Goal: Task Accomplishment & Management: Complete application form

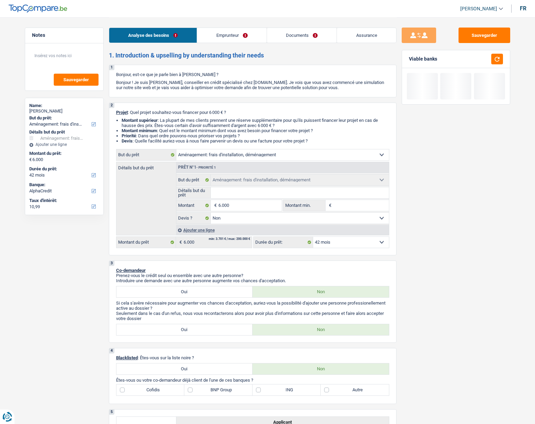
select select "movingOrInstallation"
select select "42"
select select "alphacredit"
select select "movingOrInstallation"
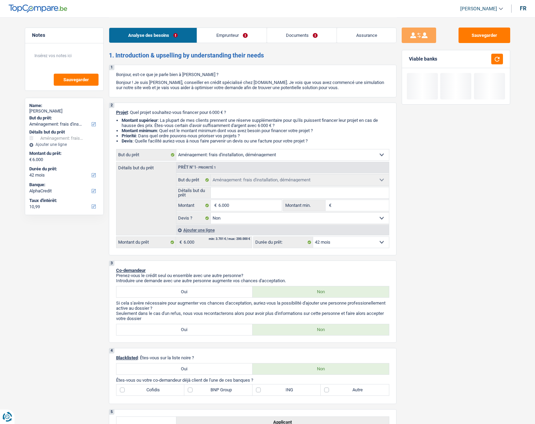
select select "movingOrInstallation"
select select "false"
select select "42"
select select "privateEmployee"
select select "netSalary"
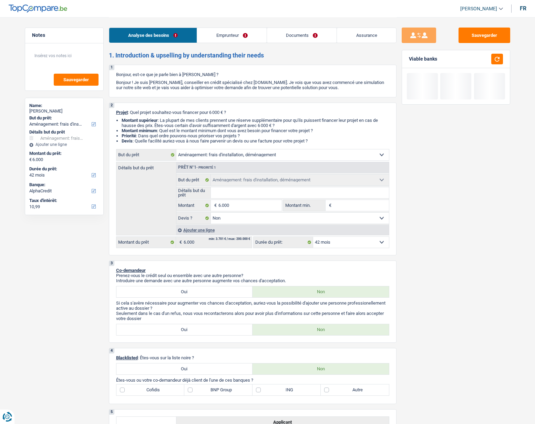
select select "mealVouchers"
select select "liveWithParents"
select select "personalLoan"
select select "other"
select select "60"
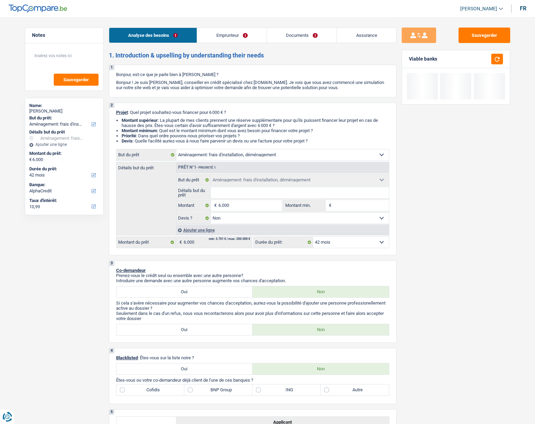
select select "personalLoan"
select select "legalFees"
select select "60"
select select "cardOrCredit"
select select "movingOrInstallation"
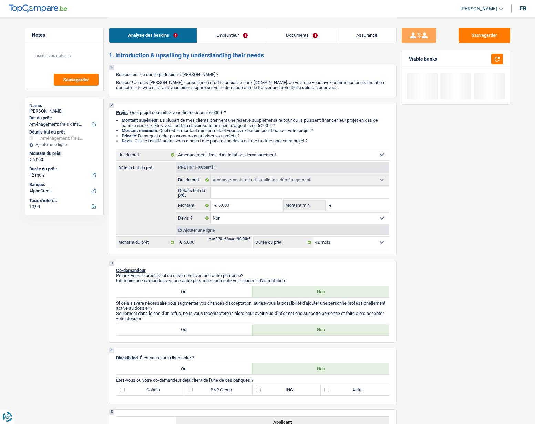
select select "movingOrInstallation"
select select "false"
select select "42"
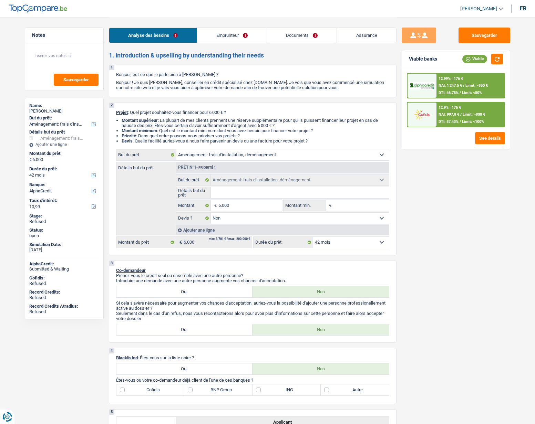
click at [47, 110] on div "Steve Steennot" at bounding box center [64, 111] width 70 height 6
copy div "Steennot"
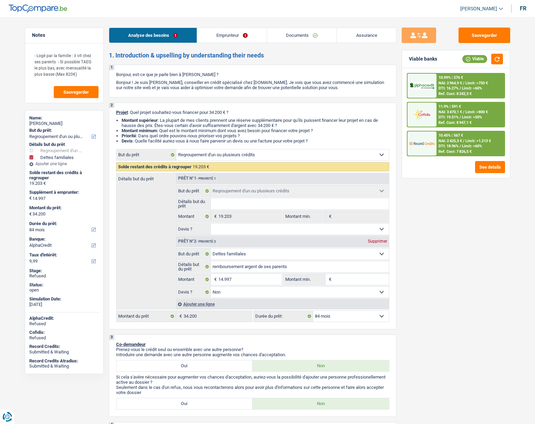
select select "refinancing"
select select "familyDebt"
select select "84"
select select "alphacredit"
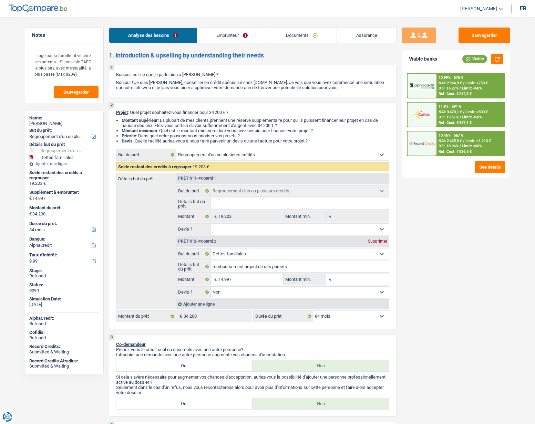
select select "refinancing"
select select "familyDebt"
select select "false"
select select "84"
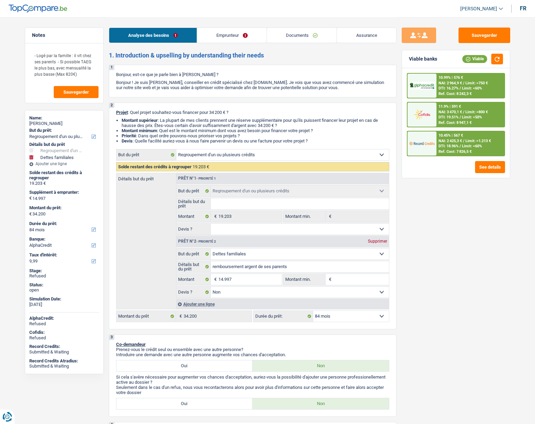
select select "worker"
select select "netSalary"
select select "familyAllowances"
select select "alimony"
select select "liveWithParents"
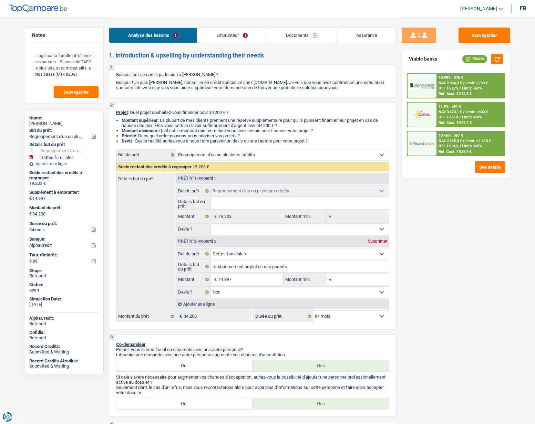
select select "personalLoan"
select select "loanRepayment"
select select "48"
select select "refinancing"
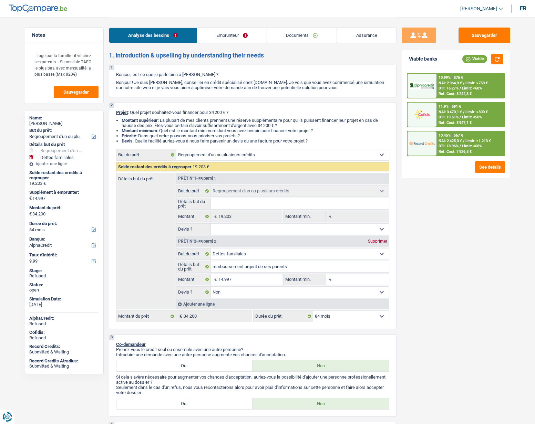
select select "familyDebt"
select select "false"
select select "84"
click at [52, 124] on div "sebastien simon" at bounding box center [64, 124] width 70 height 6
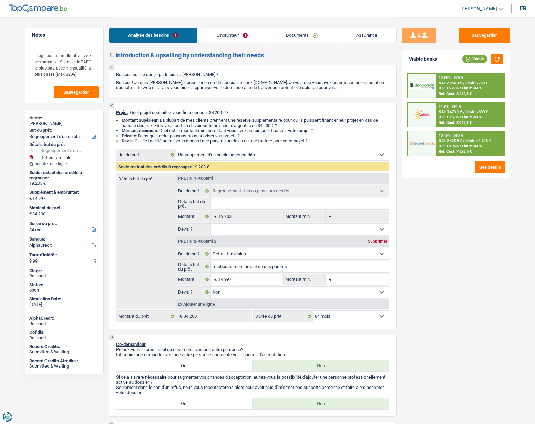
copy div "simon"
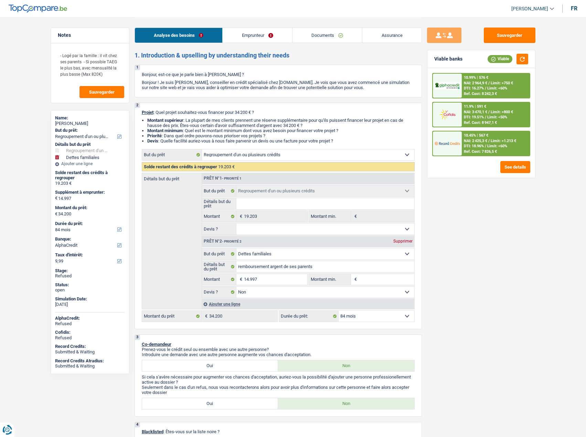
click at [323, 37] on link "Documents" at bounding box center [328, 35] width 70 height 15
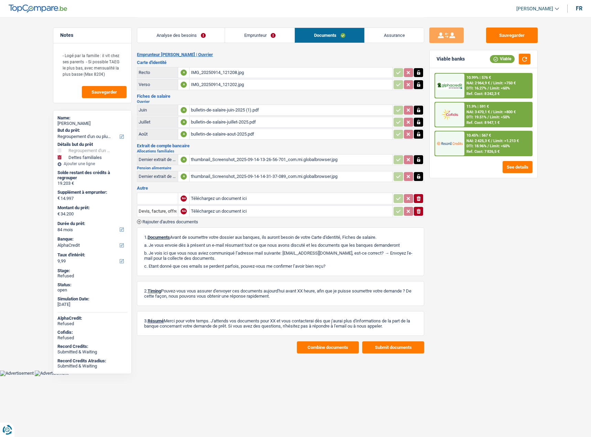
click at [524, 12] on link "[PERSON_NAME]" at bounding box center [535, 8] width 48 height 11
click at [519, 63] on button "SO" at bounding box center [522, 63] width 61 height 14
select select "84"
select select "refinancing"
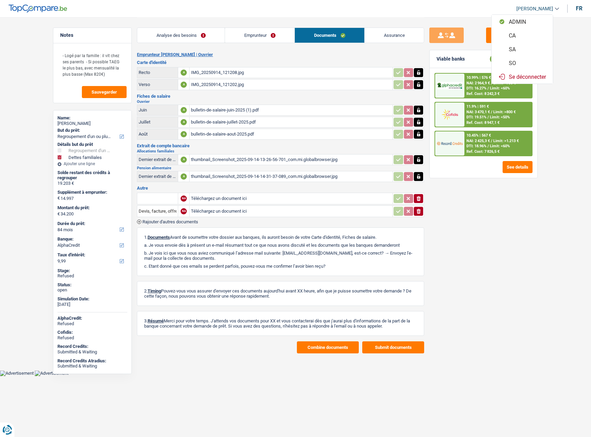
select select "refinancing"
select select "familyDebt"
select select "false"
select select "84"
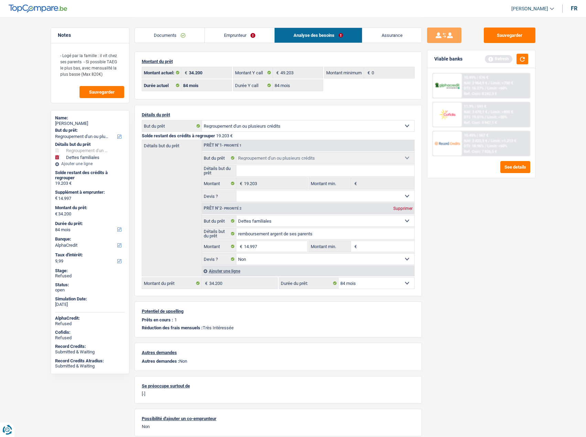
click at [225, 33] on link "Emprunteur" at bounding box center [240, 35] width 70 height 15
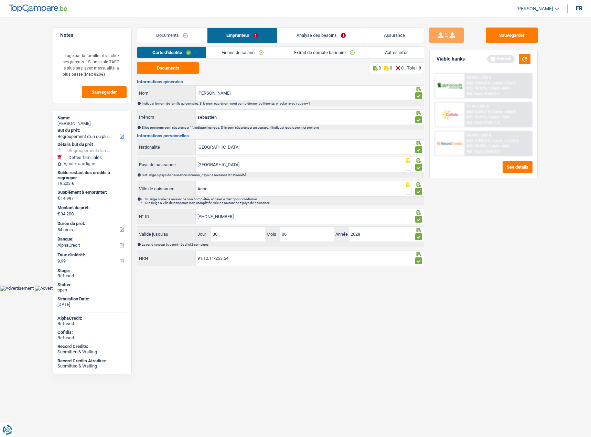
click at [391, 53] on link "Autres infos" at bounding box center [397, 52] width 54 height 11
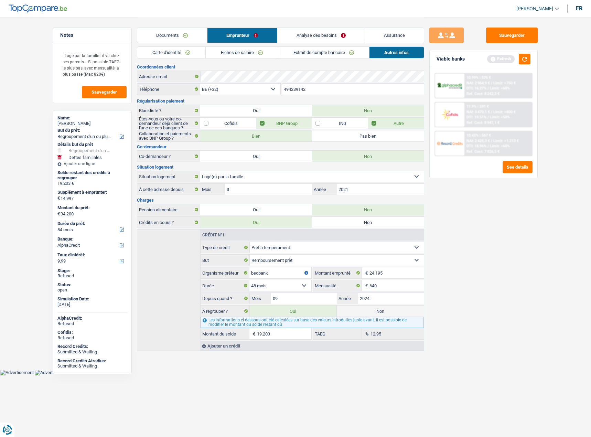
click at [297, 31] on link "Analyse des besoins" at bounding box center [320, 35] width 87 height 15
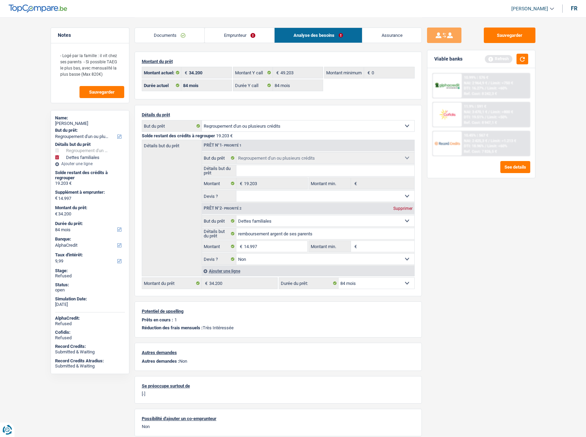
click at [226, 33] on link "Emprunteur" at bounding box center [240, 35] width 70 height 15
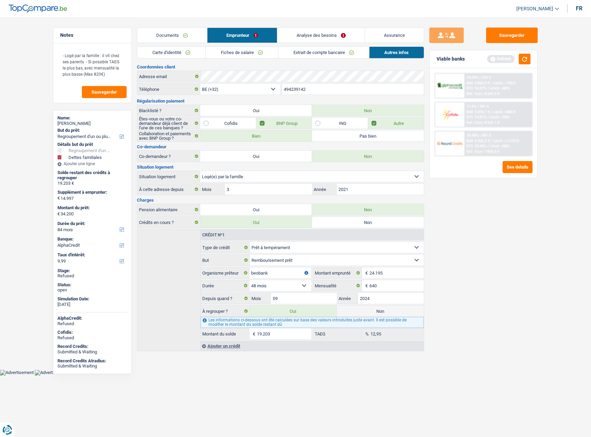
click at [311, 37] on link "Analyse des besoins" at bounding box center [320, 35] width 87 height 15
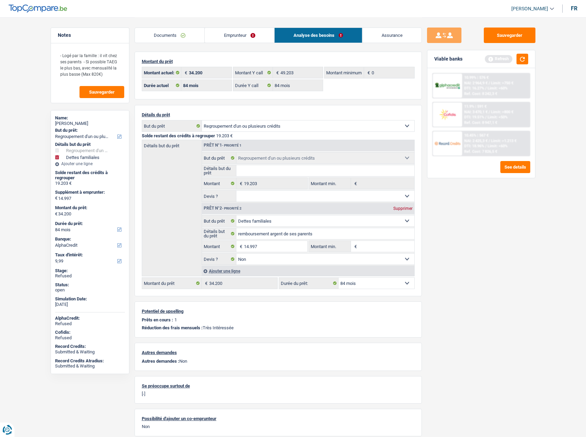
click at [377, 36] on link "Assurance" at bounding box center [391, 35] width 59 height 15
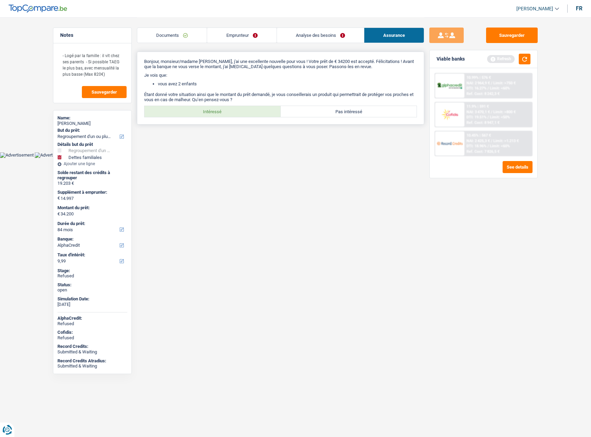
click at [232, 114] on label "Intéressé" at bounding box center [213, 111] width 136 height 11
click at [232, 114] on input "Intéressé" at bounding box center [213, 111] width 136 height 11
radio input "true"
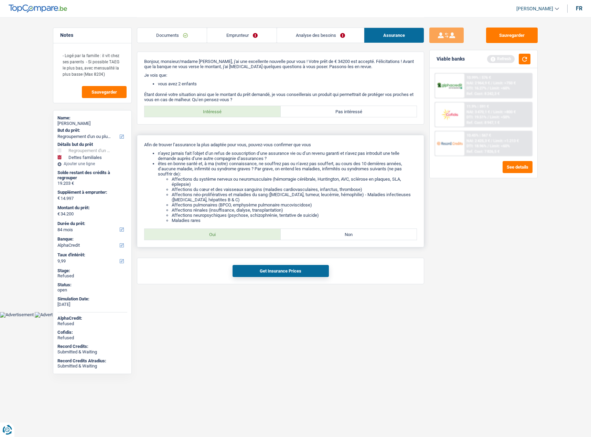
click at [224, 233] on label "Oui" at bounding box center [213, 234] width 136 height 11
click at [224, 233] on input "Oui" at bounding box center [213, 234] width 136 height 11
radio input "true"
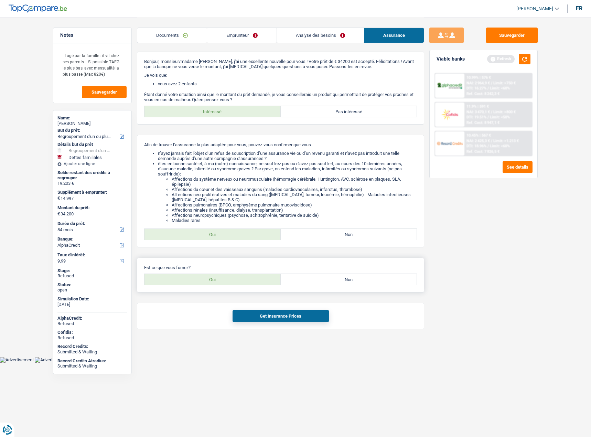
click at [230, 276] on label "Oui" at bounding box center [213, 279] width 136 height 11
click at [230, 276] on input "Oui" at bounding box center [213, 279] width 136 height 11
radio input "true"
click at [260, 314] on button "Get Insurance Prices" at bounding box center [281, 316] width 96 height 12
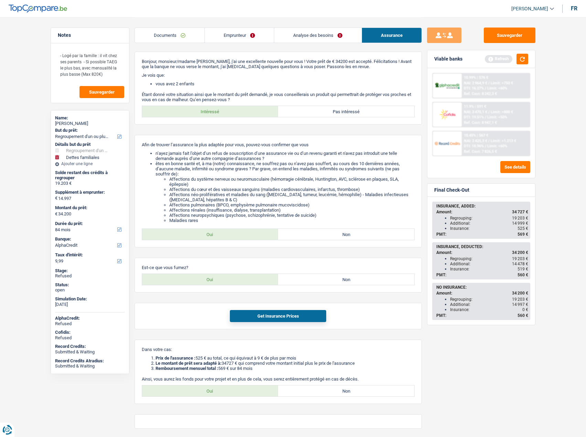
click at [193, 33] on link "Documents" at bounding box center [170, 35] width 70 height 15
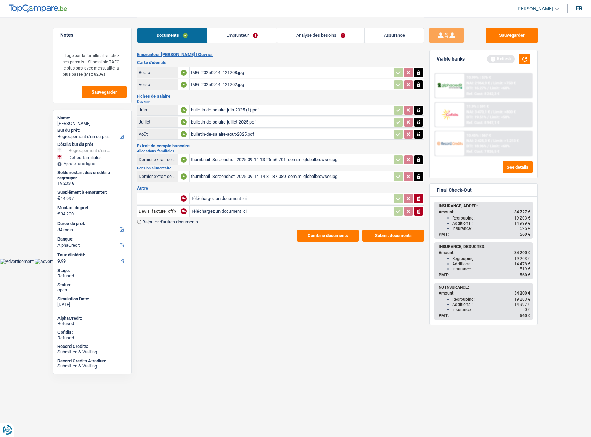
click at [328, 32] on link "Analyse des besoins" at bounding box center [320, 35] width 87 height 15
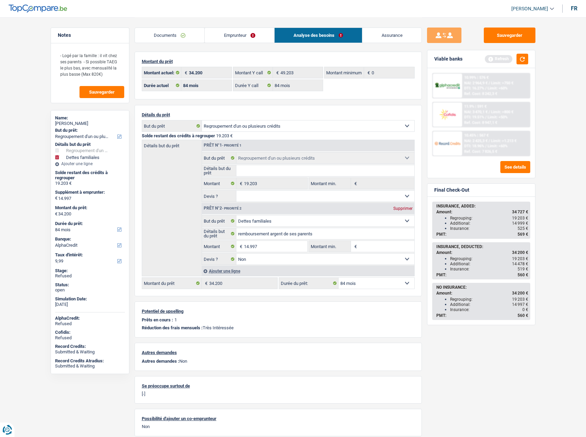
click at [382, 34] on link "Assurance" at bounding box center [391, 35] width 59 height 15
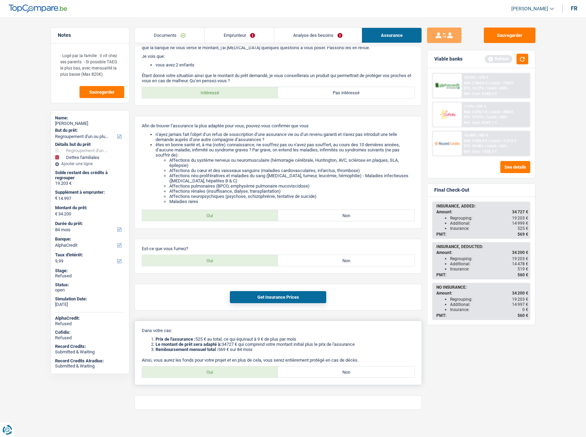
scroll to position [24, 0]
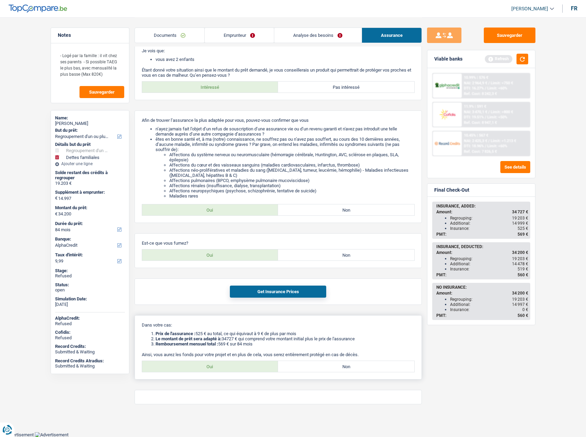
click at [217, 367] on label "Oui" at bounding box center [210, 366] width 136 height 11
click at [217, 367] on input "Oui" at bounding box center [210, 366] width 136 height 11
radio input "true"
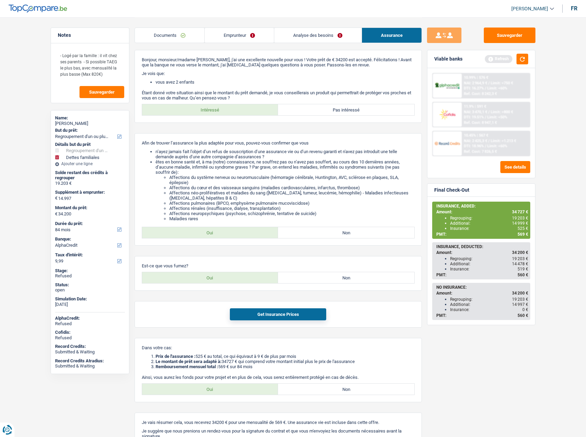
scroll to position [0, 0]
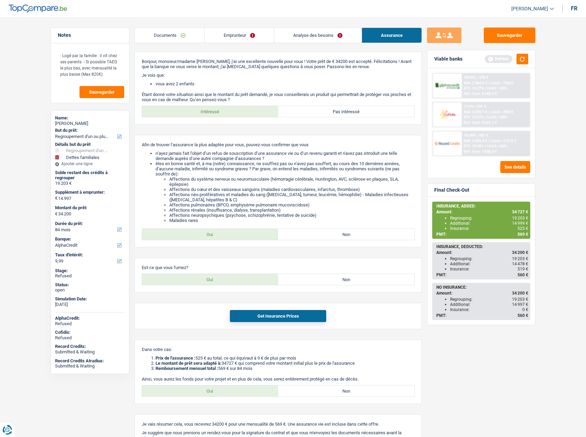
click at [226, 32] on link "Emprunteur" at bounding box center [239, 35] width 69 height 15
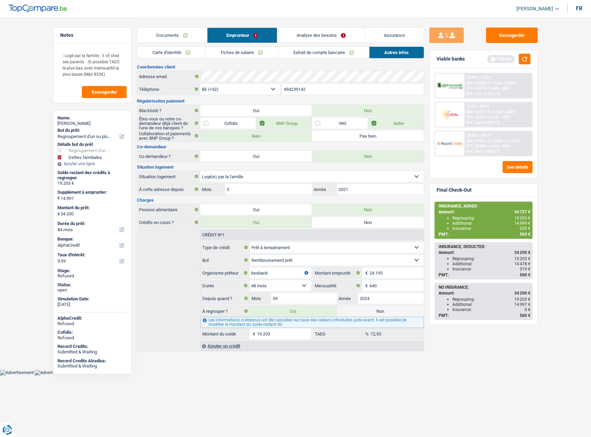
click at [310, 35] on link "Analyse des besoins" at bounding box center [320, 35] width 87 height 15
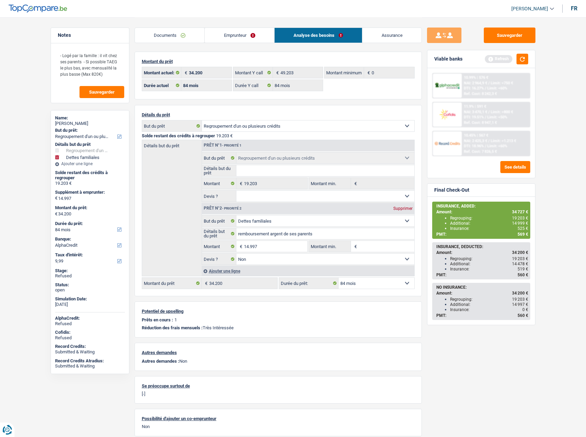
click at [225, 35] on link "Emprunteur" at bounding box center [240, 35] width 70 height 15
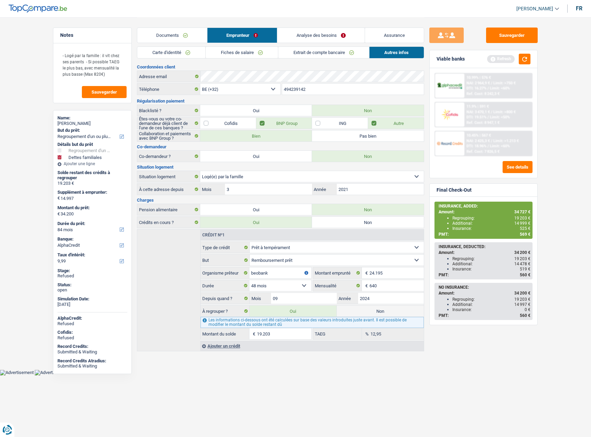
click at [304, 30] on link "Analyse des besoins" at bounding box center [320, 35] width 87 height 15
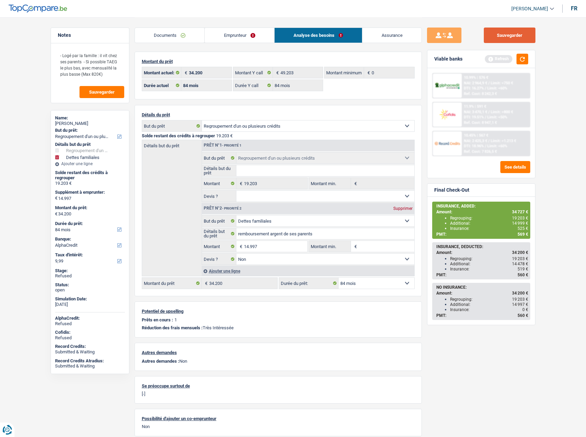
click at [516, 36] on button "Sauvegarder" at bounding box center [510, 35] width 52 height 15
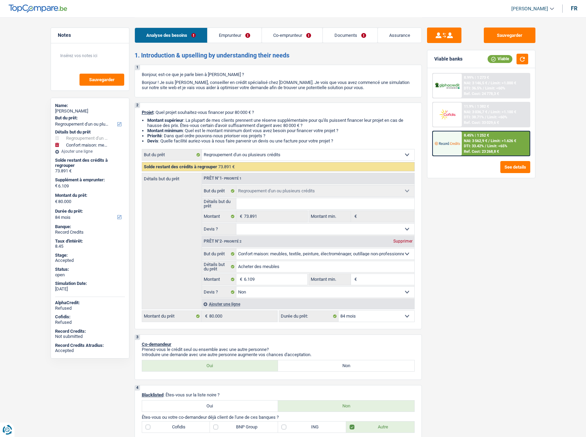
select select "refinancing"
select select "household"
select select "84"
select select "refinancing"
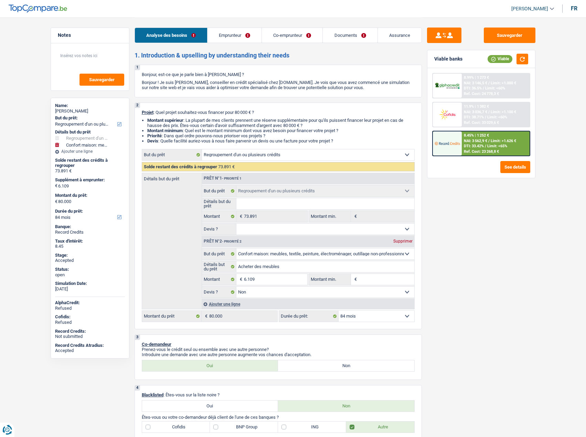
select select "refinancing"
select select "household"
select select "false"
select select "84"
select select "worker"
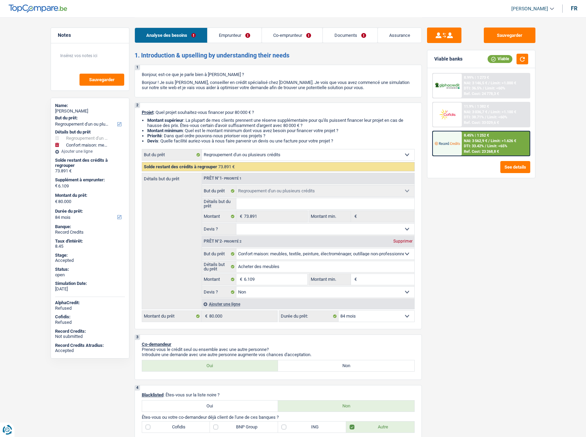
select select "worker"
select select "netSalary"
select select "familyAllowances"
select select "netSalary"
select select "ownerWithMortgage"
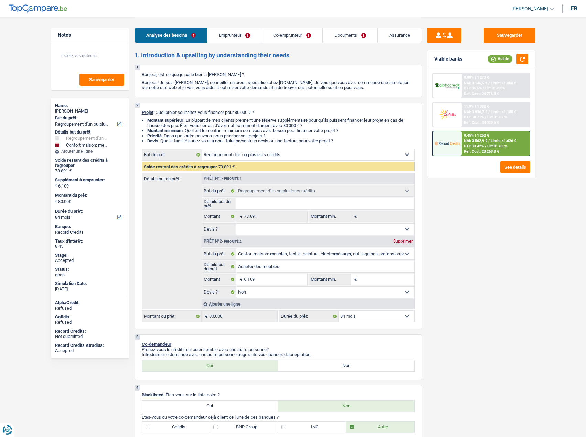
select select "creditConsolidation"
select select "96"
select select "cardOrCredit"
select select "mortgage"
select select "240"
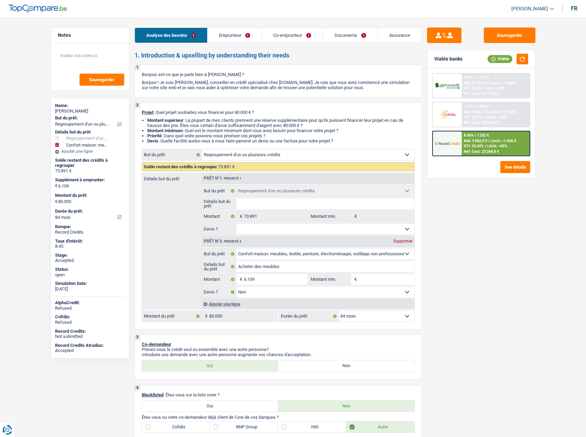
select select "refinancing"
select select "household"
select select "false"
select select "84"
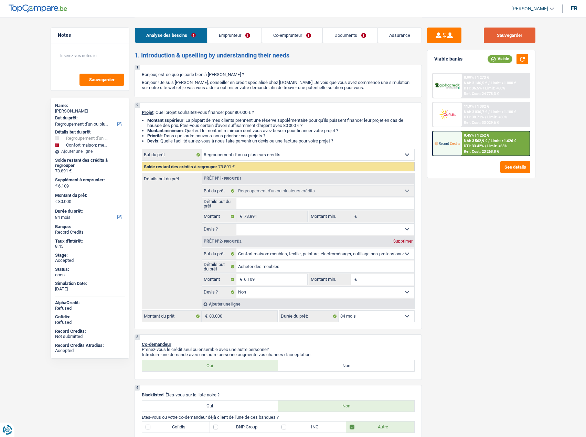
click at [493, 35] on button "Sauvegarder" at bounding box center [510, 35] width 52 height 15
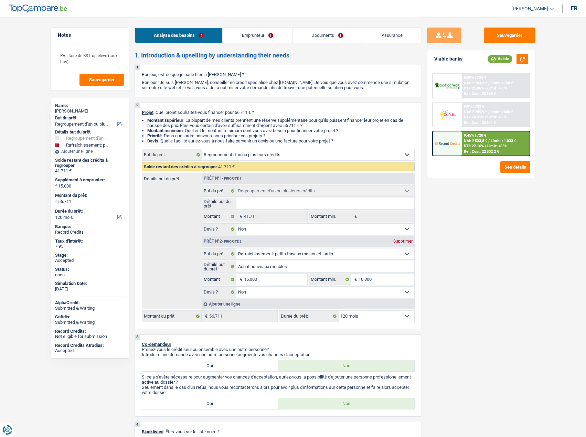
select select "refinancing"
select select "houseOrGarden"
select select "120"
select select "refinancing"
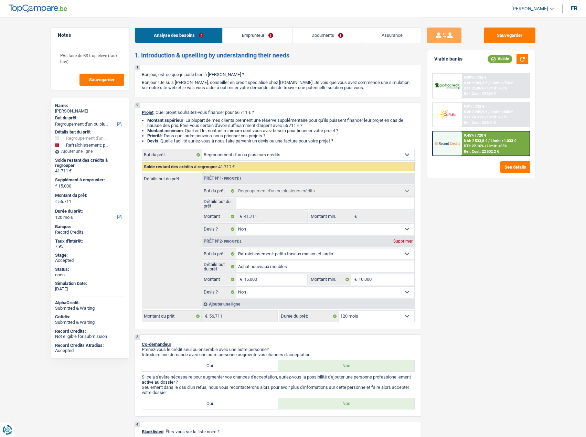
select select "refinancing"
select select "false"
select select "houseOrGarden"
select select "false"
select select "120"
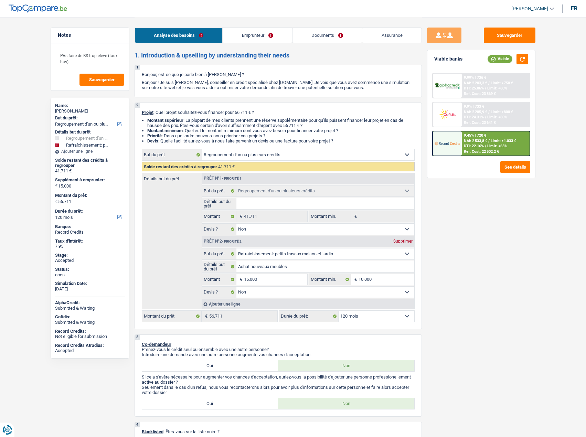
select select "publicEmployee"
select select "netSalary"
select select "mealVouchers"
select select "ownerWithoutMortgage"
select select "creditConsolidation"
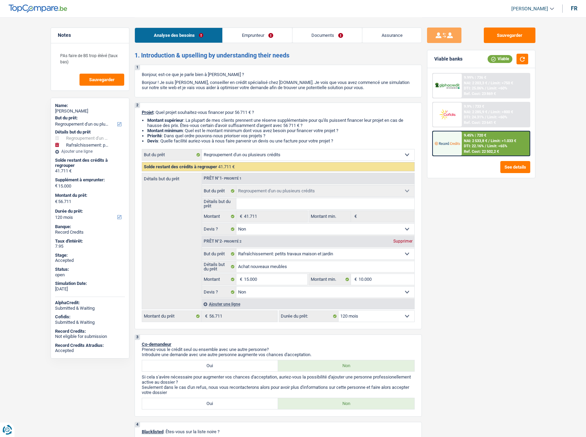
select select "120"
select select "personalSale"
select select "36"
select select "cardOrCredit"
select select "refinancing"
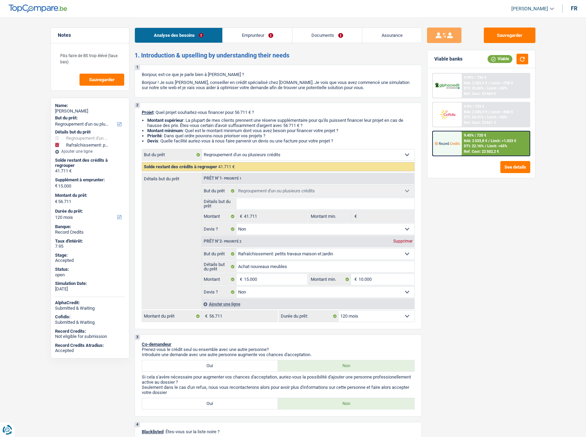
select select "refinancing"
select select "false"
select select "houseOrGarden"
select select "false"
select select "120"
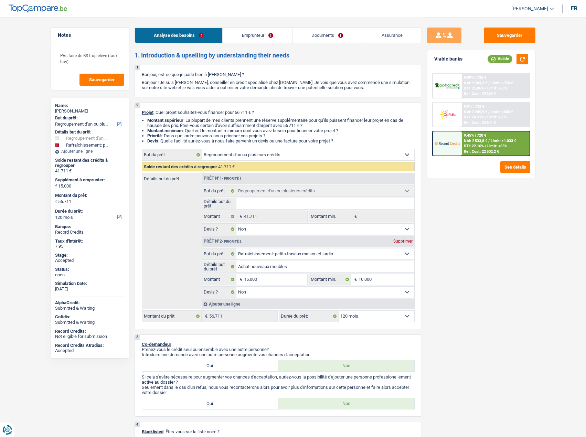
click at [268, 37] on link "Emprunteur" at bounding box center [258, 35] width 70 height 15
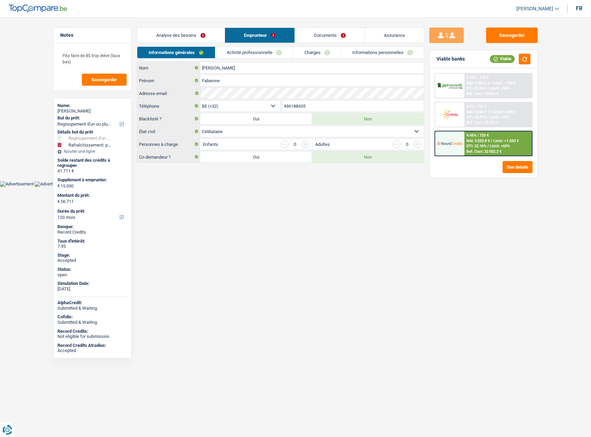
click at [397, 49] on link "Informations personnelles" at bounding box center [382, 52] width 83 height 11
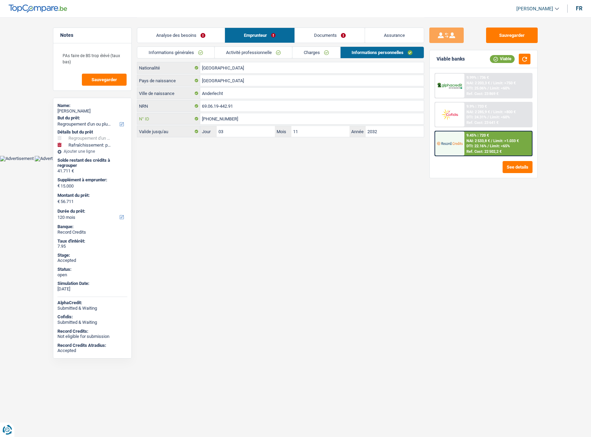
click at [220, 120] on input "595-1196892-27" at bounding box center [312, 118] width 224 height 11
click at [213, 107] on input "69.06.19-442.91" at bounding box center [312, 105] width 224 height 11
click at [230, 51] on link "Activité professionnelle" at bounding box center [253, 52] width 77 height 11
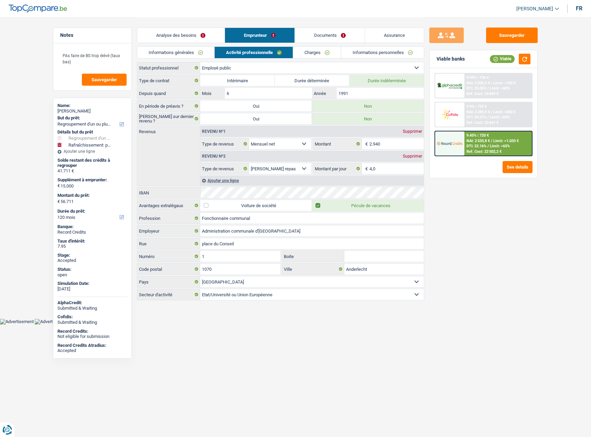
click at [529, 7] on span "[PERSON_NAME]" at bounding box center [535, 9] width 37 height 6
click at [522, 62] on button "SO" at bounding box center [522, 63] width 61 height 14
select select "single"
select select "BE"
select select "publicEmployee"
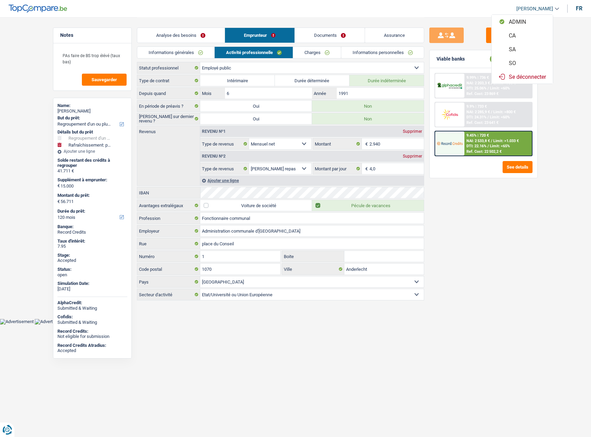
select select "netSalary"
select select "mealVouchers"
select select "BE"
select select "stateUniversityEu"
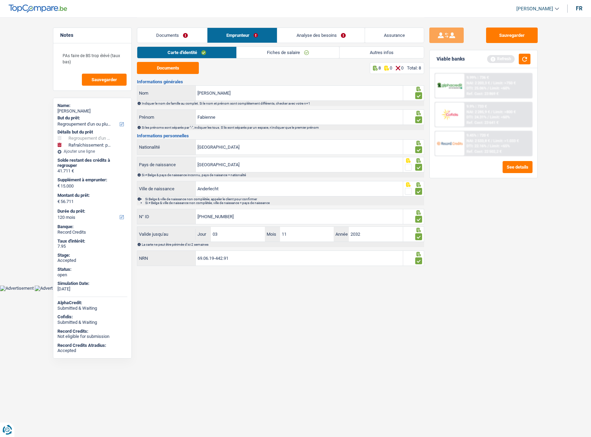
click at [267, 51] on link "Fiches de salaire" at bounding box center [288, 52] width 103 height 11
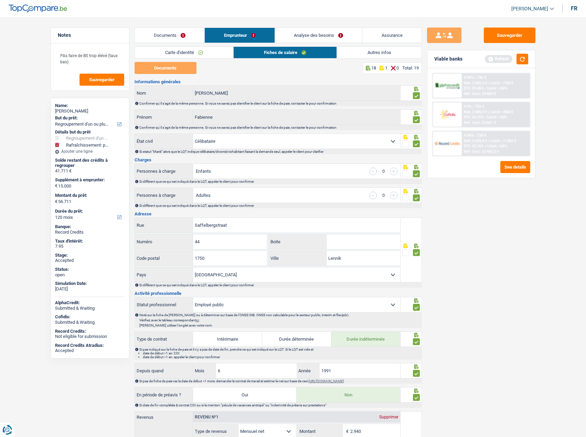
click at [299, 39] on link "Analyse des besoins" at bounding box center [318, 35] width 87 height 15
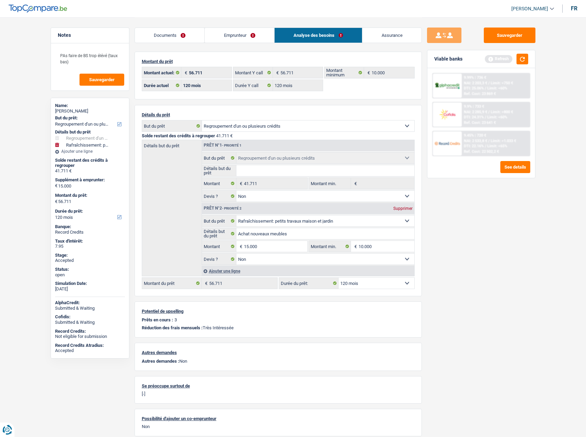
click at [229, 37] on link "Emprunteur" at bounding box center [240, 35] width 70 height 15
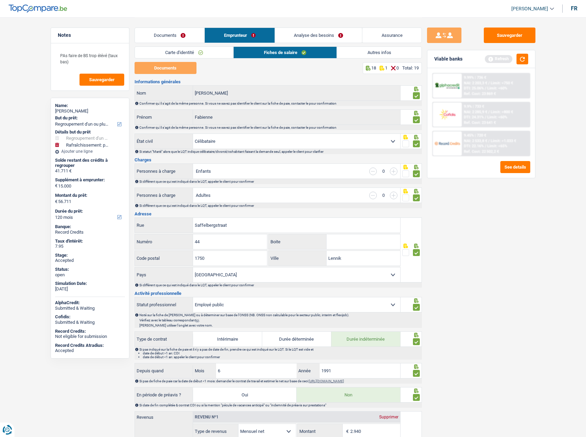
click at [366, 51] on link "Autres infos" at bounding box center [379, 52] width 84 height 11
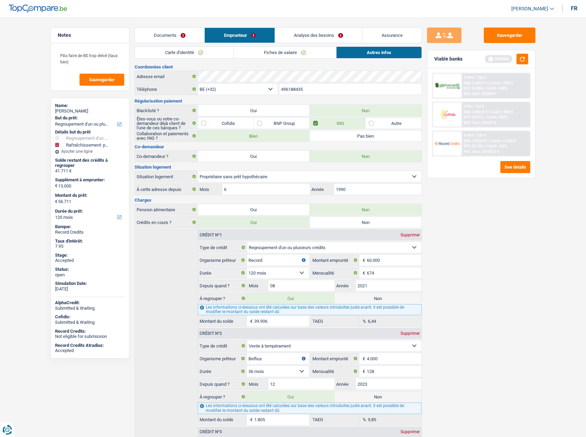
click at [189, 54] on link "Carte d'identité" at bounding box center [184, 52] width 98 height 11
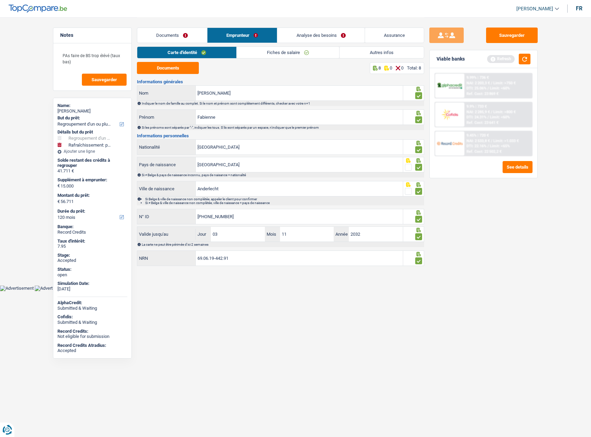
click at [273, 53] on link "Fiches de salaire" at bounding box center [288, 52] width 103 height 11
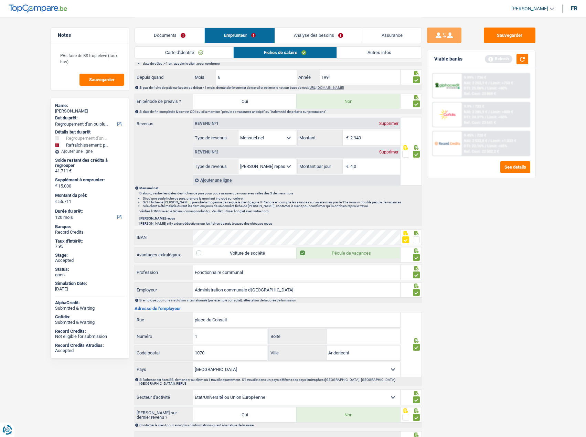
scroll to position [208, 0]
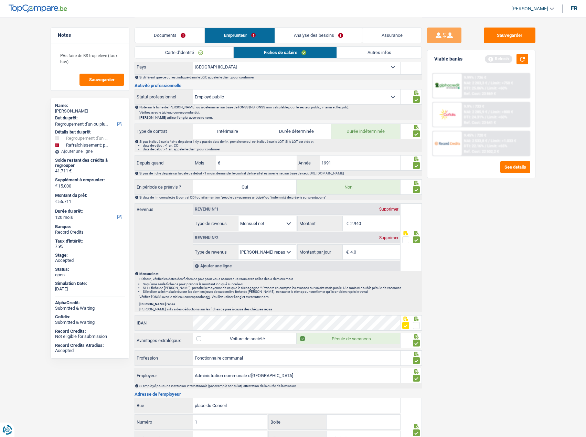
click at [353, 50] on link "Autres infos" at bounding box center [379, 52] width 84 height 11
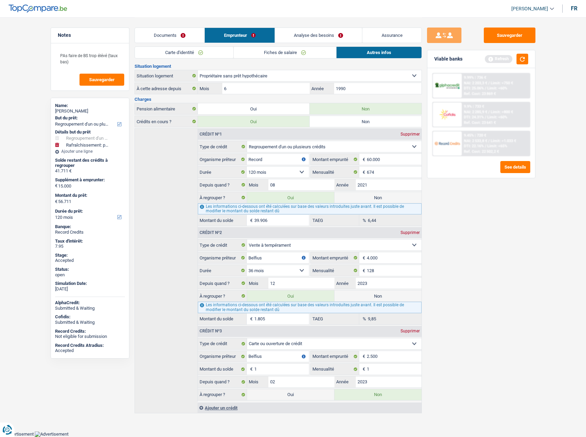
scroll to position [100, 0]
click at [176, 32] on link "Documents" at bounding box center [170, 35] width 70 height 15
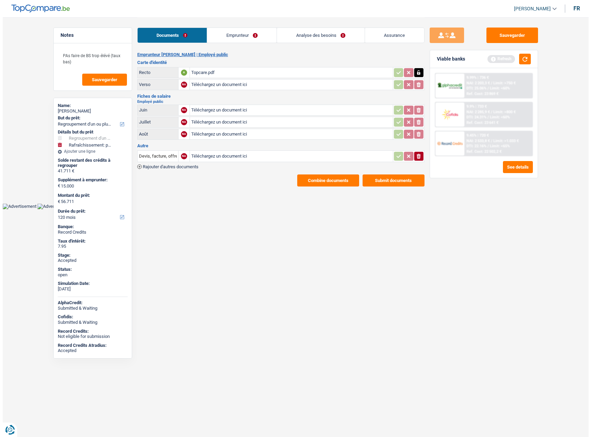
scroll to position [0, 0]
drag, startPoint x: 64, startPoint y: 55, endPoint x: 87, endPoint y: 61, distance: 24.0
click at [87, 61] on textarea "PAs faire de BS trop élévé (taux bas)" at bounding box center [92, 58] width 68 height 21
click at [300, 31] on link "Analyse des besoins" at bounding box center [320, 35] width 87 height 15
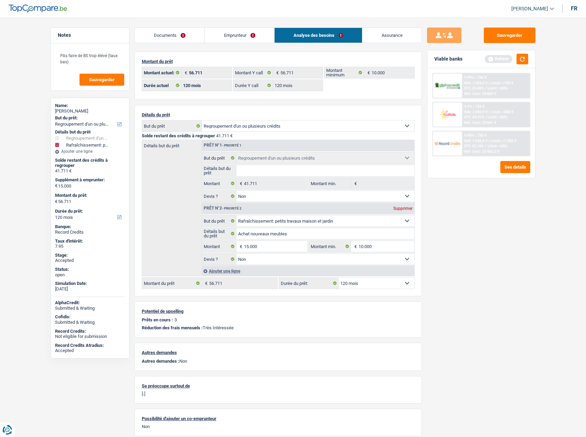
click at [390, 37] on link "Assurance" at bounding box center [391, 35] width 59 height 15
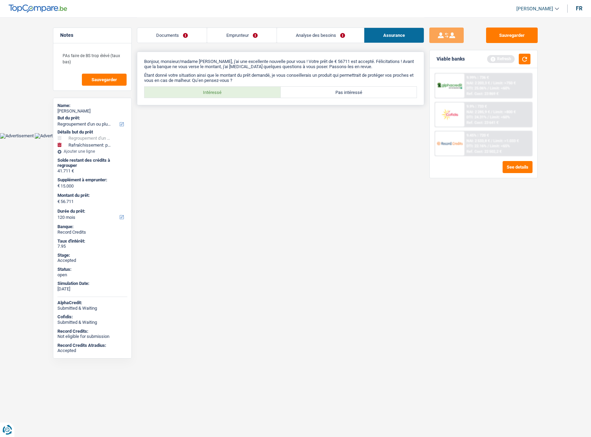
click at [236, 92] on label "Intéressé" at bounding box center [213, 92] width 136 height 11
click at [236, 92] on input "Intéressé" at bounding box center [213, 92] width 136 height 11
radio input "true"
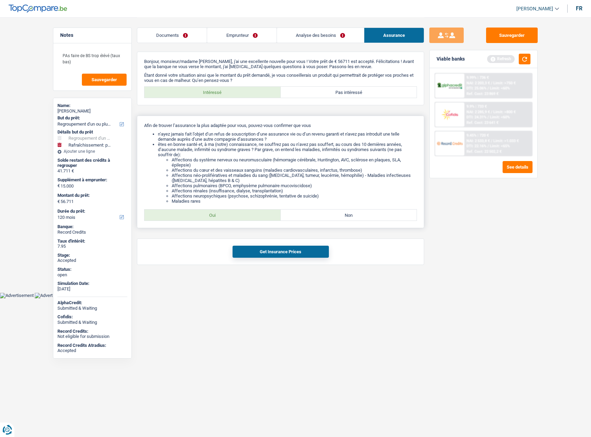
click at [205, 213] on label "Oui" at bounding box center [213, 215] width 136 height 11
click at [205, 213] on input "Oui" at bounding box center [213, 215] width 136 height 11
radio input "true"
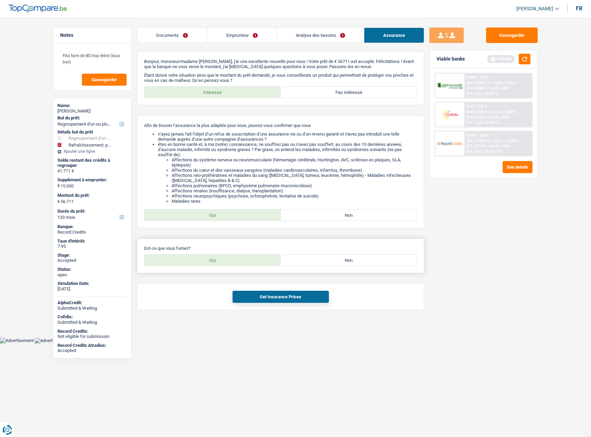
drag, startPoint x: 232, startPoint y: 261, endPoint x: 256, endPoint y: 280, distance: 30.4
click at [233, 261] on label "Oui" at bounding box center [213, 260] width 136 height 11
click at [233, 261] on input "Oui" at bounding box center [213, 260] width 136 height 11
radio input "true"
click at [275, 299] on button "Get Insurance Prices" at bounding box center [281, 297] width 96 height 12
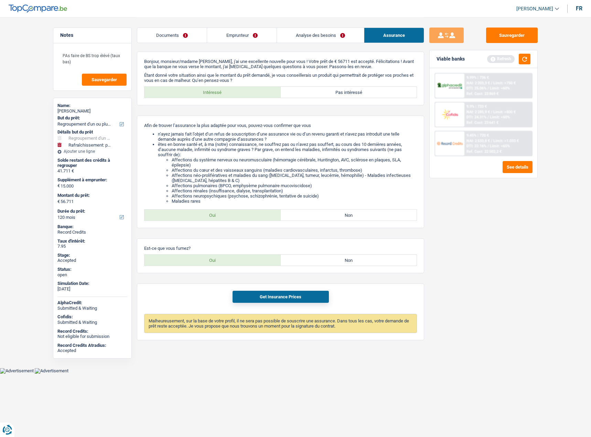
click at [240, 33] on link "Emprunteur" at bounding box center [241, 35] width 69 height 15
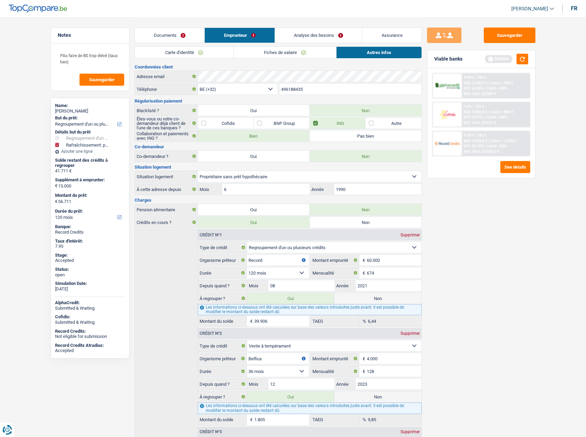
click at [181, 34] on link "Documents" at bounding box center [170, 35] width 70 height 15
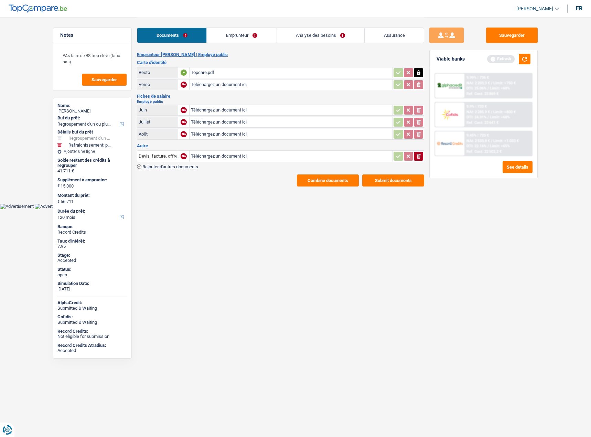
click at [322, 180] on button "Combine documents" at bounding box center [328, 180] width 62 height 12
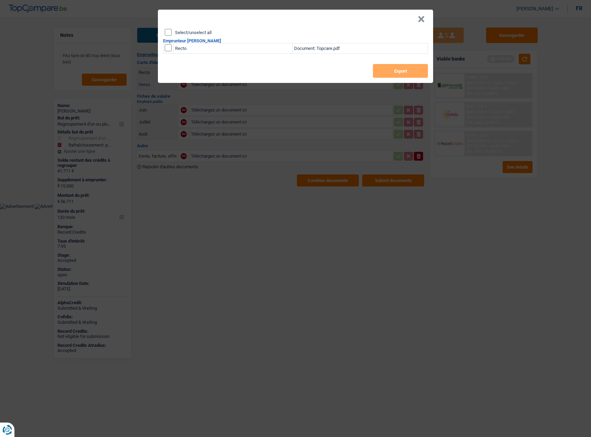
click at [422, 21] on button "×" at bounding box center [421, 19] width 7 height 7
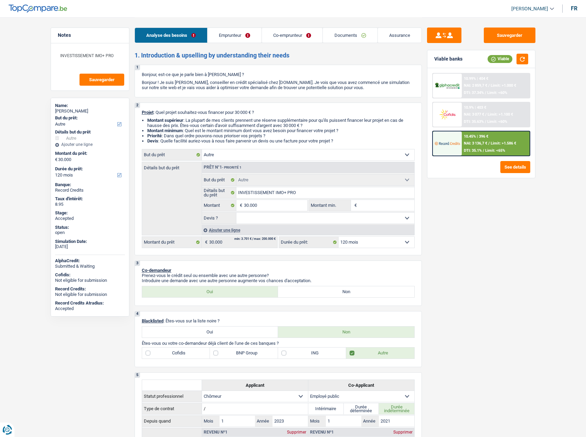
select select "other"
select select "120"
select select "other"
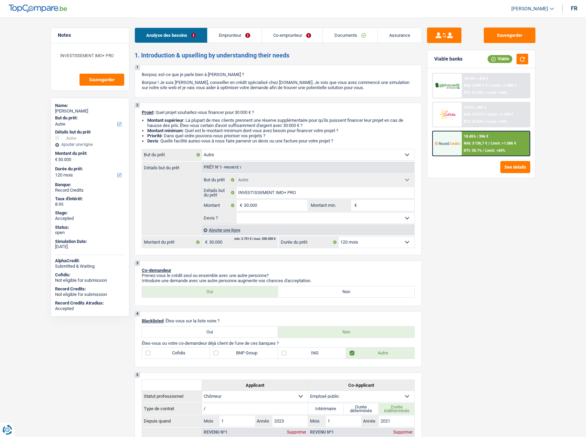
select select "120"
select select "unemployed"
select select "publicEmployee"
select select "unemployment"
select select "familyAllowances"
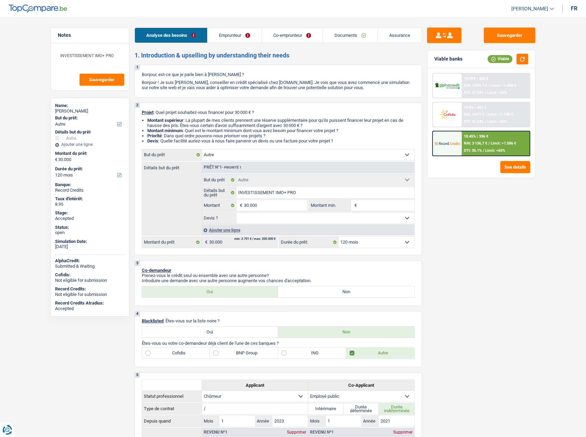
select select "netSalary"
select select "mealVouchers"
select select "ownerWithMortgage"
select select "mortgage"
select select "300"
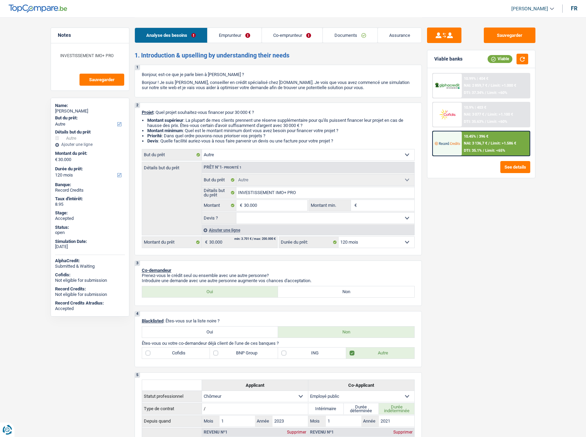
select select "cardOrCredit"
select select "other"
select select "120"
click at [506, 32] on button "Sauvegarder" at bounding box center [510, 35] width 52 height 15
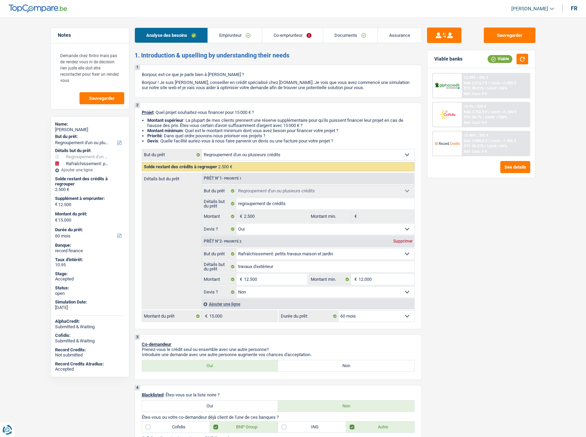
select select "refinancing"
select select "houseOrGarden"
select select "60"
select select "refinancing"
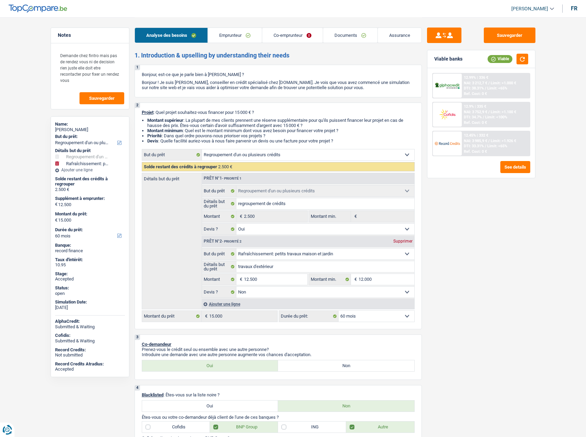
select select "refinancing"
select select "yes"
select select "houseOrGarden"
select select "false"
select select "60"
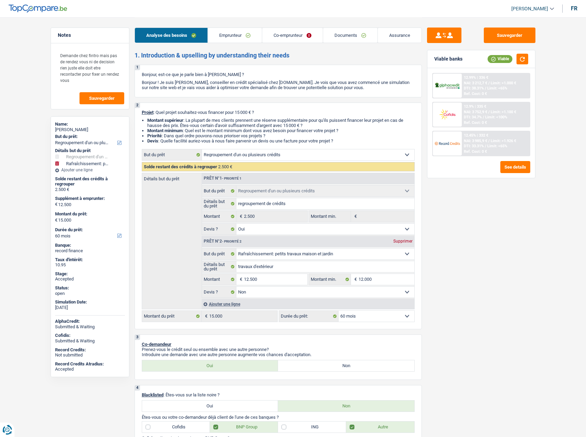
select select "privateEmployee"
select select "worker"
select select "netSalary"
select select "mealVouchers"
select select "familyAllowances"
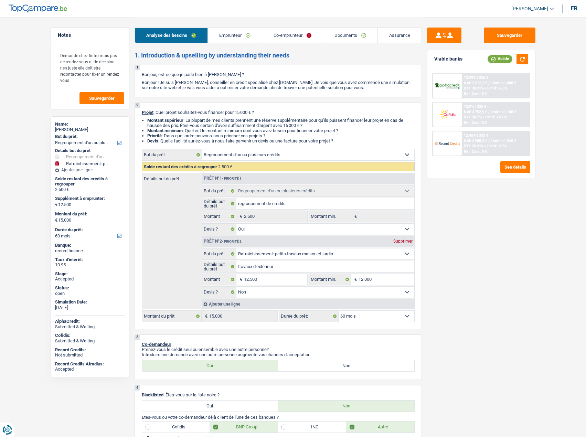
select select "netSalary"
select select "mealVouchers"
select select "other"
select select "ownerWithMortgage"
select select "mortgage"
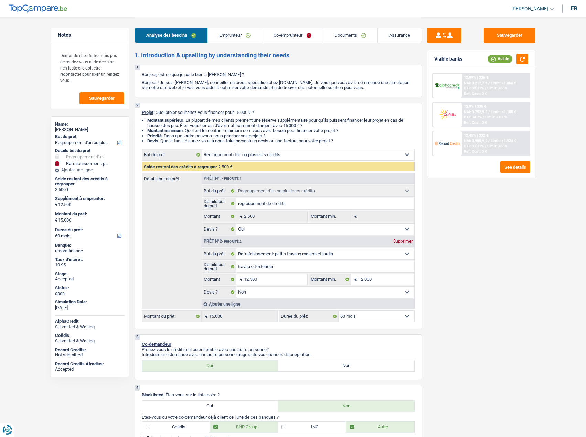
select select "240"
select select "renovationLoan"
select select "120"
select select "carLoan"
select select "60"
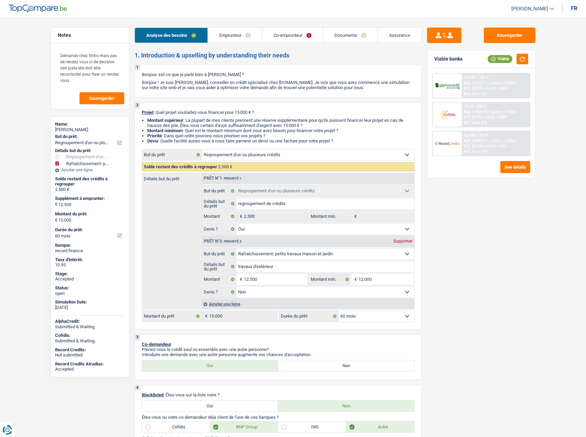
select select "cardOrCredit"
select select "refinancing"
select select "yes"
select select "houseOrGarden"
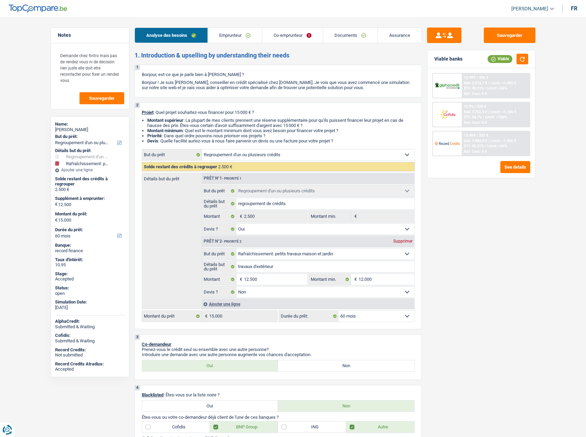
select select "false"
select select "60"
select select "privateEmployee"
select select "netSalary"
select select "mealVouchers"
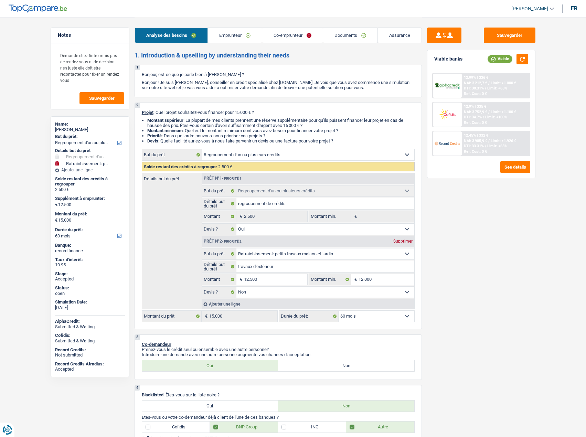
select select "familyAllowances"
click at [236, 38] on link "Emprunteur" at bounding box center [235, 35] width 54 height 15
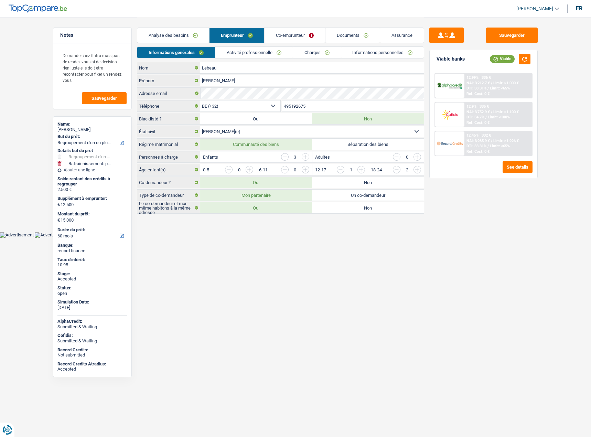
click at [248, 52] on link "Activité professionnelle" at bounding box center [253, 52] width 77 height 11
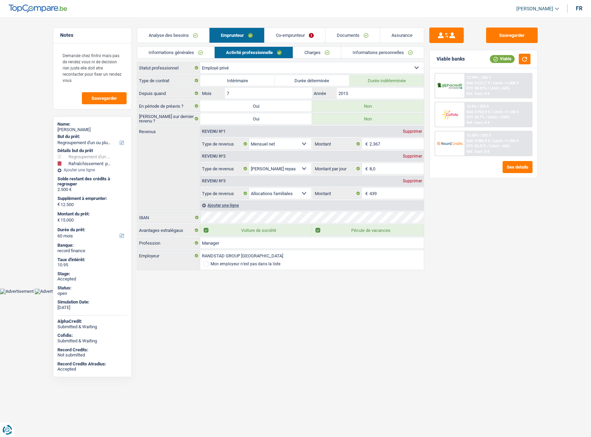
click at [188, 52] on link "Informations générales" at bounding box center [175, 52] width 77 height 11
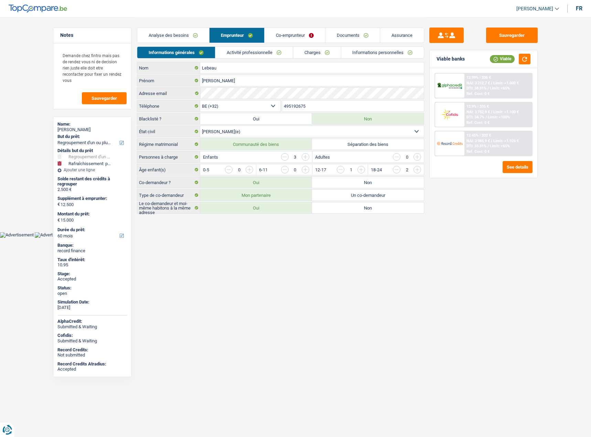
click at [360, 53] on link "Informations personnelles" at bounding box center [382, 52] width 83 height 11
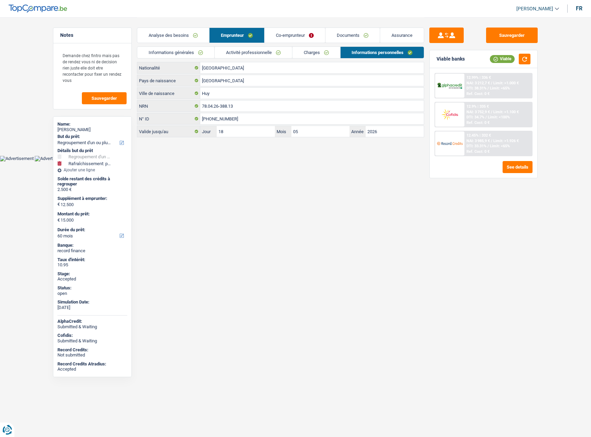
click at [549, 7] on span "[PERSON_NAME]" at bounding box center [535, 9] width 37 height 6
click at [514, 65] on button "SO" at bounding box center [522, 63] width 61 height 14
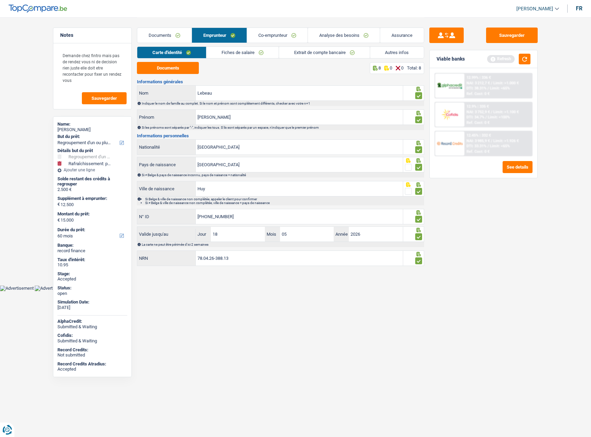
click at [237, 55] on link "Fiches de salaire" at bounding box center [243, 52] width 72 height 11
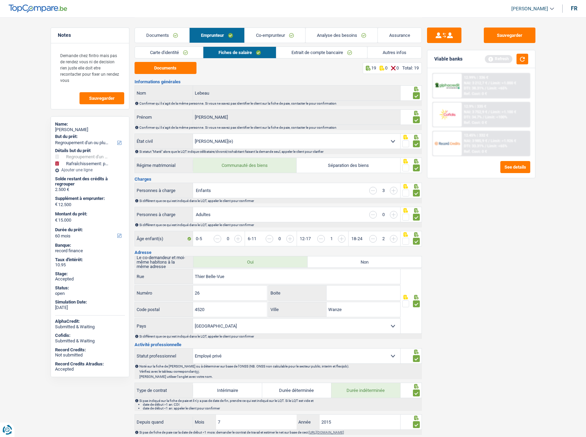
click at [264, 38] on link "Co-emprunteur" at bounding box center [275, 35] width 61 height 15
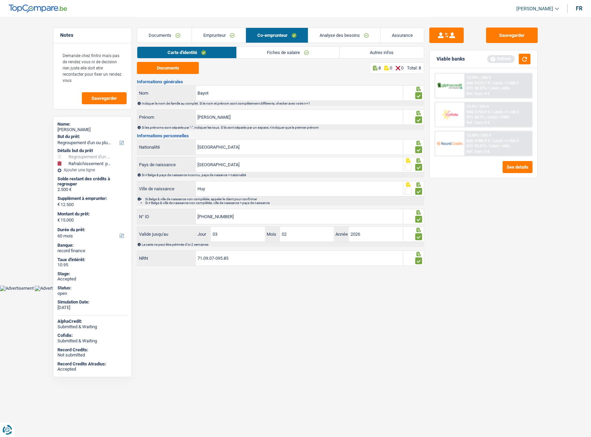
click at [261, 50] on link "Fiches de salaire" at bounding box center [288, 52] width 103 height 11
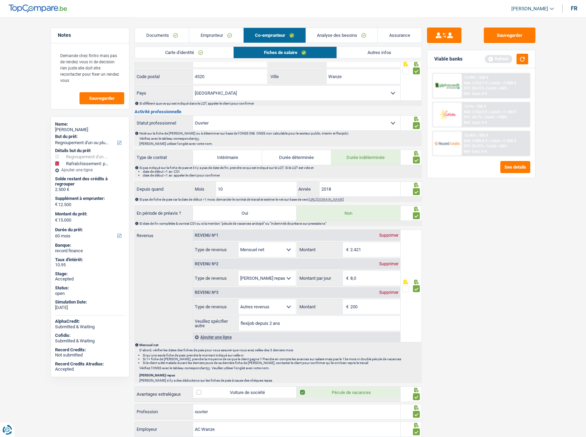
scroll to position [172, 0]
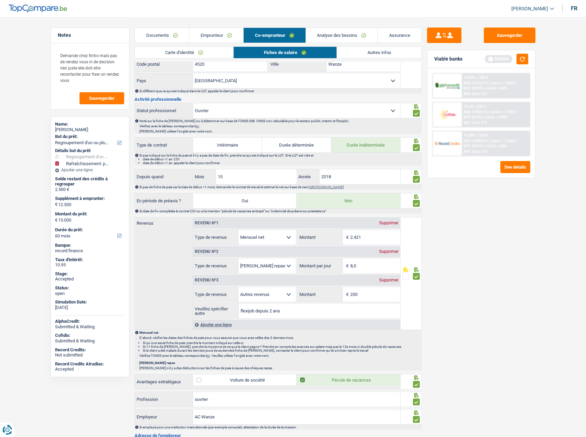
click at [207, 39] on link "Emprunteur" at bounding box center [216, 35] width 54 height 15
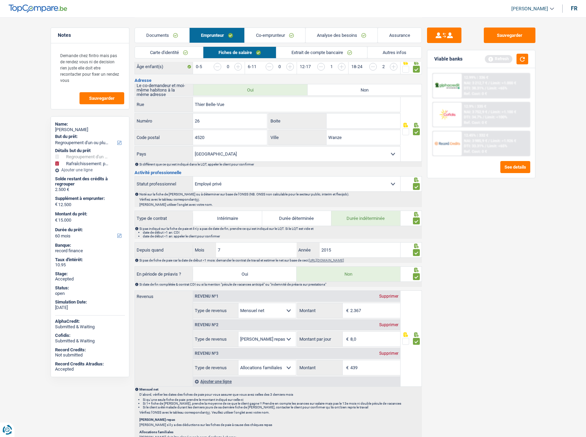
click at [172, 53] on link "Carte d'identité" at bounding box center [169, 52] width 68 height 11
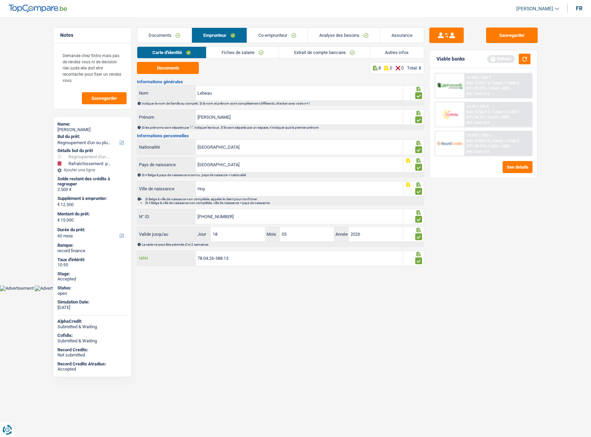
click at [213, 261] on input "78.04.26-388.13" at bounding box center [299, 258] width 207 height 15
click at [219, 273] on main "Notes Demande chez fintro mais pas de rendez vous ni de decision rien juste ell…" at bounding box center [295, 142] width 591 height 285
click at [335, 32] on link "Analyse des besoins" at bounding box center [344, 35] width 72 height 15
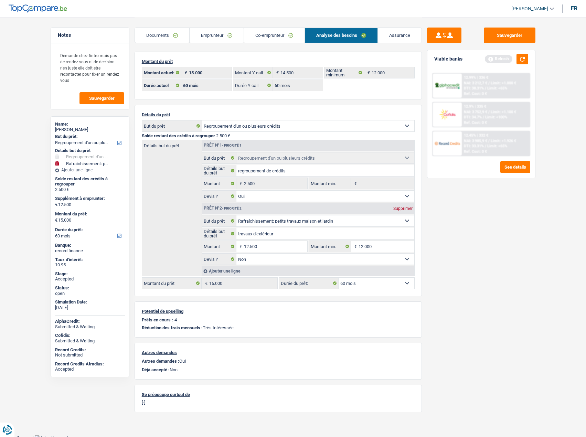
click at [220, 31] on link "Emprunteur" at bounding box center [217, 35] width 54 height 15
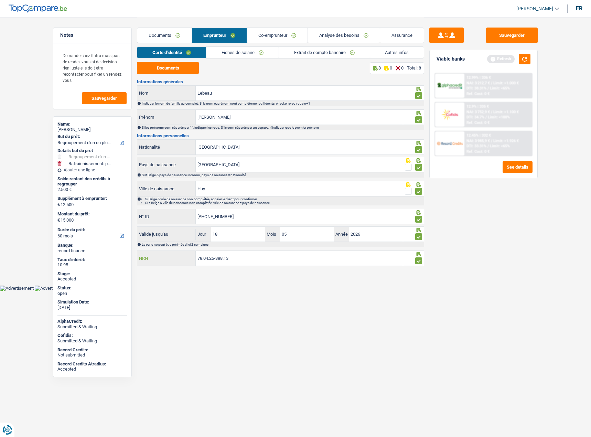
click at [213, 261] on input "78.04.26-388.13" at bounding box center [299, 258] width 207 height 15
click at [271, 39] on link "Co-emprunteur" at bounding box center [277, 35] width 61 height 15
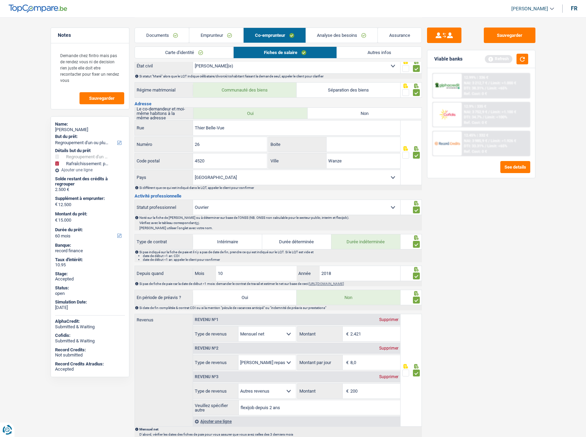
scroll to position [103, 0]
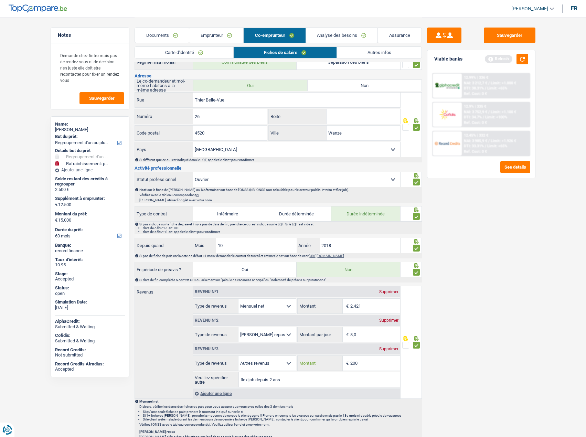
click at [359, 358] on input "200" at bounding box center [375, 363] width 50 height 15
click at [360, 358] on input "200" at bounding box center [375, 363] width 50 height 15
click at [359, 360] on input "200" at bounding box center [375, 363] width 50 height 15
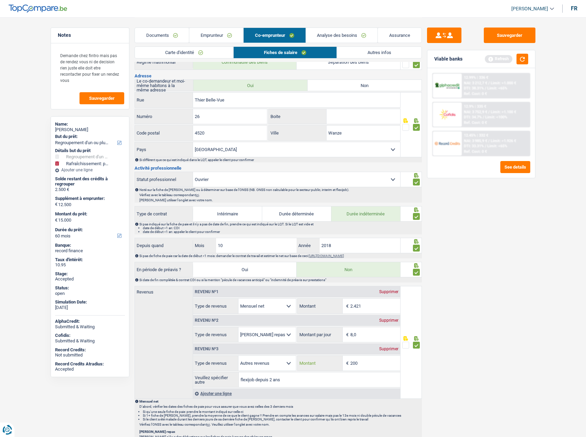
click at [359, 360] on input "200" at bounding box center [375, 363] width 50 height 15
click at [72, 130] on div "Caroline Lebeau" at bounding box center [90, 130] width 70 height 6
copy div "Caroline Lebeau"
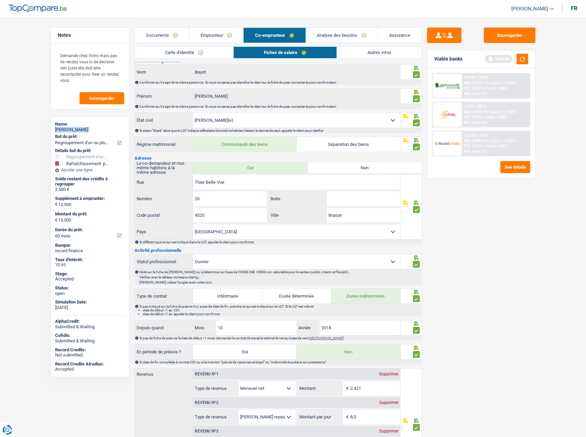
scroll to position [0, 0]
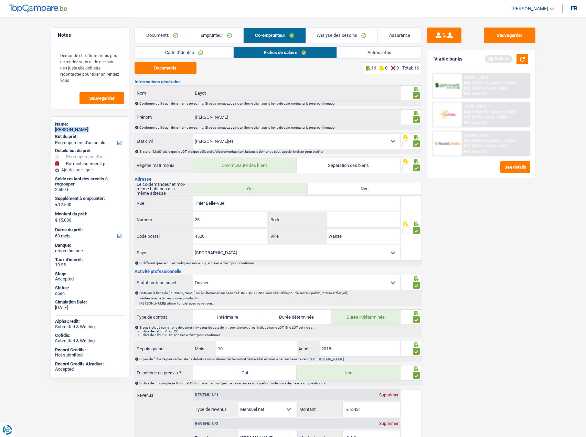
click at [212, 32] on link "Emprunteur" at bounding box center [216, 35] width 54 height 15
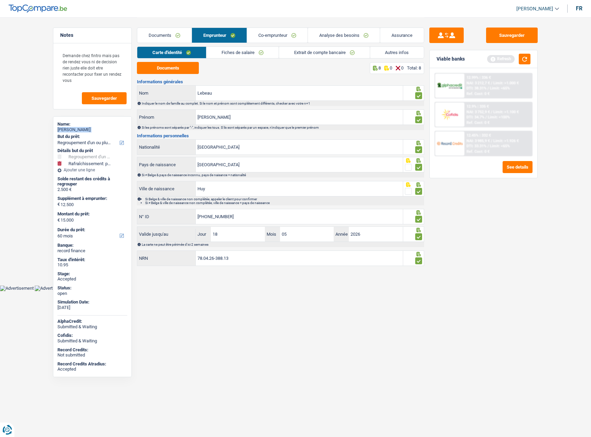
click at [264, 35] on link "Co-emprunteur" at bounding box center [277, 35] width 61 height 15
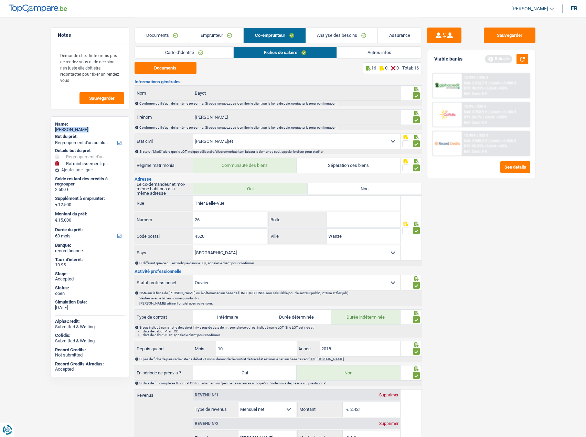
click at [328, 36] on link "Analyse des besoins" at bounding box center [342, 35] width 72 height 15
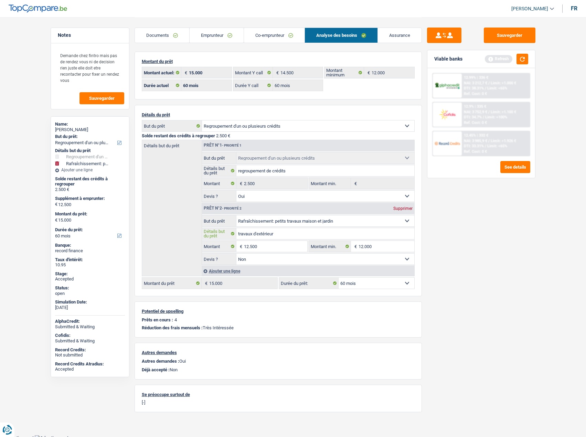
click at [262, 238] on input "travaux d'extérieur" at bounding box center [325, 233] width 178 height 11
click at [260, 243] on input "12.500" at bounding box center [275, 246] width 63 height 11
click at [254, 235] on input "travaux d'extérieur" at bounding box center [325, 233] width 178 height 11
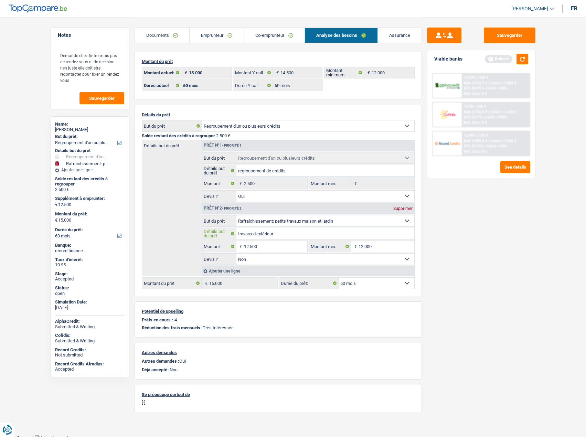
click at [254, 235] on input "travaux d'extérieur" at bounding box center [325, 233] width 178 height 11
click at [251, 220] on select "Confort maison: meubles, textile, peinture, électroménager, outillage non-profe…" at bounding box center [325, 220] width 178 height 11
click at [336, 39] on link "Analyse des besoins" at bounding box center [341, 35] width 73 height 15
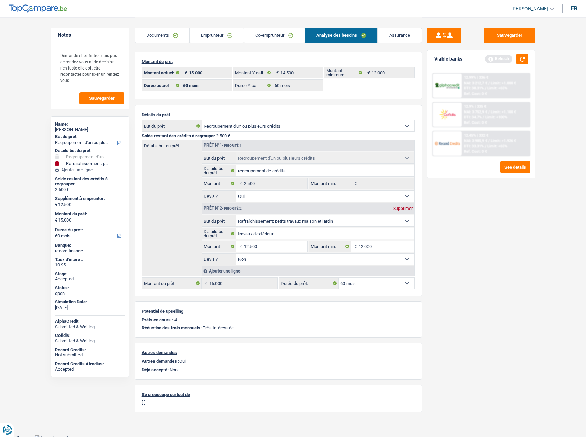
click at [262, 36] on link "Co-emprunteur" at bounding box center [274, 35] width 61 height 15
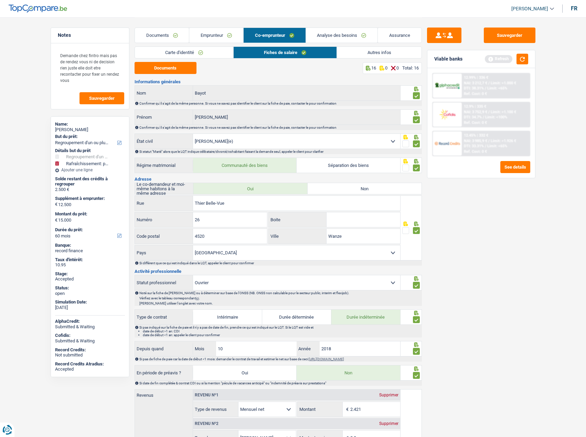
click at [352, 32] on link "Analyse des besoins" at bounding box center [342, 35] width 72 height 15
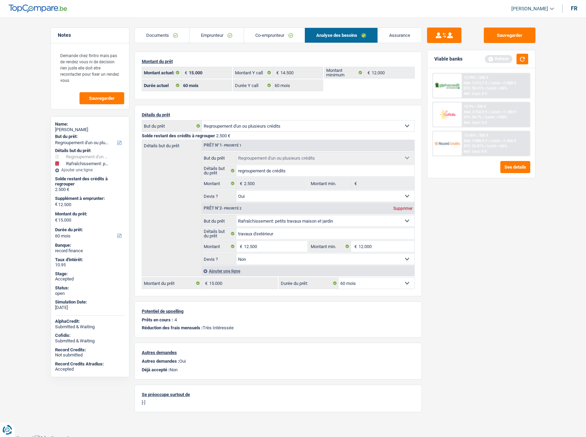
click at [394, 32] on link "Assurance" at bounding box center [400, 35] width 44 height 15
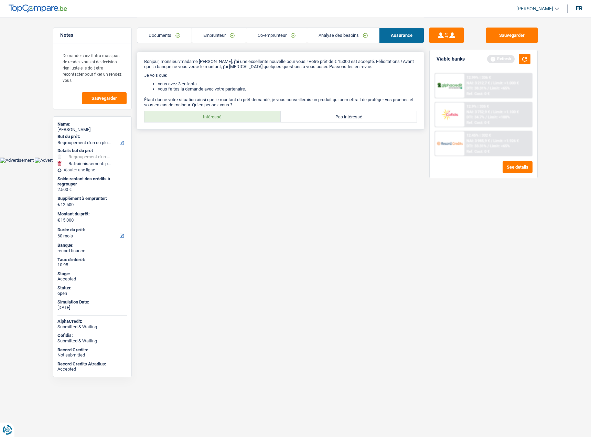
click at [222, 117] on label "Intéressé" at bounding box center [213, 116] width 136 height 11
click at [222, 117] on input "Intéressé" at bounding box center [213, 116] width 136 height 11
radio input "true"
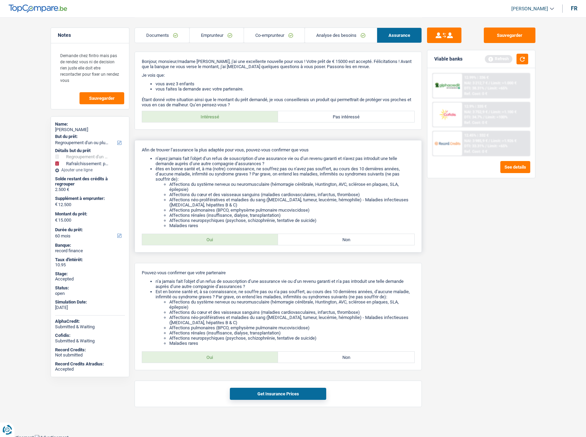
click at [223, 244] on label "Oui" at bounding box center [210, 239] width 136 height 11
click at [223, 244] on input "Oui" at bounding box center [210, 239] width 136 height 11
radio input "true"
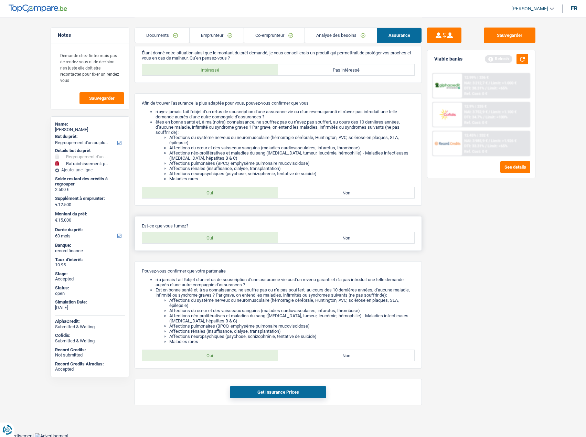
scroll to position [48, 0]
click at [218, 232] on label "Oui" at bounding box center [210, 236] width 136 height 11
click at [218, 232] on input "Oui" at bounding box center [210, 236] width 136 height 11
radio input "true"
click at [224, 355] on label "Oui" at bounding box center [210, 354] width 136 height 11
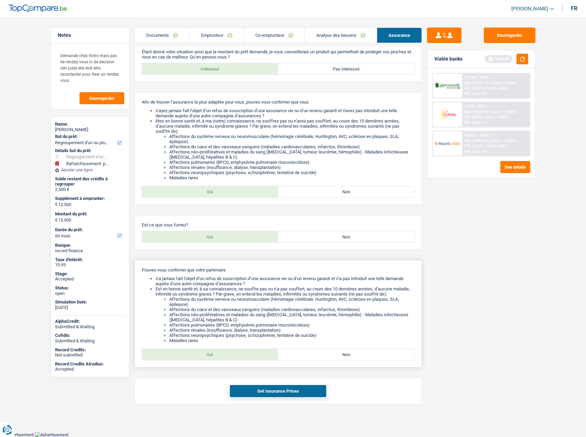
click at [224, 355] on input "Oui" at bounding box center [210, 354] width 136 height 11
radio input "true"
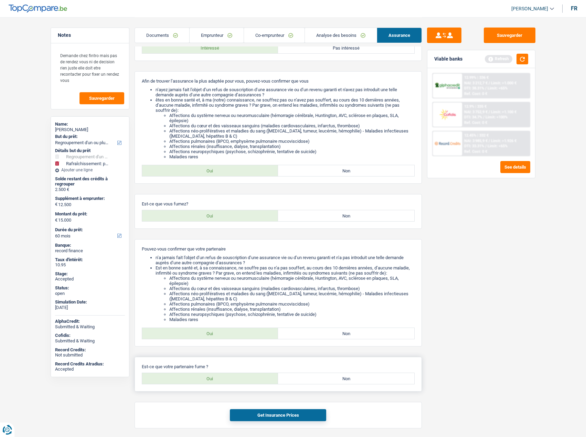
scroll to position [93, 0]
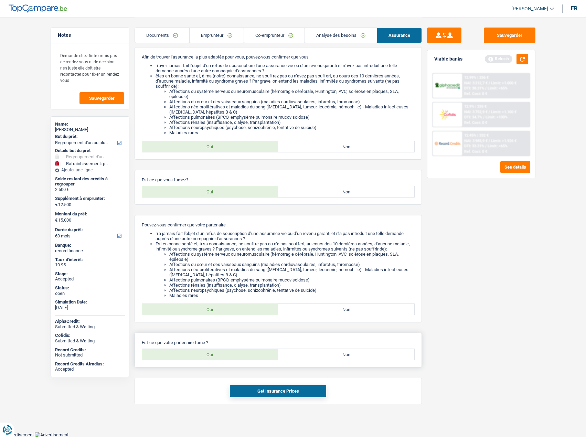
click at [219, 353] on label "Oui" at bounding box center [210, 354] width 136 height 11
click at [219, 353] on input "Oui" at bounding box center [210, 354] width 136 height 11
radio input "true"
click at [254, 385] on button "Get Insurance Prices" at bounding box center [278, 391] width 96 height 12
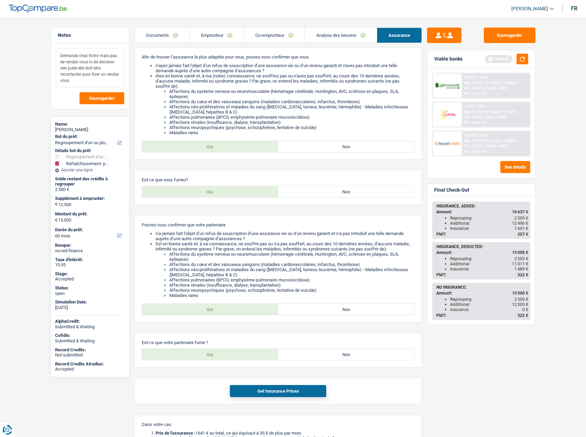
drag, startPoint x: 65, startPoint y: 64, endPoint x: 105, endPoint y: 75, distance: 41.7
click at [105, 75] on textarea "Demande chez fintro mais pas de rendez vous ni de decision rien juste elle doit…" at bounding box center [90, 67] width 68 height 39
click at [93, 77] on textarea "Demande chez fintro mais pas de rendez vous ni de decision rien juste elle doit…" at bounding box center [90, 67] width 68 height 39
drag, startPoint x: 61, startPoint y: 62, endPoint x: 107, endPoint y: 78, distance: 48.9
click at [106, 77] on textarea "Demande chez fintro mais pas de rendez vous ni de decision rien juste elle doit…" at bounding box center [90, 67] width 68 height 39
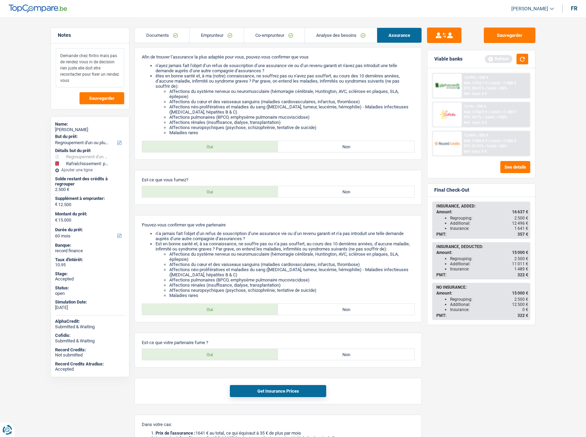
click at [107, 78] on textarea "Demande chez fintro mais pas de rendez vous ni de decision rien juste elle doit…" at bounding box center [90, 67] width 68 height 39
click at [288, 34] on link "Co-emprunteur" at bounding box center [274, 35] width 61 height 15
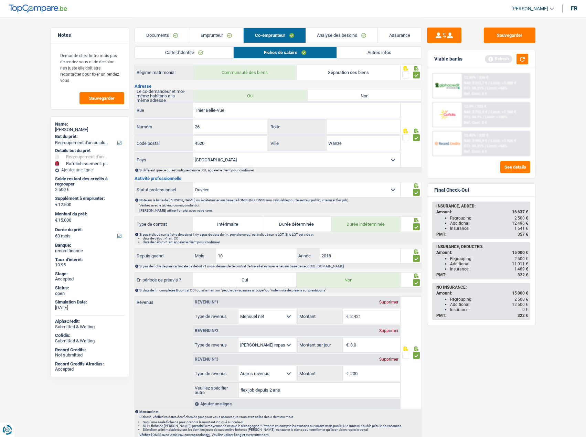
click at [328, 34] on link "Analyse des besoins" at bounding box center [342, 35] width 72 height 15
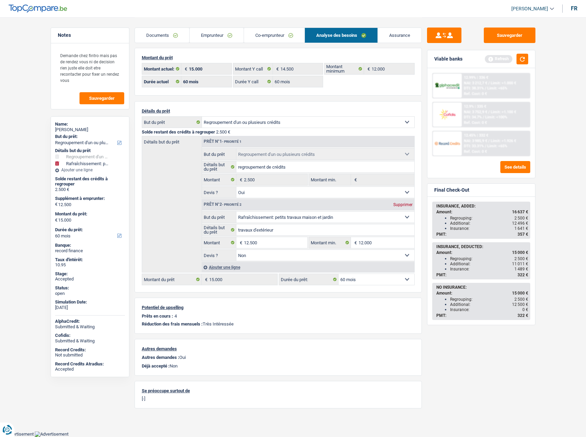
scroll to position [3, 0]
click at [277, 38] on link "Co-emprunteur" at bounding box center [274, 35] width 61 height 15
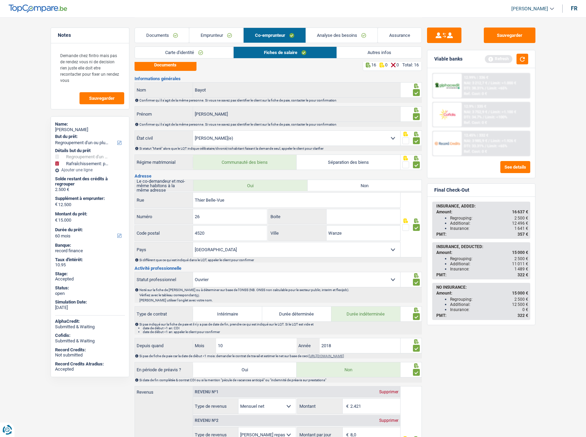
click at [336, 39] on link "Analyse des besoins" at bounding box center [342, 35] width 72 height 15
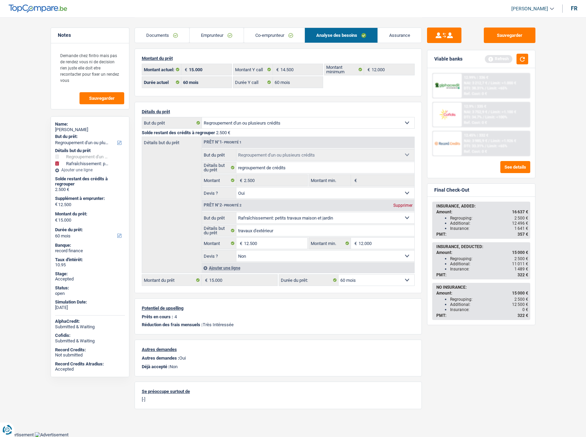
click at [266, 38] on link "Co-emprunteur" at bounding box center [274, 35] width 61 height 15
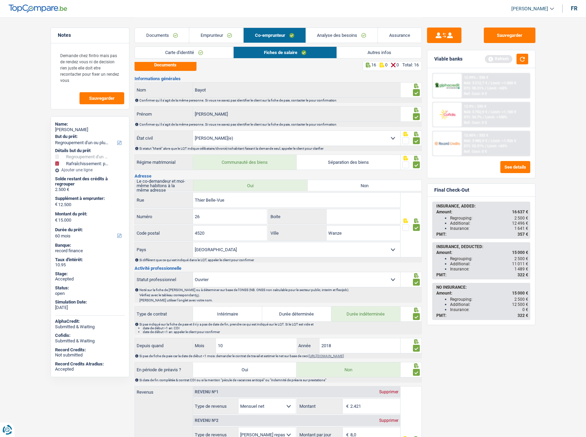
click at [218, 39] on link "Emprunteur" at bounding box center [216, 35] width 54 height 15
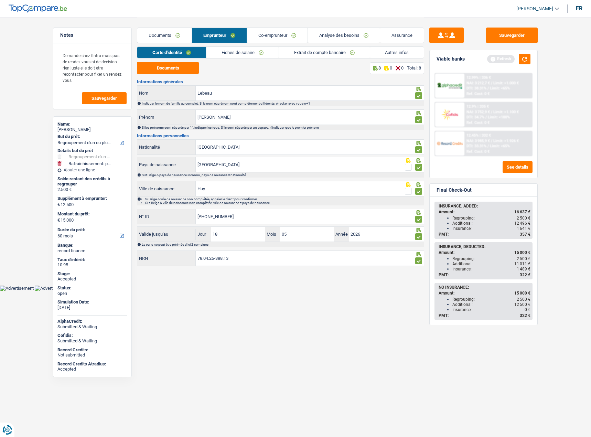
click at [382, 51] on link "Autres infos" at bounding box center [397, 52] width 54 height 11
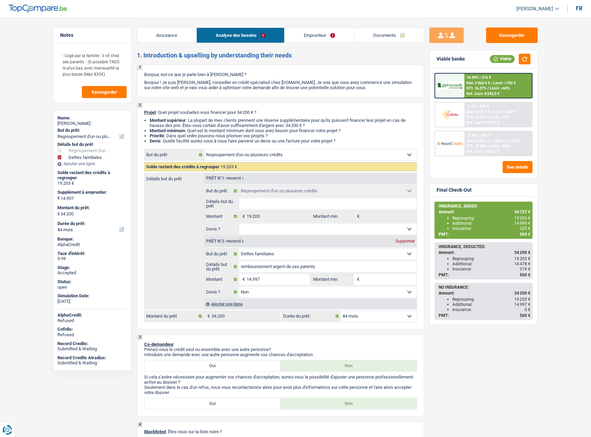
select select "refinancing"
select select "familyDebt"
select select "84"
select select "refinancing"
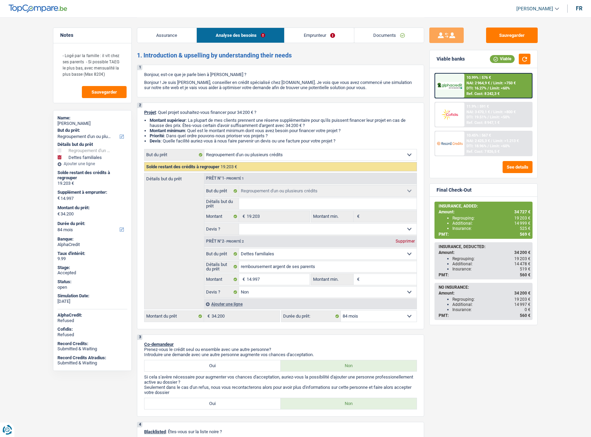
select select "refinancing"
select select "familyDebt"
select select "false"
select select "84"
select select "worker"
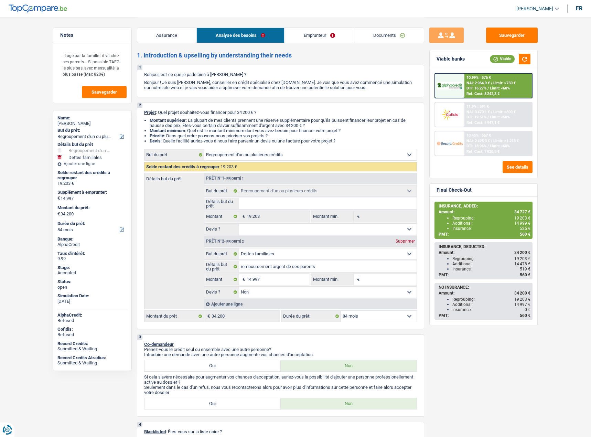
select select "netSalary"
select select "familyAllowances"
select select "alimony"
select select "liveWithParents"
select select "personalLoan"
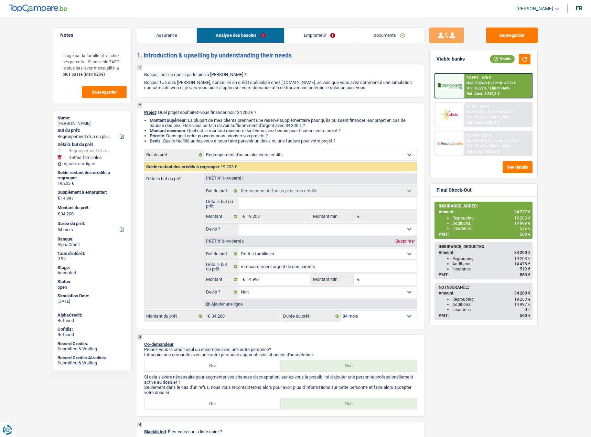
select select "loanRepayment"
select select "48"
select select "refinancing"
select select "familyDebt"
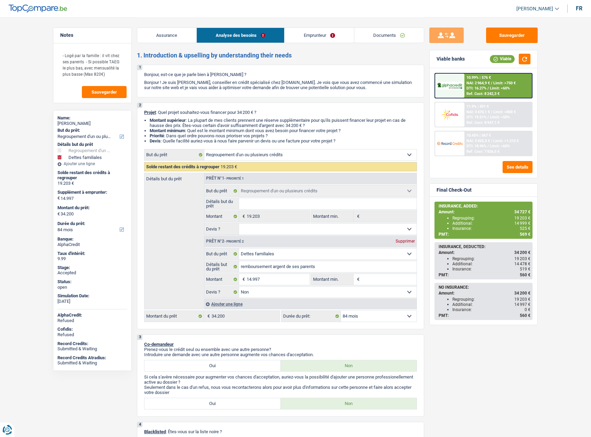
select select "false"
select select "84"
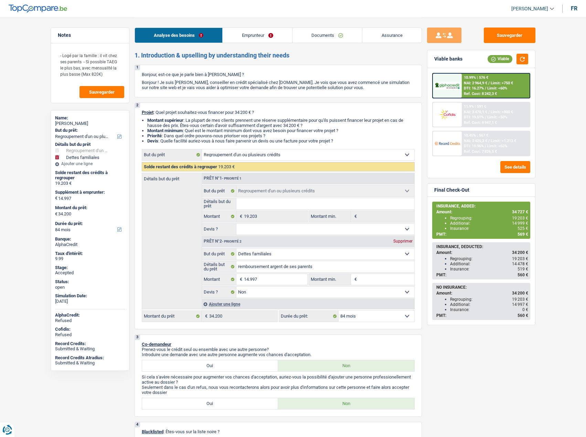
click at [246, 33] on link "Emprunteur" at bounding box center [258, 35] width 70 height 15
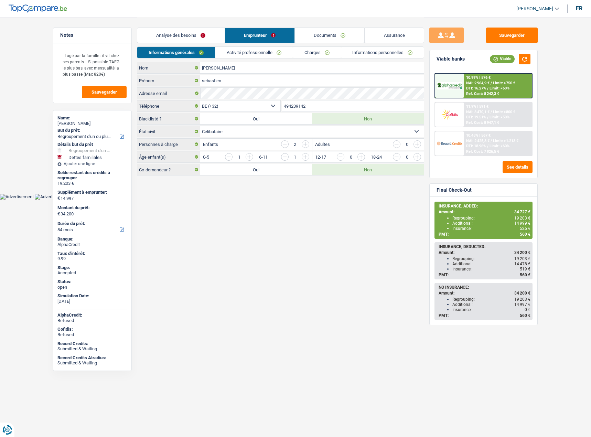
click at [386, 52] on link "Informations personnelles" at bounding box center [382, 52] width 83 height 11
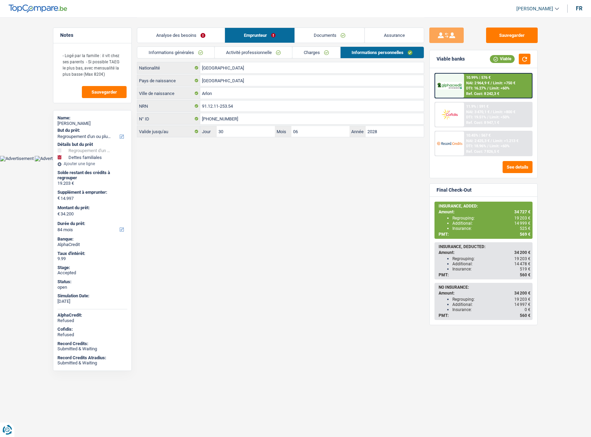
click at [548, 10] on span "[PERSON_NAME]" at bounding box center [535, 9] width 37 height 6
click at [516, 67] on button "SO" at bounding box center [522, 63] width 61 height 14
select select "84"
select select "refinancing"
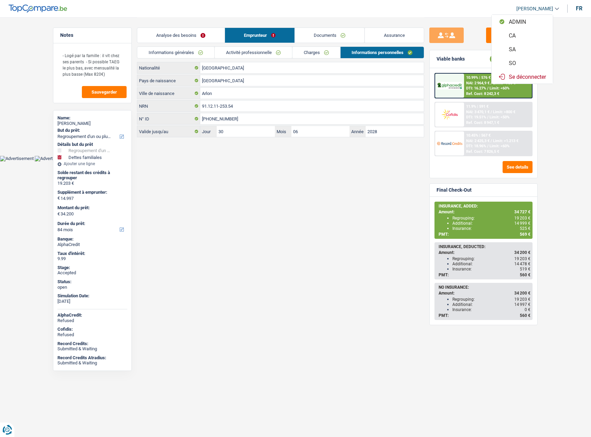
select select "refinancing"
select select "familyDebt"
select select "false"
select select "84"
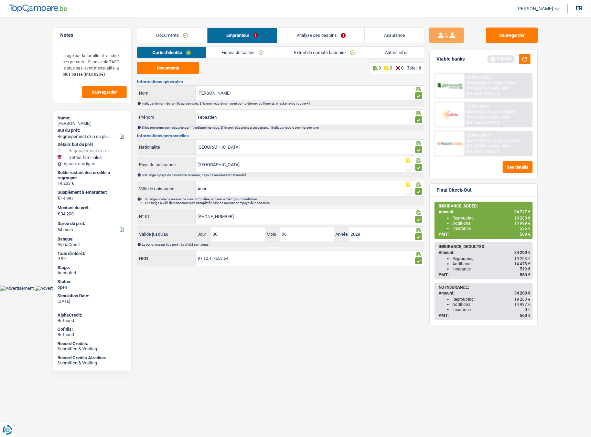
click at [313, 38] on link "Analyse des besoins" at bounding box center [320, 35] width 87 height 15
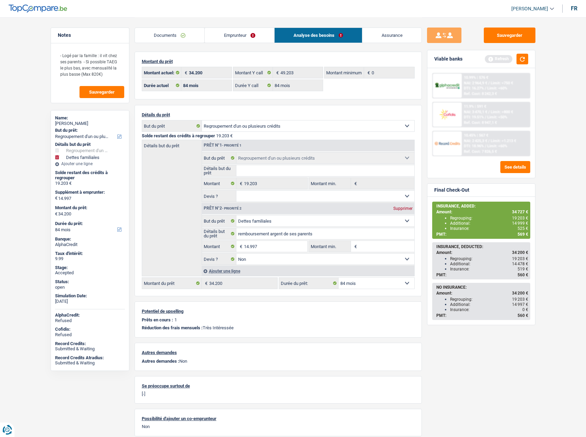
click at [232, 28] on link "Emprunteur" at bounding box center [240, 35] width 70 height 15
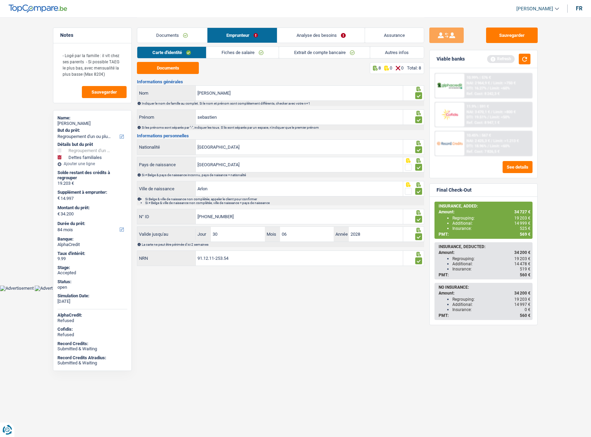
click at [405, 52] on link "Autres infos" at bounding box center [397, 52] width 54 height 11
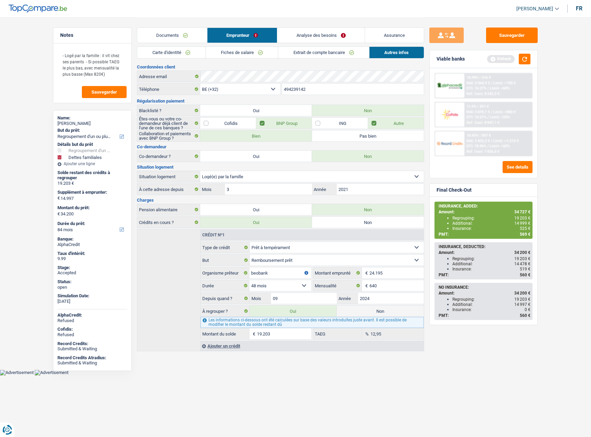
click at [316, 35] on link "Analyse des besoins" at bounding box center [320, 35] width 87 height 15
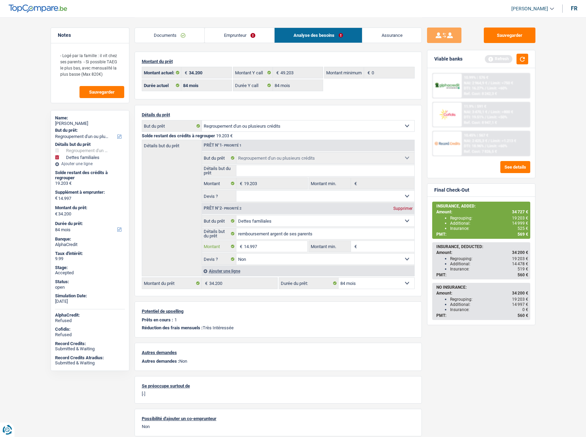
click at [265, 248] on input "14.997" at bounding box center [275, 246] width 63 height 11
click at [265, 247] on input "14.997" at bounding box center [275, 246] width 63 height 11
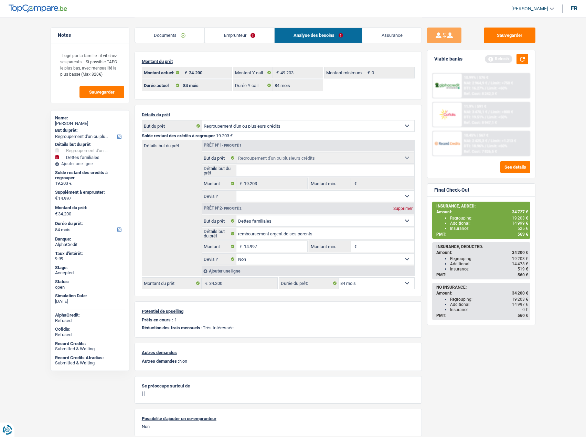
click at [170, 220] on div "Détails but du prêt Prêt n°1 - Priorité 1 Confort maison: meubles, textile, pei…" at bounding box center [278, 208] width 273 height 137
click at [188, 206] on div "Détails but du prêt Prêt n°1 - Priorité 1 Confort maison: meubles, textile, pei…" at bounding box center [278, 208] width 273 height 137
click at [229, 39] on link "Emprunteur" at bounding box center [240, 35] width 70 height 15
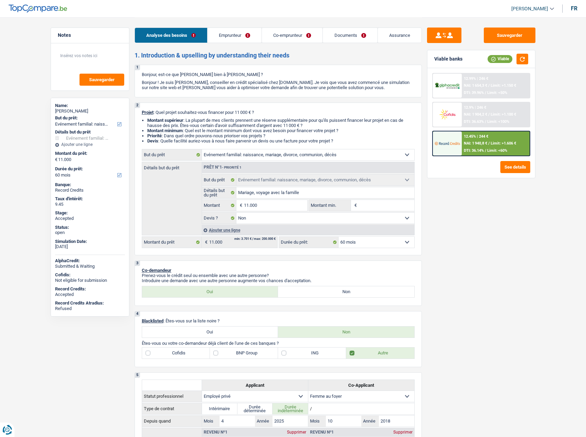
select select "familyEvent"
select select "60"
select select "familyEvent"
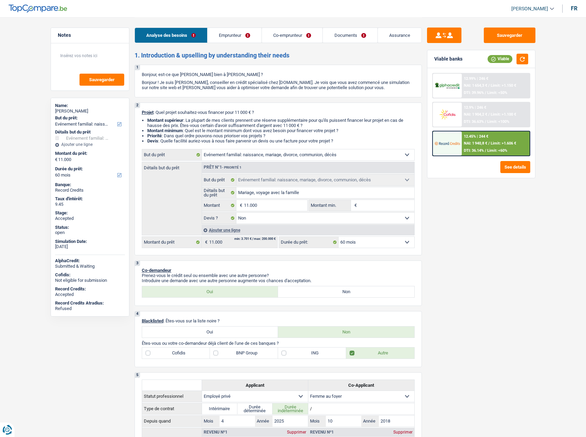
select select "false"
select select "60"
select select "privateEmployee"
select select "housewife"
select select "netSalary"
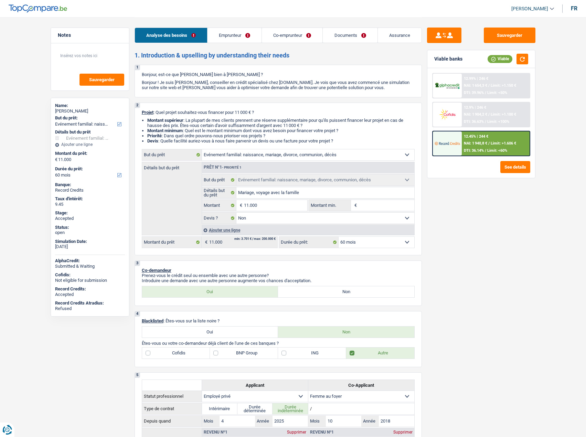
select select "mealVouchers"
select select "familyAllowances"
select select "rents"
select select "personalLoan"
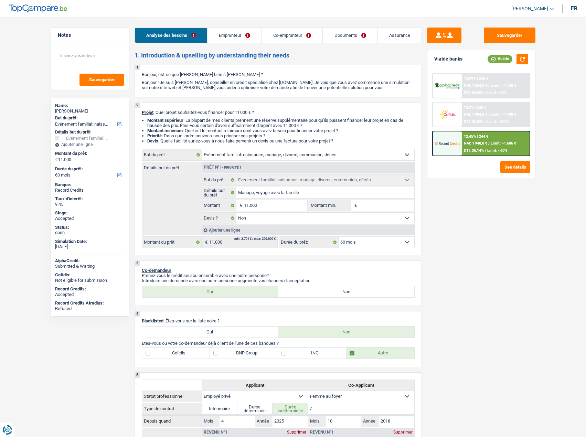
select select "loanRepayment"
select select "84"
select select "familyEvent"
select select "false"
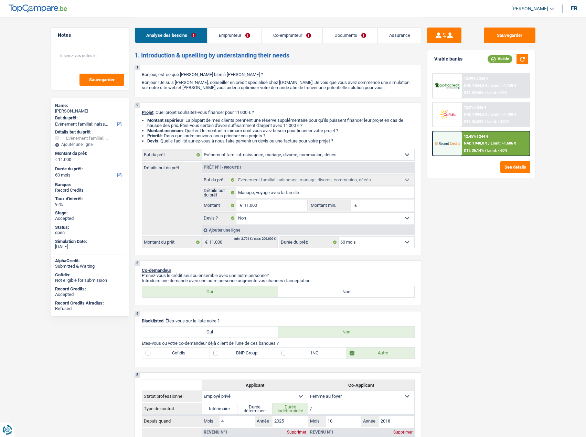
select select "60"
click at [522, 60] on button "button" at bounding box center [523, 59] width 12 height 11
click at [469, 107] on div "12.9% | 246 €" at bounding box center [475, 107] width 22 height 4
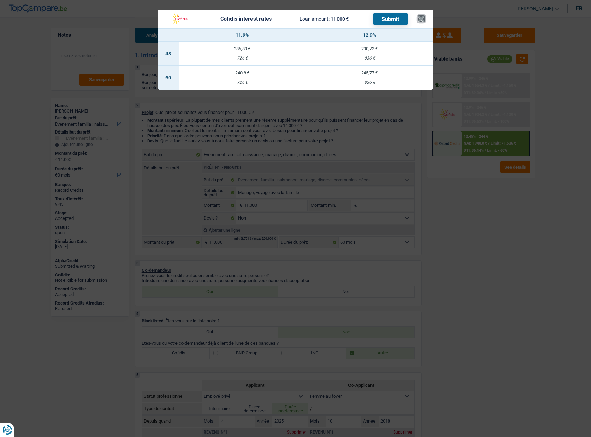
click at [422, 19] on button "×" at bounding box center [421, 18] width 7 height 7
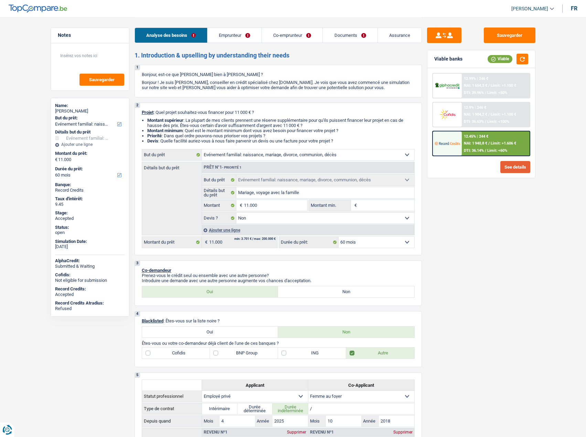
click at [514, 169] on button "See details" at bounding box center [515, 167] width 30 height 12
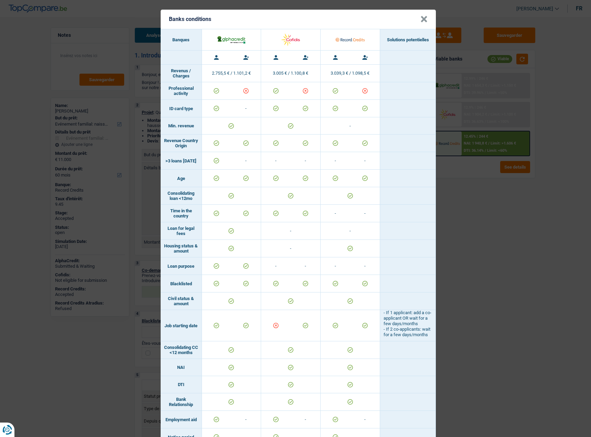
click at [421, 21] on button "×" at bounding box center [424, 19] width 7 height 7
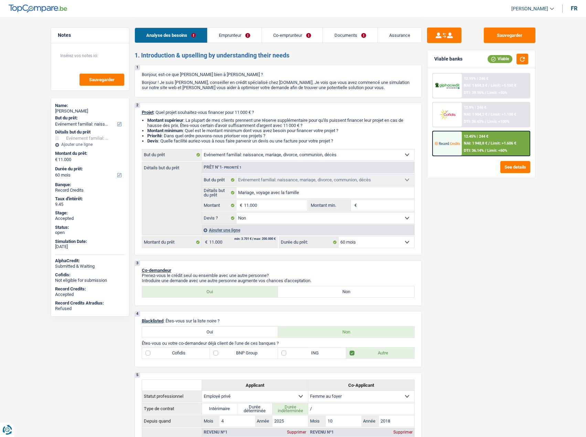
click at [238, 35] on link "Emprunteur" at bounding box center [235, 35] width 54 height 15
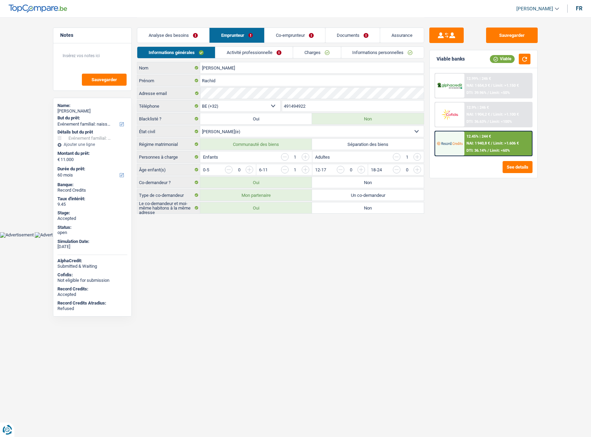
click at [286, 34] on link "Co-emprunteur" at bounding box center [295, 35] width 61 height 15
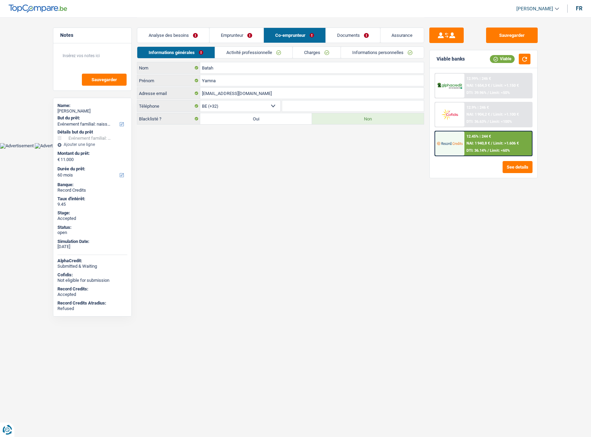
click at [543, 4] on link "[PERSON_NAME]" at bounding box center [535, 8] width 48 height 11
click at [514, 62] on button "SO" at bounding box center [522, 63] width 61 height 14
select select "married"
select select "BE"
select select "privateEmployee"
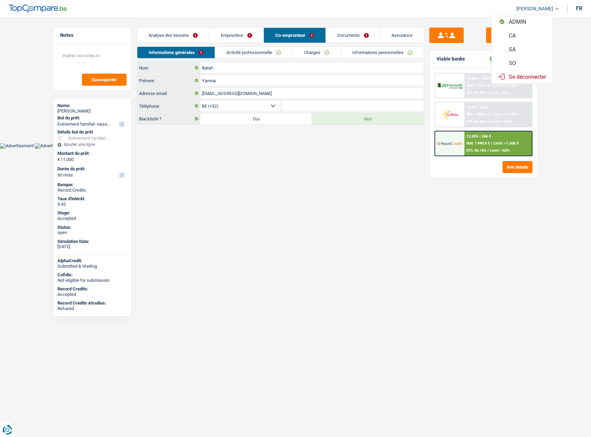
select select "netSalary"
select select "mealVouchers"
select select "familyAllowances"
select select "BE"
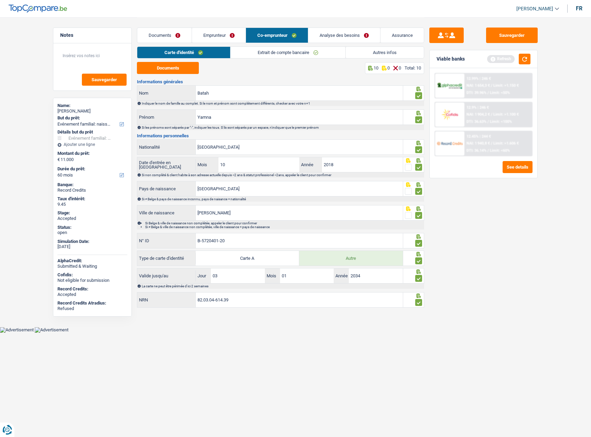
click at [177, 34] on link "Documents" at bounding box center [164, 35] width 54 height 15
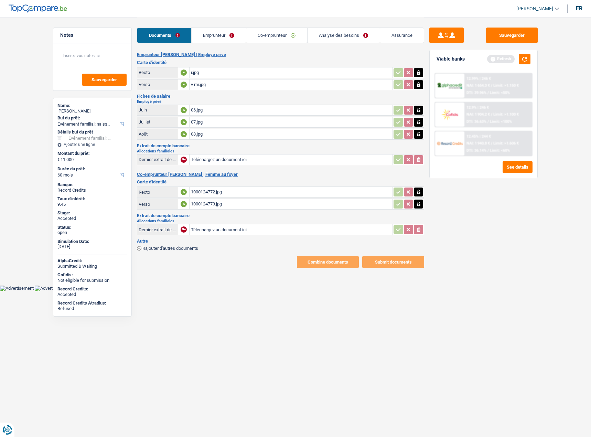
click at [226, 32] on link "Emprunteur" at bounding box center [219, 35] width 54 height 15
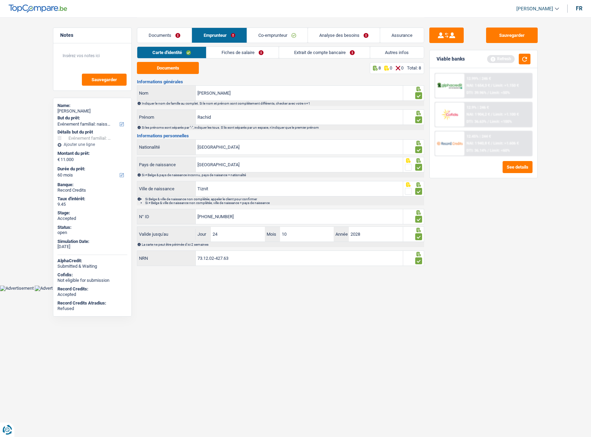
click at [229, 57] on link "Fiches de salaire" at bounding box center [243, 52] width 72 height 11
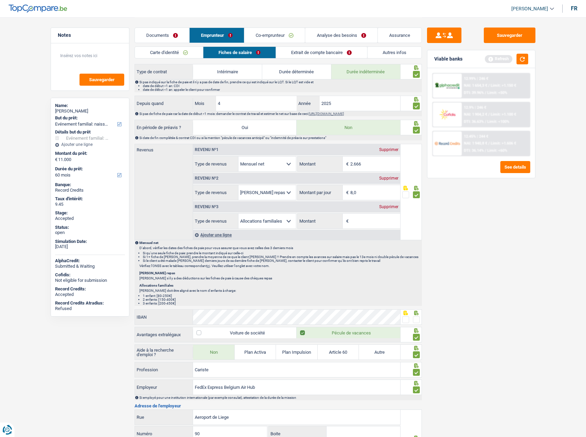
scroll to position [413, 0]
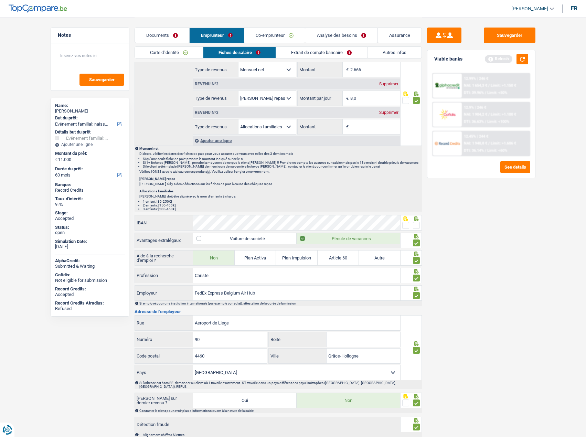
click at [416, 224] on span at bounding box center [416, 225] width 7 height 7
click at [0, 0] on input "radio" at bounding box center [0, 0] width 0 height 0
click at [297, 52] on link "Extrait de compte bancaire" at bounding box center [321, 52] width 91 height 11
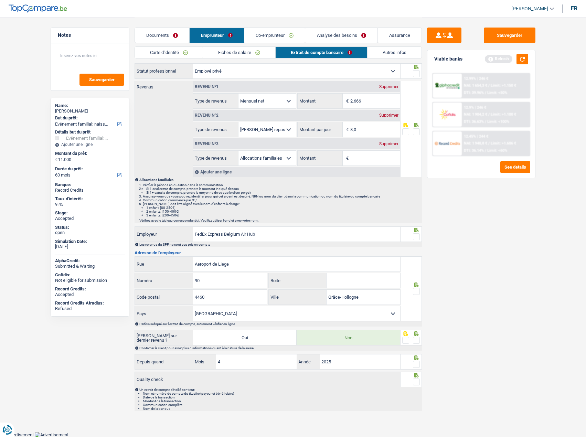
click at [417, 75] on span at bounding box center [416, 73] width 7 height 7
click at [0, 0] on input "radio" at bounding box center [0, 0] width 0 height 0
click at [416, 131] on span at bounding box center [416, 131] width 7 height 7
click at [0, 0] on input "radio" at bounding box center [0, 0] width 0 height 0
click at [419, 237] on span at bounding box center [416, 236] width 7 height 7
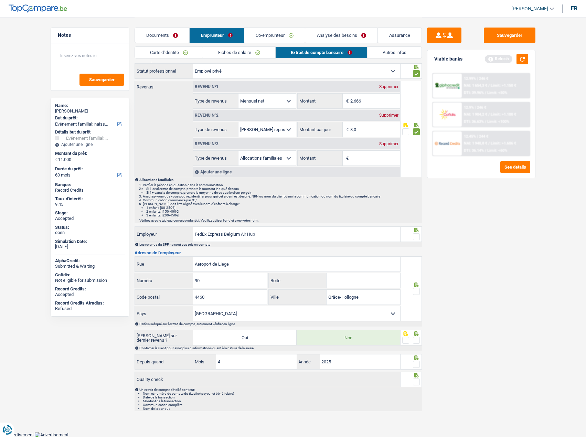
click at [0, 0] on input "radio" at bounding box center [0, 0] width 0 height 0
click at [417, 290] on span at bounding box center [416, 291] width 7 height 7
click at [0, 0] on input "radio" at bounding box center [0, 0] width 0 height 0
click at [419, 339] on span at bounding box center [416, 340] width 7 height 7
click at [0, 0] on input "radio" at bounding box center [0, 0] width 0 height 0
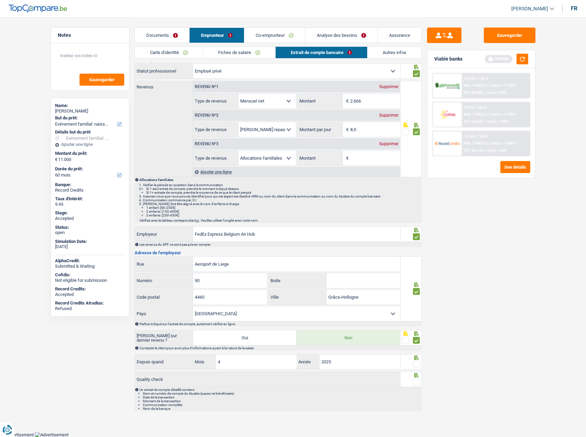
drag, startPoint x: 416, startPoint y: 364, endPoint x: 420, endPoint y: 379, distance: 15.8
click at [416, 364] on span at bounding box center [416, 364] width 7 height 7
click at [0, 0] on input "radio" at bounding box center [0, 0] width 0 height 0
click at [417, 382] on span at bounding box center [416, 382] width 7 height 7
click at [0, 0] on input "radio" at bounding box center [0, 0] width 0 height 0
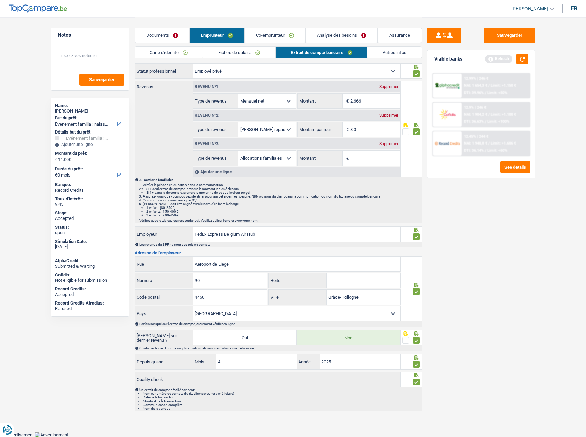
click at [322, 33] on link "Analyse des besoins" at bounding box center [342, 35] width 72 height 15
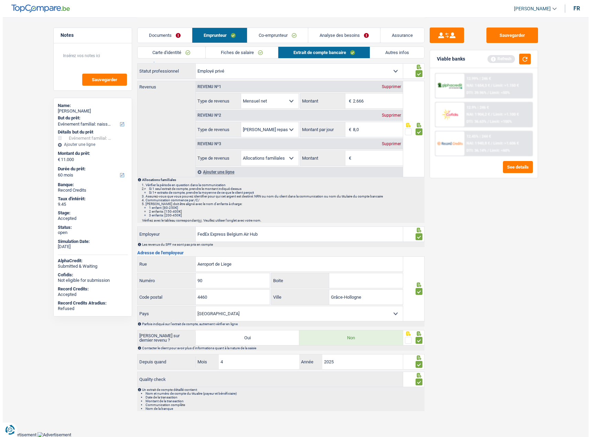
scroll to position [0, 0]
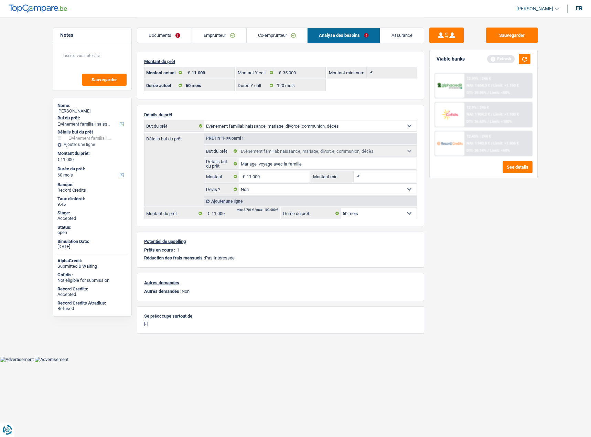
click at [282, 34] on link "Co-emprunteur" at bounding box center [277, 35] width 61 height 15
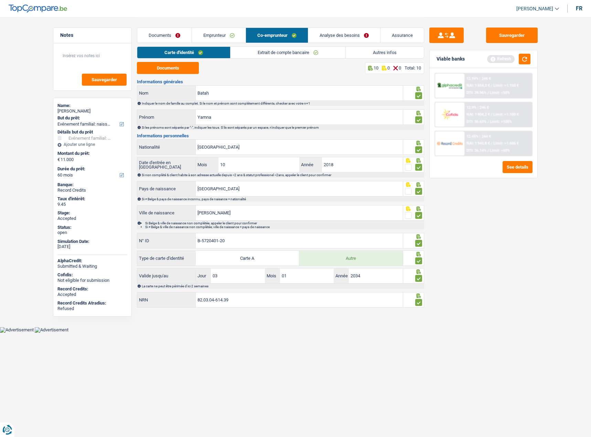
click at [271, 54] on link "Extrait de compte bancaire" at bounding box center [288, 52] width 115 height 11
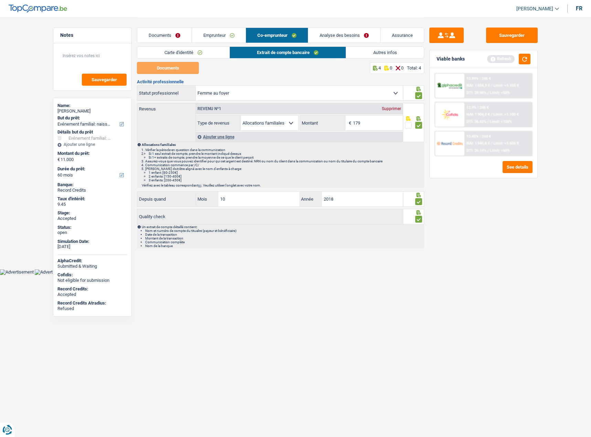
click at [162, 34] on link "Documents" at bounding box center [164, 35] width 54 height 15
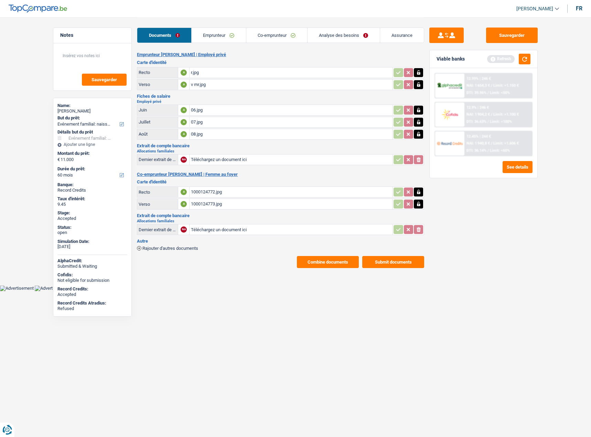
click at [321, 264] on button "Combine documents" at bounding box center [328, 262] width 62 height 12
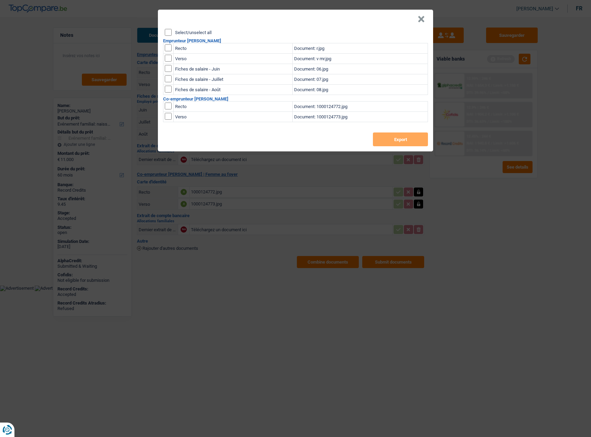
click at [186, 32] on label "Select/unselect all" at bounding box center [193, 32] width 36 height 4
click at [172, 32] on input "Select/unselect all" at bounding box center [168, 32] width 7 height 7
checkbox input "true"
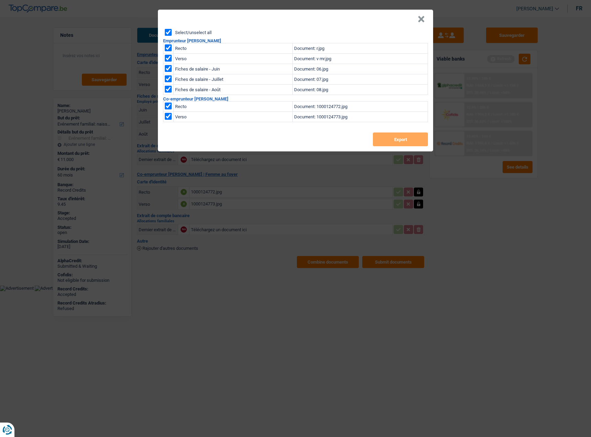
checkbox input "true"
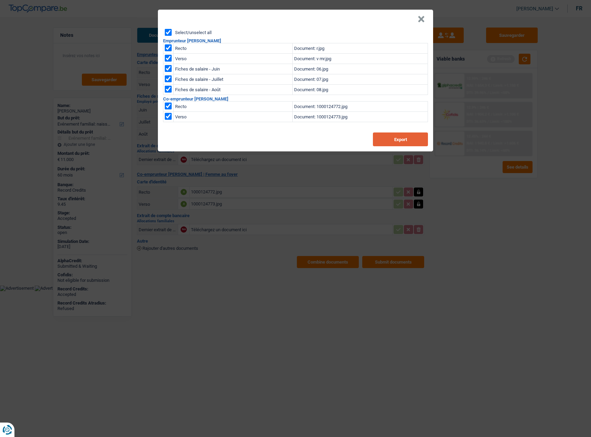
click at [381, 141] on button "Export" at bounding box center [400, 140] width 55 height 14
click at [425, 19] on header "×" at bounding box center [295, 19] width 275 height 19
click at [421, 23] on button "×" at bounding box center [421, 19] width 7 height 7
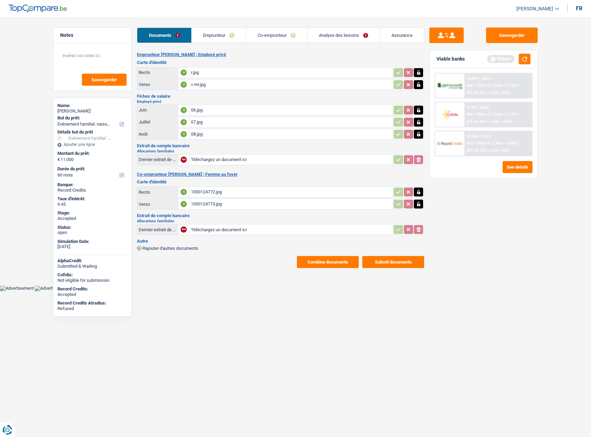
click at [216, 39] on link "Emprunteur" at bounding box center [219, 35] width 54 height 15
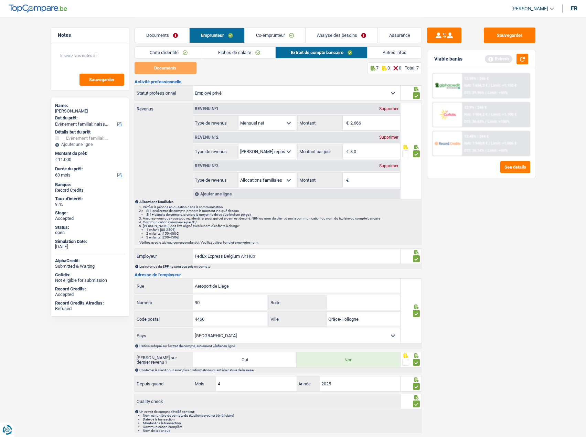
click at [275, 40] on link "Co-emprunteur" at bounding box center [275, 35] width 61 height 15
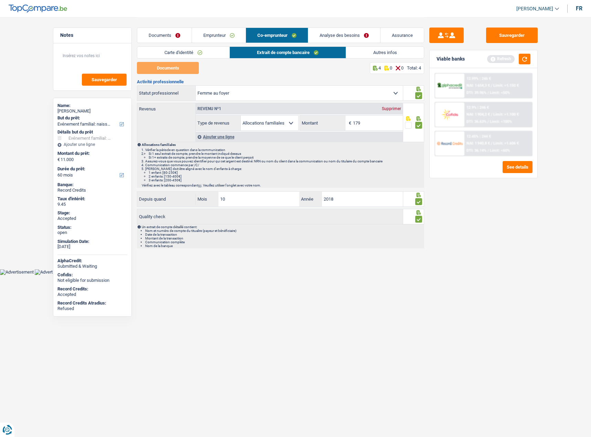
click at [379, 53] on link "Autres infos" at bounding box center [385, 52] width 78 height 11
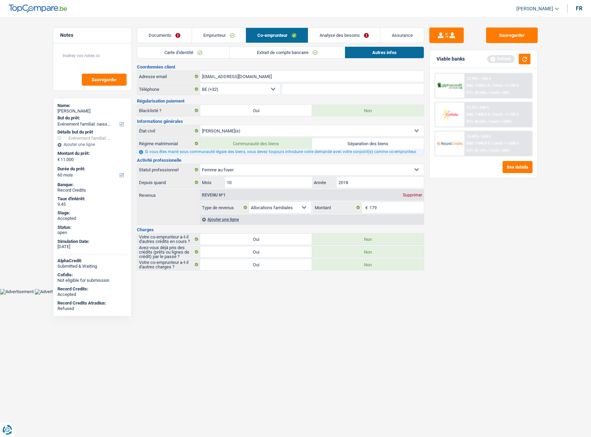
click at [215, 31] on link "Emprunteur" at bounding box center [219, 35] width 54 height 15
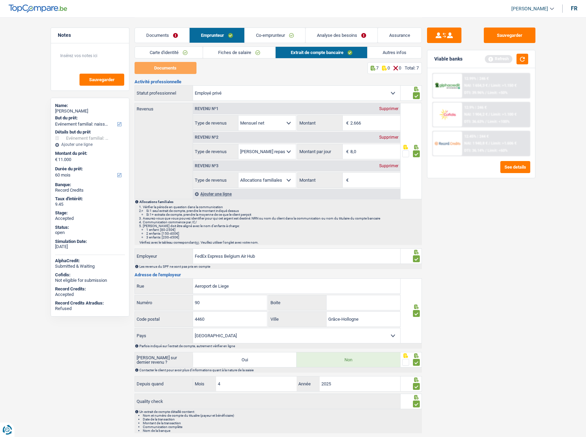
click at [374, 52] on link "Autres infos" at bounding box center [395, 52] width 54 height 11
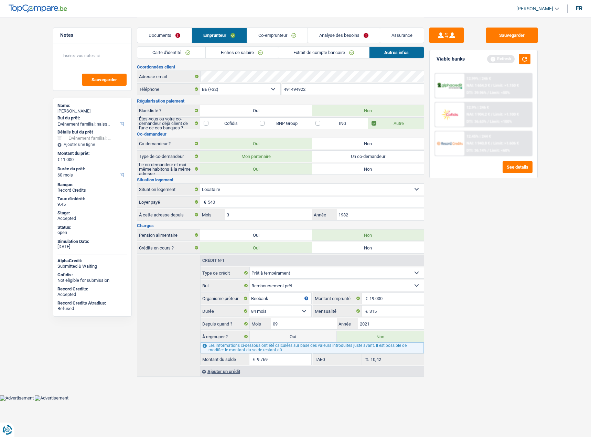
click at [272, 34] on link "Co-emprunteur" at bounding box center [277, 35] width 61 height 15
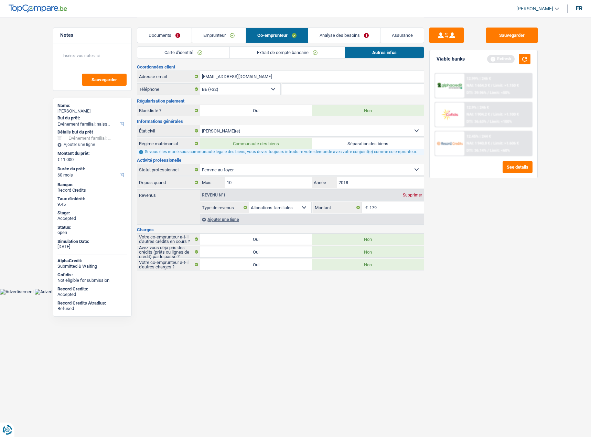
click at [318, 32] on link "Analyse des besoins" at bounding box center [344, 35] width 72 height 15
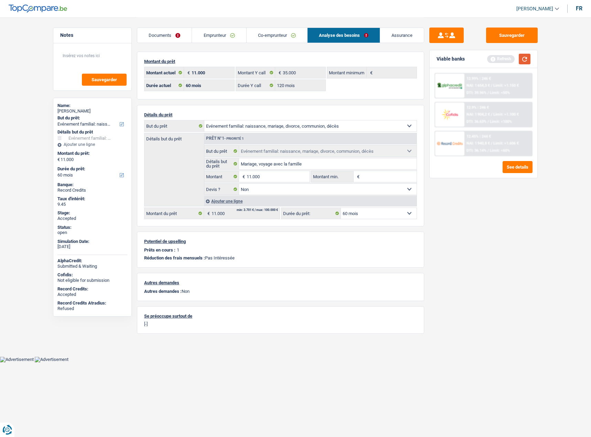
click at [525, 59] on button "button" at bounding box center [525, 59] width 12 height 11
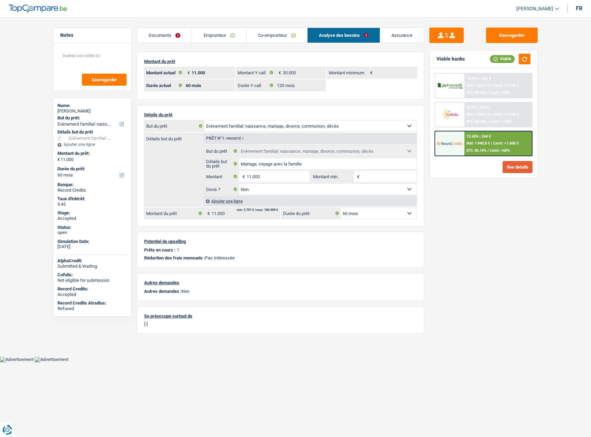
click at [512, 165] on button "See details" at bounding box center [518, 167] width 30 height 12
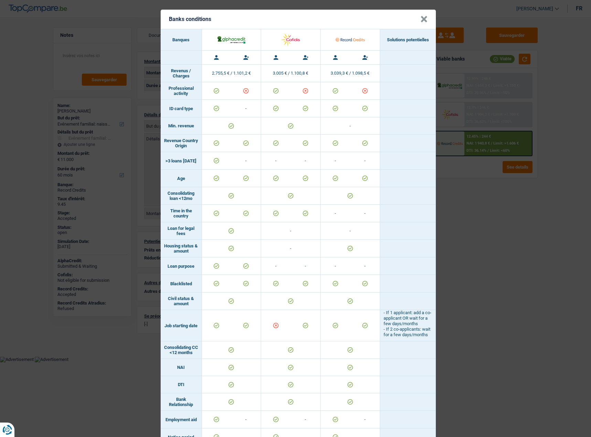
click at [422, 22] on button "×" at bounding box center [424, 19] width 7 height 7
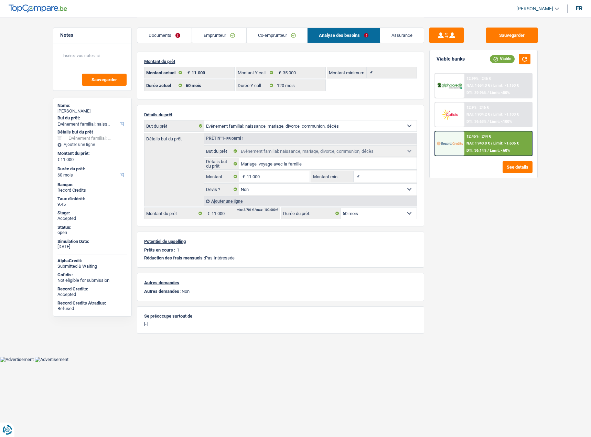
click at [456, 214] on div "Sauvegarder Viable banks Viable 12.99% | 246 € NAI: 1 654,3 € / Limit: >1.150 €…" at bounding box center [483, 227] width 119 height 399
click at [286, 166] on input "Mariage, voyage avec la famille" at bounding box center [328, 163] width 178 height 11
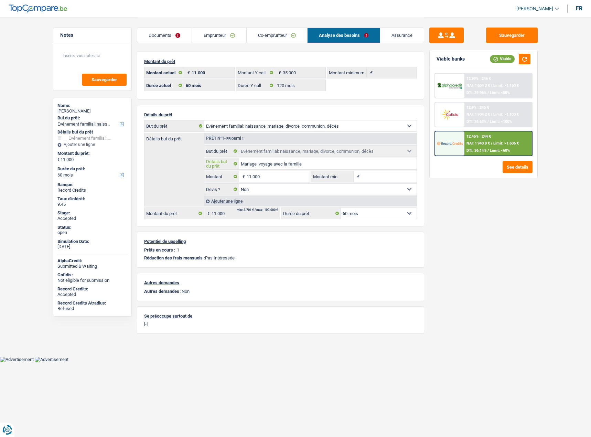
click at [286, 166] on input "Mariage, voyage avec la famille" at bounding box center [328, 163] width 178 height 11
click at [267, 161] on input "Mariage, voyage avec la famille" at bounding box center [328, 163] width 178 height 11
click at [239, 110] on div "Détails du prêt Confort maison: meubles, textile, peinture, électroménager, out…" at bounding box center [280, 165] width 287 height 121
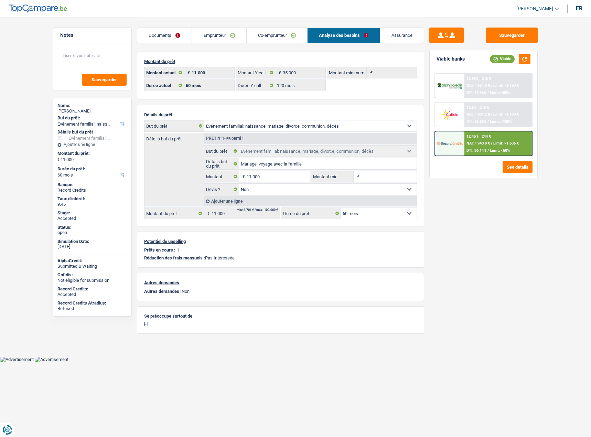
click at [238, 110] on div "Détails du prêt Confort maison: meubles, textile, peinture, électroménager, out…" at bounding box center [280, 165] width 287 height 121
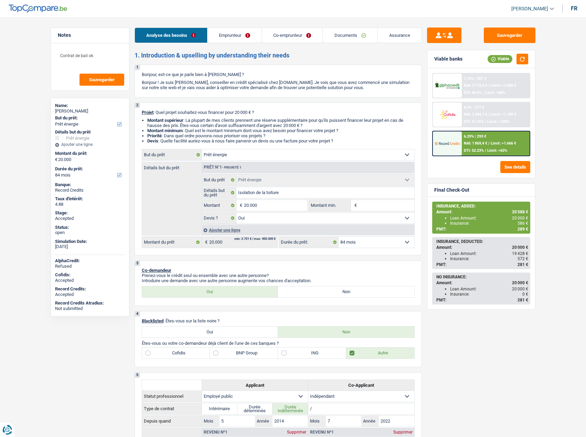
select select "energy"
select select "84"
select select "energy"
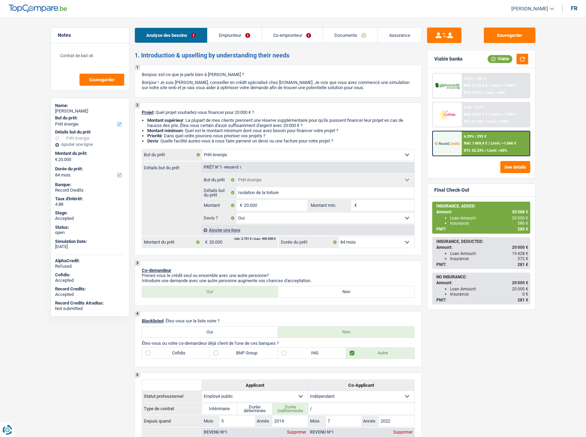
select select "yes"
select select "84"
select select "publicEmployee"
select select "independent"
select select "rentalIncome"
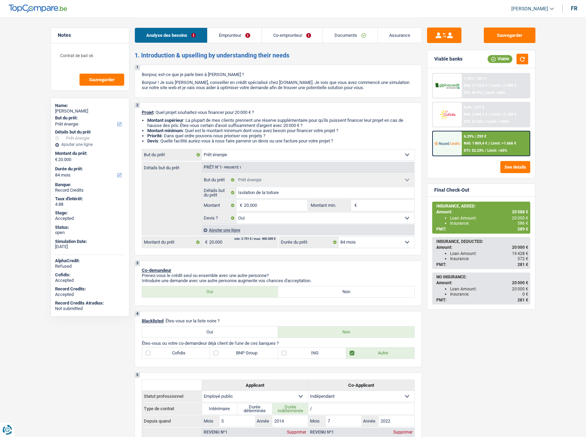
select select "netSalary"
select select "familyAllowances"
select select "mealVouchers"
select select "netSalary"
select select "ownerWithMortgage"
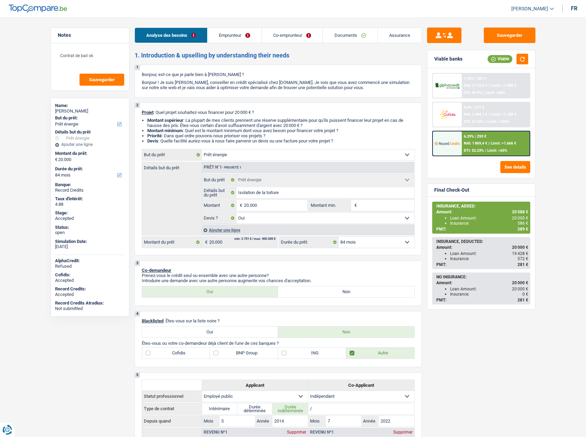
select select "mortgage"
select select "240"
select select "carLoan"
select select "48"
select select "renovationLoan"
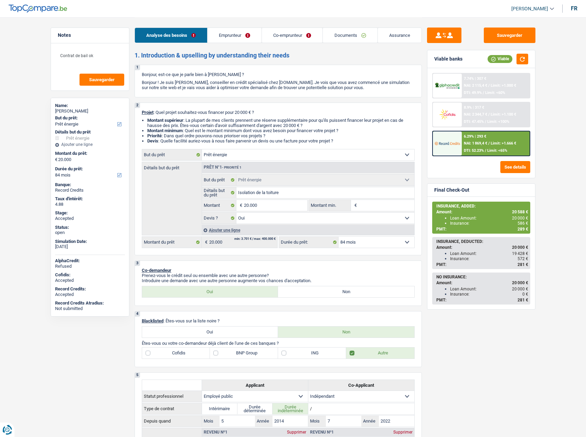
select select "60"
select select "energy"
select select "yes"
select select "84"
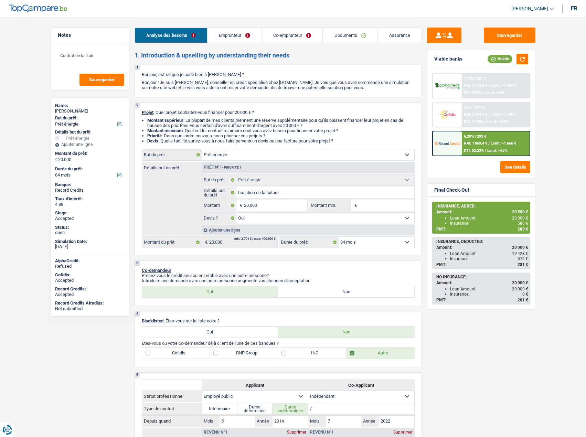
drag, startPoint x: 235, startPoint y: 41, endPoint x: 257, endPoint y: 36, distance: 22.7
click at [235, 41] on link "Emprunteur" at bounding box center [235, 35] width 54 height 15
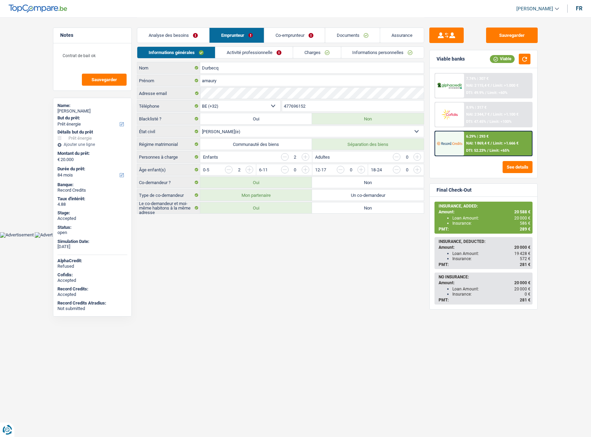
click at [542, 10] on span "[PERSON_NAME]" at bounding box center [535, 9] width 37 height 6
click at [523, 60] on button "SO" at bounding box center [522, 63] width 61 height 14
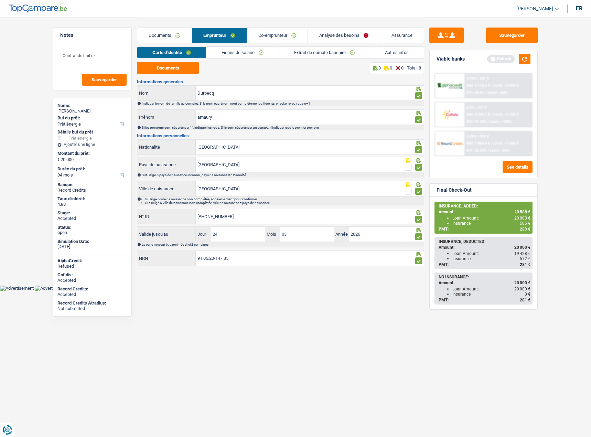
click at [270, 33] on link "Co-emprunteur" at bounding box center [277, 35] width 61 height 15
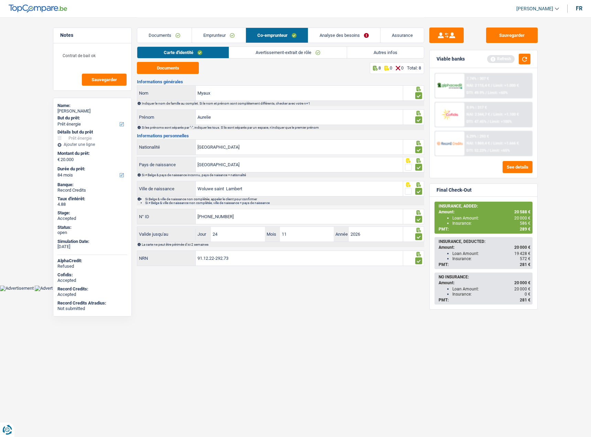
click at [343, 33] on link "Analyse des besoins" at bounding box center [344, 35] width 72 height 15
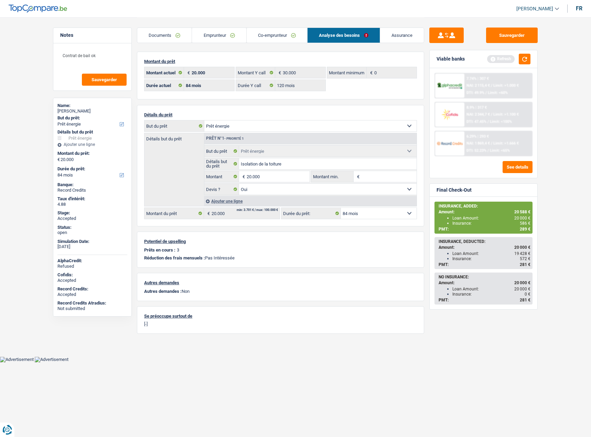
click at [214, 35] on link "Emprunteur" at bounding box center [219, 35] width 54 height 15
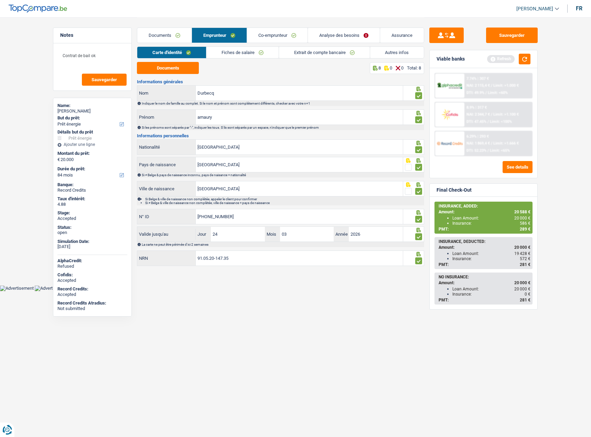
click at [387, 51] on link "Autres infos" at bounding box center [397, 52] width 54 height 11
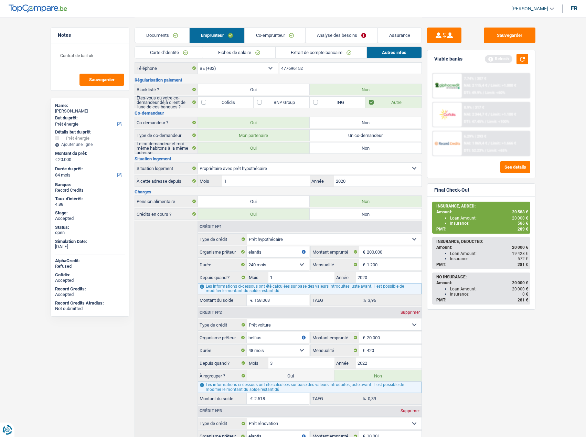
scroll to position [19, 0]
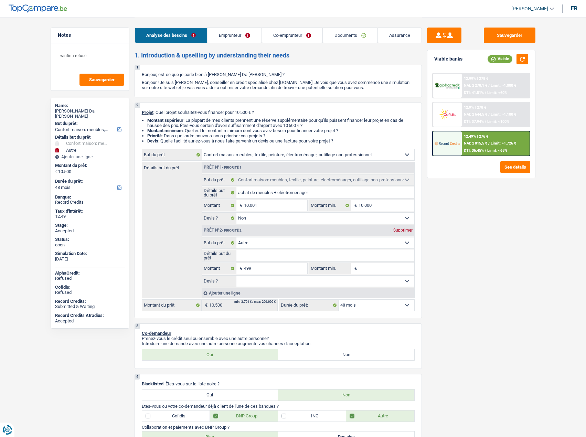
select select "household"
select select "other"
select select "48"
select select "household"
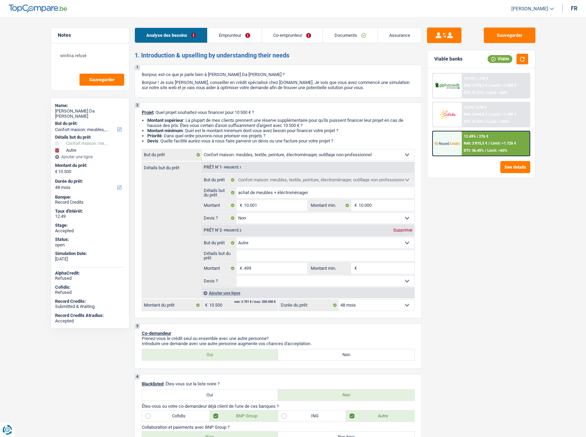
select select "household"
select select "false"
select select "other"
select select "48"
select select "privateEmployee"
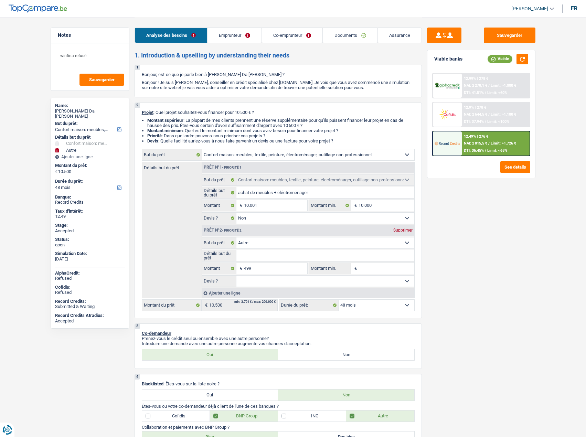
select select "publicEmployee"
select select "netSalary"
select select "mealVouchers"
select select "familyAllowances"
select select "netSalary"
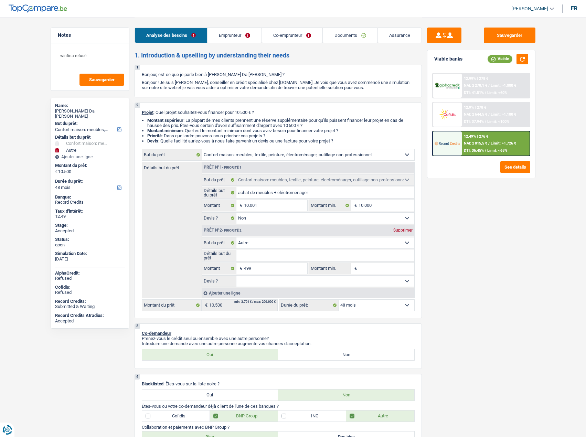
select select "mealVouchers"
select select "familyAllowances"
select select "rents"
select select "creditConsolidation"
select select "120"
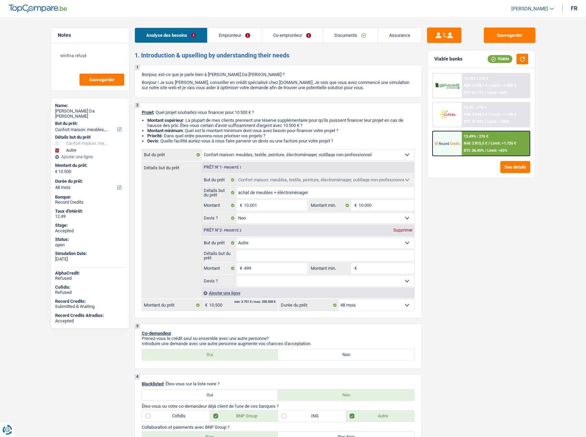
select select "household"
select select "false"
select select "other"
select select "48"
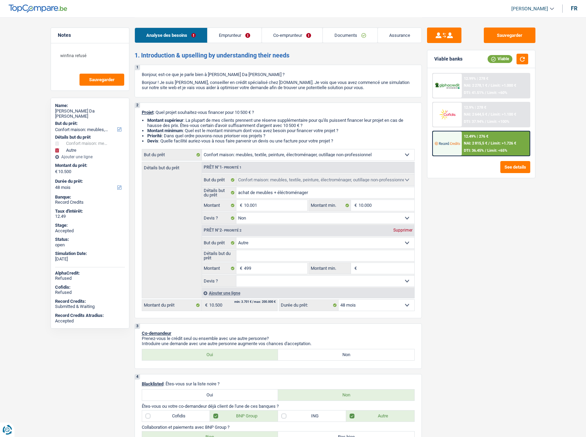
click at [394, 37] on link "Assurance" at bounding box center [400, 35] width 44 height 15
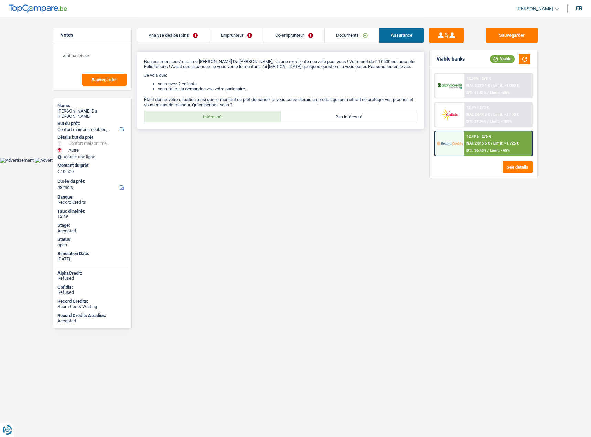
click at [209, 116] on label "Intéressé" at bounding box center [213, 116] width 136 height 11
click at [209, 116] on input "Intéressé" at bounding box center [213, 116] width 136 height 11
radio input "true"
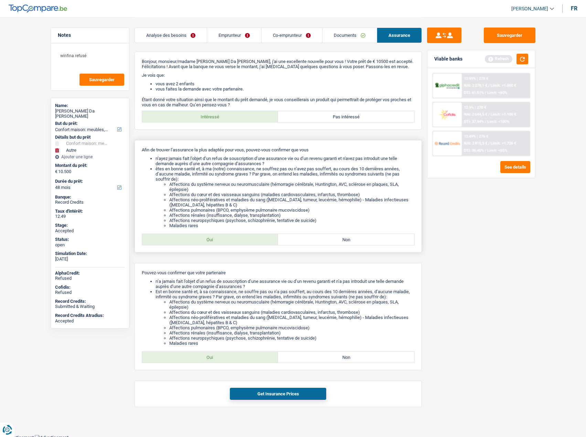
click at [228, 238] on label "Oui" at bounding box center [210, 239] width 136 height 11
click at [228, 238] on input "Oui" at bounding box center [210, 239] width 136 height 11
radio input "true"
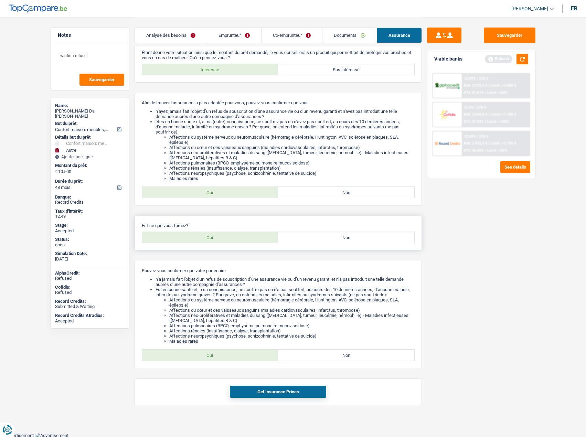
scroll to position [48, 0]
click at [336, 235] on label "Non" at bounding box center [346, 236] width 136 height 11
click at [336, 235] on input "Non" at bounding box center [346, 236] width 136 height 11
radio input "true"
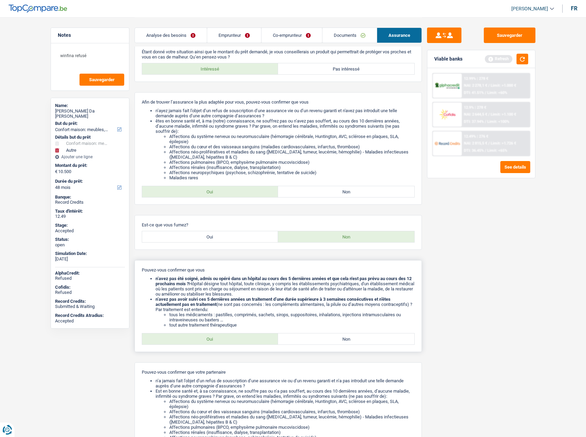
click at [192, 340] on label "Oui" at bounding box center [210, 339] width 136 height 11
click at [192, 340] on input "Oui" at bounding box center [210, 339] width 136 height 11
radio input "true"
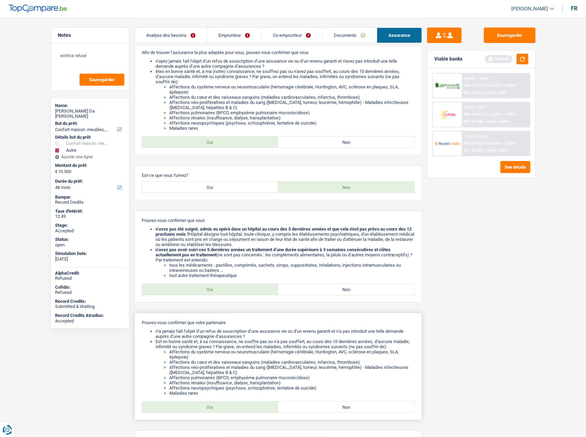
scroll to position [150, 0]
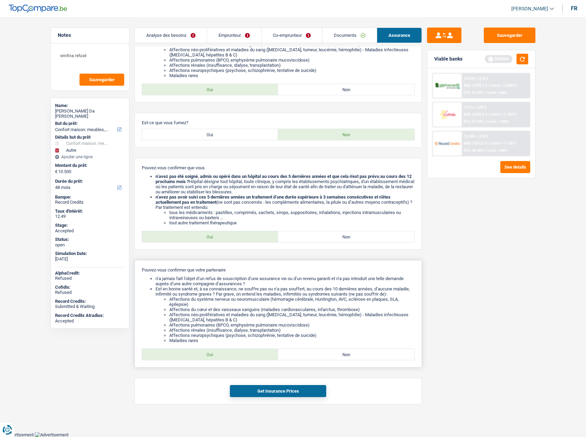
click at [199, 358] on label "Oui" at bounding box center [210, 354] width 136 height 11
click at [199, 358] on input "Oui" at bounding box center [210, 354] width 136 height 11
radio input "true"
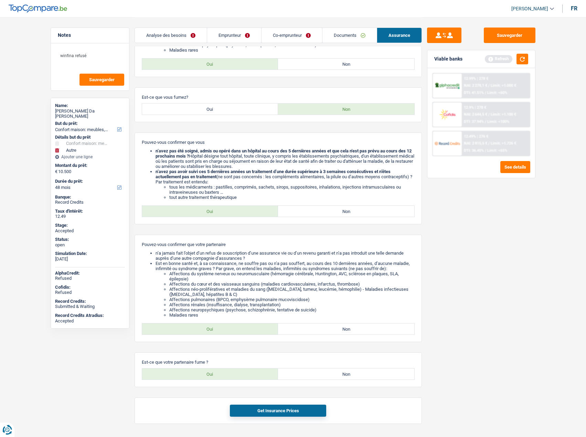
scroll to position [195, 0]
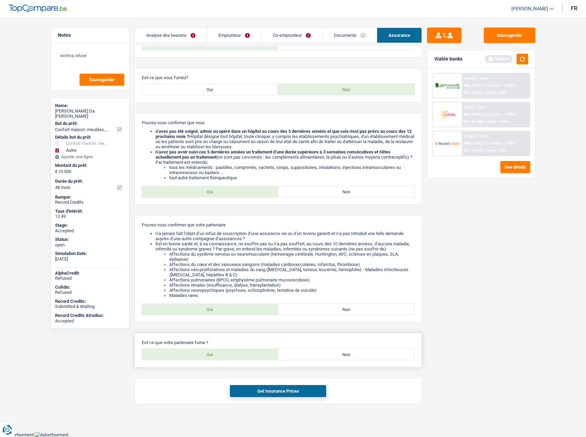
click at [316, 359] on label "Non" at bounding box center [346, 354] width 136 height 11
click at [316, 359] on input "Non" at bounding box center [346, 354] width 136 height 11
radio input "true"
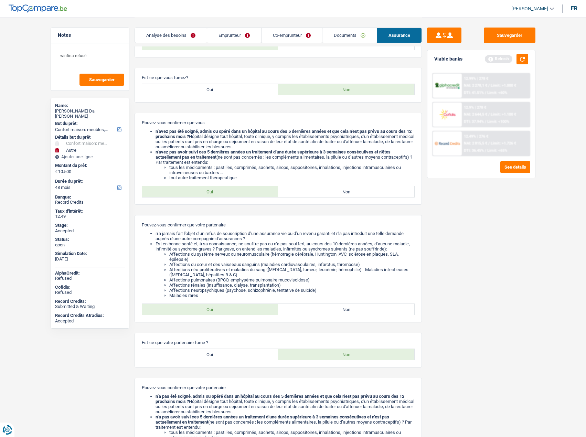
scroll to position [297, 0]
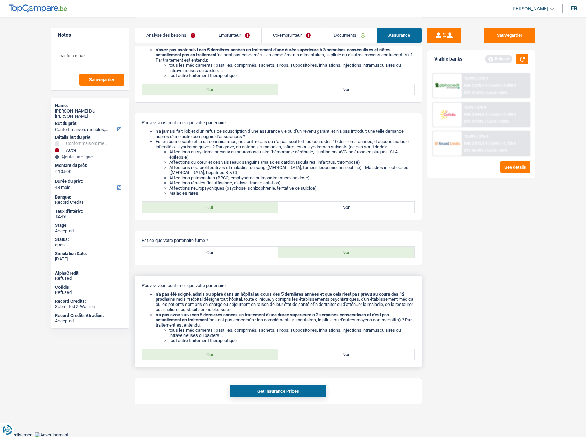
click at [206, 358] on label "Oui" at bounding box center [210, 354] width 136 height 11
click at [206, 358] on input "Oui" at bounding box center [210, 354] width 136 height 11
radio input "true"
click at [251, 389] on button "Get Insurance Prices" at bounding box center [278, 391] width 96 height 12
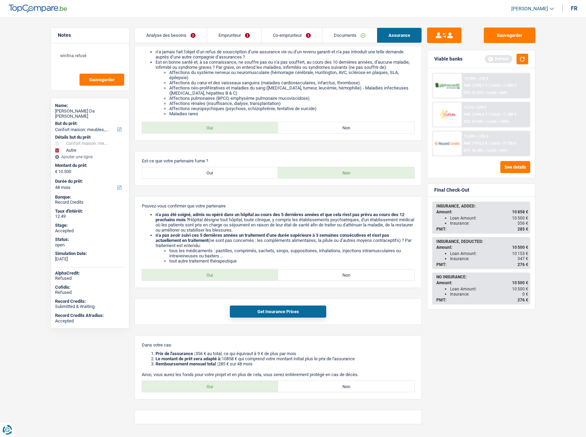
scroll to position [397, 0]
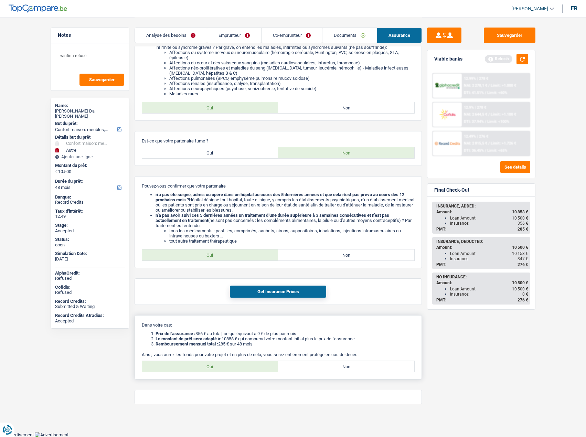
drag, startPoint x: 199, startPoint y: 366, endPoint x: 201, endPoint y: 352, distance: 14.7
click at [199, 366] on label "Oui" at bounding box center [210, 366] width 136 height 11
click at [199, 366] on input "Oui" at bounding box center [210, 366] width 136 height 11
radio input "true"
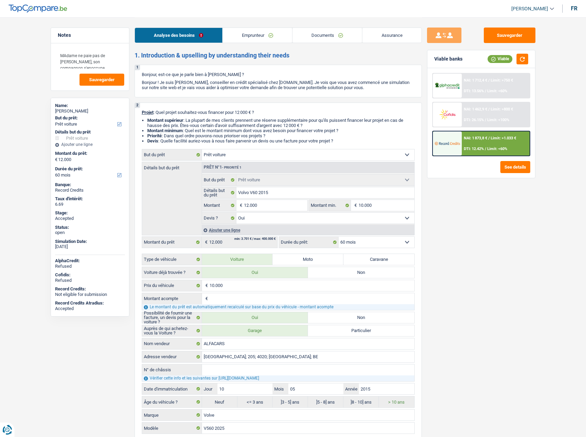
select select "car"
select select "60"
select select "car"
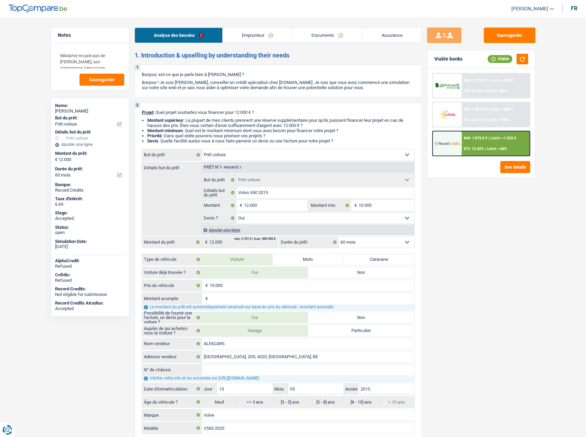
select select "yes"
select select "60"
select select "worker"
select select "netSalary"
select select "liveWithParents"
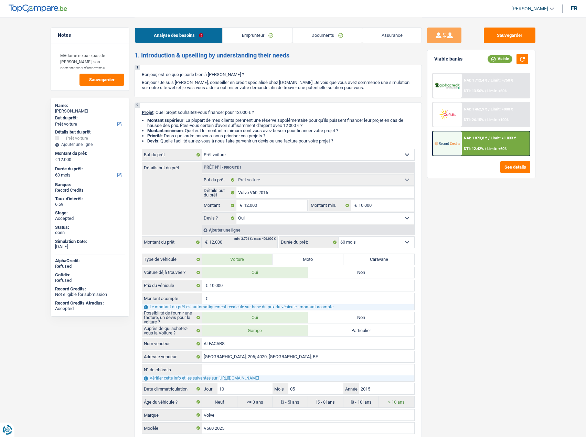
select select "car"
select select "yes"
select select "60"
click at [318, 36] on link "Documents" at bounding box center [328, 35] width 70 height 15
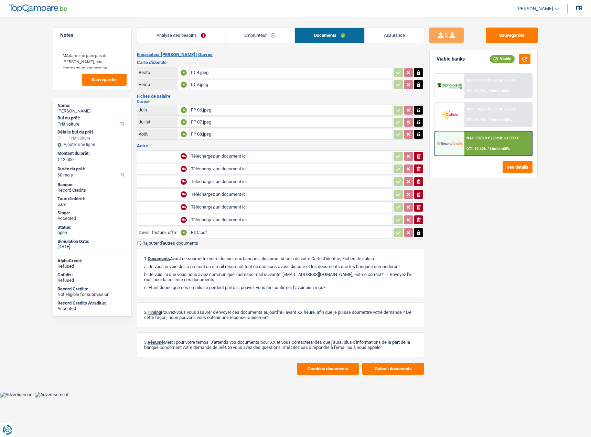
click at [395, 36] on link "Assurance" at bounding box center [394, 35] width 59 height 15
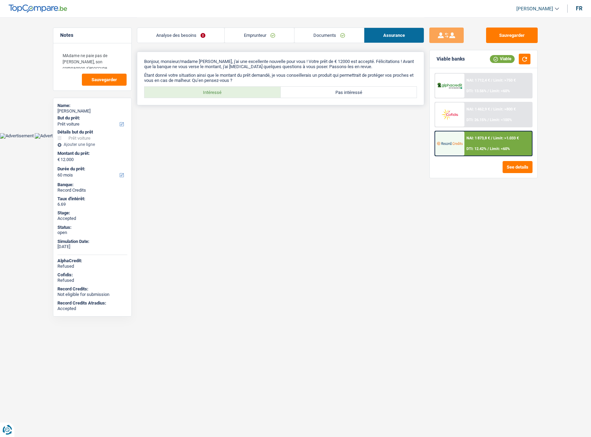
click at [179, 88] on label "Intéressé" at bounding box center [213, 92] width 136 height 11
click at [179, 88] on input "Intéressé" at bounding box center [213, 92] width 136 height 11
radio input "true"
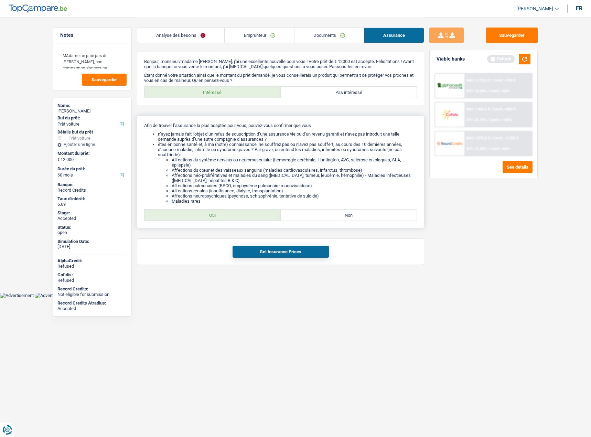
click at [220, 216] on label "Oui" at bounding box center [213, 215] width 136 height 11
click at [220, 216] on input "Oui" at bounding box center [213, 215] width 136 height 11
radio input "true"
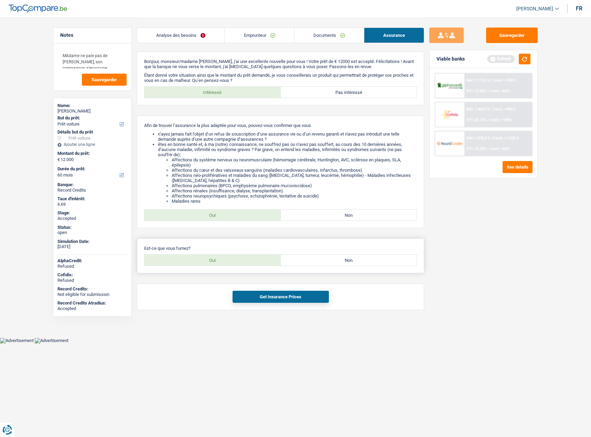
click at [225, 261] on label "Oui" at bounding box center [213, 260] width 136 height 11
click at [225, 261] on input "Oui" at bounding box center [213, 260] width 136 height 11
radio input "true"
click at [266, 293] on button "Get Insurance Prices" at bounding box center [281, 297] width 96 height 12
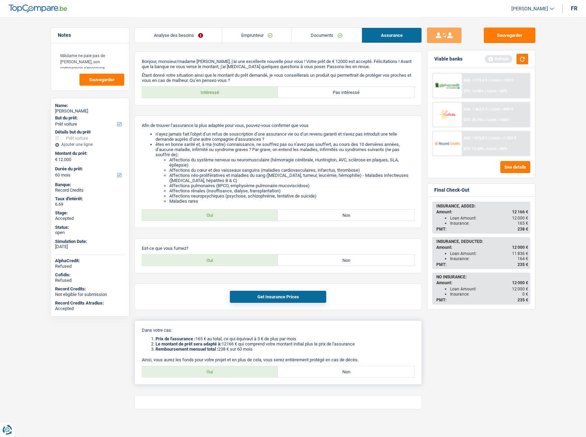
click at [200, 370] on label "Oui" at bounding box center [210, 371] width 136 height 11
click at [200, 370] on input "Oui" at bounding box center [210, 371] width 136 height 11
radio input "true"
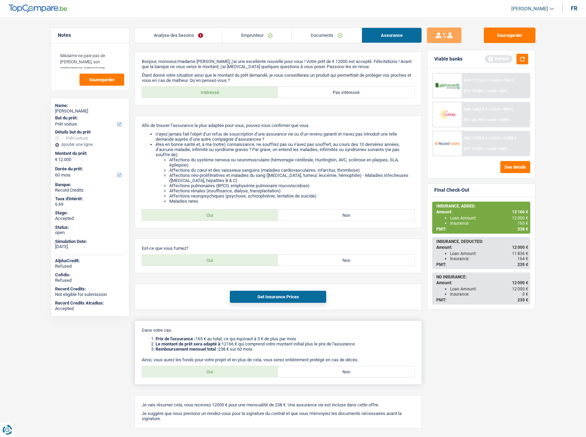
scroll to position [24, 0]
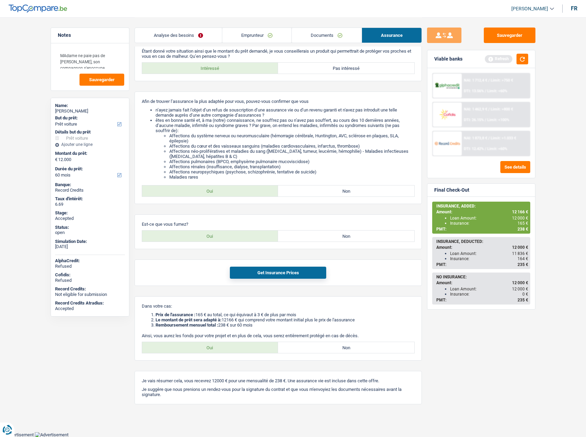
click at [317, 40] on link "Documents" at bounding box center [327, 35] width 70 height 15
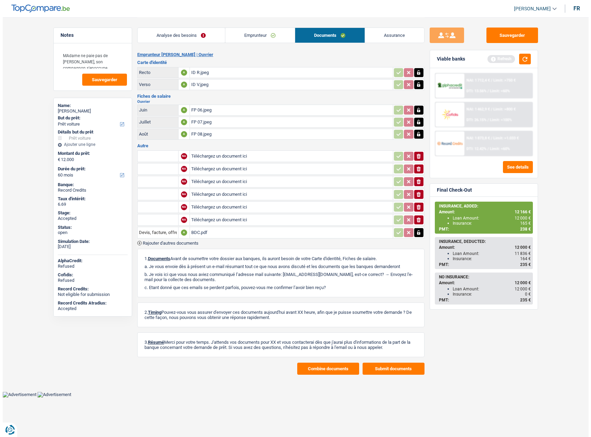
scroll to position [0, 0]
click at [250, 40] on link "Emprunteur" at bounding box center [260, 35] width 70 height 15
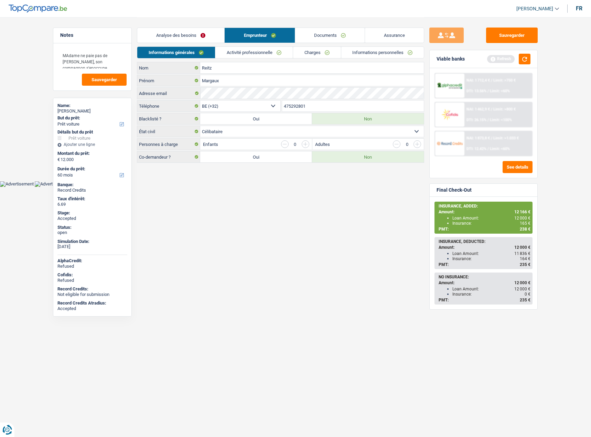
click at [530, 11] on span "[PERSON_NAME]" at bounding box center [535, 9] width 37 height 6
click at [522, 60] on button "SO" at bounding box center [522, 63] width 61 height 14
select select "60"
select select "car"
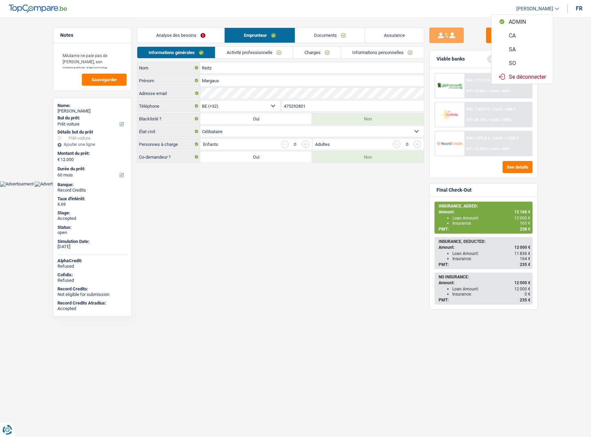
select select "car"
select select "yes"
select select "60"
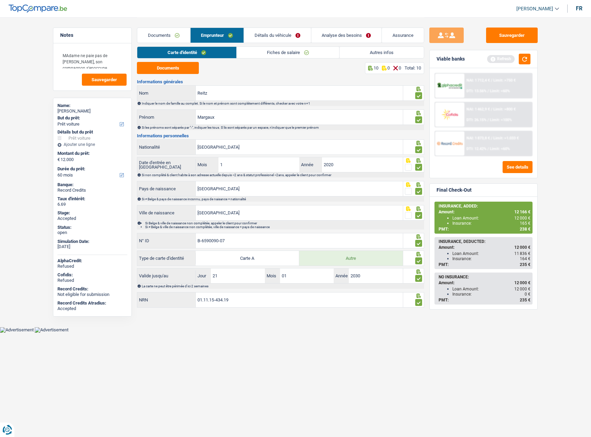
click at [359, 37] on link "Analyse des besoins" at bounding box center [346, 35] width 70 height 15
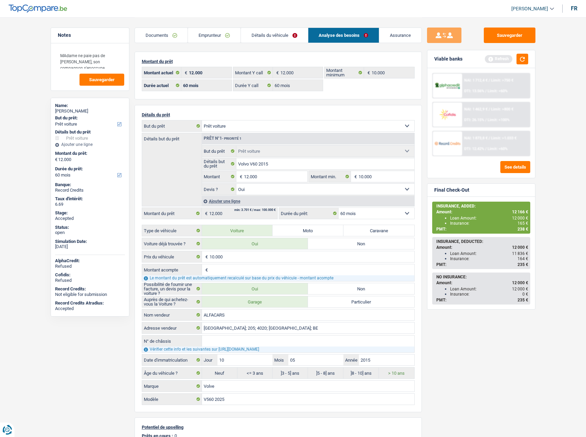
click at [267, 32] on link "Détails du véhicule" at bounding box center [274, 35] width 67 height 15
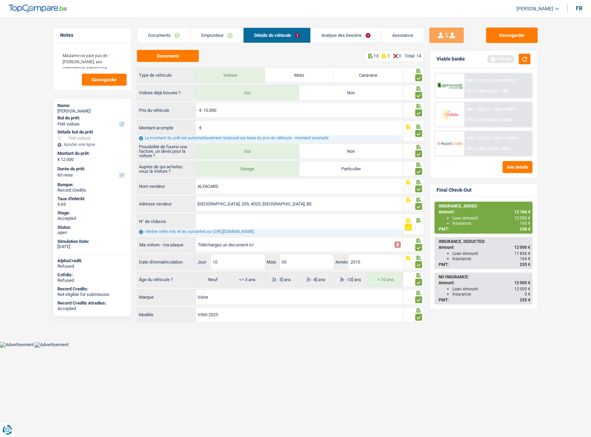
click at [348, 31] on link "Analyse des besoins" at bounding box center [346, 35] width 71 height 15
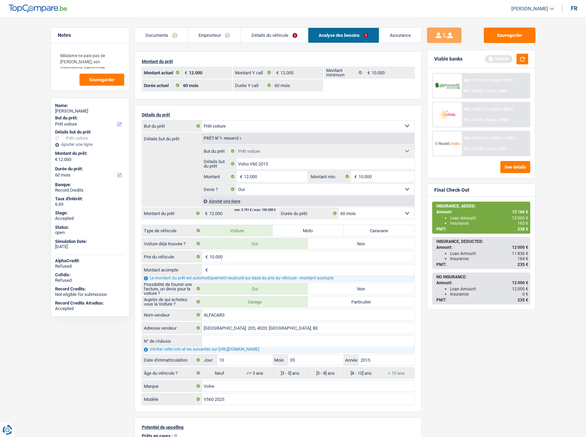
click at [515, 211] on span "12 166 €" at bounding box center [520, 212] width 16 height 5
copy span "12 166"
click at [269, 35] on link "Détails du véhicule" at bounding box center [274, 35] width 67 height 15
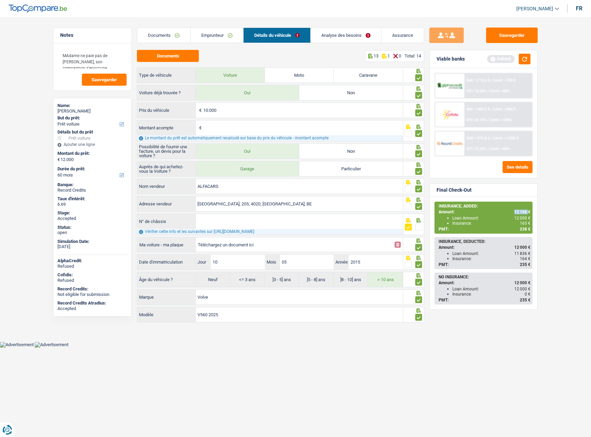
click at [213, 37] on link "Emprunteur" at bounding box center [217, 35] width 53 height 15
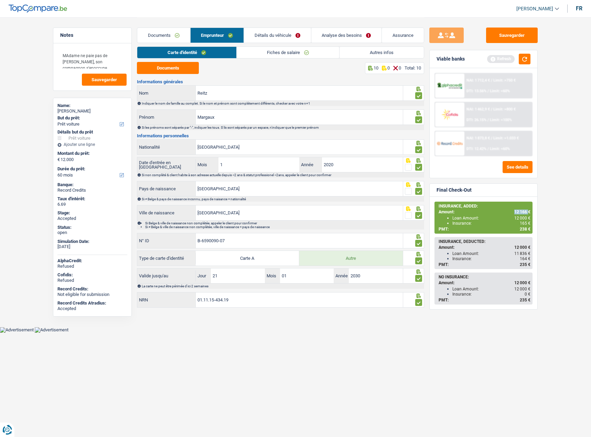
click at [378, 53] on link "Autres infos" at bounding box center [382, 52] width 84 height 11
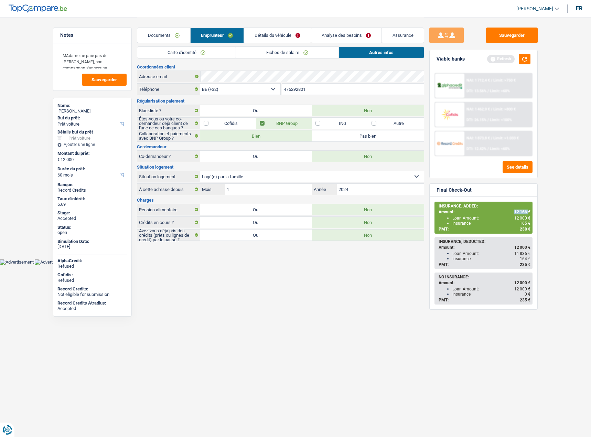
click at [332, 34] on link "Analyse des besoins" at bounding box center [346, 35] width 70 height 15
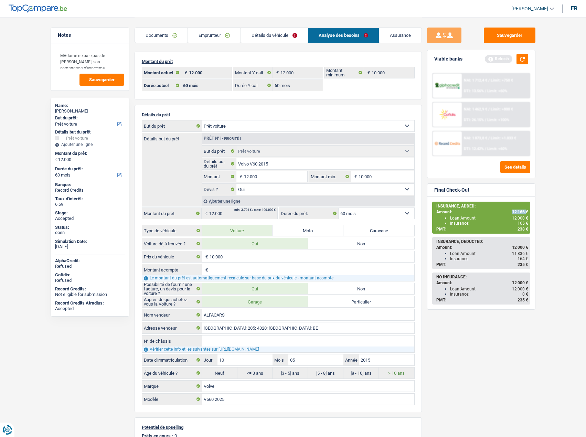
click at [536, 6] on span "[PERSON_NAME]" at bounding box center [529, 9] width 37 height 6
click at [510, 63] on button "SO" at bounding box center [517, 63] width 61 height 14
click at [171, 34] on link "Documents" at bounding box center [161, 35] width 53 height 15
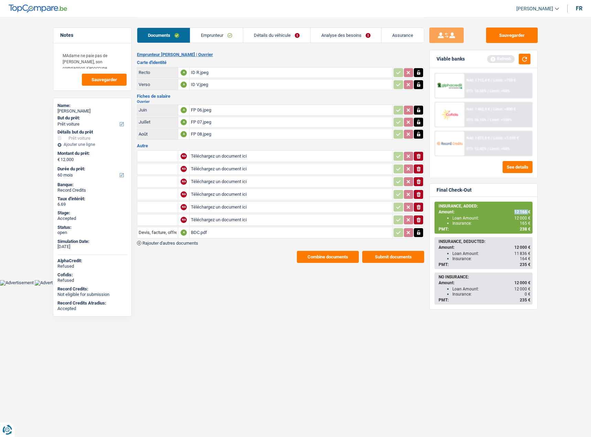
click at [321, 255] on button "Combine documents" at bounding box center [328, 257] width 62 height 12
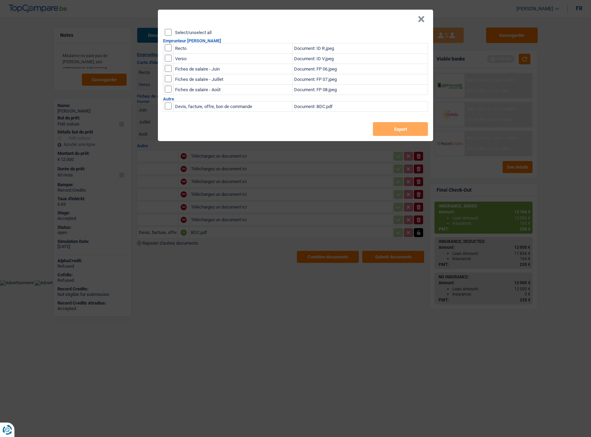
click at [194, 32] on label "Select/unselect all" at bounding box center [193, 32] width 36 height 4
click at [172, 32] on input "Select/unselect all" at bounding box center [168, 32] width 7 height 7
checkbox input "true"
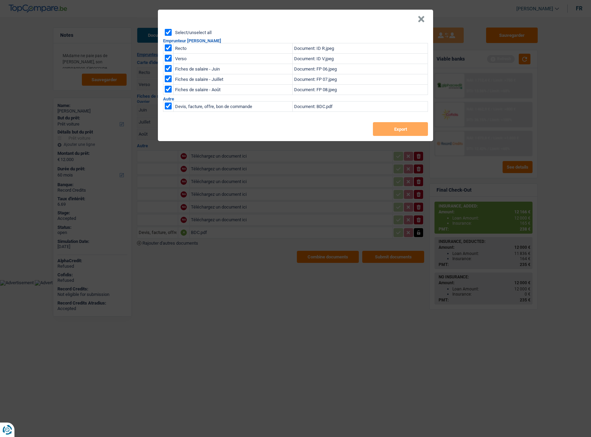
checkbox input "true"
click at [396, 129] on button "Export" at bounding box center [400, 129] width 55 height 14
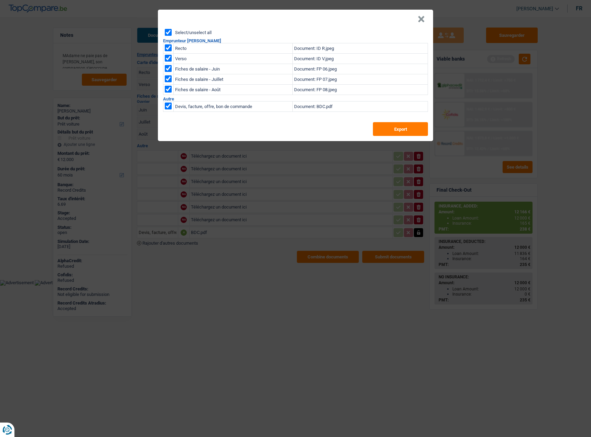
click at [424, 21] on button "×" at bounding box center [421, 19] width 7 height 7
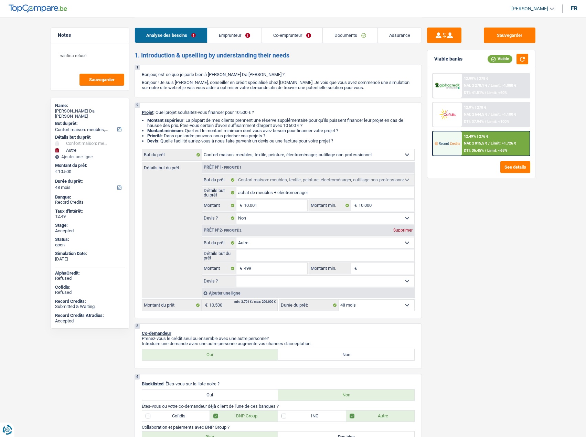
select select "household"
select select "other"
select select "48"
select select "household"
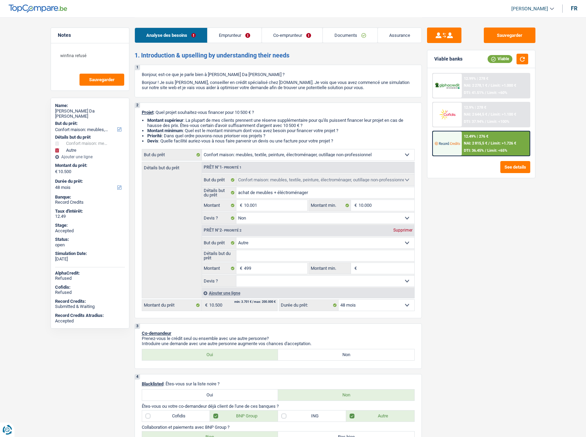
select select "household"
select select "false"
select select "other"
select select "48"
select select "privateEmployee"
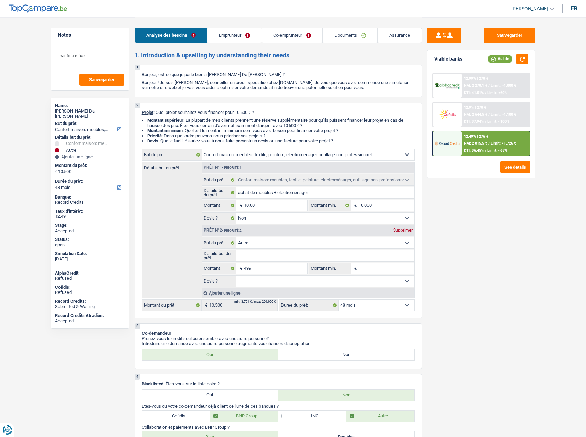
select select "publicEmployee"
select select "netSalary"
select select "mealVouchers"
select select "familyAllowances"
select select "netSalary"
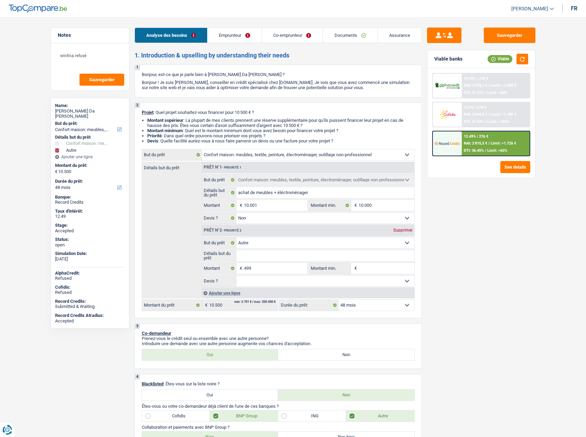
select select "mealVouchers"
select select "familyAllowances"
select select "rents"
select select "creditConsolidation"
select select "120"
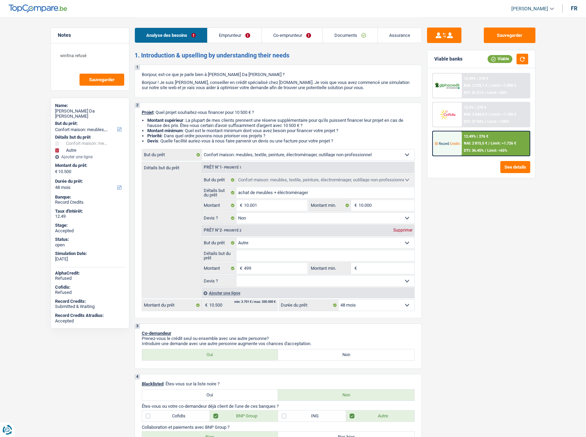
select select "household"
select select "false"
select select "other"
select select "48"
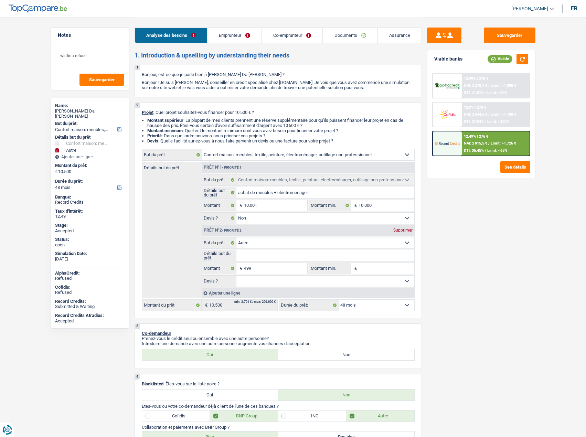
click at [535, 6] on span "[PERSON_NAME]" at bounding box center [529, 9] width 37 height 6
click at [511, 61] on button "SO" at bounding box center [517, 63] width 61 height 14
select select "48"
select select "60"
select select "household"
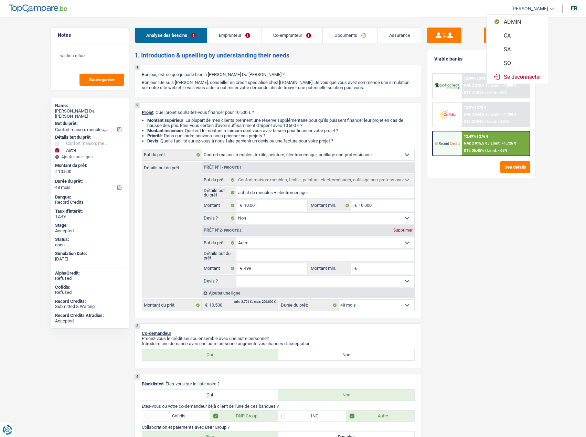
select select "household"
select select "false"
select select "other"
select select "48"
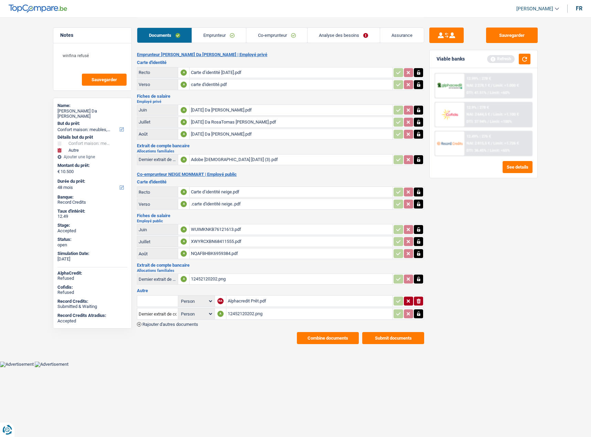
click at [322, 34] on link "Analyse des besoins" at bounding box center [344, 35] width 72 height 15
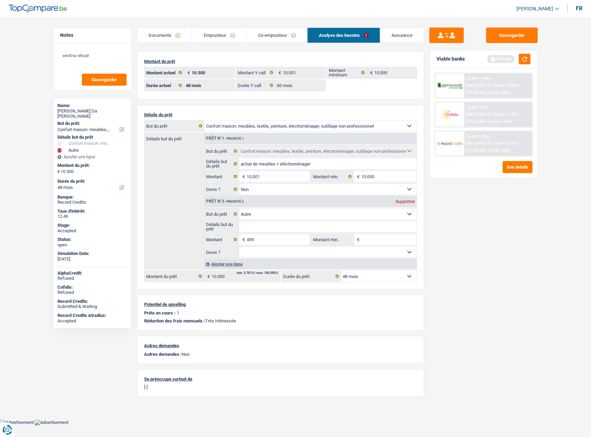
click at [400, 203] on div "Supprimer" at bounding box center [405, 202] width 23 height 4
type input "10.001"
select select "60"
type input "10.001"
select select "60"
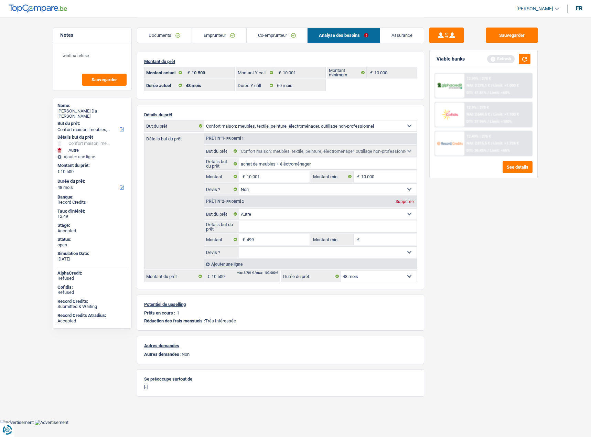
type input "10.001"
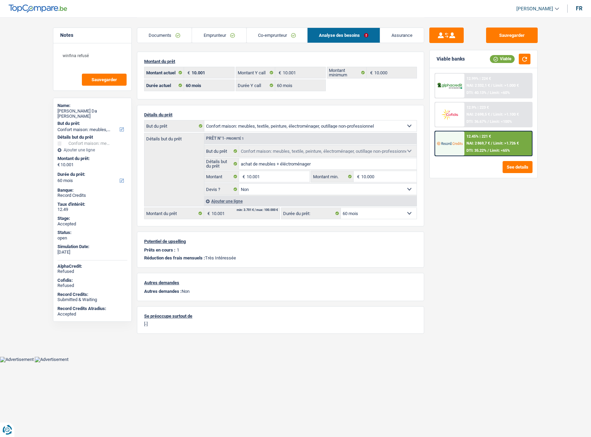
click at [375, 209] on select "12 mois 18 mois 24 mois 30 mois 36 mois 42 mois 48 mois 60 mois Sélectionner un…" at bounding box center [379, 213] width 76 height 11
select select "48"
click at [341, 208] on select "12 mois 18 mois 24 mois 30 mois 36 mois 42 mois 48 mois 60 mois Sélectionner un…" at bounding box center [379, 213] width 76 height 11
select select "48"
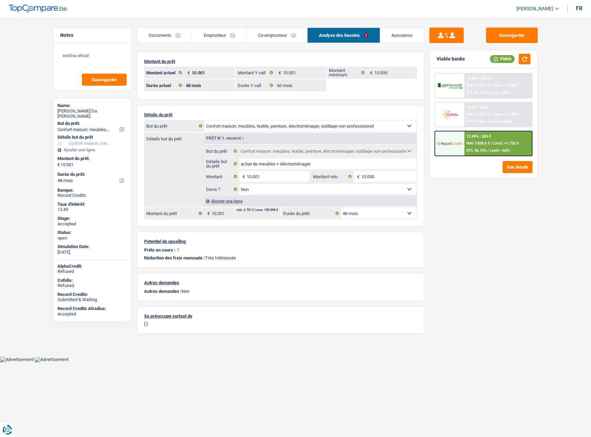
click at [448, 148] on img at bounding box center [449, 143] width 25 height 13
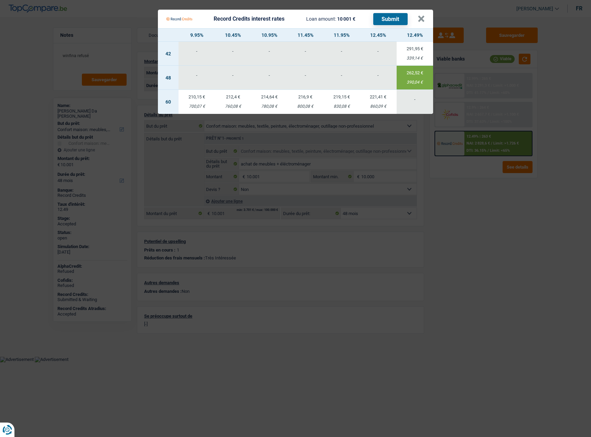
click at [414, 78] on td "262,52 € 390,04 €" at bounding box center [415, 78] width 36 height 24
click at [424, 20] on button "×" at bounding box center [421, 18] width 7 height 7
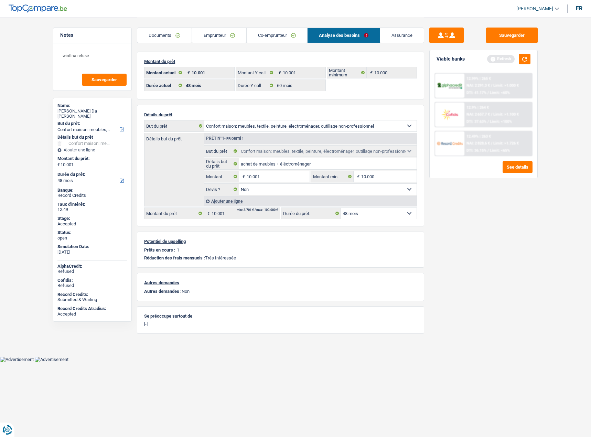
click at [487, 262] on div "Sauvegarder Viable banks Refresh 12.99% | 265 € NAI: 2 291,3 € / Limit: >1.000 …" at bounding box center [483, 227] width 119 height 399
click at [403, 34] on link "Assurance" at bounding box center [402, 35] width 44 height 15
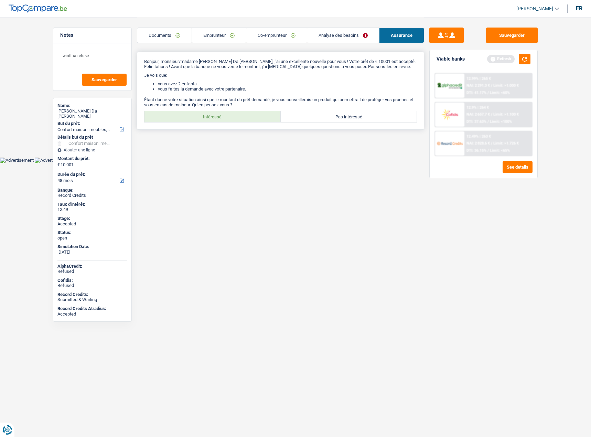
click at [240, 116] on label "Intéressé" at bounding box center [213, 116] width 136 height 11
click at [240, 116] on input "Intéressé" at bounding box center [213, 116] width 136 height 11
radio input "true"
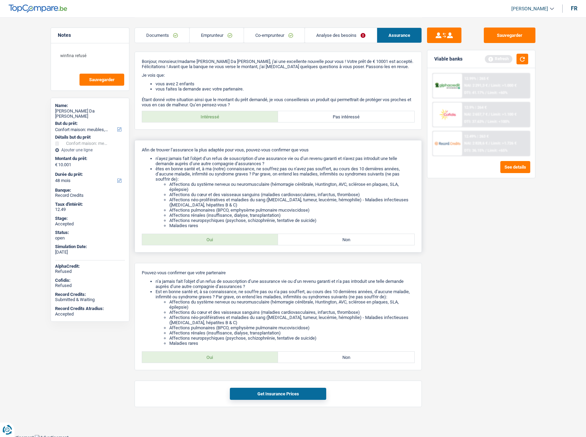
click at [211, 242] on label "Oui" at bounding box center [210, 239] width 136 height 11
click at [211, 242] on input "Oui" at bounding box center [210, 239] width 136 height 11
radio input "true"
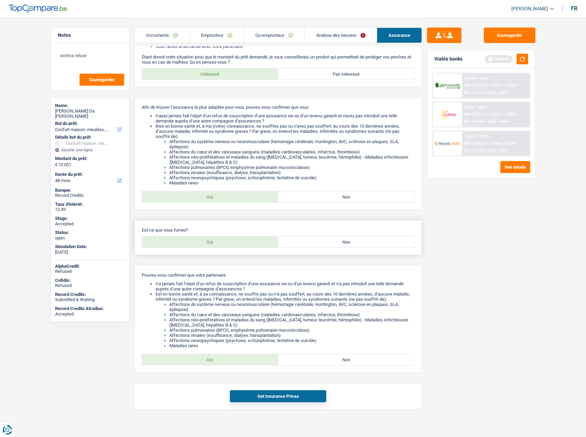
scroll to position [48, 0]
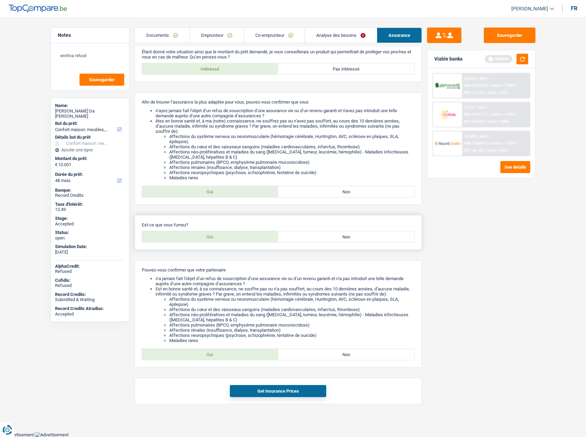
click at [214, 240] on label "Oui" at bounding box center [210, 236] width 136 height 11
click at [214, 240] on input "Oui" at bounding box center [210, 236] width 136 height 11
radio input "true"
click at [213, 357] on label "Oui" at bounding box center [210, 354] width 136 height 11
click at [213, 357] on input "Oui" at bounding box center [210, 354] width 136 height 11
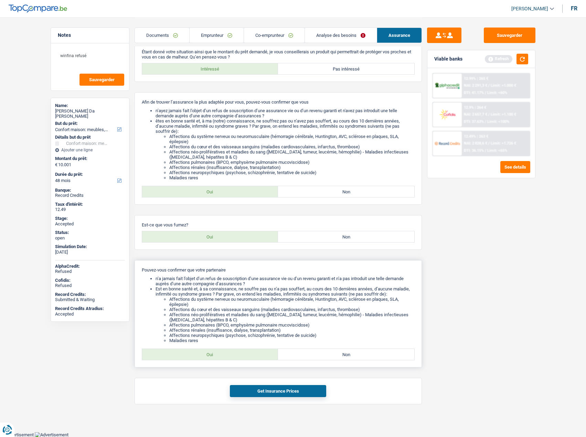
radio input "true"
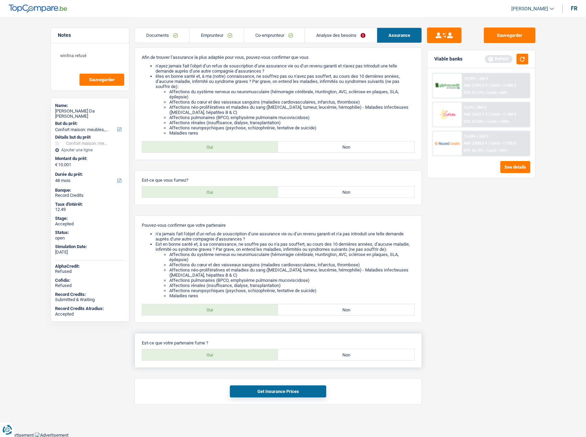
scroll to position [93, 0]
click at [240, 360] on div "Est-ce que votre partenaire fume ? Oui Non Tous les champs sont obligatoires. V…" at bounding box center [278, 350] width 287 height 35
click at [238, 357] on label "Oui" at bounding box center [210, 354] width 136 height 11
click at [238, 357] on input "Oui" at bounding box center [210, 354] width 136 height 11
radio input "true"
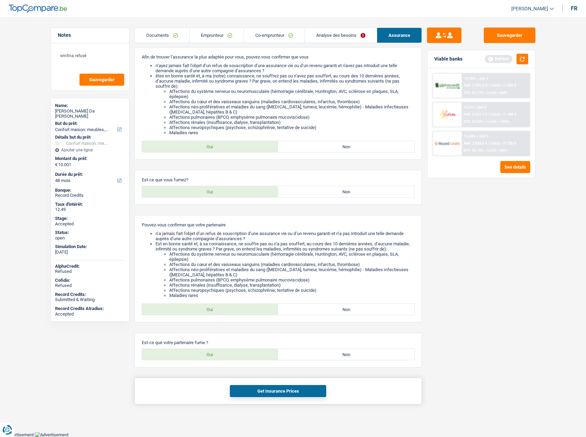
click at [265, 392] on button "Get Insurance Prices" at bounding box center [278, 391] width 96 height 12
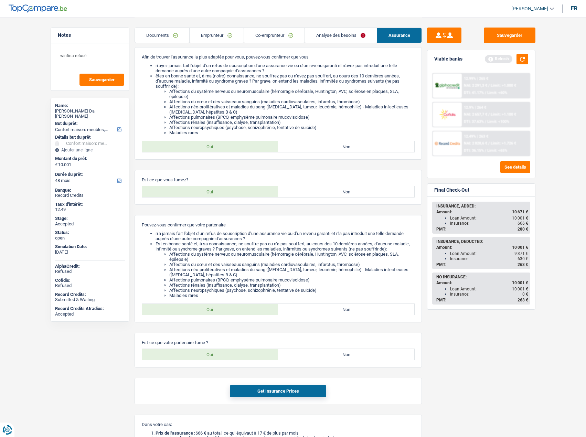
click at [520, 231] on span "280 €" at bounding box center [523, 229] width 11 height 5
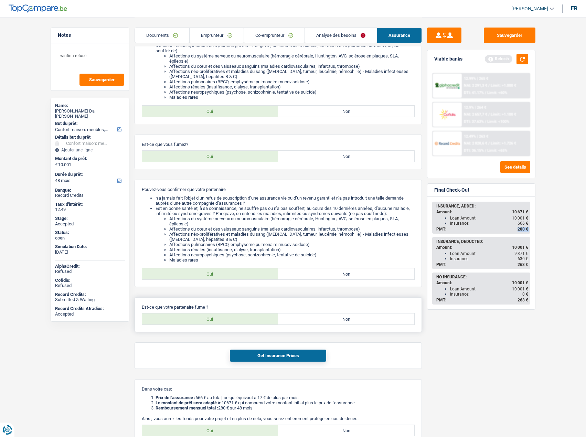
scroll to position [192, 0]
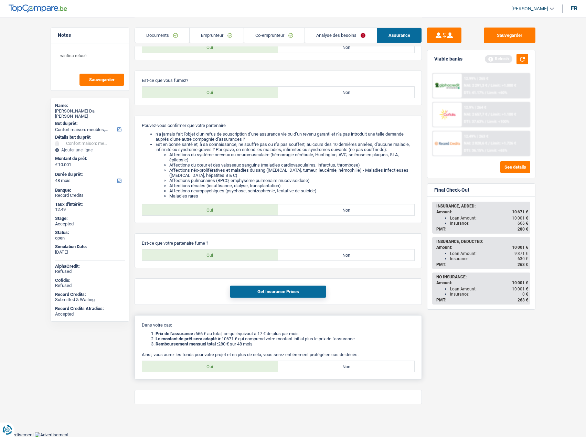
click at [216, 372] on div "Dans votre cas: Prix de l'assurance : 666 € au total, ce qui équivaut à 17 € de…" at bounding box center [278, 347] width 287 height 64
click at [215, 371] on label "Oui" at bounding box center [210, 366] width 136 height 11
click at [215, 371] on input "Oui" at bounding box center [210, 366] width 136 height 11
radio input "true"
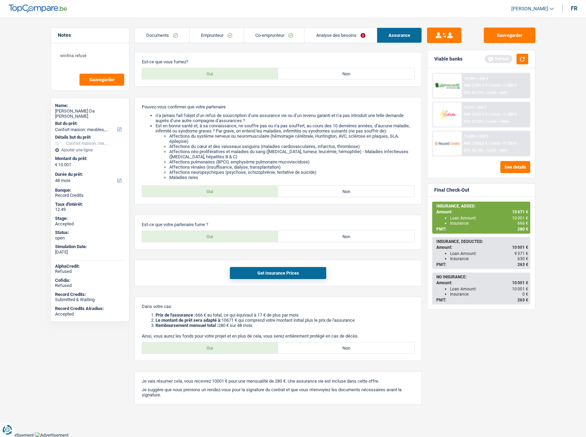
scroll to position [211, 0]
click at [426, 297] on div "Sauvegarder Viable banks Refresh 12.99% | 265 € NAI: 2 291,3 € / Limit: >1.000 …" at bounding box center [481, 227] width 119 height 399
click at [423, 290] on div "Sauvegarder Viable banks Refresh 12.99% | 265 € NAI: 2 291,3 € / Limit: >1.000 …" at bounding box center [481, 227] width 119 height 399
click at [525, 229] on span "280 €" at bounding box center [523, 229] width 11 height 5
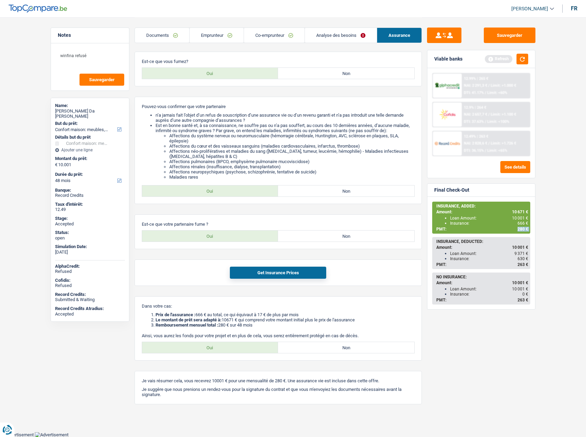
click at [525, 229] on span "280 €" at bounding box center [523, 229] width 11 height 5
click at [426, 246] on div "Sauvegarder Viable banks Refresh 12.99% | 265 € NAI: 2 291,3 € / Limit: >1.000 …" at bounding box center [481, 227] width 119 height 399
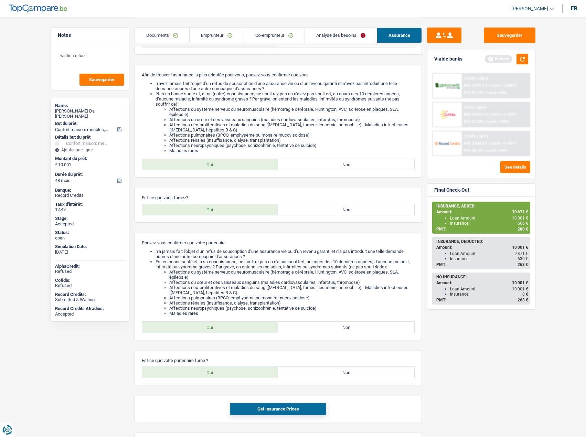
scroll to position [74, 0]
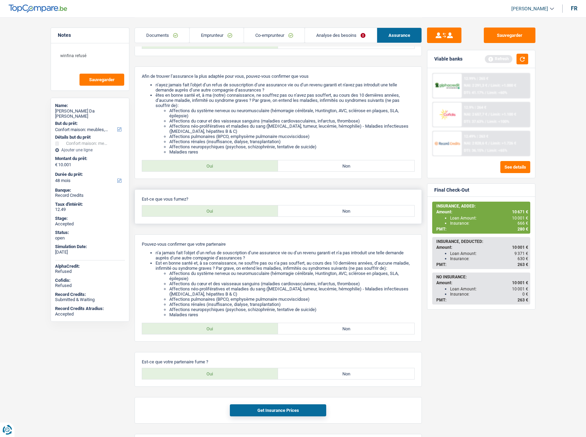
click at [334, 215] on label "Non" at bounding box center [346, 210] width 136 height 11
click at [334, 215] on input "Non" at bounding box center [346, 210] width 136 height 11
radio input "true"
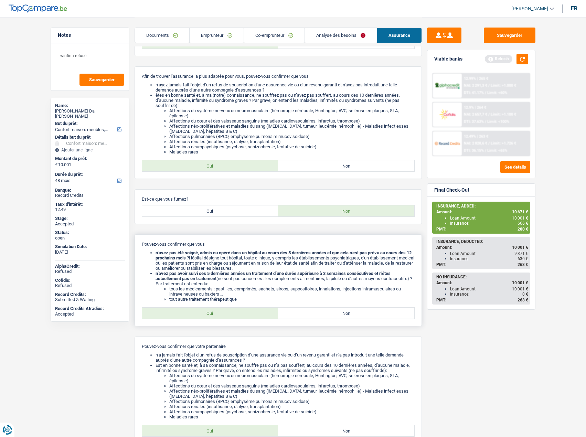
click at [191, 315] on label "Oui" at bounding box center [210, 313] width 136 height 11
click at [191, 315] on input "Oui" at bounding box center [210, 313] width 136 height 11
radio input "true"
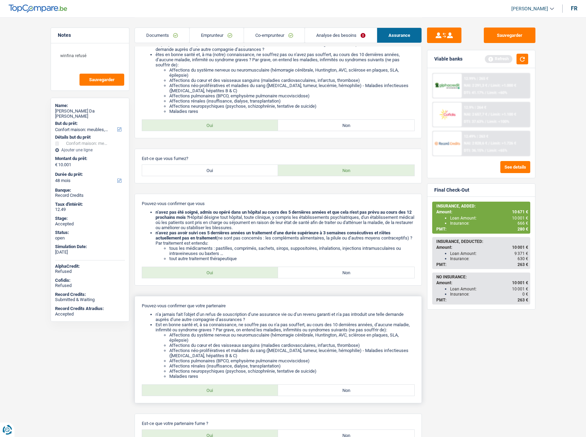
scroll to position [211, 0]
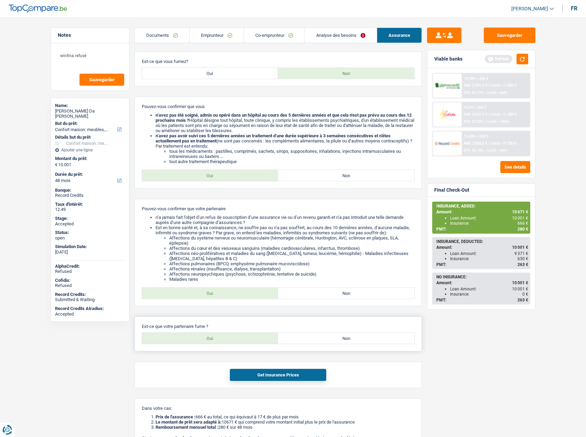
click at [319, 337] on label "Non" at bounding box center [346, 338] width 136 height 11
click at [319, 337] on input "Non" at bounding box center [346, 338] width 136 height 11
radio input "true"
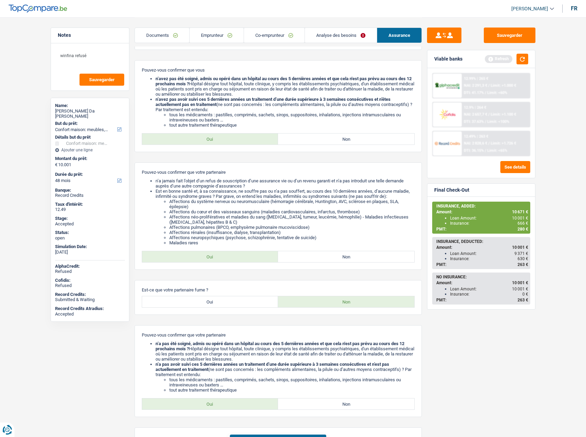
scroll to position [315, 0]
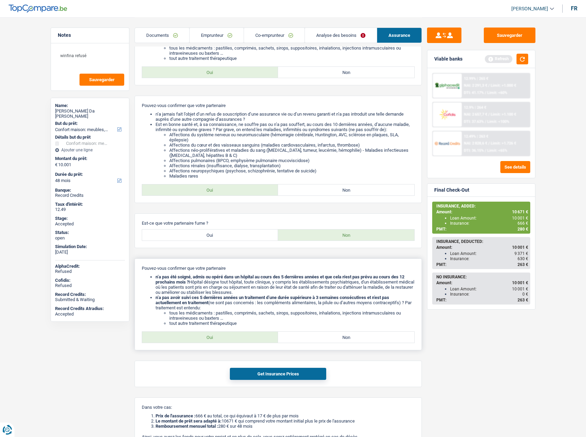
click at [205, 338] on label "Oui" at bounding box center [210, 337] width 136 height 11
click at [205, 338] on input "Oui" at bounding box center [210, 337] width 136 height 11
radio input "true"
click at [277, 374] on button "Get Insurance Prices" at bounding box center [278, 374] width 96 height 12
click at [521, 228] on span "272 €" at bounding box center [523, 229] width 11 height 5
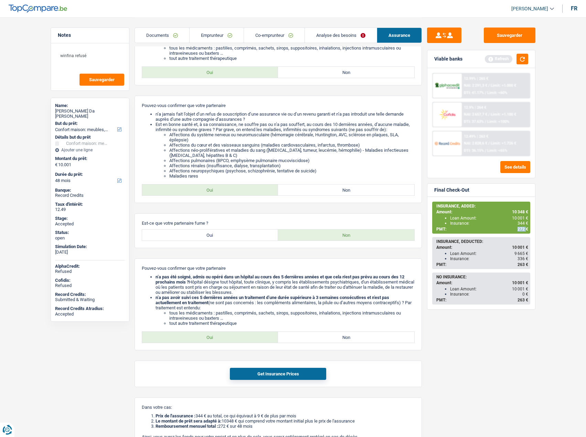
click at [521, 227] on span "272 €" at bounding box center [523, 229] width 11 height 5
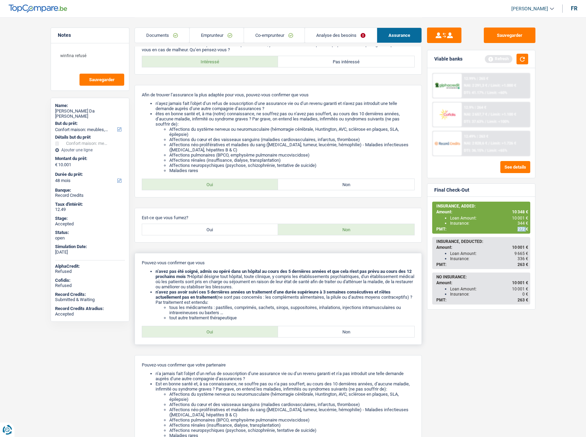
scroll to position [0, 0]
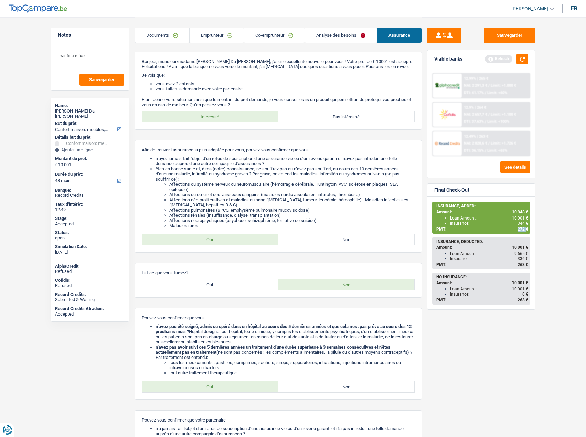
click at [209, 38] on link "Emprunteur" at bounding box center [217, 35] width 54 height 15
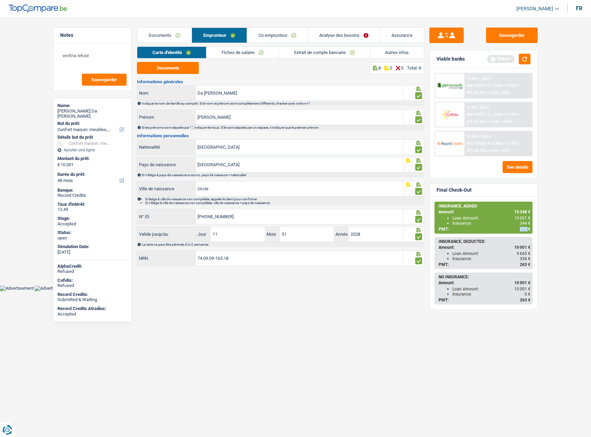
click at [402, 52] on link "Autres infos" at bounding box center [397, 52] width 54 height 11
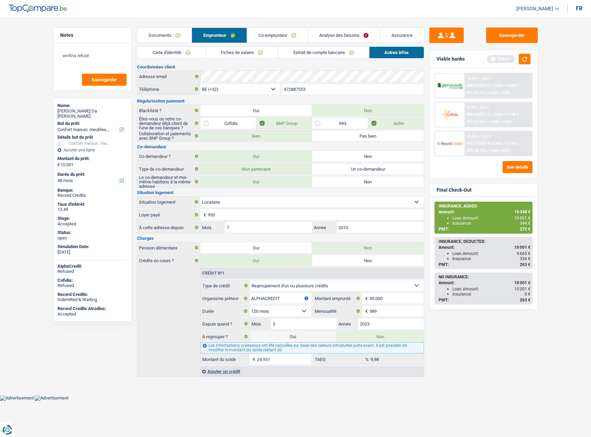
click at [81, 108] on div "ricardo Da Rosa Tomas" at bounding box center [92, 113] width 70 height 11
drag, startPoint x: 81, startPoint y: 108, endPoint x: 85, endPoint y: 110, distance: 4.0
click at [81, 108] on div "ricardo Da Rosa Tomas" at bounding box center [92, 113] width 70 height 11
copy div "ricardo Da Rosa Tomas"
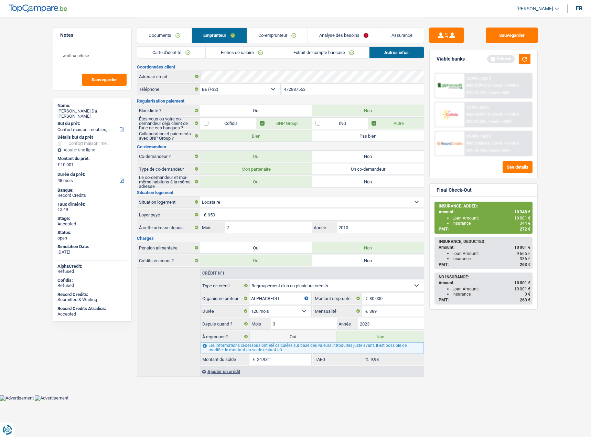
click at [297, 85] on input "472887553" at bounding box center [353, 89] width 142 height 11
click at [325, 38] on link "Analyse des besoins" at bounding box center [344, 35] width 72 height 15
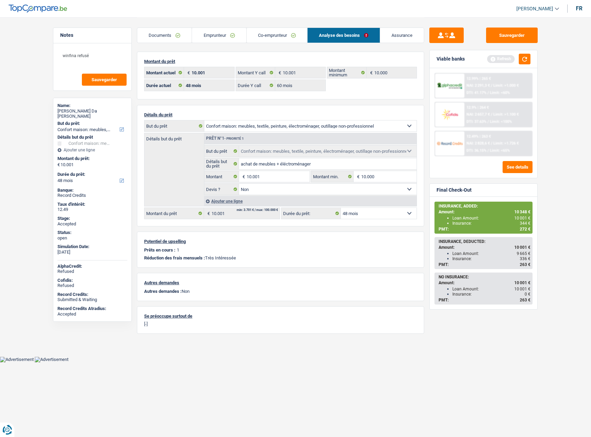
click at [394, 33] on link "Assurance" at bounding box center [402, 35] width 44 height 15
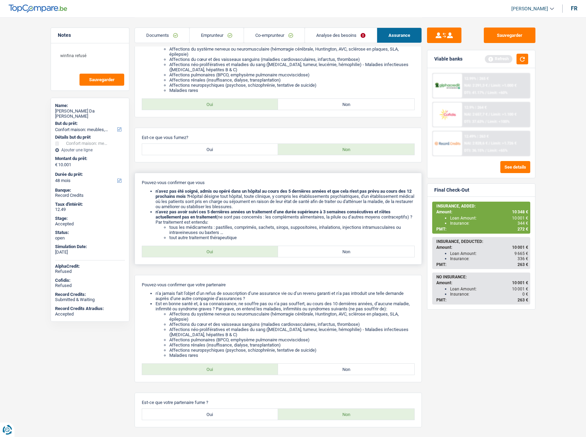
scroll to position [138, 0]
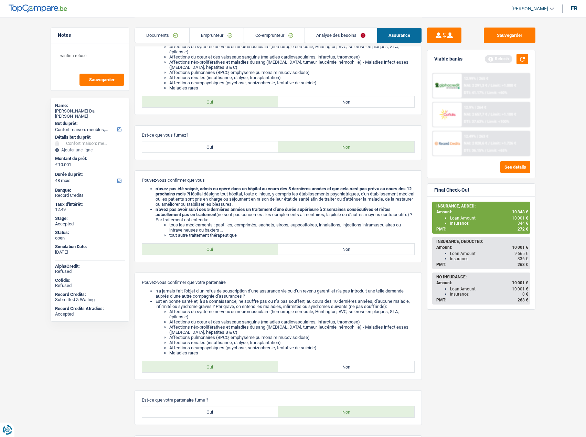
click at [213, 36] on link "Emprunteur" at bounding box center [217, 35] width 54 height 15
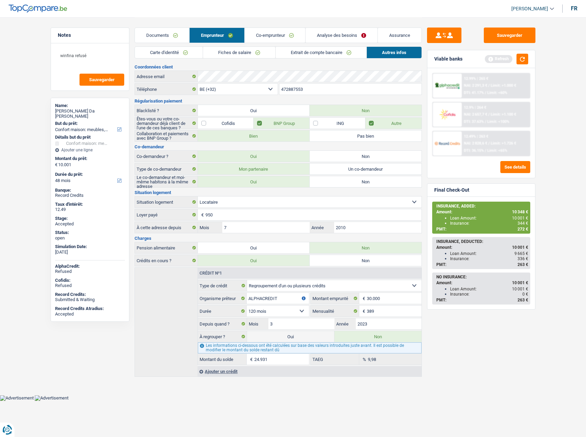
scroll to position [0, 0]
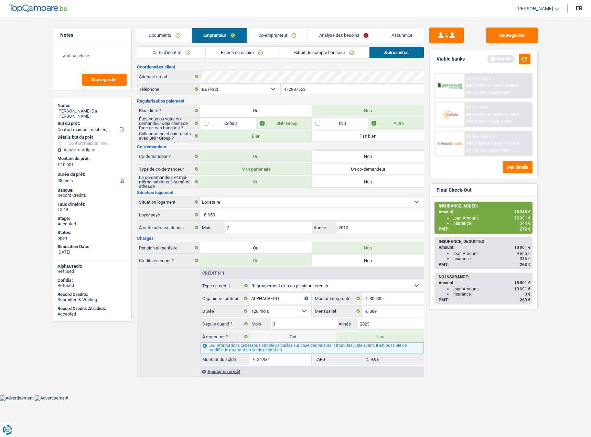
click at [238, 52] on link "Fiches de salaire" at bounding box center [242, 52] width 72 height 11
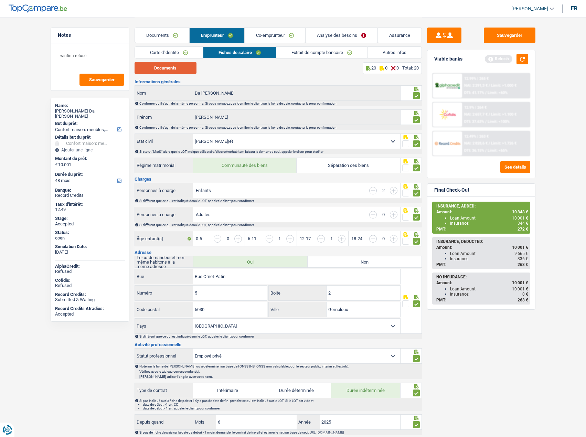
click at [181, 66] on button "Documents" at bounding box center [166, 68] width 62 height 12
click at [509, 37] on button "Sauvegarder" at bounding box center [510, 35] width 52 height 15
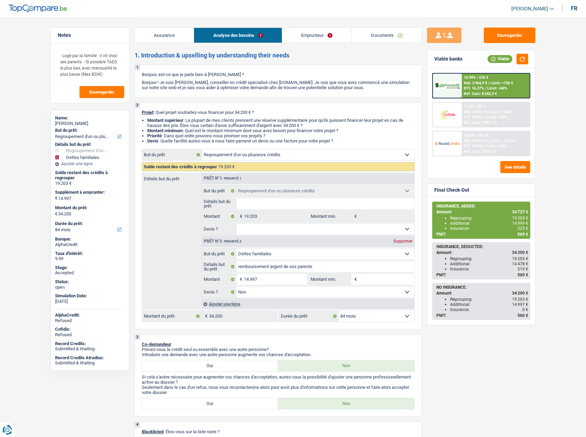
select select "refinancing"
select select "familyDebt"
select select "84"
select select "refinancing"
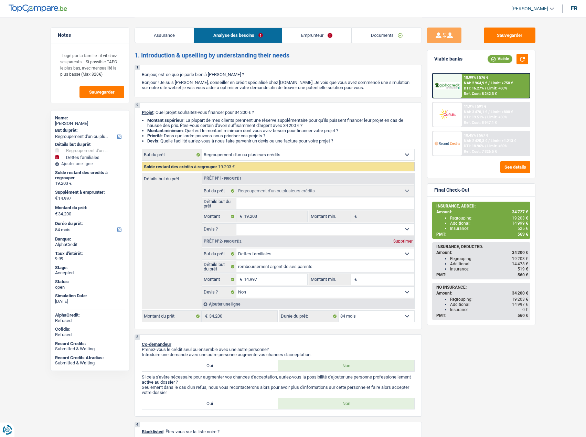
select select "refinancing"
select select "familyDebt"
select select "false"
select select "84"
select select "worker"
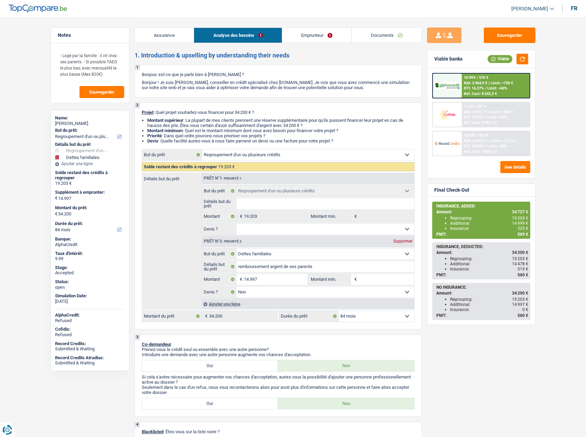
select select "netSalary"
select select "familyAllowances"
select select "alimony"
select select "liveWithParents"
select select "personalLoan"
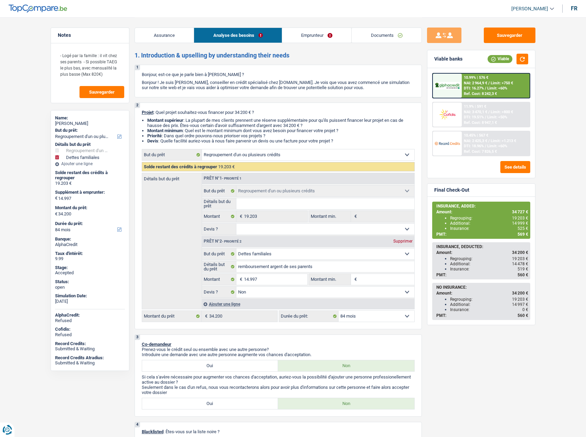
select select "loanRepayment"
select select "48"
select select "refinancing"
select select "familyDebt"
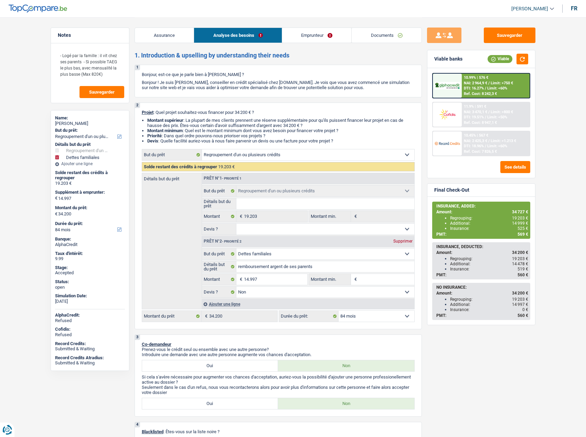
select select "false"
select select "84"
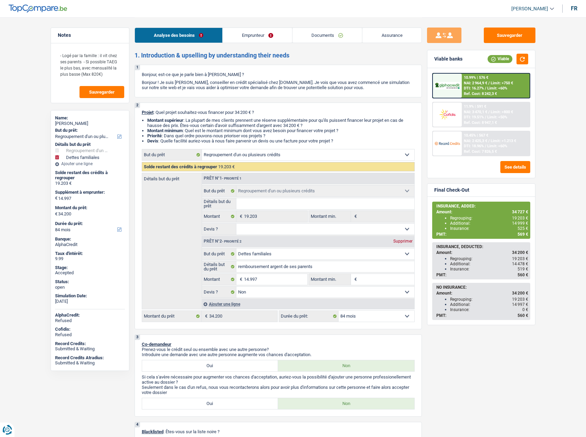
click at [535, 9] on span "[PERSON_NAME]" at bounding box center [529, 9] width 37 height 6
click at [521, 61] on button "SO" at bounding box center [517, 63] width 61 height 14
select select "84"
select select "refinancing"
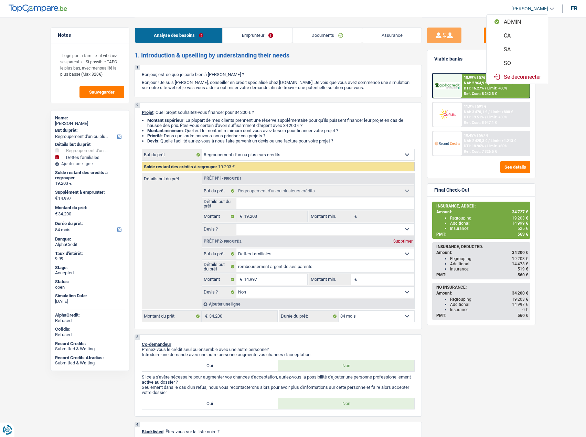
select select "refinancing"
select select "familyDebt"
select select "false"
select select "84"
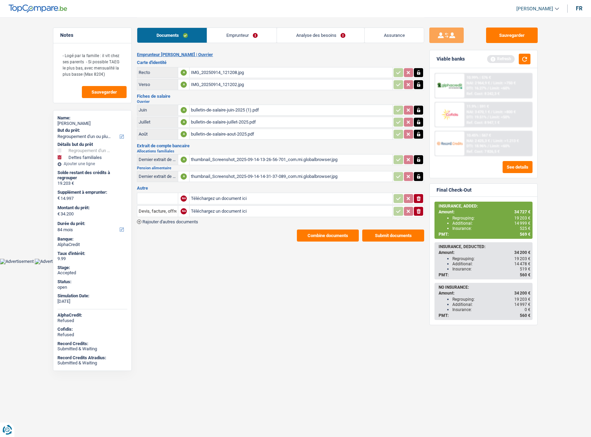
click at [315, 34] on link "Analyse des besoins" at bounding box center [320, 35] width 87 height 15
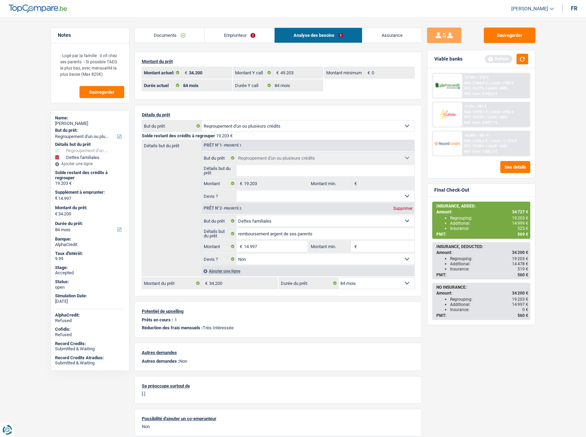
click at [232, 32] on link "Emprunteur" at bounding box center [240, 35] width 70 height 15
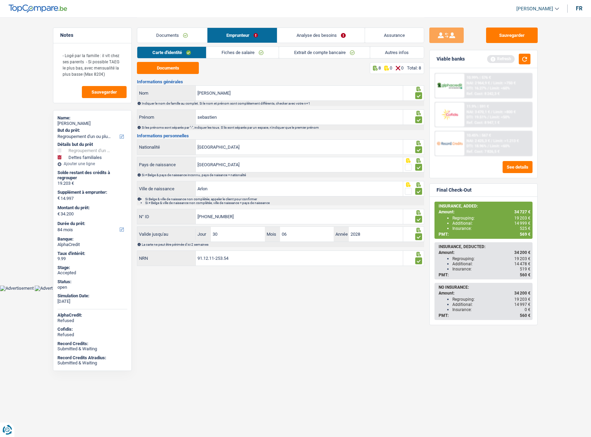
click at [391, 56] on link "Autres infos" at bounding box center [397, 52] width 54 height 11
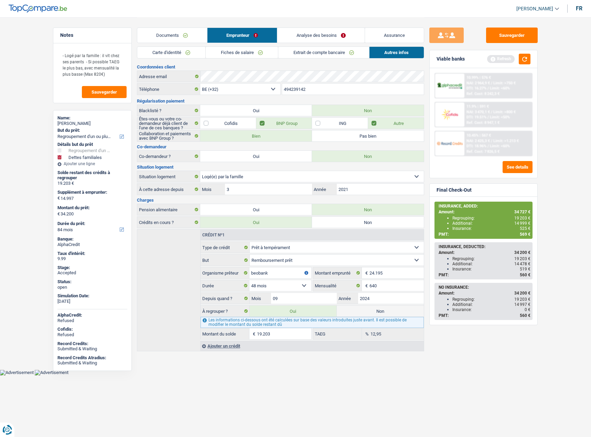
click at [313, 31] on link "Analyse des besoins" at bounding box center [320, 35] width 87 height 15
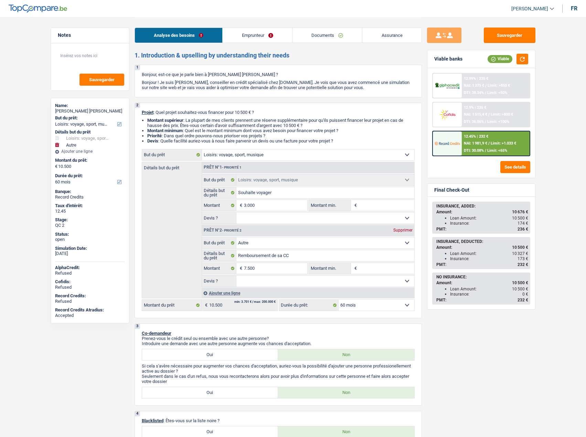
select select "hobbies"
select select "other"
select select "60"
select select "hobbies"
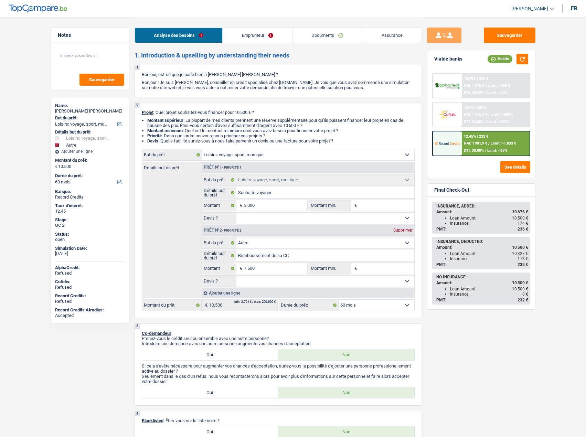
select select "hobbies"
select select "other"
select select "60"
select select "privateEmployee"
select select "netSalary"
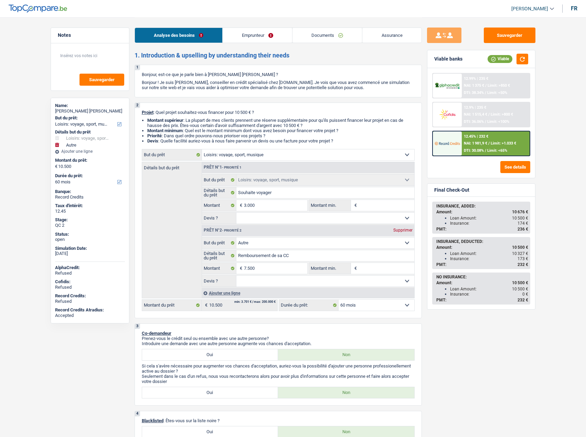
select select "mealVouchers"
select select "rents"
select select "cardOrCredit"
select select "hobbies"
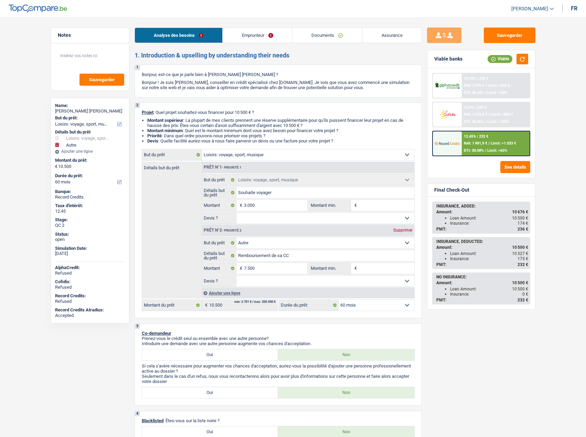
select select "other"
select select "60"
click at [498, 36] on button "Sauvegarder" at bounding box center [510, 35] width 52 height 15
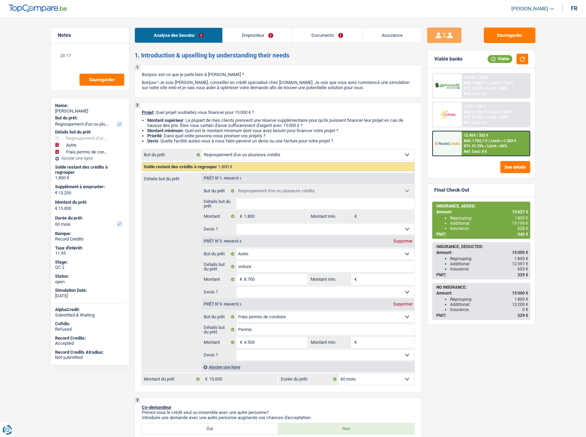
select select "refinancing"
select select "other"
select select "drivingLicense"
select select "60"
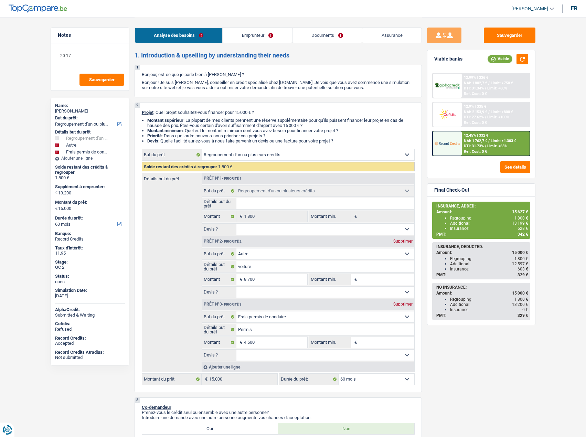
select select "refinancing"
select select "other"
select select "drivingLicense"
select select "60"
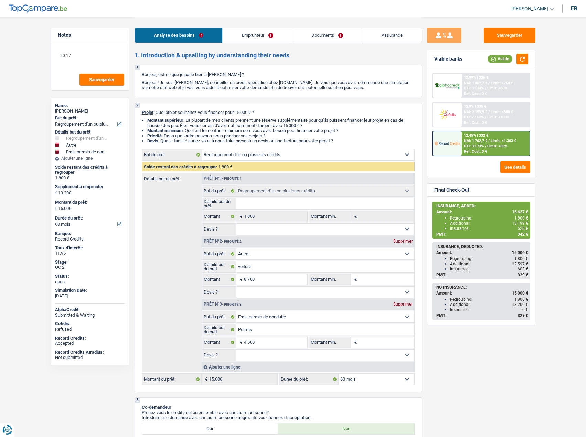
select select "publicEmployee"
select select "familyAllowances"
select select "netSalary"
select select "mealVouchers"
select select "rents"
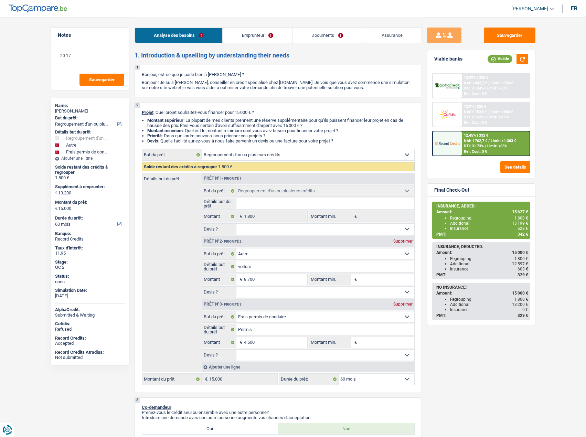
select select "cardOrCredit"
select select "refinancing"
select select "other"
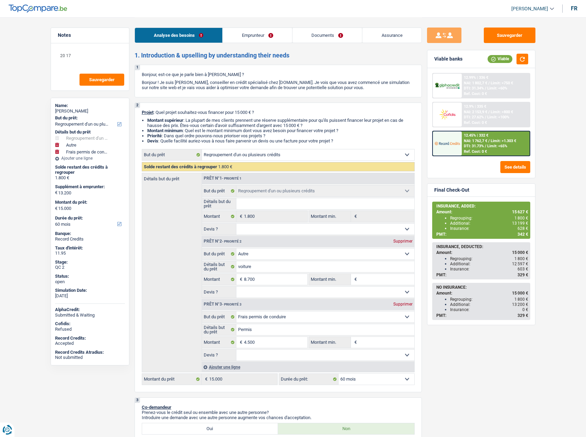
select select "drivingLicense"
select select "60"
click at [511, 37] on button "Sauvegarder" at bounding box center [510, 35] width 52 height 15
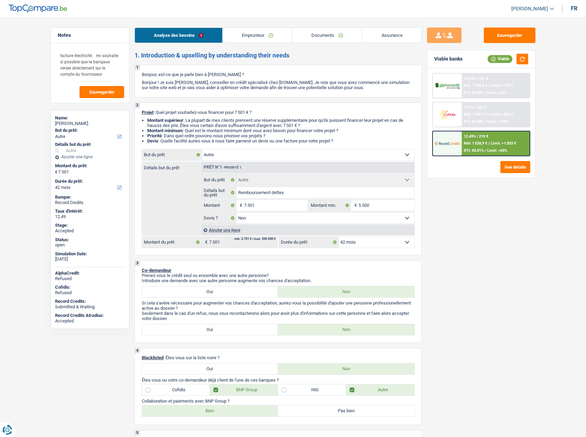
select select "other"
select select "42"
select select "other"
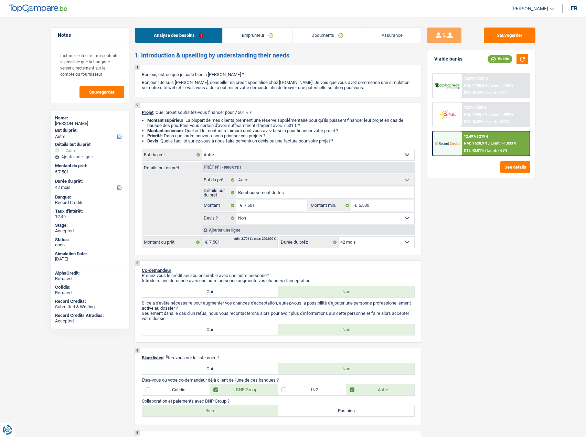
select select "false"
select select "42"
select select "privateEmployee"
select select "netSalary"
select select "mealVouchers"
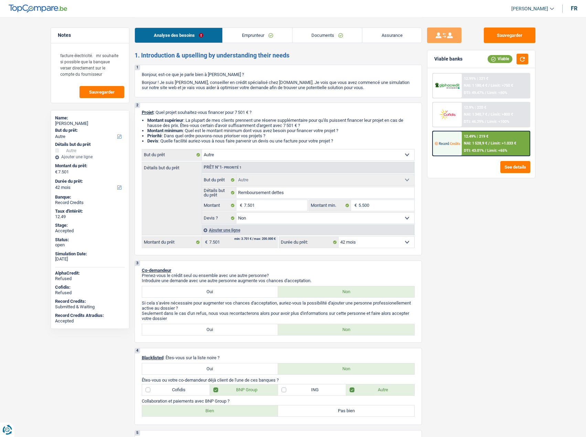
select select "rents"
select select "carLoan"
select select "72"
select select "other"
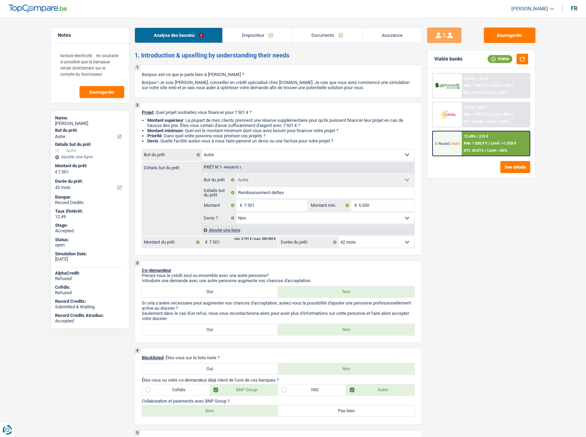
select select "false"
select select "42"
click at [374, 34] on link "Assurance" at bounding box center [391, 35] width 59 height 15
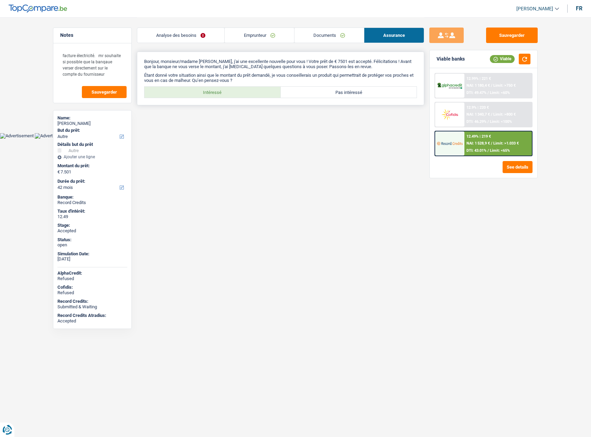
click at [191, 91] on label "Intéressé" at bounding box center [213, 92] width 136 height 11
click at [191, 91] on input "Intéressé" at bounding box center [213, 92] width 136 height 11
radio input "true"
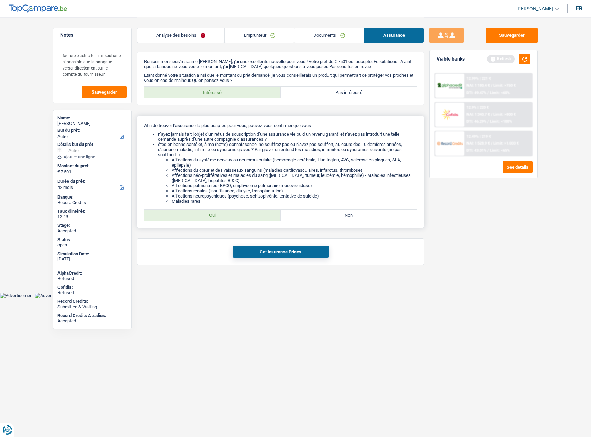
click at [214, 220] on label "Oui" at bounding box center [213, 215] width 136 height 11
click at [214, 220] on input "Oui" at bounding box center [213, 215] width 136 height 11
radio input "true"
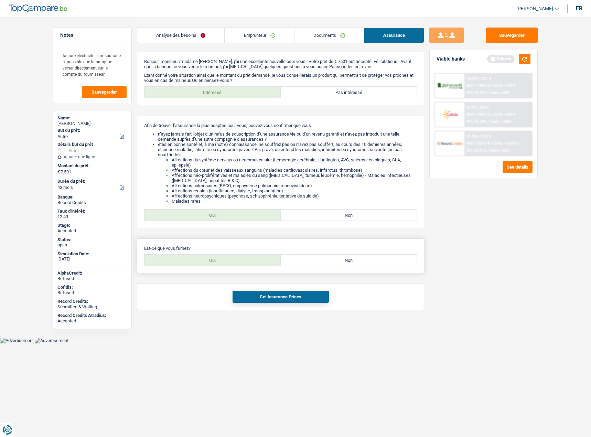
click at [220, 254] on div "Oui Non Tous les champs sont obligatoires. Veuillez sélectionner une option" at bounding box center [280, 260] width 273 height 12
click at [222, 261] on label "Oui" at bounding box center [213, 260] width 136 height 11
click at [222, 261] on input "Oui" at bounding box center [213, 260] width 136 height 11
radio input "true"
click at [251, 297] on button "Get Insurance Prices" at bounding box center [281, 297] width 96 height 12
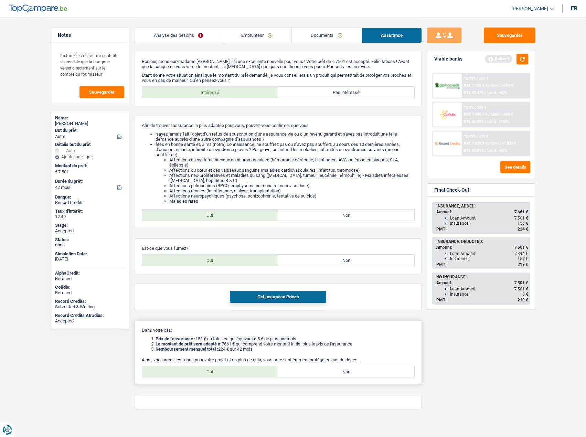
click at [214, 372] on label "Oui" at bounding box center [210, 371] width 136 height 11
click at [214, 372] on input "Oui" at bounding box center [210, 371] width 136 height 11
radio input "true"
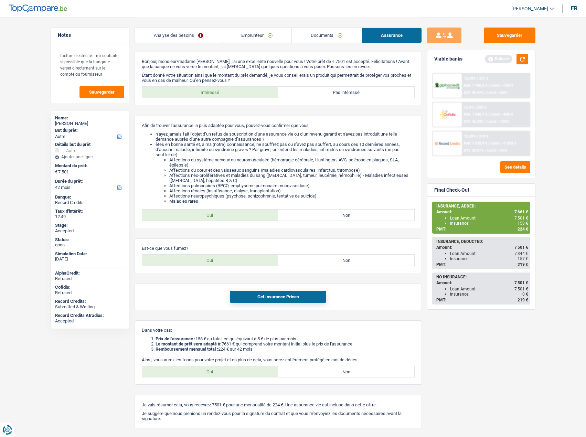
click at [189, 36] on link "Analyse des besoins" at bounding box center [178, 35] width 87 height 15
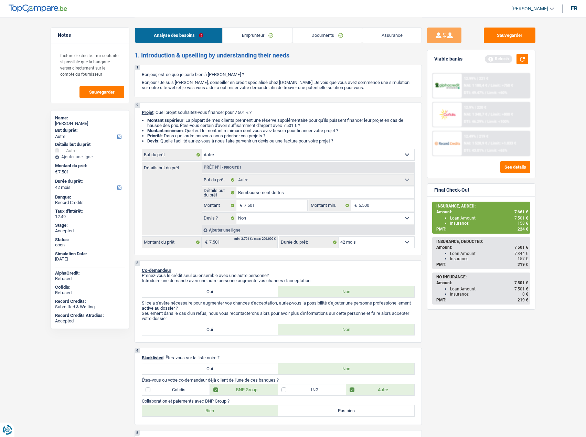
click at [548, 7] on span "[PERSON_NAME]" at bounding box center [529, 9] width 37 height 6
click at [509, 61] on button "SO" at bounding box center [517, 63] width 61 height 14
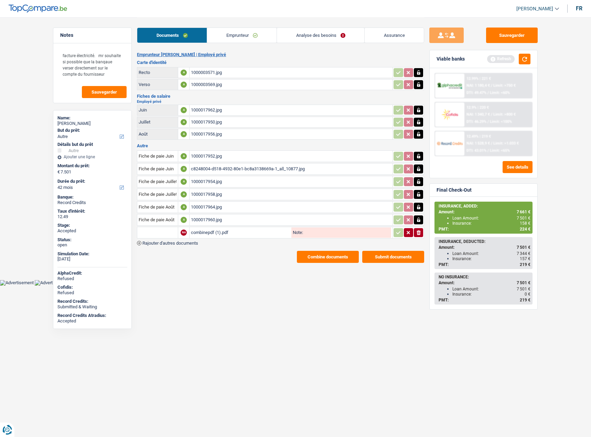
click at [315, 260] on button "Combine documents" at bounding box center [328, 257] width 62 height 12
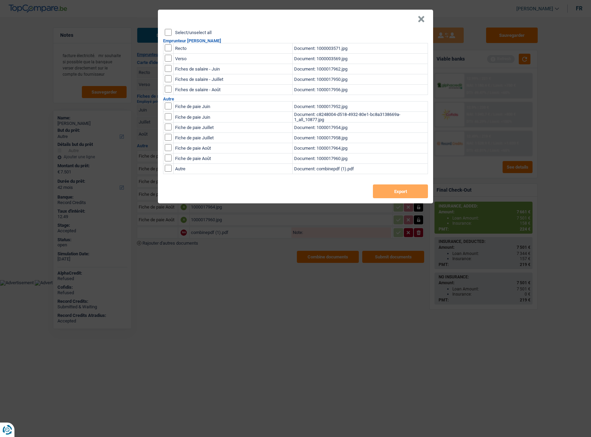
click at [174, 35] on div "Select/unselect all" at bounding box center [296, 32] width 263 height 7
click at [169, 34] on input "Select/unselect all" at bounding box center [168, 32] width 7 height 7
checkbox input "true"
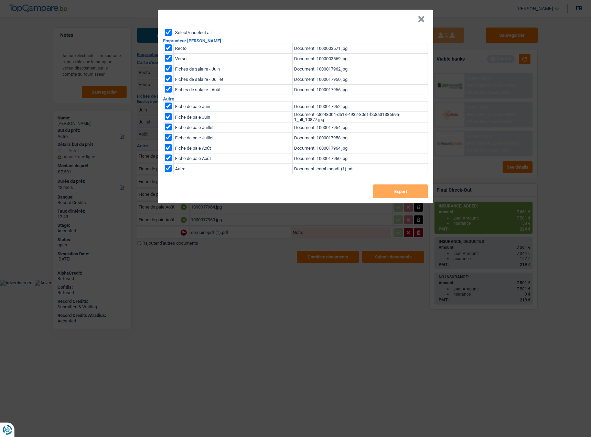
checkbox input "true"
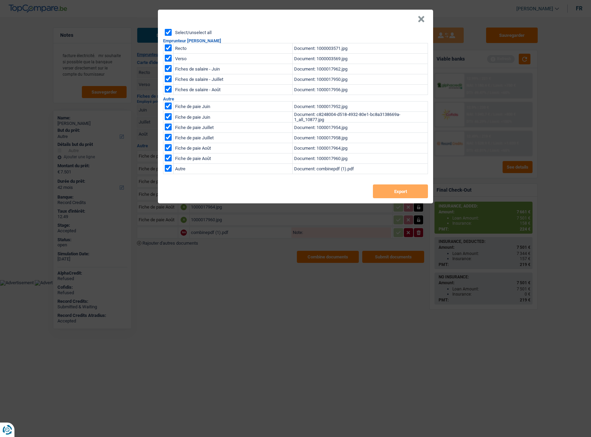
checkbox input "true"
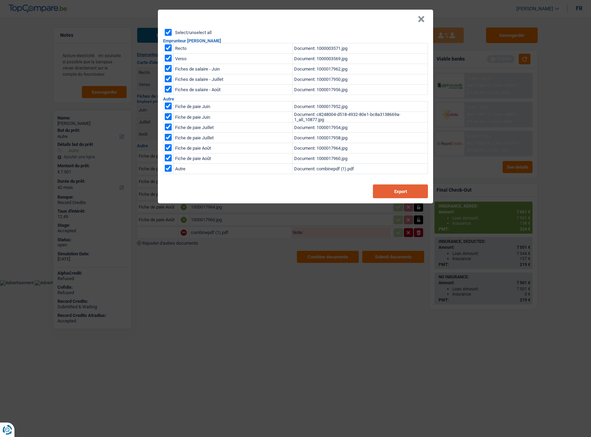
click at [378, 195] on button "Export" at bounding box center [400, 191] width 55 height 14
click at [384, 194] on button "Export" at bounding box center [400, 191] width 55 height 14
click at [423, 19] on button "×" at bounding box center [421, 19] width 7 height 7
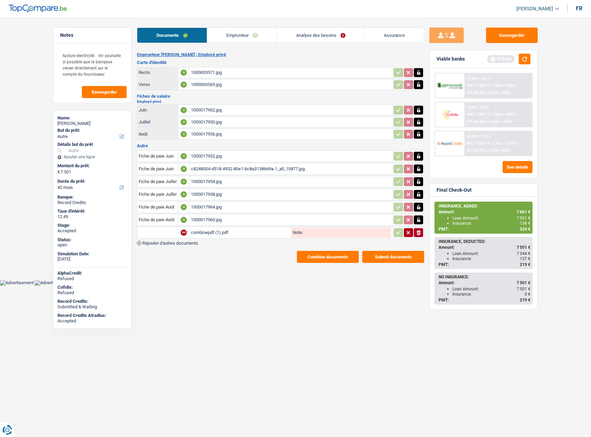
click at [237, 34] on link "Emprunteur" at bounding box center [242, 35] width 70 height 15
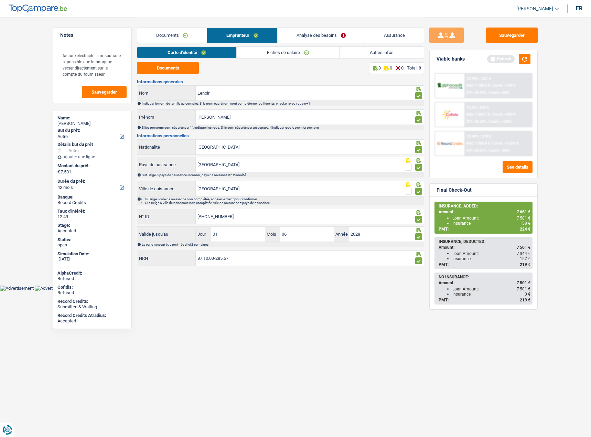
click at [326, 33] on link "Analyse des besoins" at bounding box center [321, 35] width 87 height 15
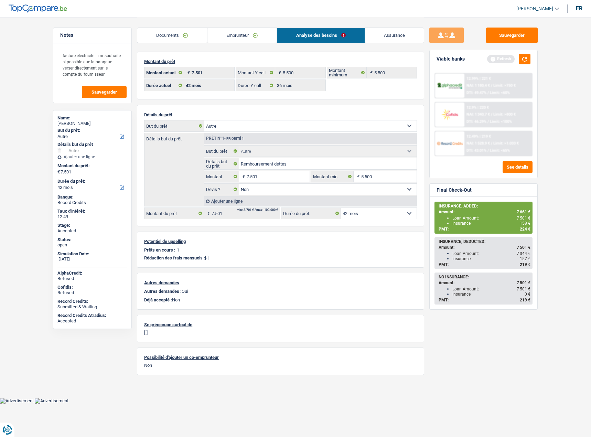
click at [387, 34] on link "Assurance" at bounding box center [394, 35] width 59 height 15
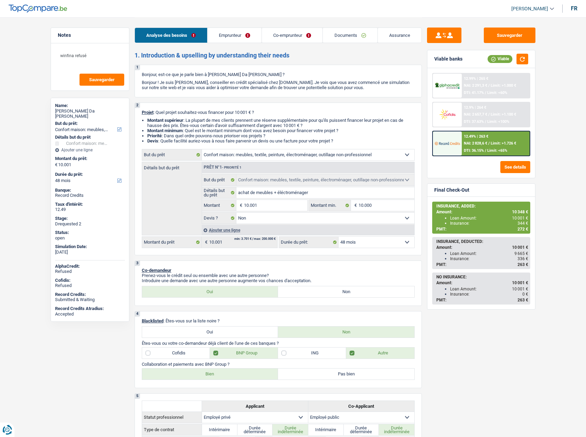
select select "household"
select select "48"
select select "household"
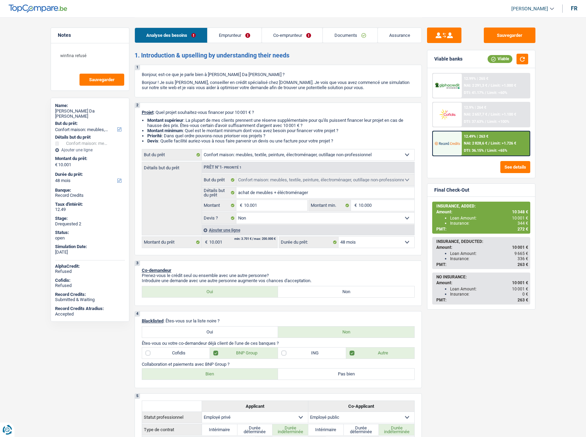
select select "false"
select select "48"
select select "privateEmployee"
select select "publicEmployee"
select select "netSalary"
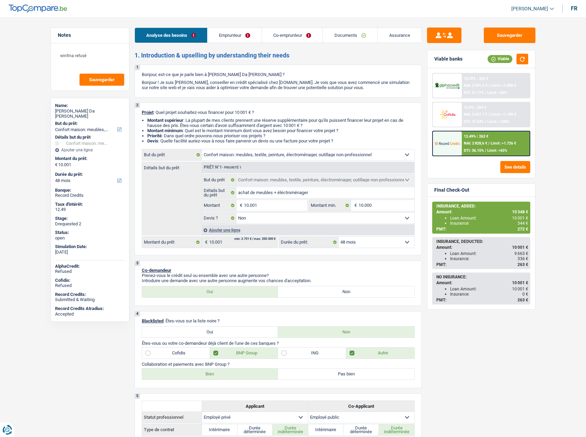
select select "mealVouchers"
select select "familyAllowances"
select select "netSalary"
select select "mealVouchers"
select select "familyAllowances"
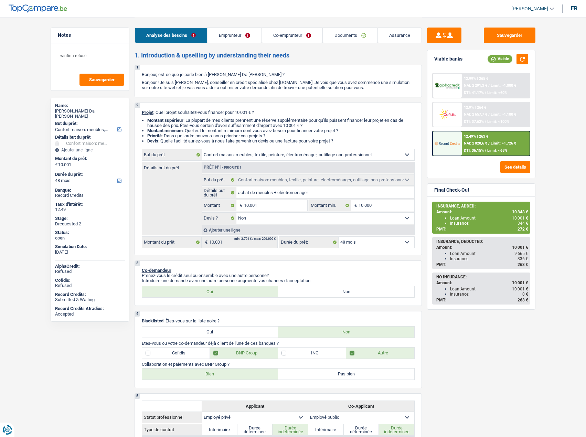
select select "rents"
select select "creditConsolidation"
select select "120"
select select "household"
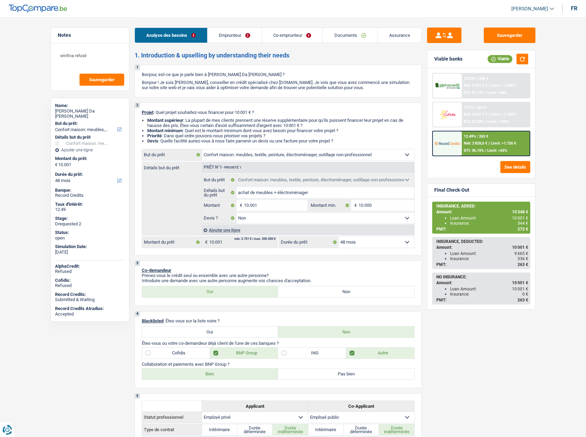
select select "false"
select select "48"
select select "32"
select select "married"
click at [242, 31] on link "Emprunteur" at bounding box center [235, 35] width 54 height 15
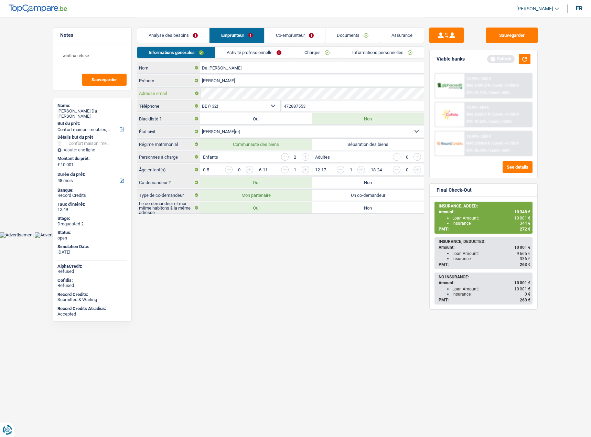
click at [165, 95] on div "Adresse email" at bounding box center [280, 93] width 287 height 11
click at [526, 40] on button "Sauvegarder" at bounding box center [512, 35] width 52 height 15
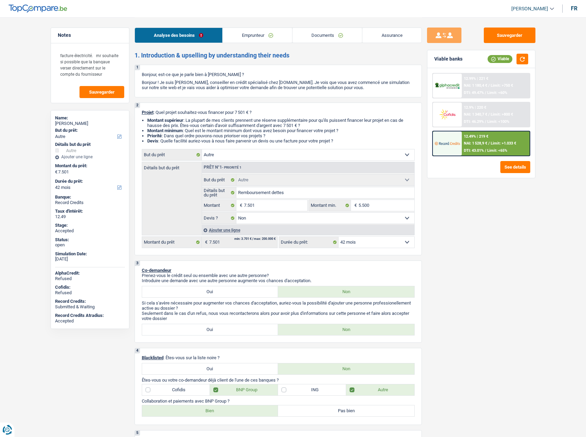
select select "other"
select select "42"
select select "other"
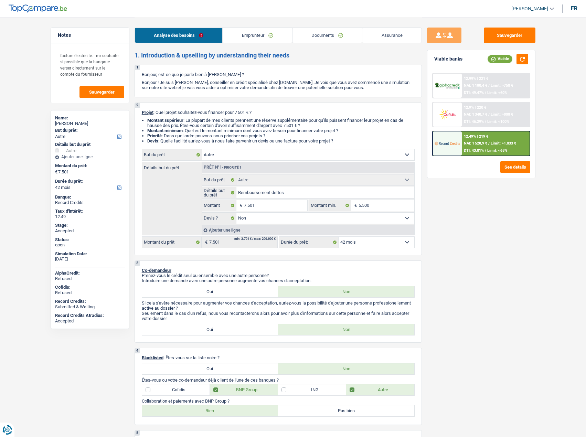
select select "false"
select select "42"
select select "privateEmployee"
select select "netSalary"
select select "mealVouchers"
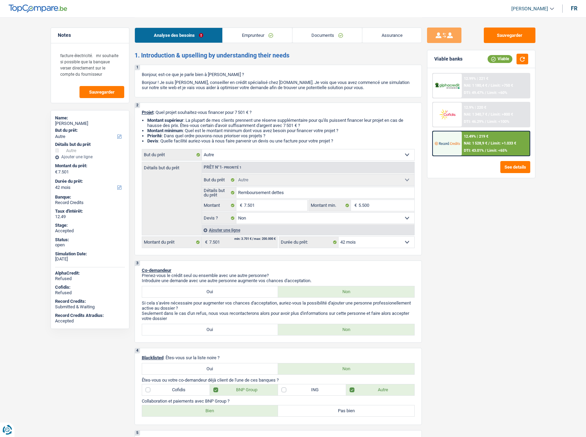
select select "rents"
select select "carLoan"
select select "72"
select select "other"
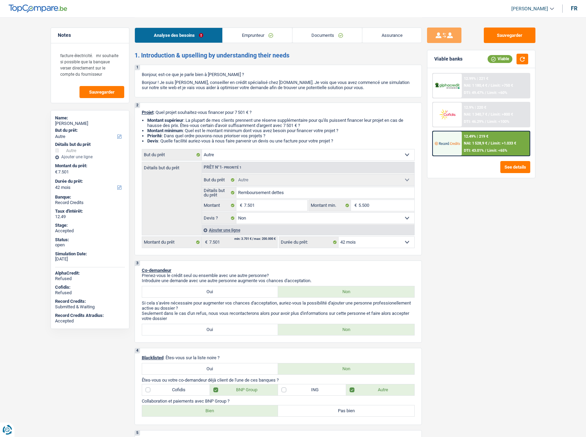
select select "false"
select select "42"
click at [424, 225] on div "Sauvegarder Viable banks Viable 12.99% | 221 € NAI: 1 180,4 € / Limit: >750 € D…" at bounding box center [481, 227] width 119 height 399
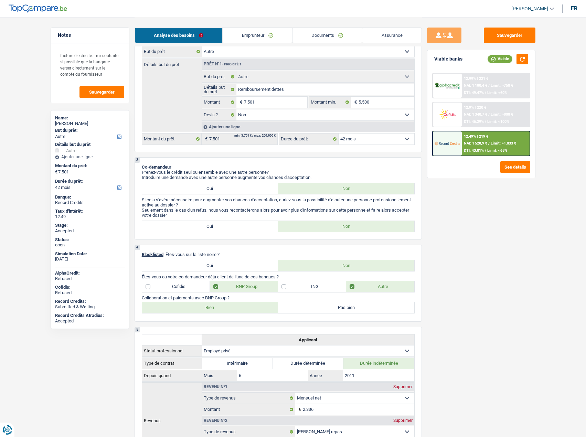
scroll to position [138, 0]
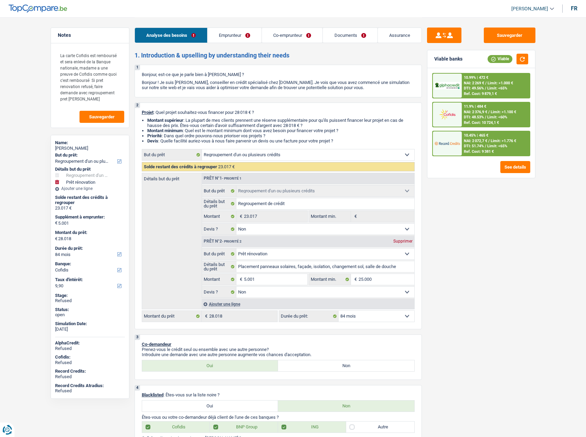
select select "refinancing"
select select "renovation"
select select "84"
select select "cofidis"
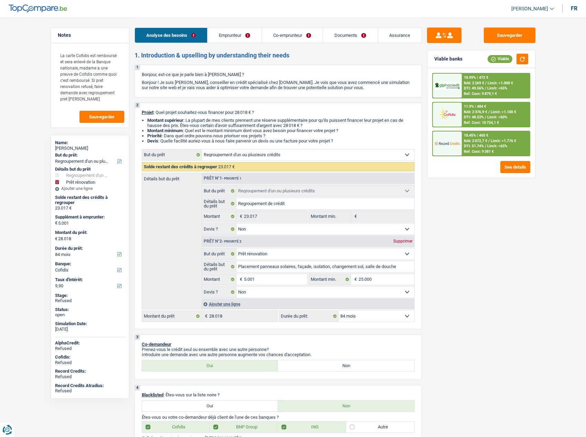
select select "refinancing"
select select "false"
select select "renovation"
select select "false"
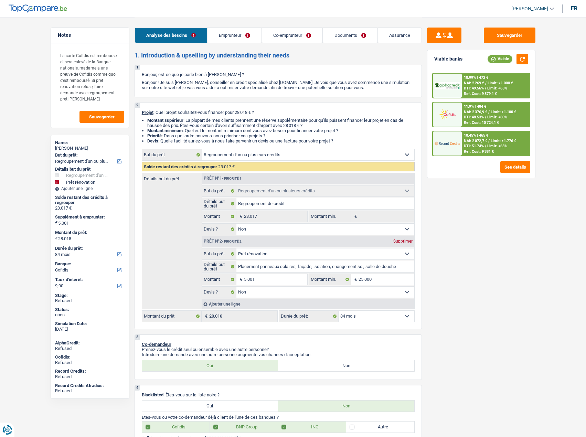
select select "84"
select select "publicEmployee"
select select "independent"
select select "netSalary"
select select "mealVouchers"
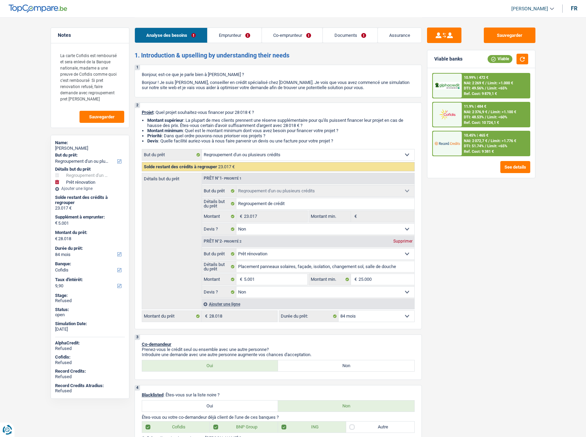
select select "familyAllowances"
select select "netSalary"
select select "ownerWithMortgage"
select select "mortgage"
select select "300"
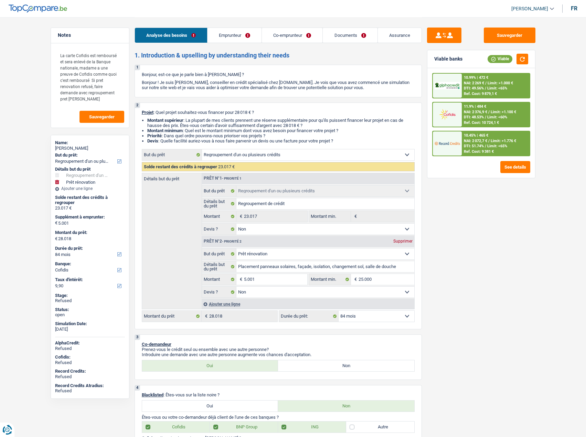
select select "personalLoan"
select select "homeFurnishingOrRelocation"
select select "120"
select select "cardOrCredit"
select select "refinancing"
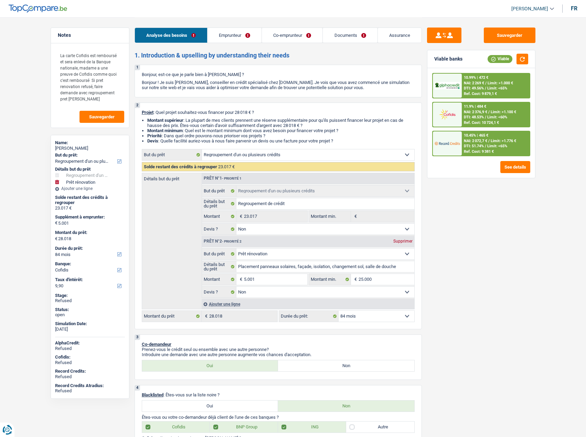
select select "refinancing"
select select "false"
select select "renovation"
select select "false"
select select "84"
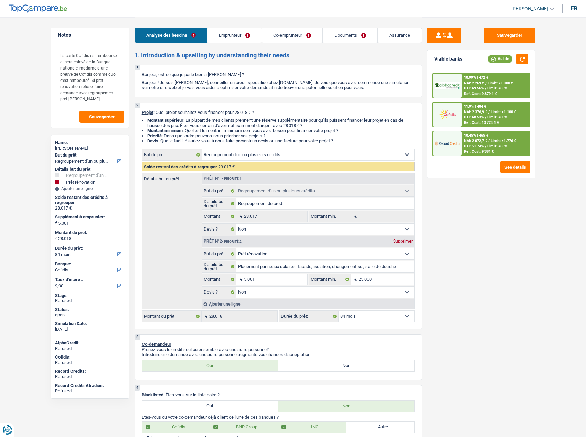
click at [529, 5] on link "[PERSON_NAME]" at bounding box center [530, 8] width 48 height 11
click at [505, 64] on button "SO" at bounding box center [517, 63] width 61 height 14
select select "32"
select select "ownerWithMortgage"
select select "mortgage"
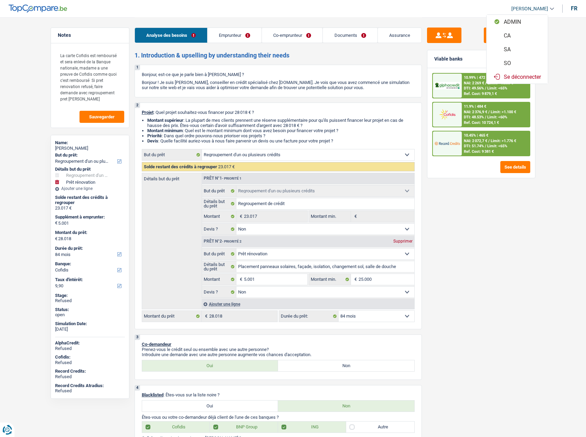
select select "300"
select select "personalLoan"
select select "homeFurnishingOrRelocation"
select select "120"
select select "cardOrCredit"
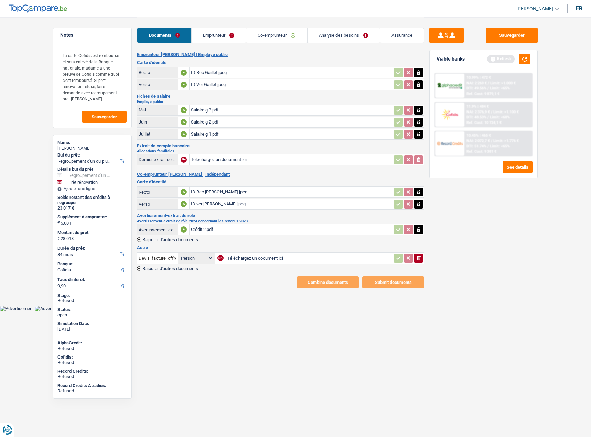
click at [226, 34] on link "Emprunteur" at bounding box center [219, 35] width 54 height 15
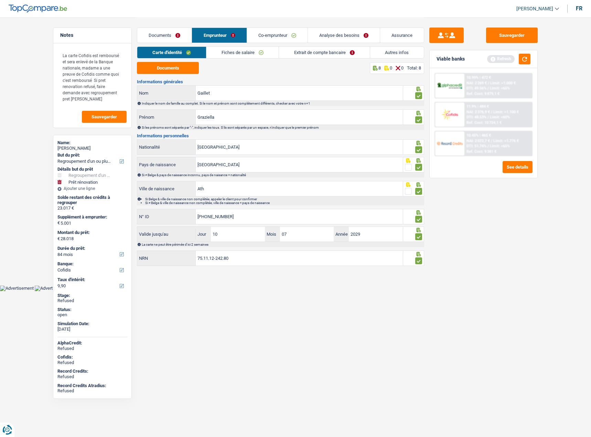
click at [391, 49] on link "Autres infos" at bounding box center [397, 52] width 54 height 11
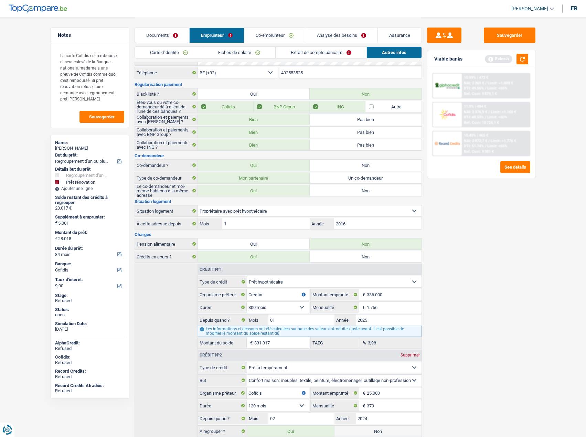
scroll to position [14, 0]
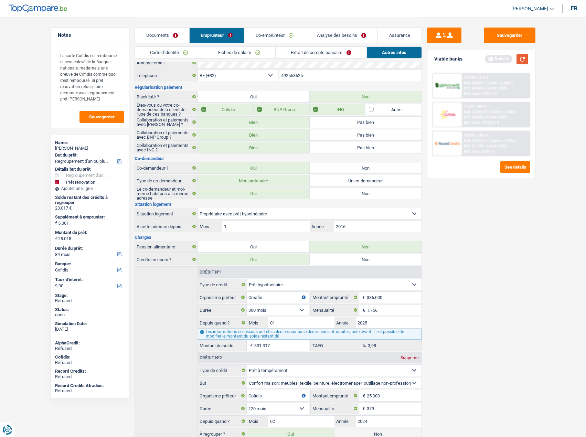
click at [522, 59] on button "button" at bounding box center [523, 59] width 12 height 11
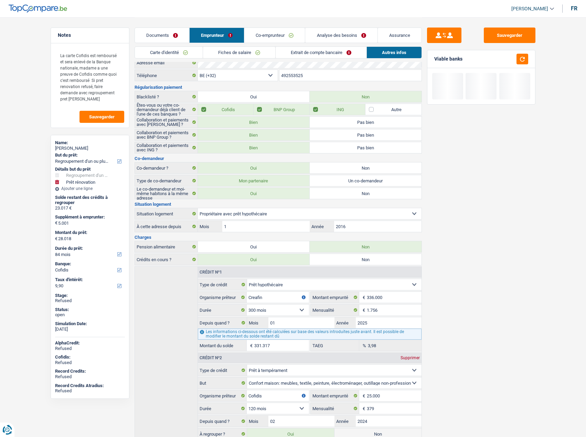
click at [84, 147] on div "Graziella Gaillet" at bounding box center [90, 149] width 70 height 6
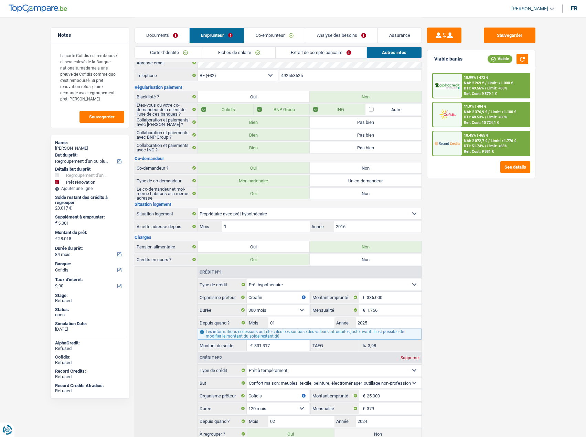
click at [85, 147] on div "Graziella Gaillet" at bounding box center [90, 149] width 70 height 6
copy div "Gaillet"
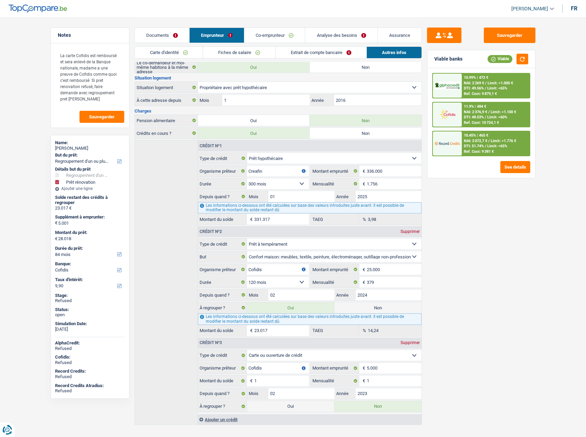
scroll to position [151, 0]
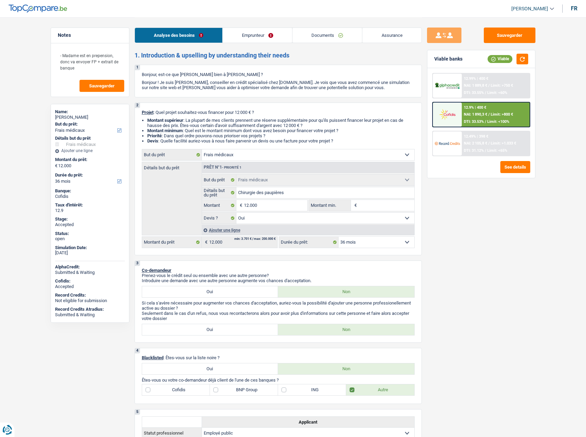
select select "medical"
select select "36"
select select "medical"
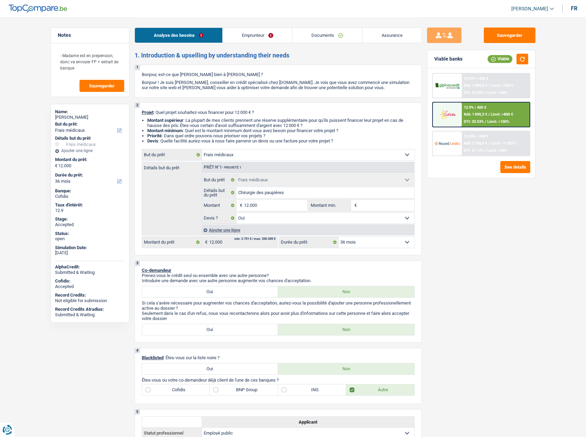
select select "yes"
select select "36"
select select "publicEmployee"
select select "netSalary"
select select "pension"
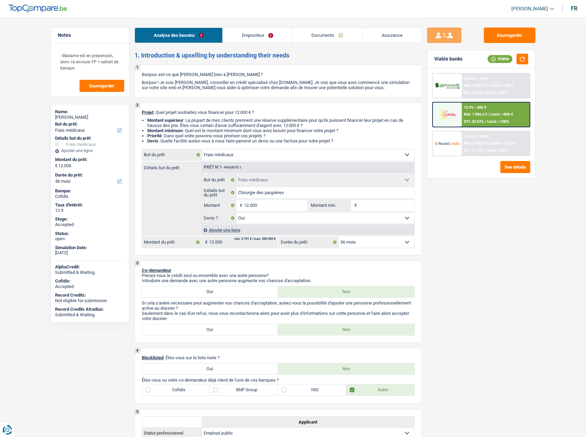
select select "mealVouchers"
select select "ownerWithoutMortgage"
select select "personalLoan"
select select "miscellaneousCosts"
select select "24"
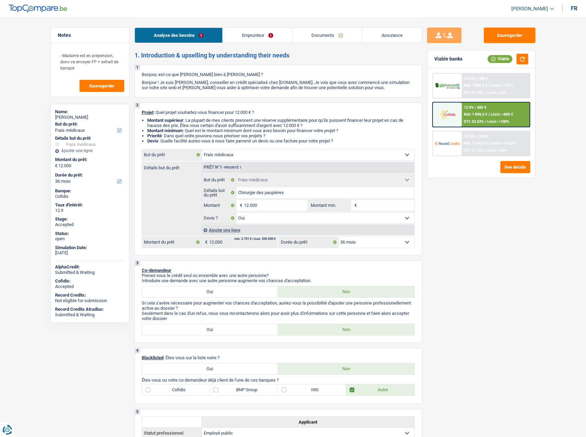
select select "carLoan"
select select "60"
select select "medical"
select select "yes"
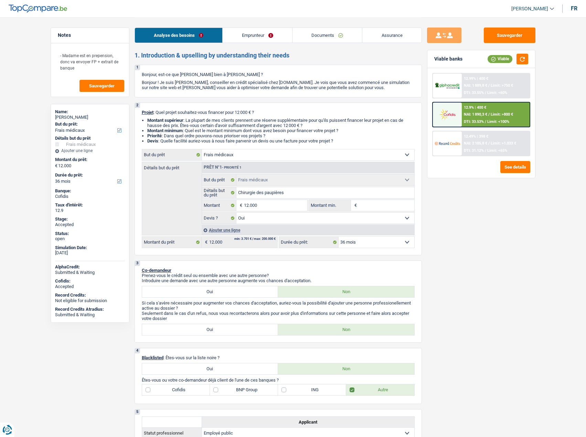
select select "36"
click at [532, 8] on span "[PERSON_NAME]" at bounding box center [529, 9] width 37 height 6
click at [518, 62] on button "SO" at bounding box center [517, 63] width 61 height 14
select select "36"
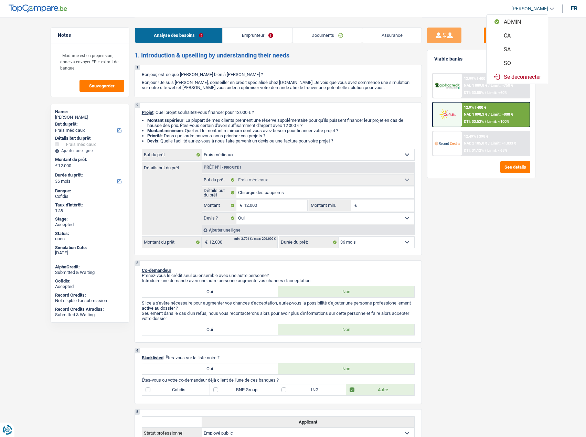
select select "medical"
select select "yes"
select select "36"
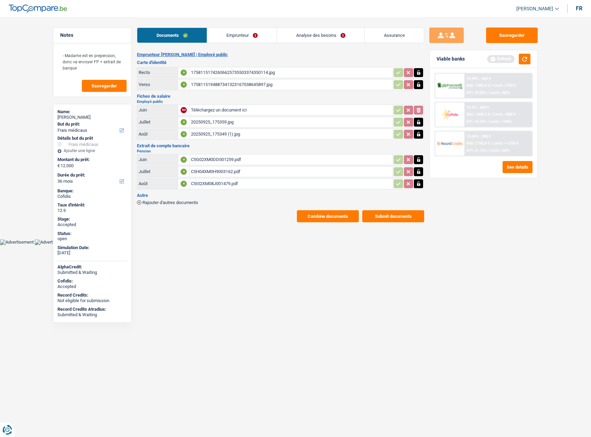
click at [318, 36] on link "Analyse des besoins" at bounding box center [320, 35] width 87 height 15
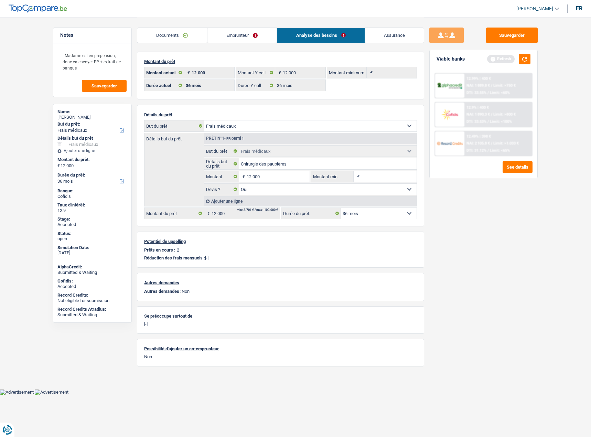
click at [448, 118] on img at bounding box center [449, 114] width 25 height 13
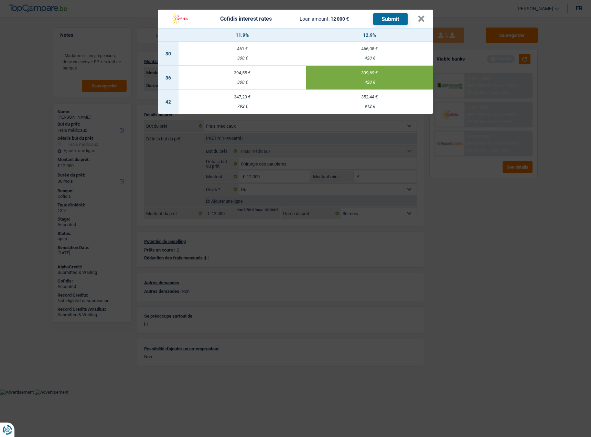
click at [370, 83] on div "420 €" at bounding box center [369, 82] width 127 height 4
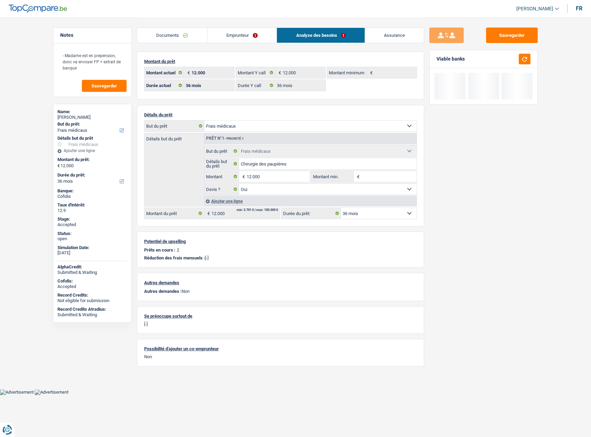
click at [393, 40] on link "Assurance" at bounding box center [394, 35] width 59 height 15
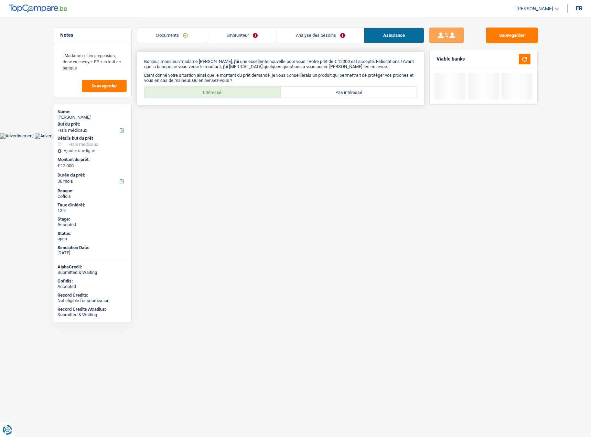
click at [201, 86] on div "Bonjour, monsieur/madame Florence Jacquemart, j'ai une excellente nouvelle pour…" at bounding box center [280, 79] width 287 height 54
click at [198, 90] on label "Intéressé" at bounding box center [213, 92] width 136 height 11
click at [198, 90] on input "Intéressé" at bounding box center [213, 92] width 136 height 11
radio input "true"
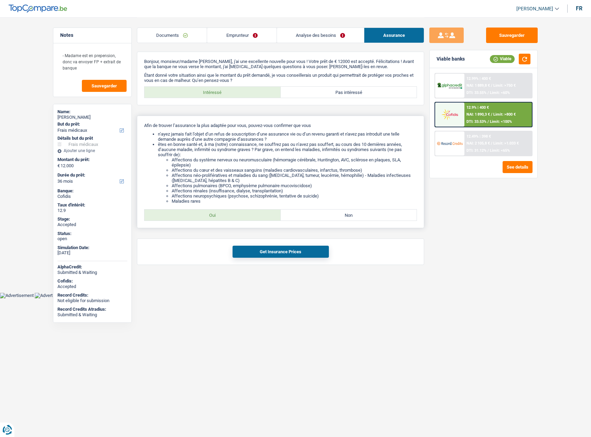
click at [221, 219] on label "Oui" at bounding box center [213, 215] width 136 height 11
click at [221, 219] on input "Oui" at bounding box center [213, 215] width 136 height 11
radio input "true"
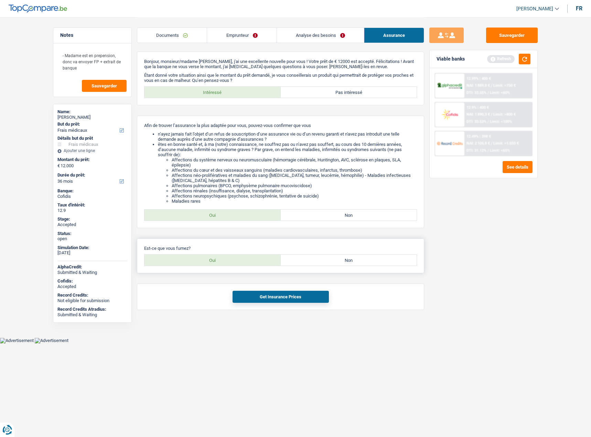
drag, startPoint x: 245, startPoint y: 257, endPoint x: 250, endPoint y: 264, distance: 8.3
click at [245, 257] on label "Oui" at bounding box center [213, 260] width 136 height 11
click at [245, 257] on input "Oui" at bounding box center [213, 260] width 136 height 11
radio input "true"
click at [262, 292] on button "Get Insurance Prices" at bounding box center [281, 297] width 96 height 12
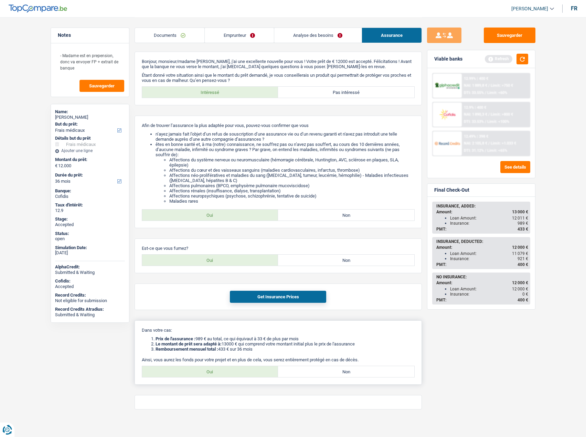
click at [224, 371] on label "Oui" at bounding box center [210, 371] width 136 height 11
click at [224, 371] on input "Oui" at bounding box center [210, 371] width 136 height 11
radio input "true"
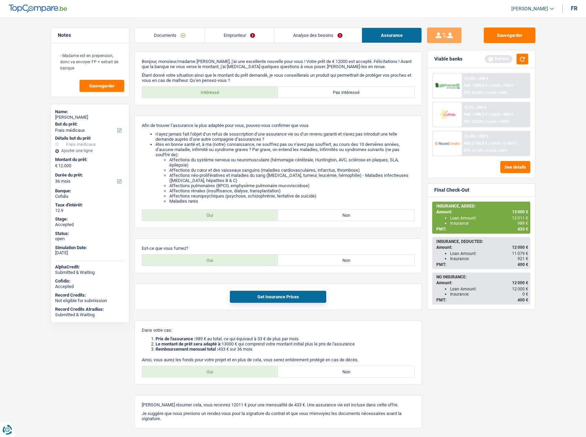
click at [301, 36] on link "Analyse des besoins" at bounding box center [317, 35] width 87 height 15
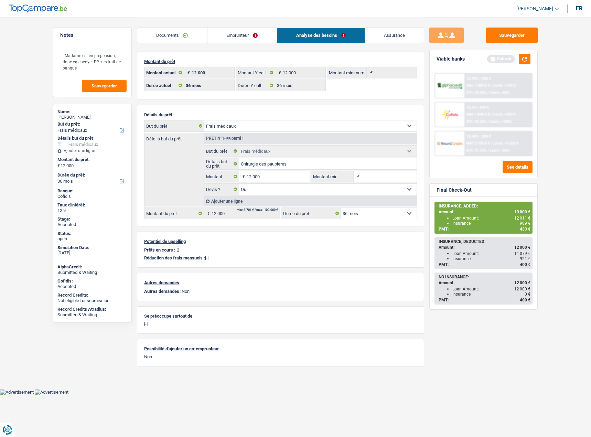
click at [250, 36] on link "Emprunteur" at bounding box center [243, 35] width 70 height 15
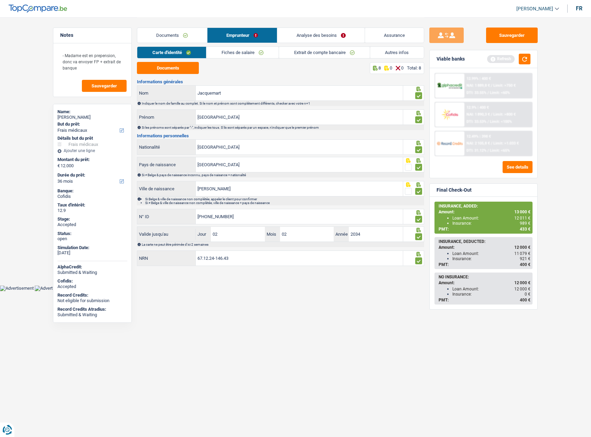
click at [224, 53] on link "Fiches de salaire" at bounding box center [243, 52] width 72 height 11
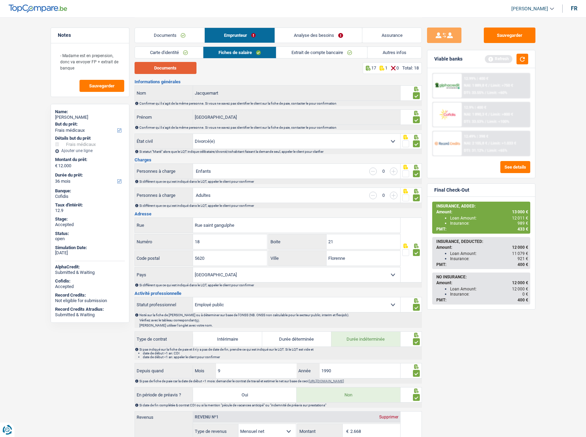
click at [159, 73] on button "Documents" at bounding box center [166, 68] width 62 height 12
click at [159, 33] on link "Documents" at bounding box center [170, 35] width 70 height 15
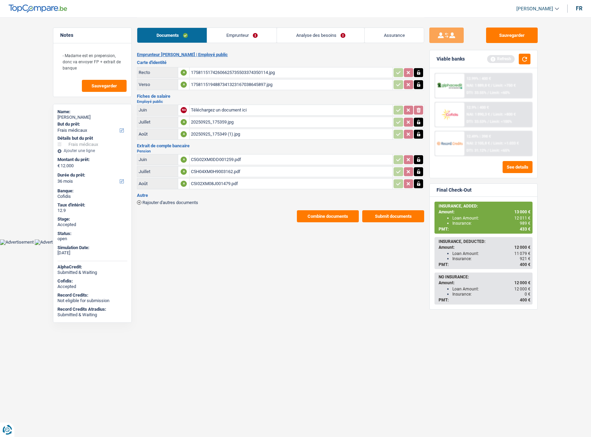
click at [321, 211] on button "Combine documents" at bounding box center [328, 216] width 62 height 12
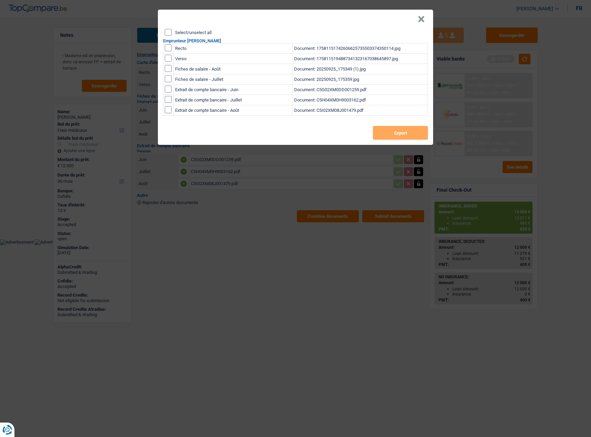
click at [193, 32] on label "Select/unselect all" at bounding box center [193, 32] width 36 height 4
click at [172, 32] on input "Select/unselect all" at bounding box center [168, 32] width 7 height 7
checkbox input "true"
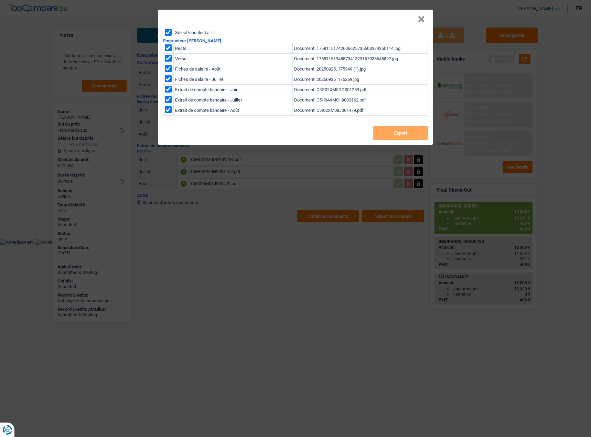
checkbox input "true"
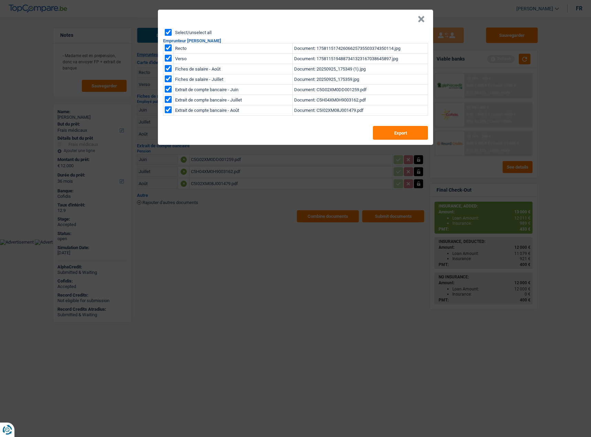
click at [390, 140] on div "Select/unselect all Emprunteur Florence Jacquemart Recto Document: 175811517426…" at bounding box center [295, 87] width 275 height 116
click at [389, 135] on button "Export" at bounding box center [400, 133] width 55 height 14
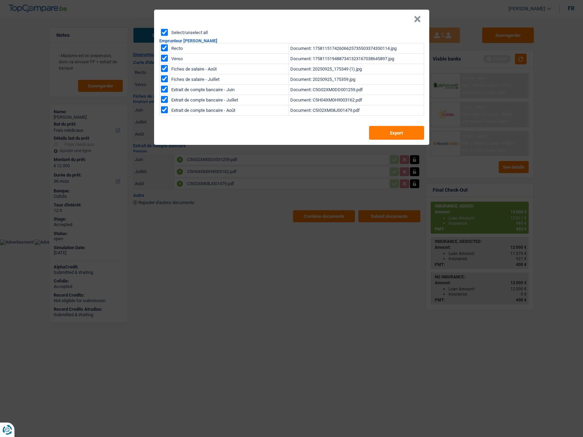
click at [363, 17] on header "×" at bounding box center [291, 19] width 275 height 19
click at [420, 16] on button "×" at bounding box center [417, 19] width 7 height 7
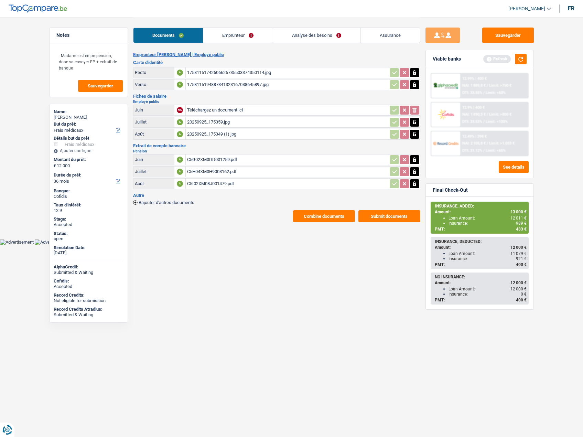
click at [224, 35] on link "Emprunteur" at bounding box center [238, 35] width 70 height 15
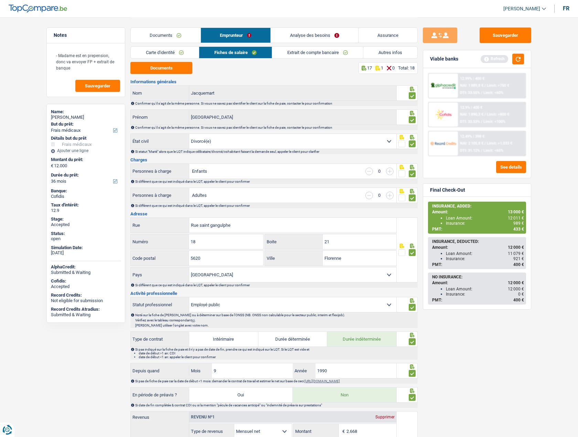
click at [299, 71] on div "Documents 17 1 0 Total: 18" at bounding box center [273, 68] width 287 height 12
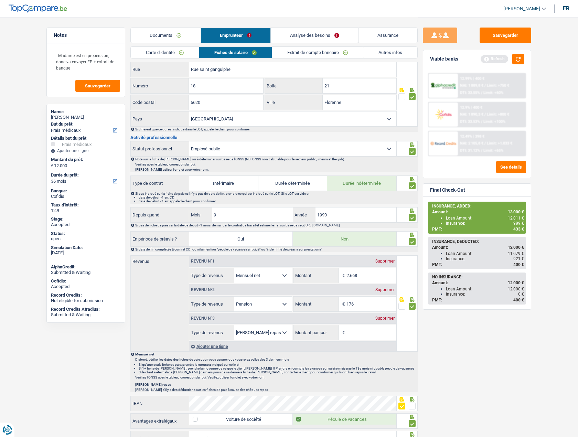
scroll to position [172, 0]
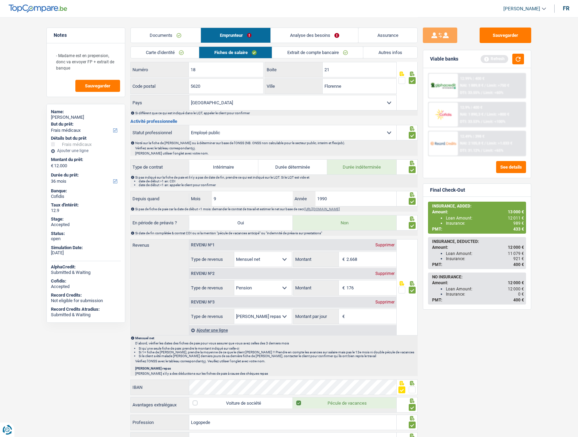
click at [312, 34] on link "Analyse des besoins" at bounding box center [314, 35] width 87 height 15
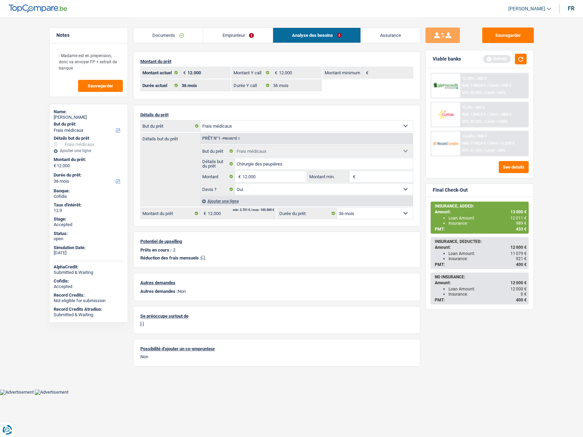
click at [391, 35] on link "Assurance" at bounding box center [390, 35] width 59 height 15
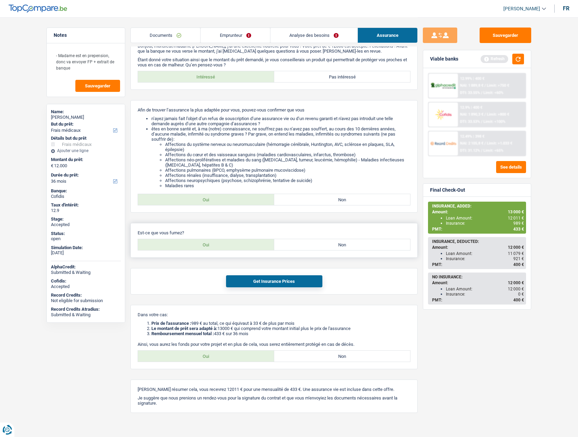
scroll to position [24, 0]
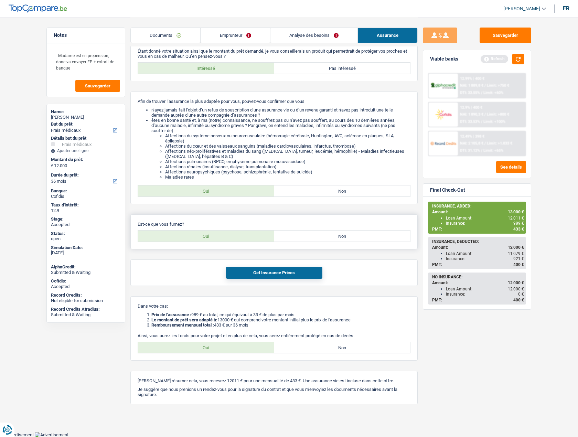
click at [315, 230] on div "Est-ce que vous fumez? Oui Non" at bounding box center [273, 231] width 287 height 35
click at [313, 233] on label "Non" at bounding box center [342, 236] width 136 height 11
click at [313, 233] on input "Non" at bounding box center [342, 236] width 136 height 11
radio input "true"
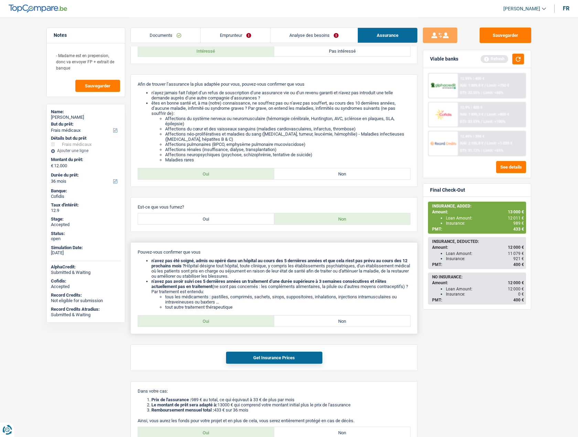
scroll to position [59, 0]
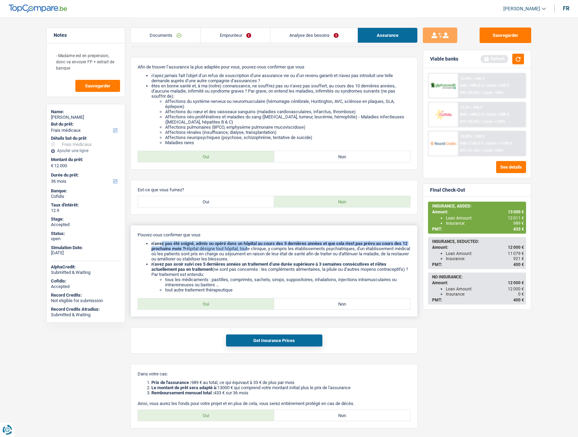
drag, startPoint x: 163, startPoint y: 244, endPoint x: 259, endPoint y: 248, distance: 95.8
click at [259, 248] on li "n’avez pas été soigné, admis ou opéré dans un hôpital au cours des 5 dernières …" at bounding box center [280, 251] width 259 height 21
click at [182, 199] on label "Oui" at bounding box center [206, 201] width 136 height 11
click at [182, 199] on input "Oui" at bounding box center [206, 201] width 136 height 11
radio input "true"
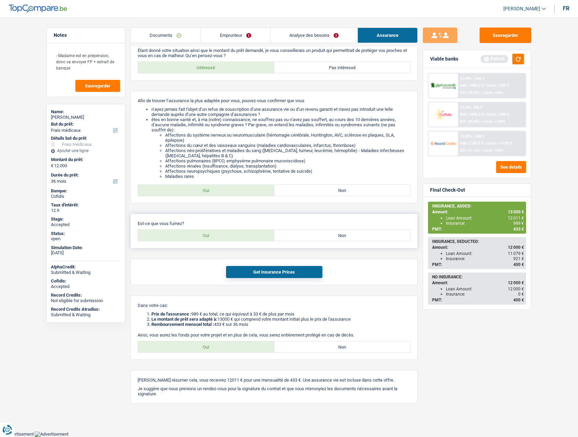
scroll to position [24, 0]
click at [255, 276] on button "Get Insurance Prices" at bounding box center [274, 273] width 96 height 12
click at [235, 304] on p "Dans votre cas:" at bounding box center [274, 306] width 273 height 5
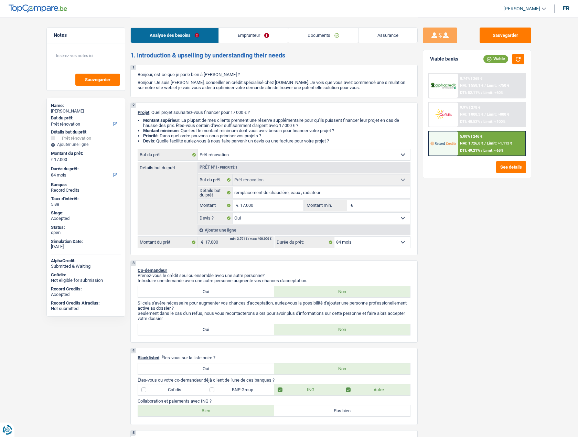
select select "renovation"
select select "84"
select select "renovation"
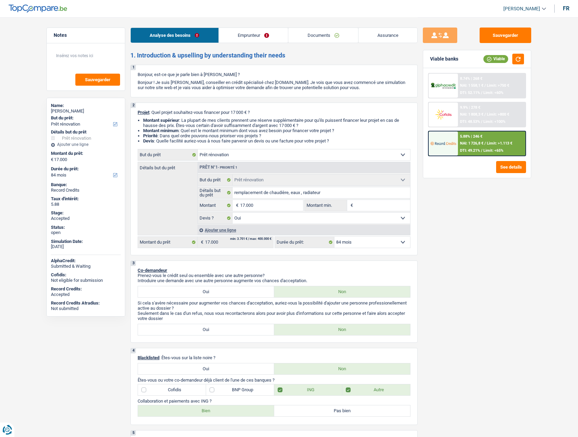
select select "yes"
select select "84"
select select "privateEmployee"
select select "familyAllowances"
select select "netSalary"
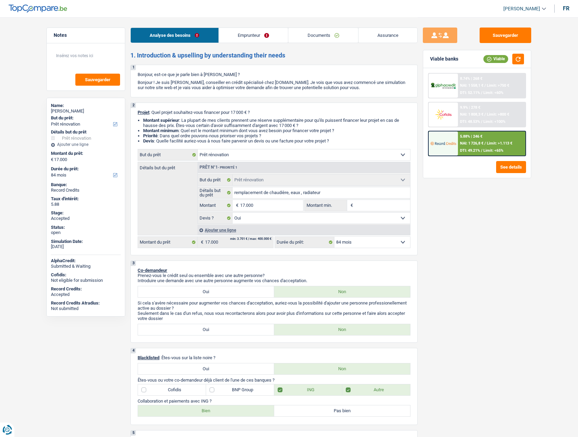
select select "alimony"
select select "mealVouchers"
select select "ownerWithMortgage"
select select "mortgage"
select select "180"
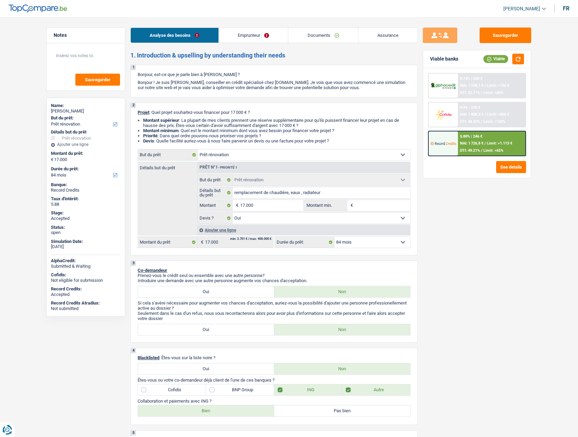
select select "renovation"
select select "yes"
select select "84"
click at [523, 6] on span "[PERSON_NAME]" at bounding box center [522, 9] width 37 height 6
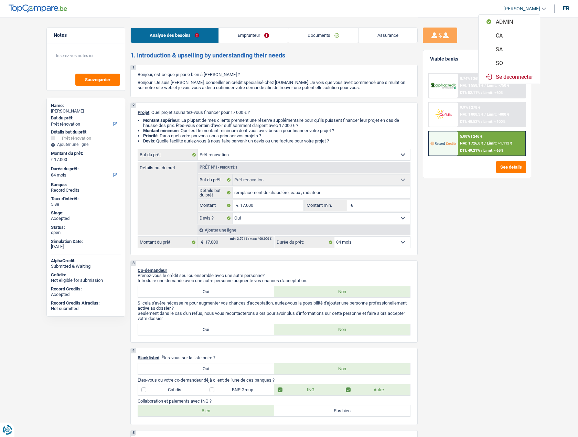
click at [507, 63] on button "SO" at bounding box center [509, 63] width 61 height 14
select select "84"
select select "renovation"
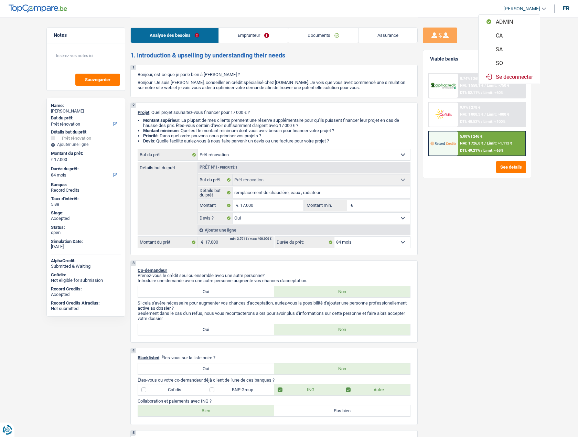
select select "yes"
select select "84"
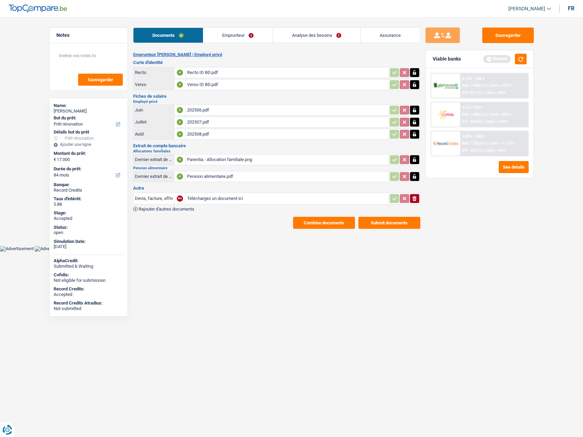
click at [332, 35] on link "Analyse des besoins" at bounding box center [316, 35] width 87 height 15
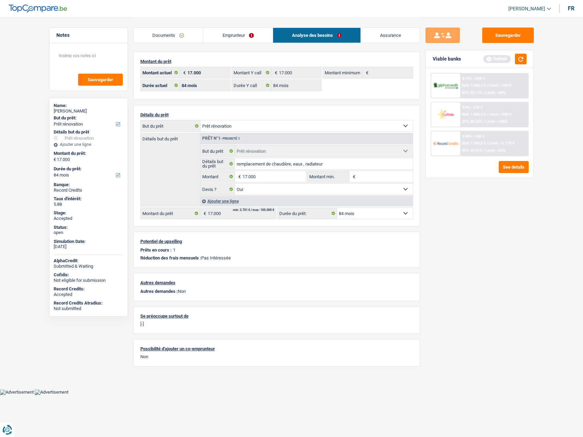
click at [77, 111] on div "[PERSON_NAME]" at bounding box center [89, 111] width 70 height 6
copy div "MACHYNIA"
click at [226, 38] on link "Emprunteur" at bounding box center [238, 35] width 70 height 15
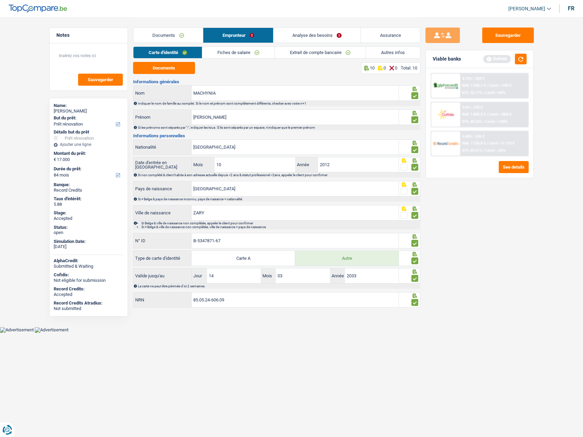
click at [164, 37] on link "Documents" at bounding box center [169, 35] width 70 height 15
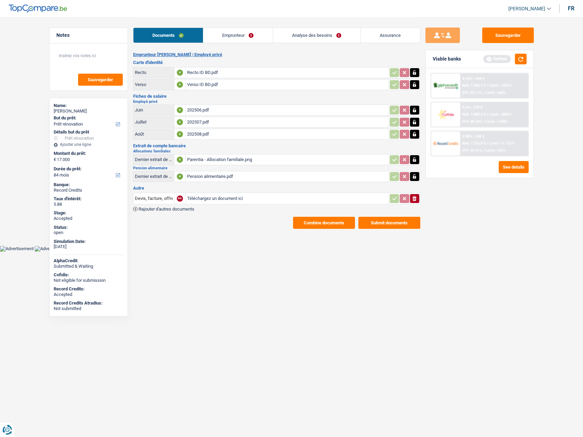
click at [325, 218] on button "Combine documents" at bounding box center [324, 223] width 62 height 12
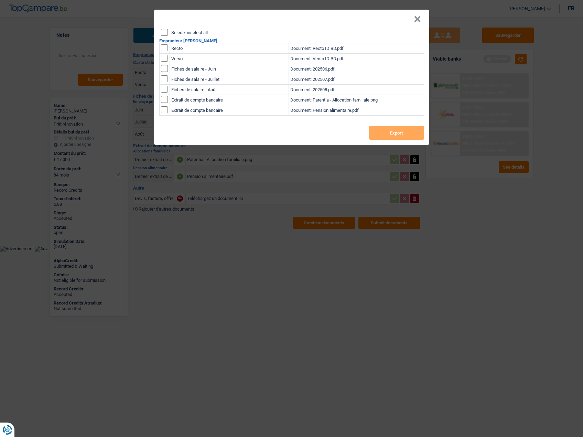
click at [187, 32] on label "Select/unselect all" at bounding box center [189, 32] width 36 height 4
click at [168, 32] on input "Select/unselect all" at bounding box center [164, 32] width 7 height 7
checkbox input "true"
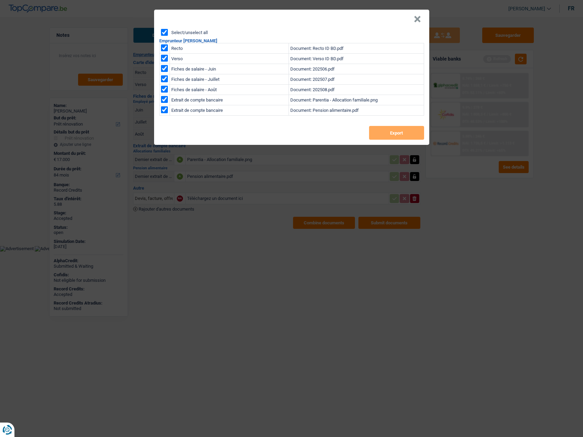
checkbox input "true"
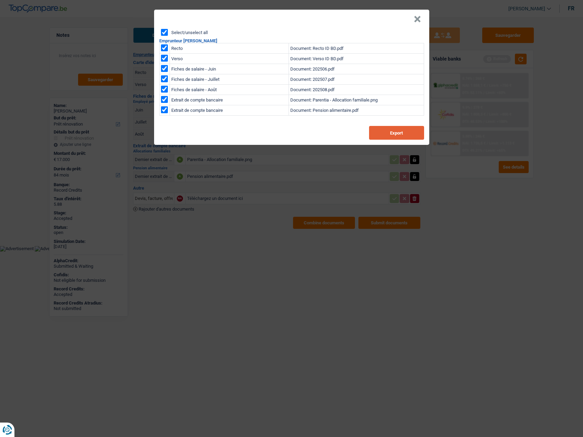
click at [399, 135] on button "Export" at bounding box center [396, 133] width 55 height 14
click at [414, 22] on button "×" at bounding box center [417, 19] width 7 height 7
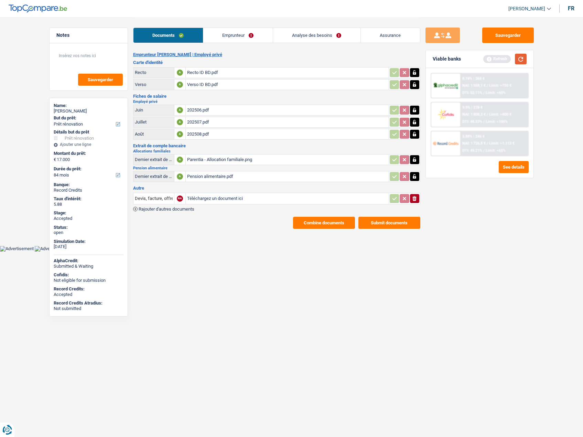
click at [525, 57] on button "button" at bounding box center [521, 59] width 12 height 11
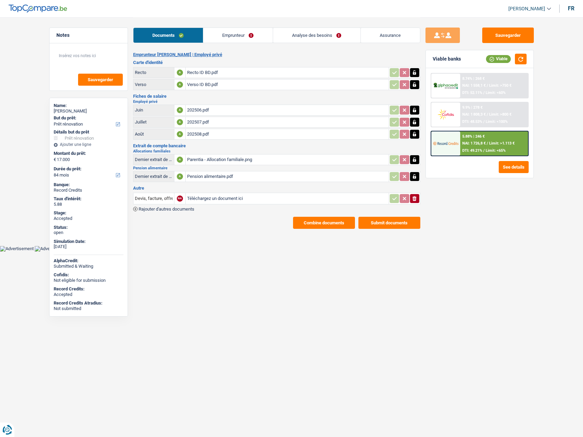
click at [201, 175] on div "Pension alimentaire.pdf" at bounding box center [287, 176] width 200 height 10
click at [207, 161] on div "Parentia - Allocation familiale.png" at bounding box center [287, 160] width 200 height 10
click at [338, 32] on link "Analyse des besoins" at bounding box center [316, 35] width 87 height 15
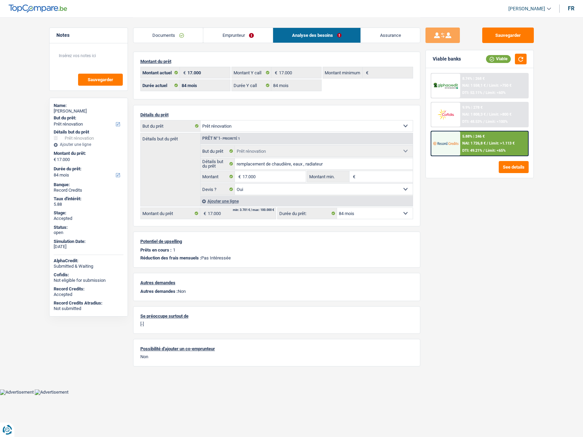
click at [392, 37] on link "Assurance" at bounding box center [390, 35] width 59 height 15
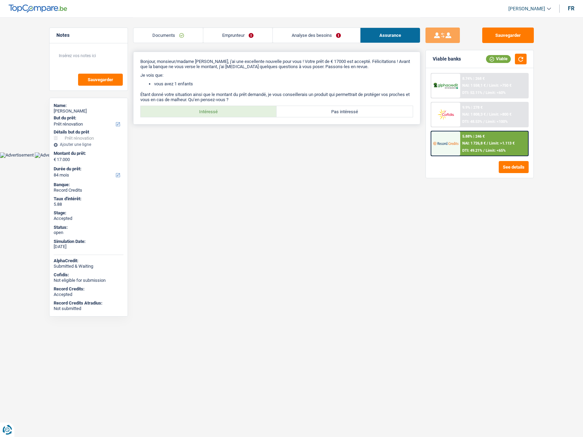
click at [222, 112] on label "Intéressé" at bounding box center [209, 111] width 136 height 11
click at [222, 112] on input "Intéressé" at bounding box center [209, 111] width 136 height 11
radio input "true"
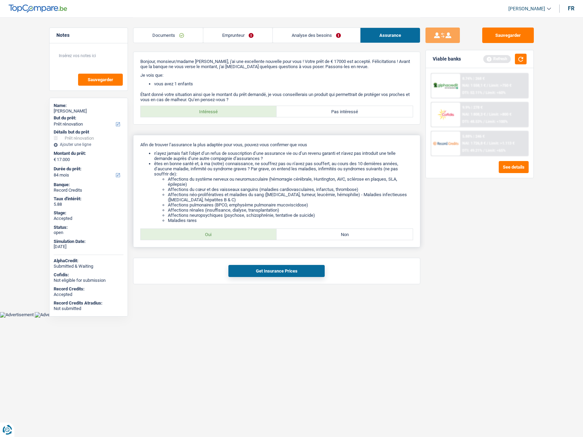
click at [219, 232] on label "Oui" at bounding box center [209, 234] width 136 height 11
click at [219, 232] on input "Oui" at bounding box center [209, 234] width 136 height 11
radio input "true"
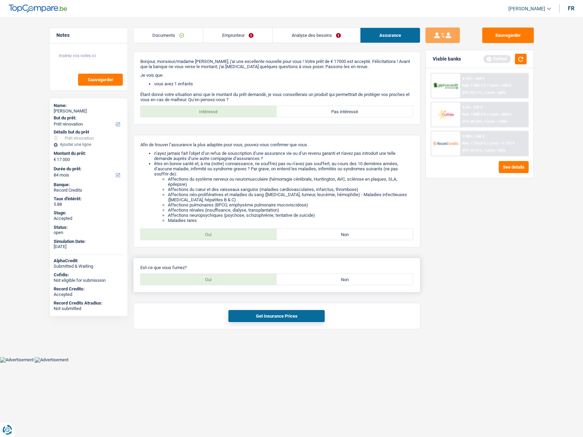
click at [192, 276] on label "Oui" at bounding box center [209, 279] width 136 height 11
click at [192, 276] on input "Oui" at bounding box center [209, 279] width 136 height 11
radio input "true"
click at [268, 312] on button "Get Insurance Prices" at bounding box center [277, 316] width 96 height 12
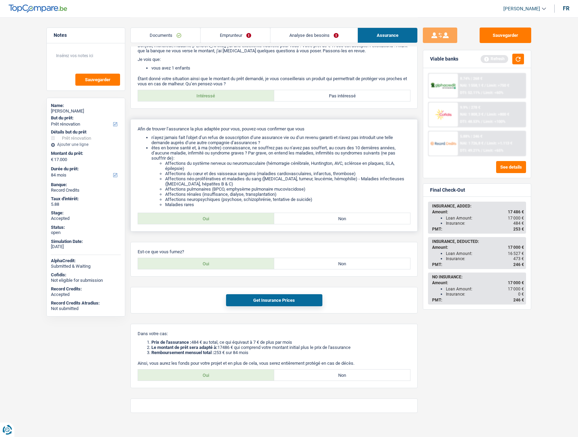
scroll to position [24, 0]
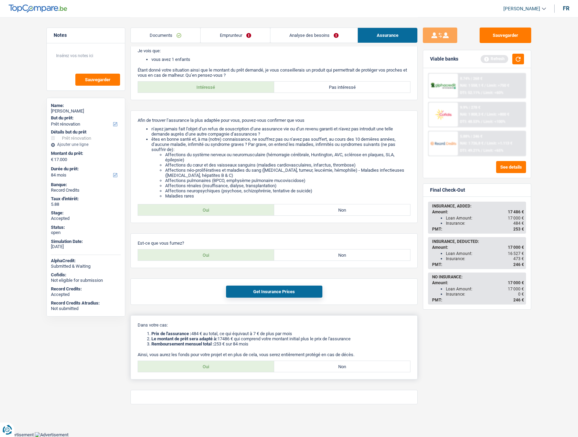
click at [203, 366] on label "Oui" at bounding box center [206, 366] width 136 height 11
click at [203, 366] on input "Oui" at bounding box center [206, 366] width 136 height 11
radio input "true"
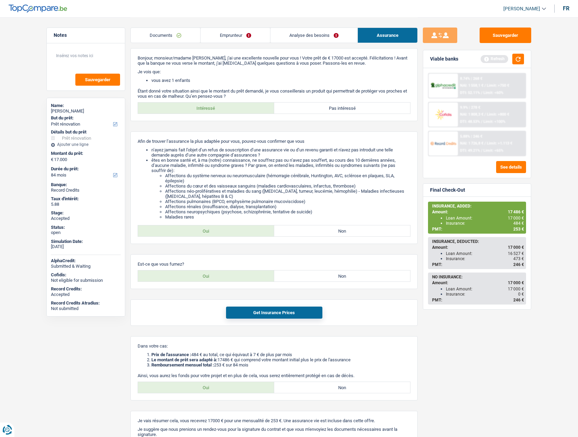
scroll to position [0, 0]
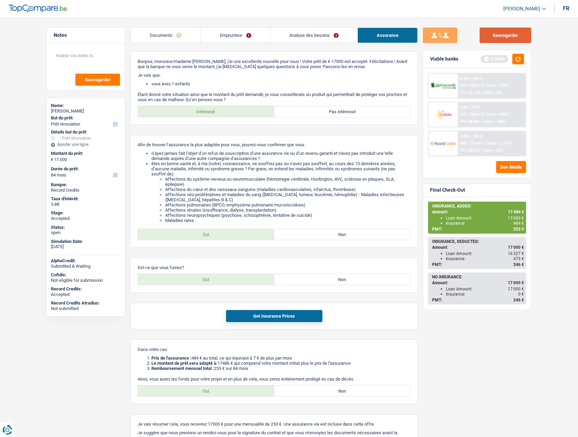
click at [505, 32] on button "Sauvegarder" at bounding box center [506, 35] width 52 height 15
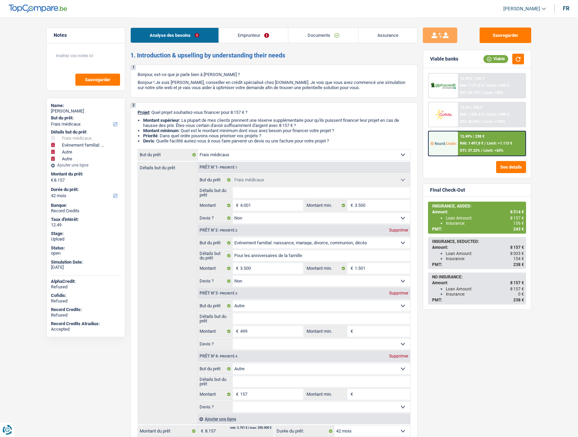
select select "medical"
select select "familyEvent"
select select "other"
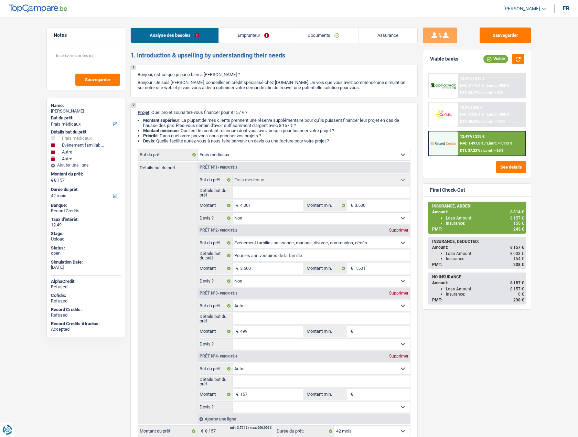
select select "42"
select select "medical"
select select "false"
select select "familyEvent"
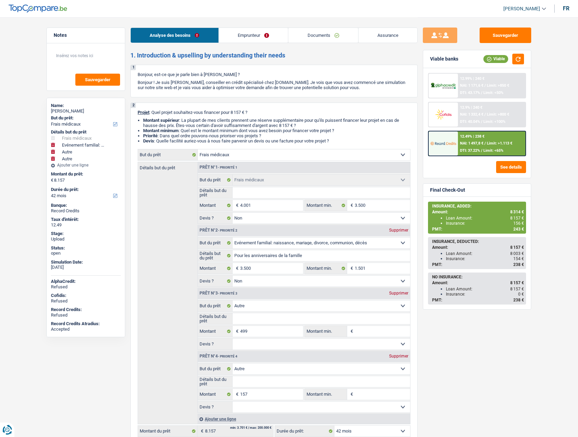
select select "false"
select select "other"
select select "42"
select select "privateEmployee"
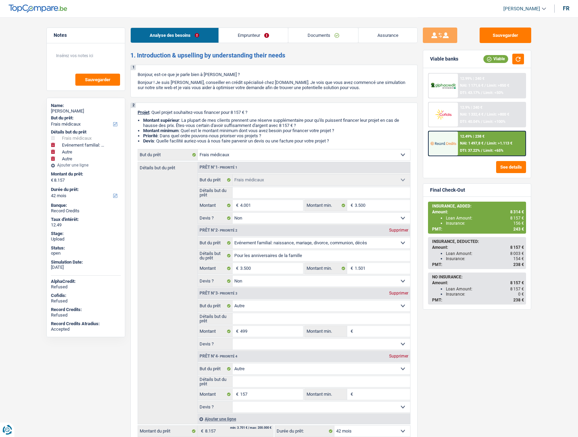
select select "netSalary"
select select "mealVouchers"
select select "familyAllowances"
select select "rents"
select select "medical"
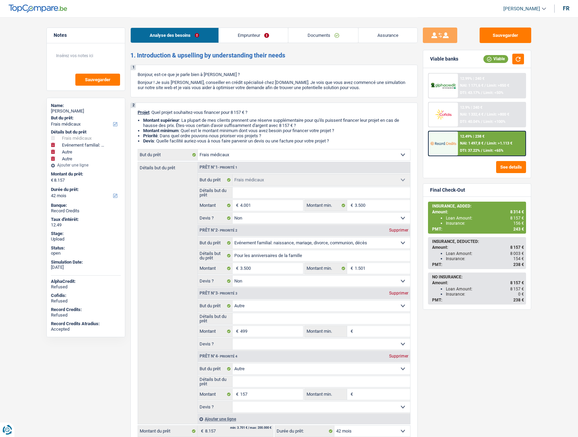
select select "medical"
select select "false"
select select "familyEvent"
select select "false"
select select "other"
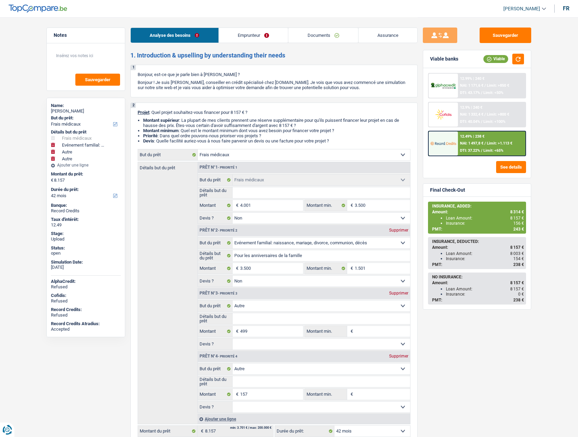
select select "other"
select select "42"
click at [252, 31] on link "Emprunteur" at bounding box center [254, 35] width 70 height 15
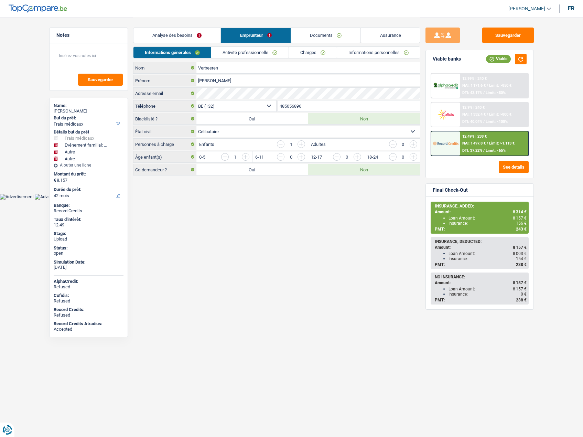
click at [224, 51] on link "Activité professionnelle" at bounding box center [249, 52] width 77 height 11
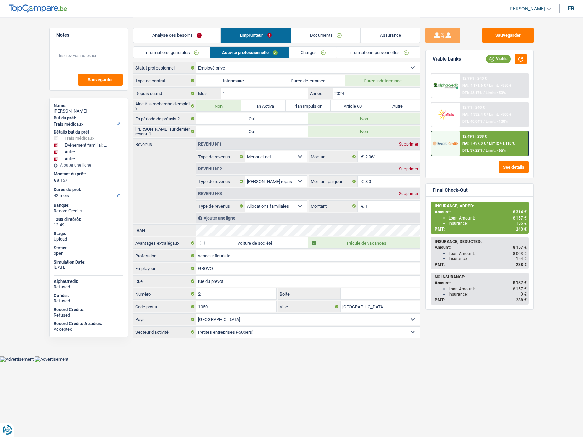
click at [180, 30] on link "Analyse des besoins" at bounding box center [177, 35] width 87 height 15
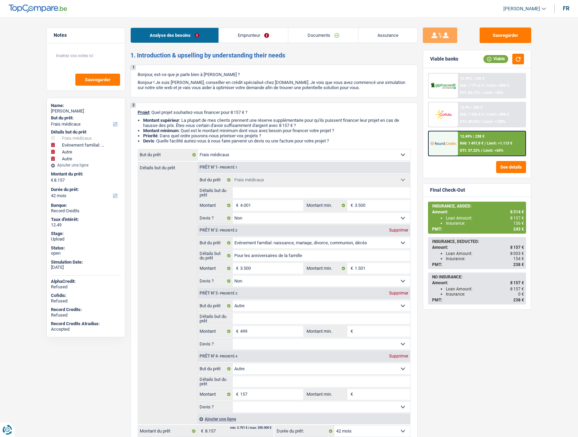
click at [531, 7] on span "[PERSON_NAME]" at bounding box center [522, 9] width 37 height 6
click at [506, 63] on button "SO" at bounding box center [509, 63] width 61 height 14
select select "single"
select select "BE"
select select "privateEmployee"
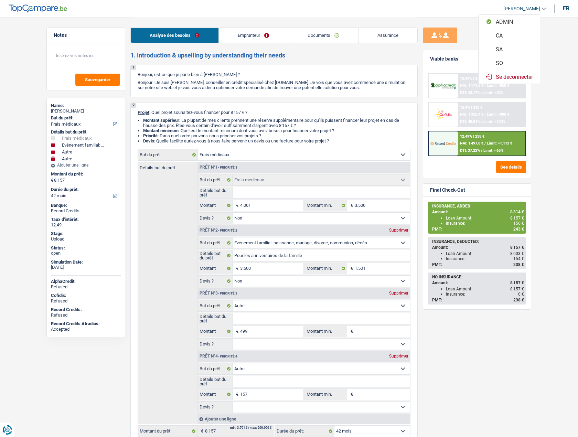
select select "netSalary"
select select "mealVouchers"
select select "familyAllowances"
select select "BE"
select select "smallCompanies"
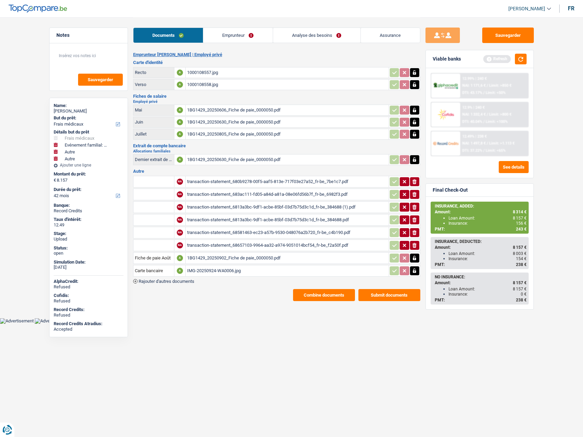
click at [234, 33] on link "Emprunteur" at bounding box center [238, 35] width 70 height 15
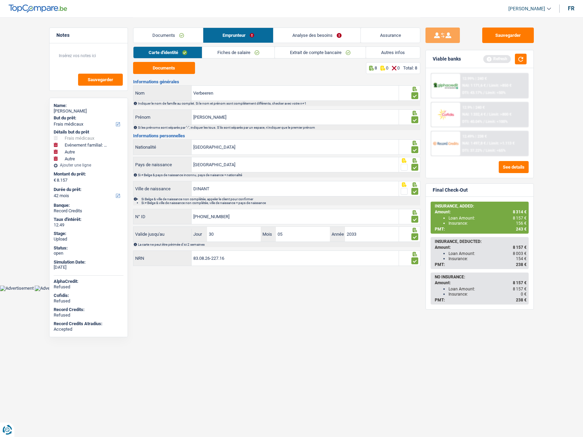
click at [222, 49] on link "Fiches de salaire" at bounding box center [238, 52] width 72 height 11
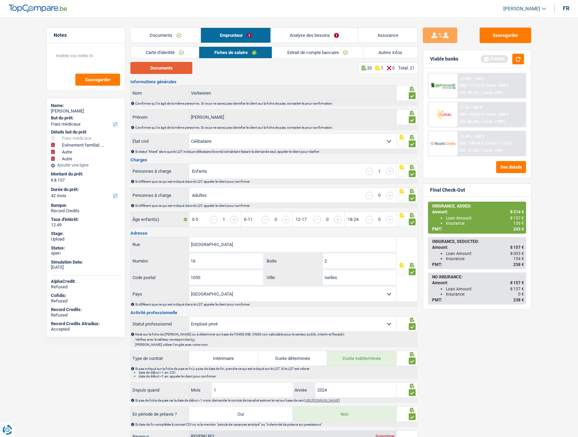
click at [168, 65] on button "Documents" at bounding box center [161, 68] width 62 height 12
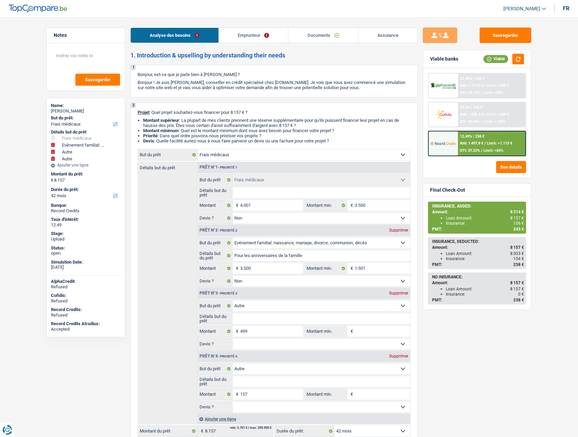
select select "medical"
select select "familyEvent"
select select "other"
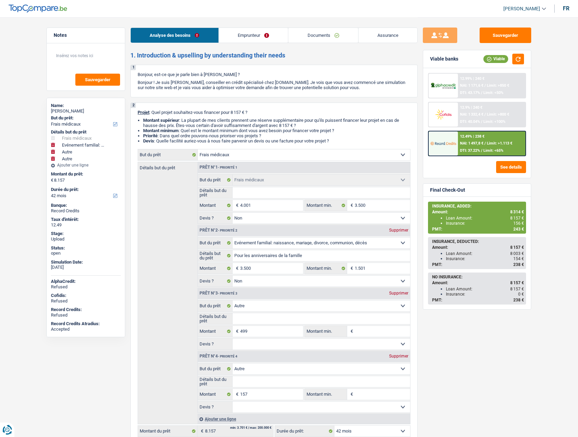
select select "42"
select select "medical"
select select "false"
select select "familyEvent"
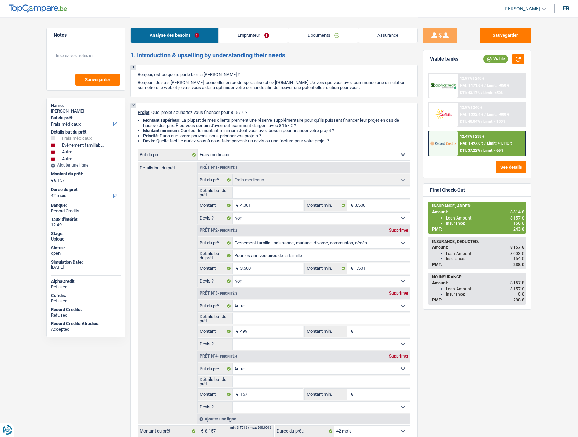
select select "false"
select select "other"
select select "42"
select select "privateEmployee"
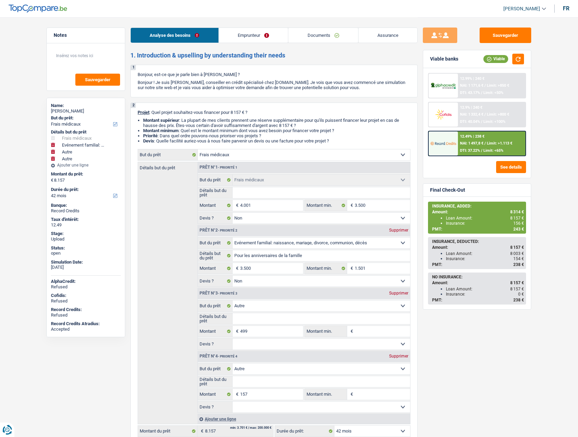
select select "netSalary"
select select "mealVouchers"
select select "familyAllowances"
select select "rents"
select select "medical"
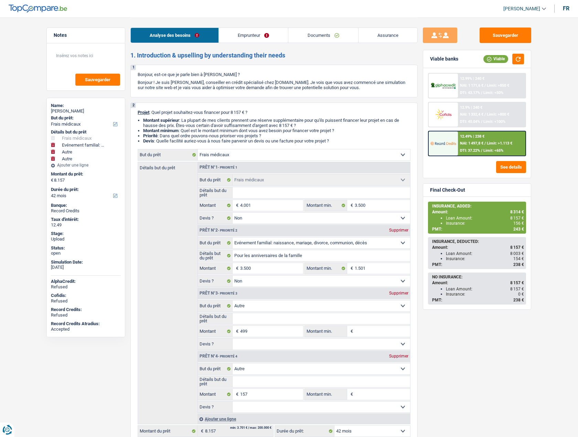
select select "medical"
select select "false"
select select "familyEvent"
select select "false"
select select "other"
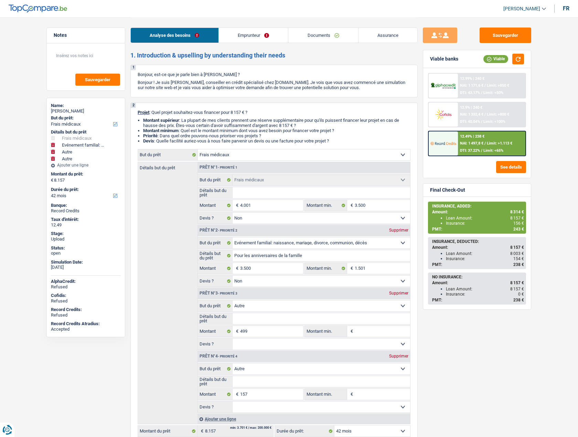
select select "other"
select select "42"
click at [247, 35] on link "Emprunteur" at bounding box center [254, 35] width 70 height 15
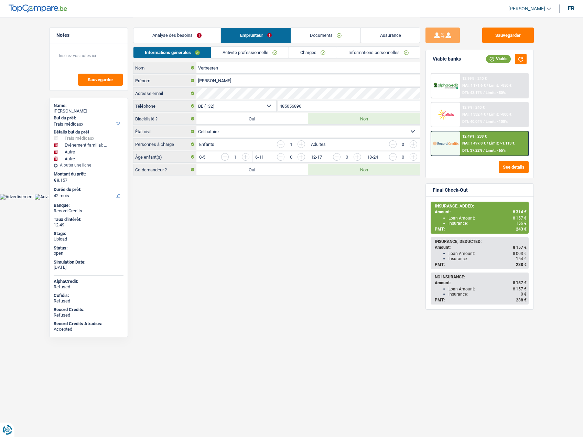
click at [245, 52] on link "Activité professionnelle" at bounding box center [249, 52] width 77 height 11
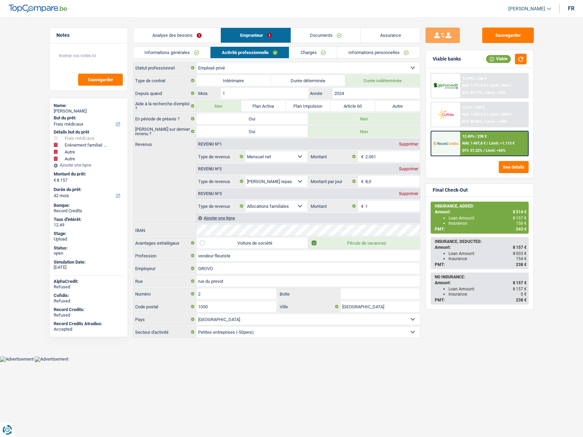
click at [530, 10] on span "[PERSON_NAME]" at bounding box center [527, 9] width 37 height 6
click at [509, 62] on button "SO" at bounding box center [514, 63] width 61 height 14
select select "single"
select select "BE"
select select "privateEmployee"
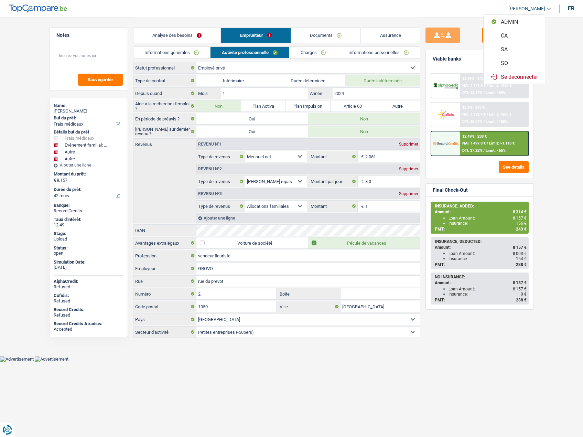
select select "netSalary"
select select "mealVouchers"
select select "familyAllowances"
select select "BE"
select select "smallCompanies"
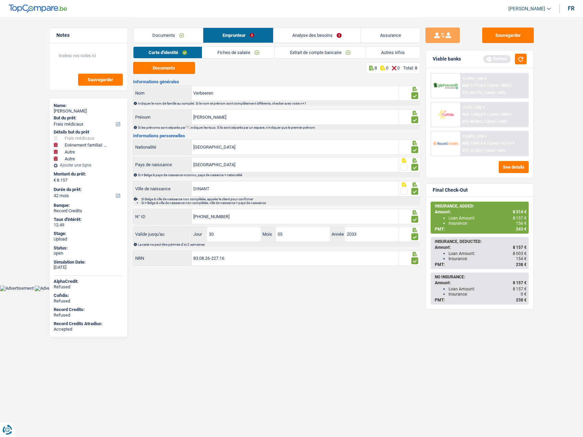
click at [220, 51] on link "Fiches de salaire" at bounding box center [238, 52] width 72 height 11
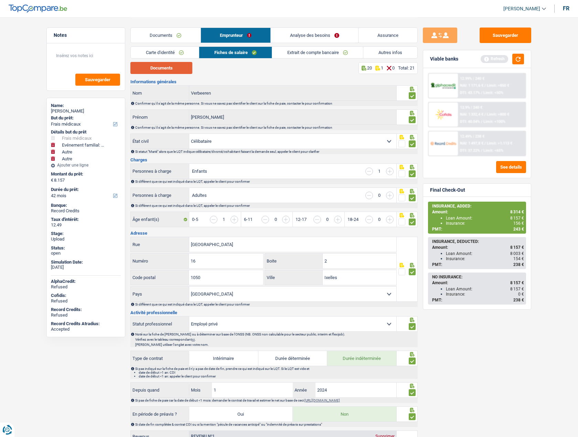
click at [169, 68] on button "Documents" at bounding box center [161, 68] width 62 height 12
click at [168, 38] on link "Documents" at bounding box center [166, 35] width 70 height 15
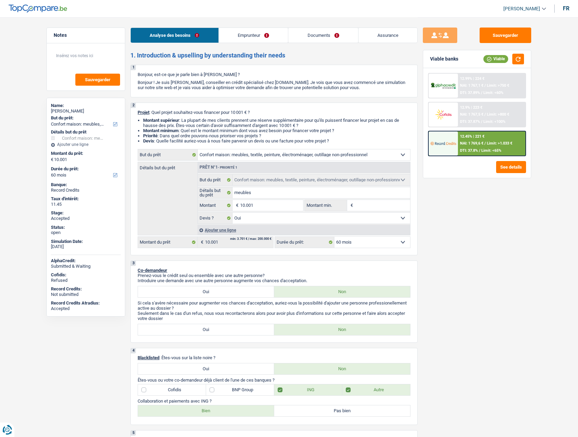
select select "household"
select select "60"
select select "household"
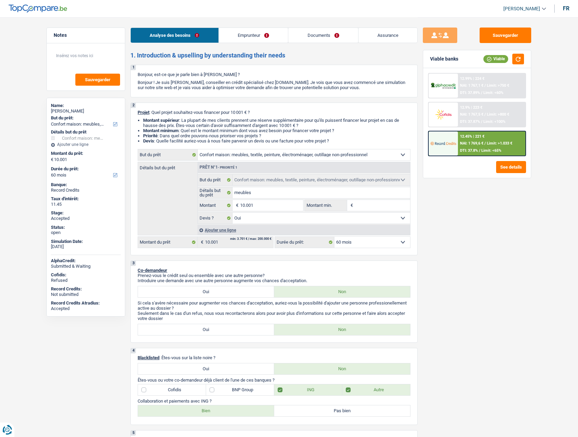
select select "yes"
select select "60"
select select "retired"
select select "pension"
select select "ownerWithoutMortgage"
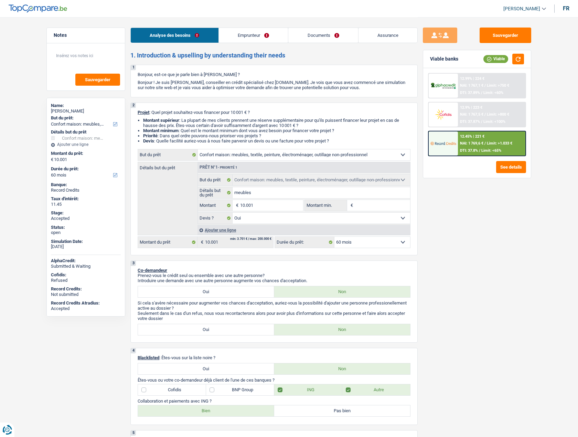
select select "carLoan"
select select "48"
select select "renovationLoan"
select select "84"
select select "household"
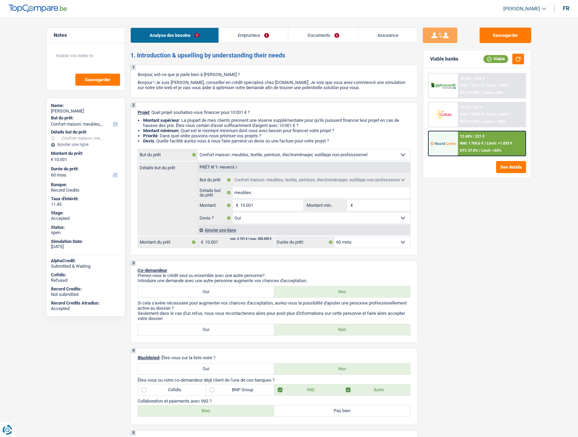
select select "household"
select select "yes"
select select "60"
click at [519, 11] on span "[PERSON_NAME]" at bounding box center [522, 9] width 37 height 6
click at [503, 62] on button "SO" at bounding box center [509, 63] width 61 height 14
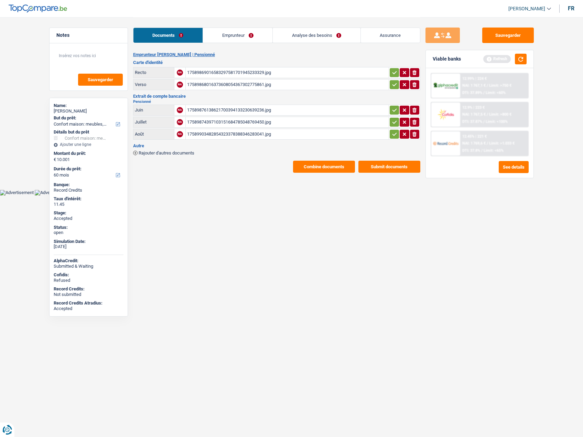
click at [306, 34] on link "Analyse des besoins" at bounding box center [316, 35] width 87 height 15
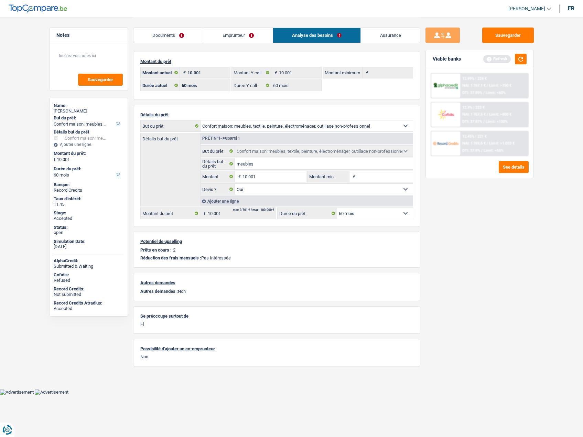
drag, startPoint x: 176, startPoint y: 37, endPoint x: 187, endPoint y: 42, distance: 12.9
click at [175, 36] on link "Documents" at bounding box center [169, 35] width 70 height 15
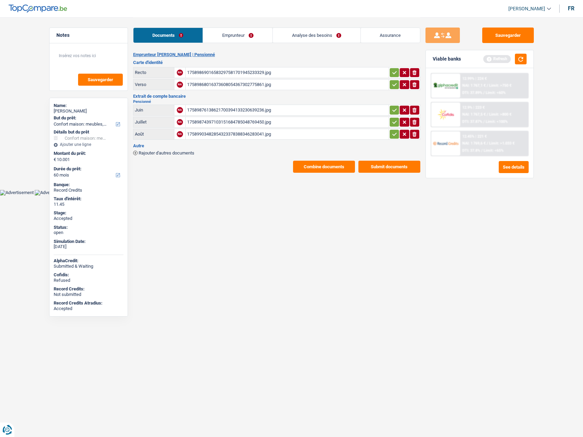
click at [331, 167] on button "Combine documents" at bounding box center [324, 167] width 62 height 12
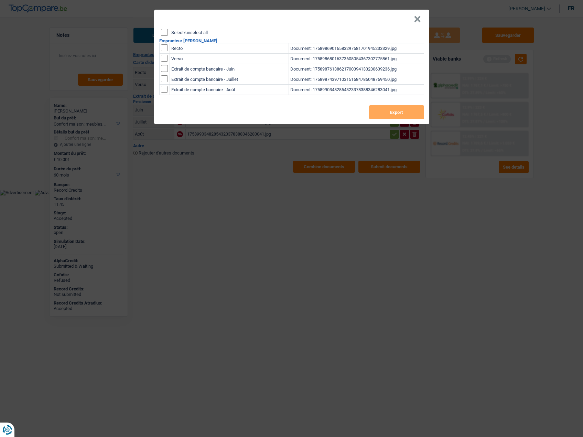
click at [196, 31] on label "Select/unselect all" at bounding box center [189, 32] width 36 height 4
click at [168, 31] on input "Select/unselect all" at bounding box center [164, 32] width 7 height 7
checkbox input "true"
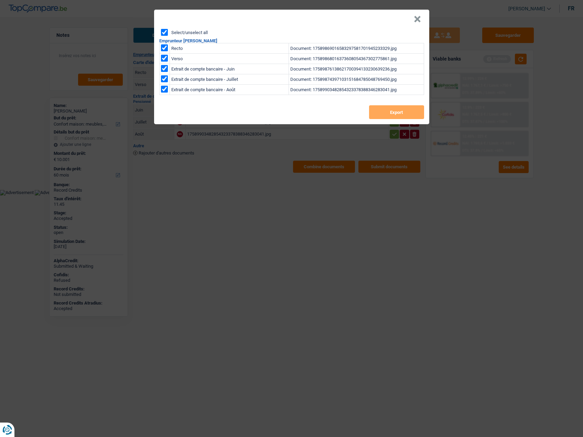
checkbox input "true"
click at [377, 113] on button "Export" at bounding box center [396, 112] width 55 height 14
click at [412, 21] on header "×" at bounding box center [291, 19] width 275 height 19
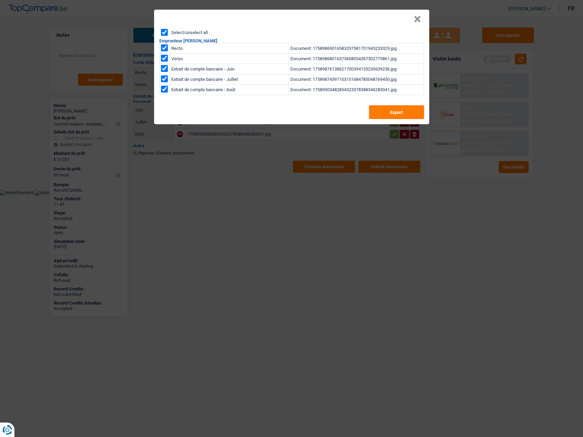
click at [420, 16] on button "×" at bounding box center [417, 19] width 7 height 7
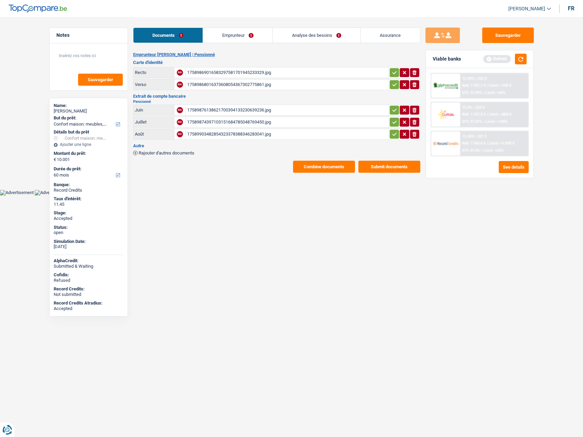
click at [315, 33] on link "Analyse des besoins" at bounding box center [316, 35] width 87 height 15
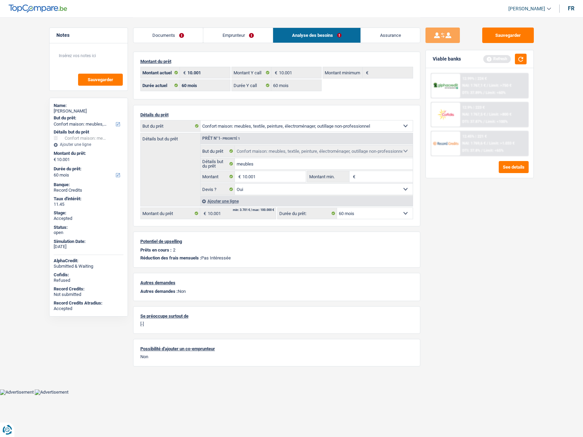
click at [381, 39] on link "Assurance" at bounding box center [390, 35] width 59 height 15
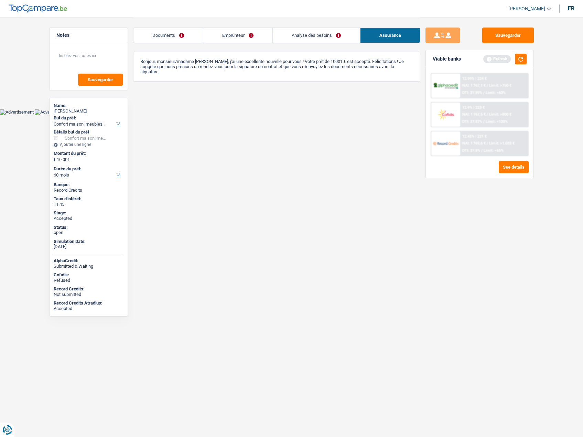
click at [345, 29] on link "Analyse des besoins" at bounding box center [316, 35] width 87 height 15
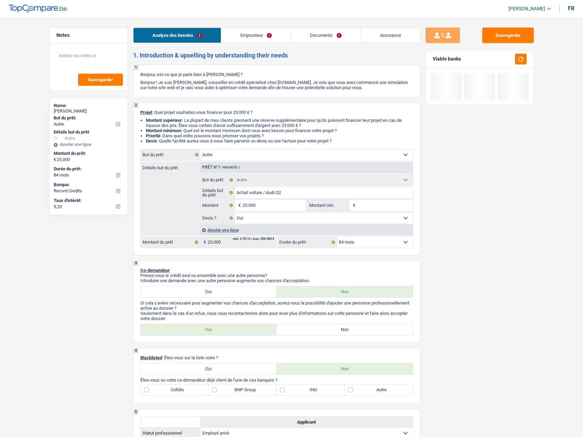
select select "other"
select select "84"
select select "record credits"
select select "other"
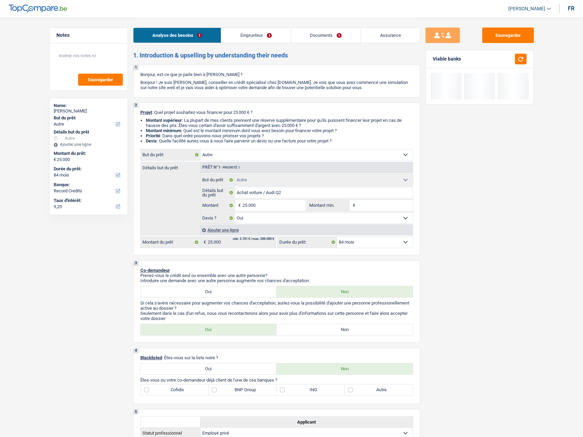
select select "other"
select select "yes"
select select "84"
select select "privateEmployee"
select select "netSalary"
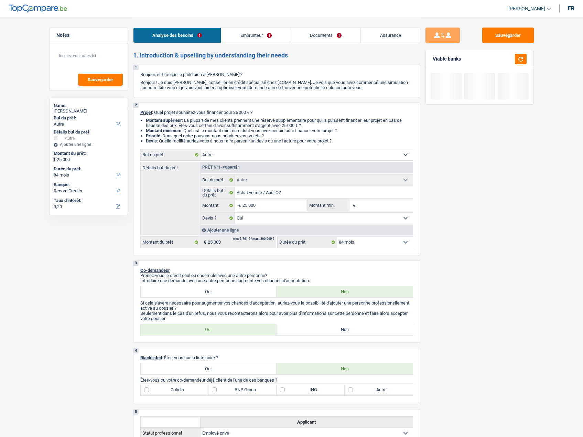
select select "mealVouchers"
select select "familyAllowances"
select select "rents"
select select "carLoan"
select select "48"
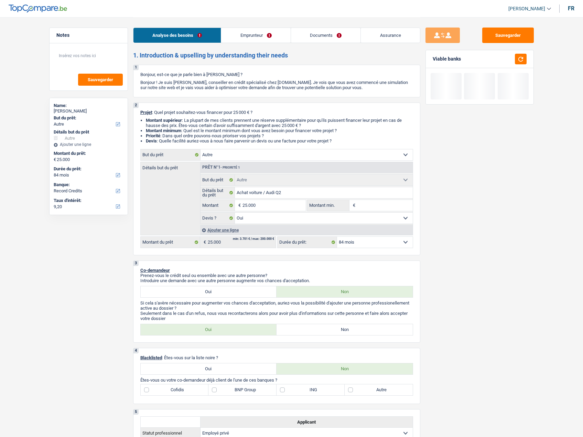
select select "other"
select select "yes"
select select "84"
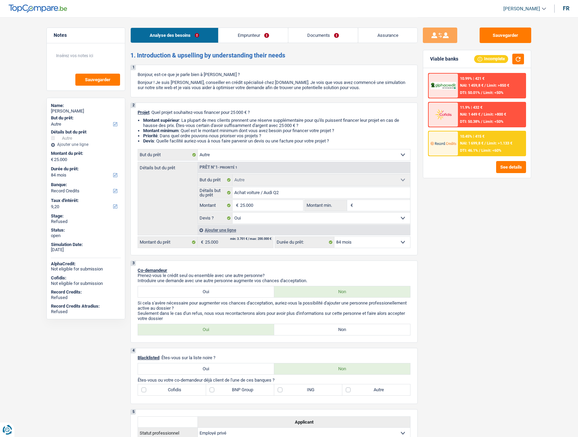
click at [75, 113] on div "Leidimir Lopes monteiro" at bounding box center [86, 111] width 70 height 6
copy div "Leidimir Lopes monteiro"
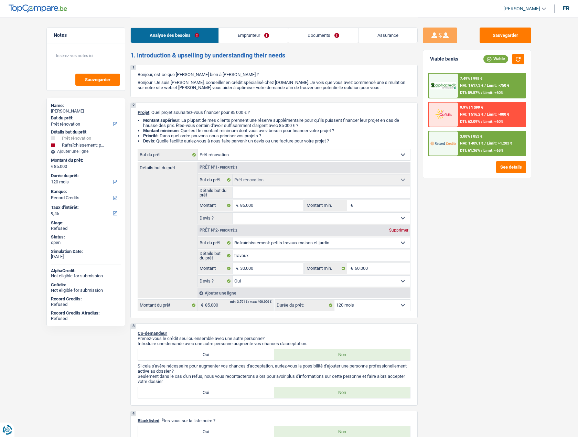
select select "renovation"
select select "houseOrGarden"
select select "120"
select select "record credits"
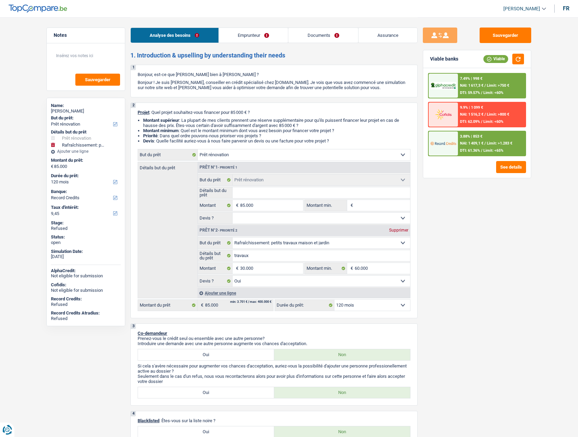
select select "renovation"
select select "houseOrGarden"
select select "yes"
select select "120"
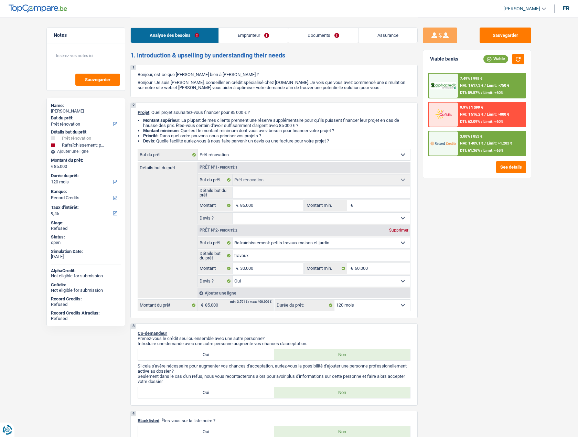
select select "independent"
select select "netSalary"
select select "ownerWithMortgage"
select select "mortgage"
select select "360"
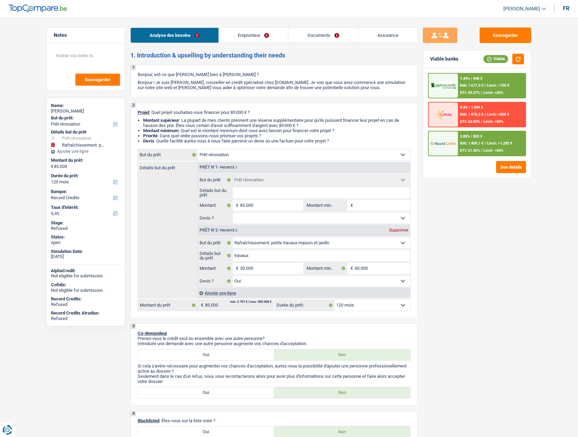
select select "renovation"
select select "houseOrGarden"
select select "yes"
select select "120"
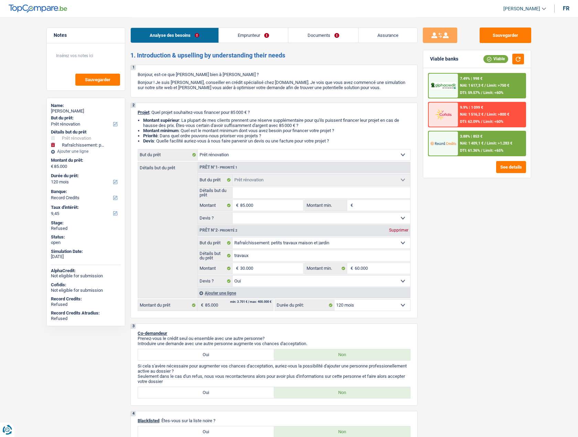
click at [67, 110] on div "[PERSON_NAME]" at bounding box center [86, 111] width 70 height 6
click at [67, 110] on div "ludovic Soetens" at bounding box center [86, 111] width 70 height 6
copy div "Soetens"
click at [531, 10] on span "[PERSON_NAME]" at bounding box center [522, 9] width 37 height 6
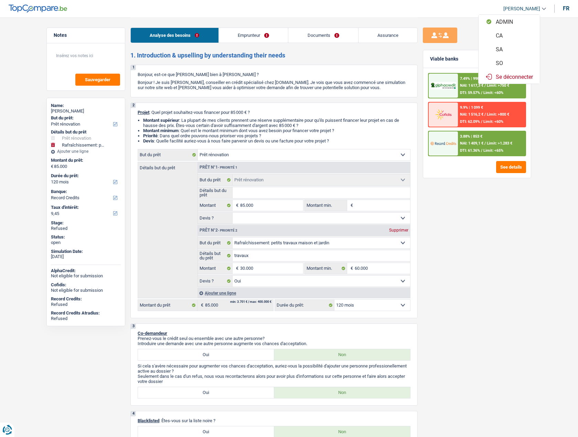
click at [506, 65] on button "SO" at bounding box center [509, 63] width 61 height 14
select select "120"
select select "renovation"
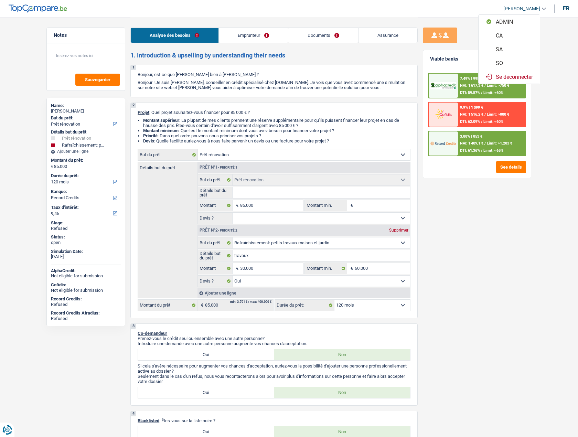
select select "houseOrGarden"
select select "yes"
select select "120"
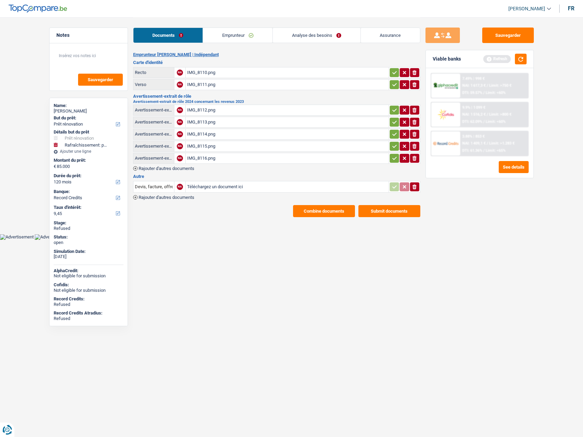
click at [318, 37] on link "Analyse des besoins" at bounding box center [316, 35] width 87 height 15
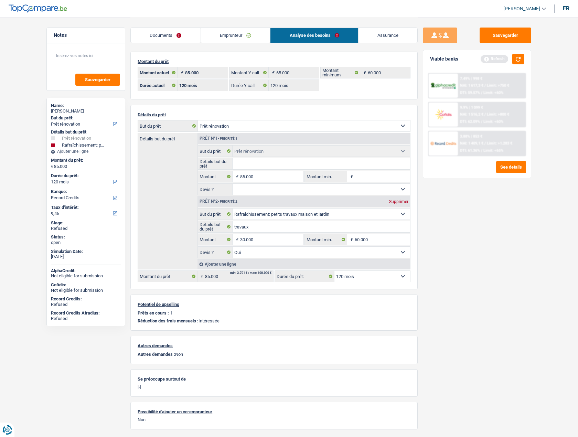
click at [229, 38] on link "Emprunteur" at bounding box center [236, 35] width 70 height 15
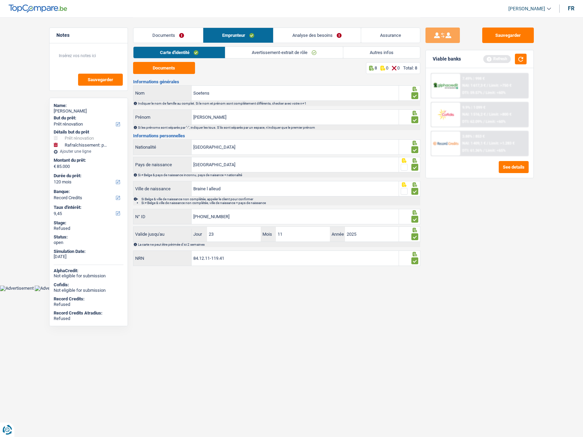
click at [170, 27] on div "Documents Emprunteur Analyse des besoins Assurance" at bounding box center [276, 31] width 287 height 29
click at [166, 30] on link "Documents" at bounding box center [169, 35] width 70 height 15
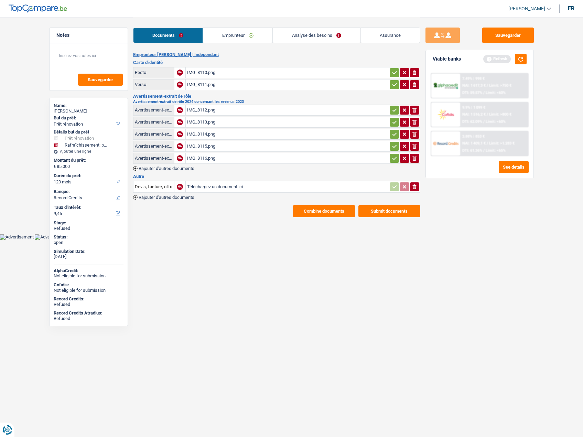
click at [306, 32] on link "Analyse des besoins" at bounding box center [316, 35] width 87 height 15
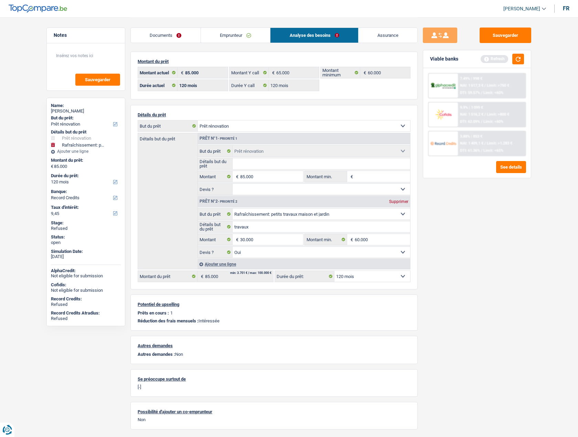
click at [388, 38] on link "Assurance" at bounding box center [388, 35] width 59 height 15
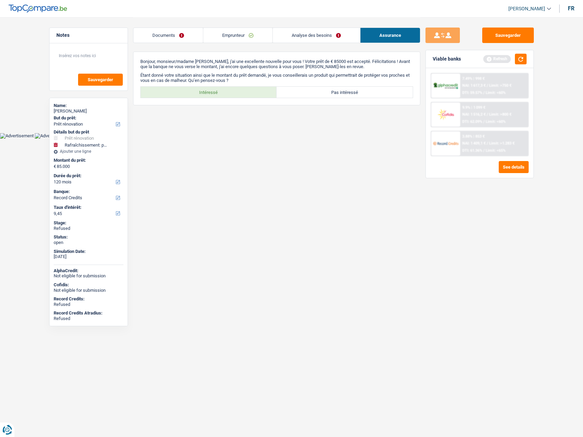
click at [319, 36] on link "Analyse des besoins" at bounding box center [316, 35] width 87 height 15
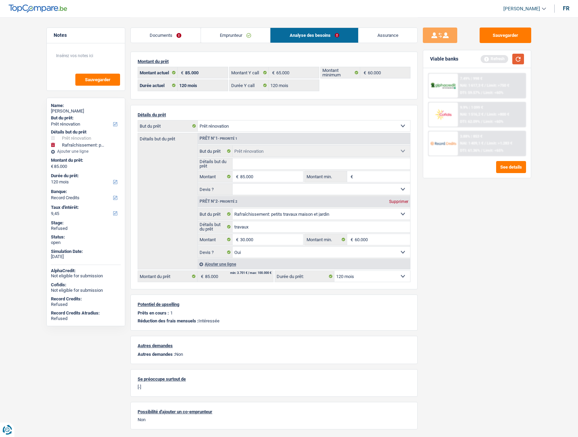
click at [516, 58] on button "button" at bounding box center [518, 59] width 12 height 11
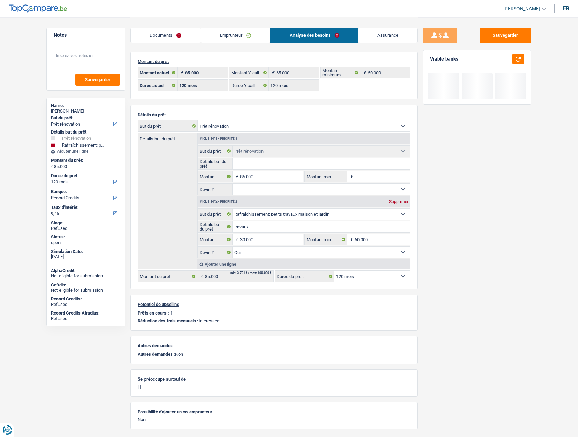
click at [61, 277] on div "Not eligible for submission" at bounding box center [86, 276] width 70 height 6
click at [61, 276] on div "Not eligible for submission" at bounding box center [86, 276] width 70 height 6
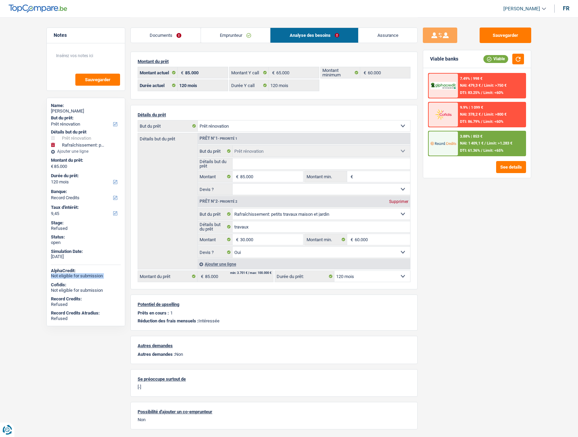
click at [163, 36] on link "Documents" at bounding box center [166, 35] width 70 height 15
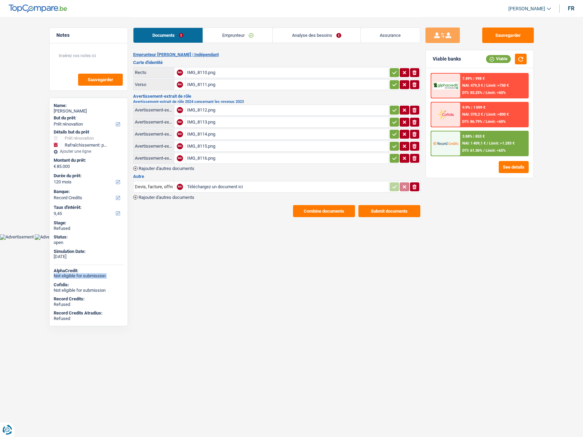
click at [320, 211] on button "Combine documents" at bounding box center [324, 211] width 62 height 12
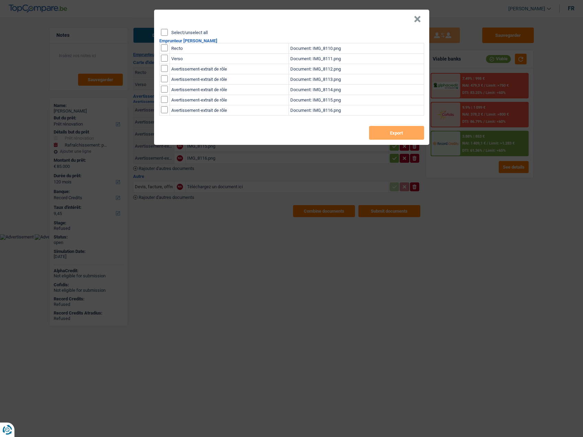
click at [180, 27] on header "×" at bounding box center [291, 19] width 275 height 19
click at [178, 32] on label "Select/unselect all" at bounding box center [189, 32] width 36 height 4
click at [168, 32] on input "Select/unselect all" at bounding box center [164, 32] width 7 height 7
checkbox input "true"
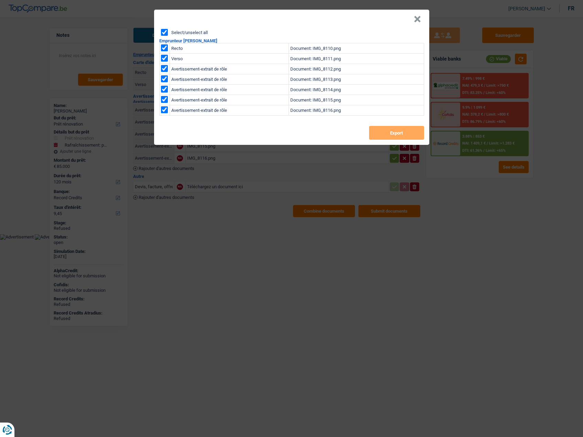
checkbox input "true"
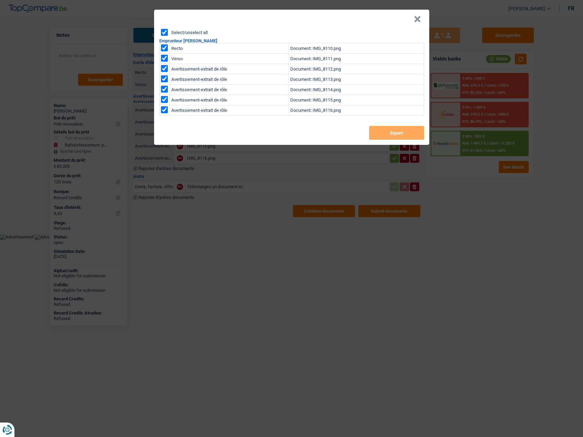
checkbox input "true"
click at [391, 136] on button "Export" at bounding box center [396, 133] width 55 height 14
drag, startPoint x: 294, startPoint y: 15, endPoint x: 299, endPoint y: 15, distance: 5.5
click at [295, 15] on header "×" at bounding box center [291, 19] width 275 height 19
click at [414, 18] on button "×" at bounding box center [417, 19] width 7 height 7
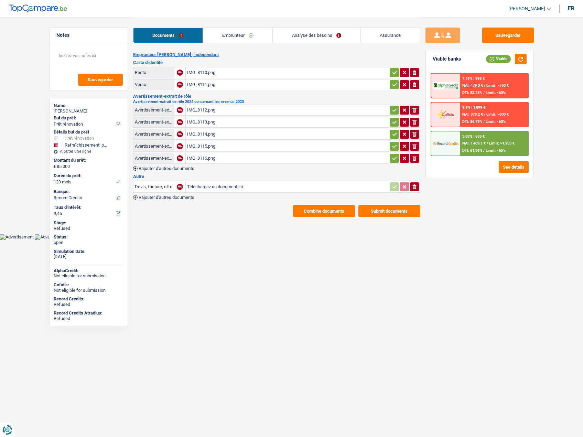
click at [227, 32] on link "Emprunteur" at bounding box center [238, 35] width 70 height 15
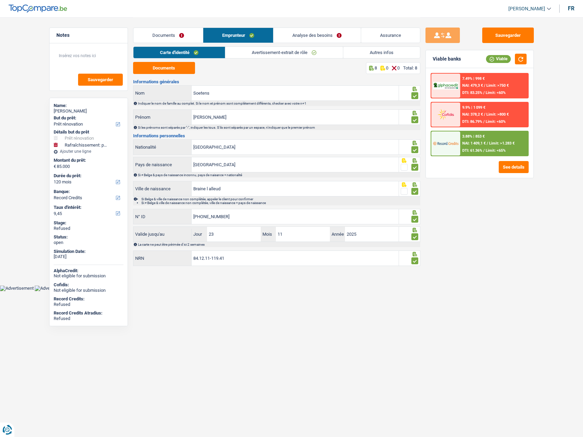
click at [245, 52] on link "Avertissement-extrait de rôle" at bounding box center [284, 52] width 118 height 11
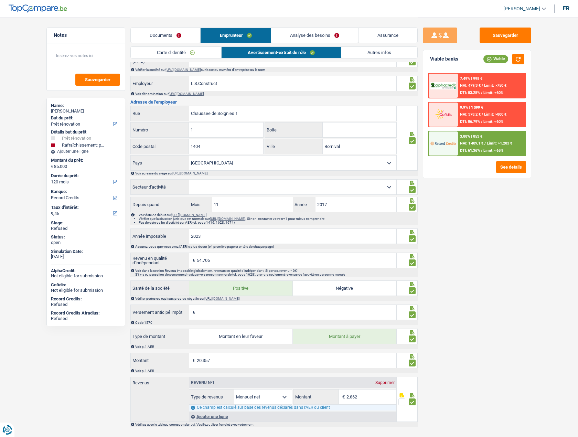
scroll to position [336, 0]
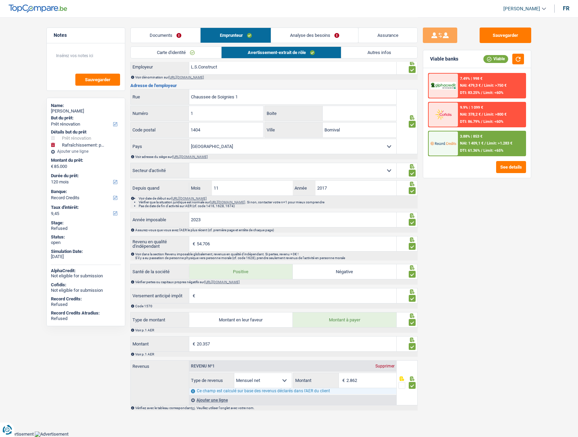
click at [303, 26] on div "Documents Emprunteur Analyse des besoins Assurance" at bounding box center [273, 31] width 287 height 29
click at [301, 32] on link "Analyse des besoins" at bounding box center [314, 35] width 87 height 15
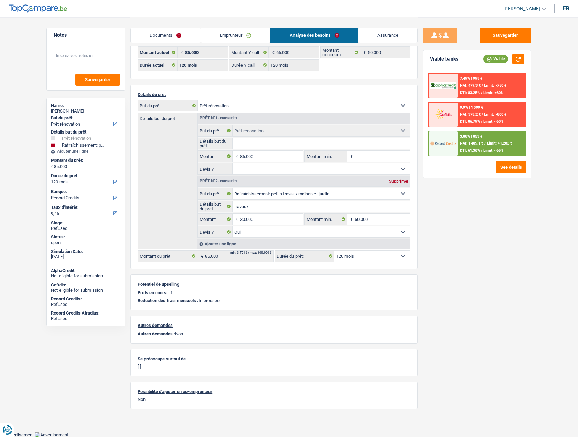
click at [393, 181] on div "Supprimer" at bounding box center [399, 181] width 23 height 4
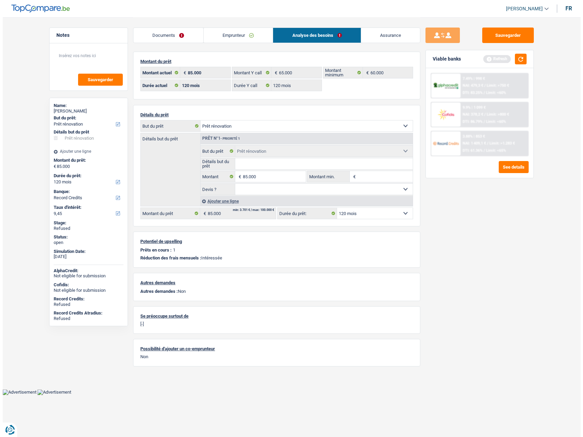
scroll to position [0, 0]
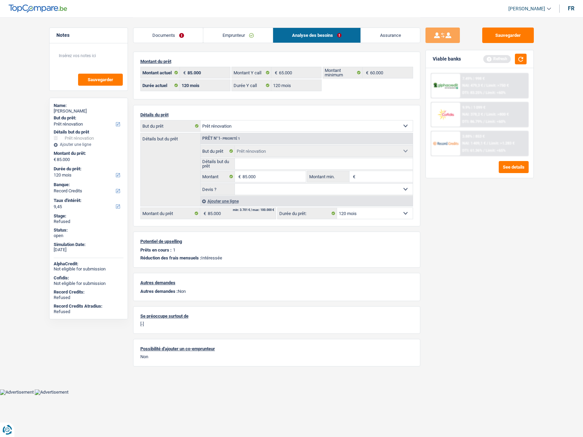
click at [438, 218] on div "Sauvegarder Viable banks Refresh 7.49% | 998 € NAI: 479,3 € / Limit: >750 € DTI…" at bounding box center [480, 227] width 119 height 399
click at [505, 167] on button "See details" at bounding box center [514, 167] width 30 height 12
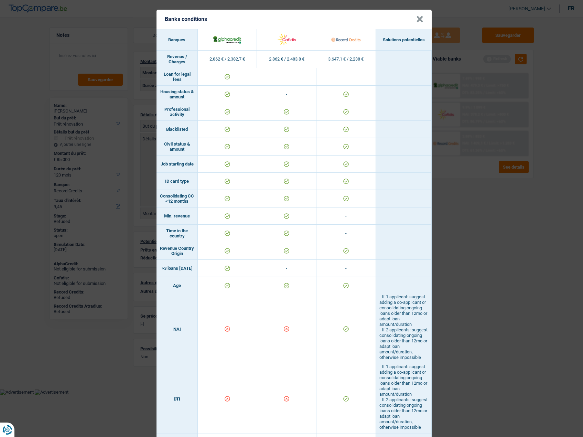
click at [420, 16] on button "×" at bounding box center [419, 19] width 7 height 7
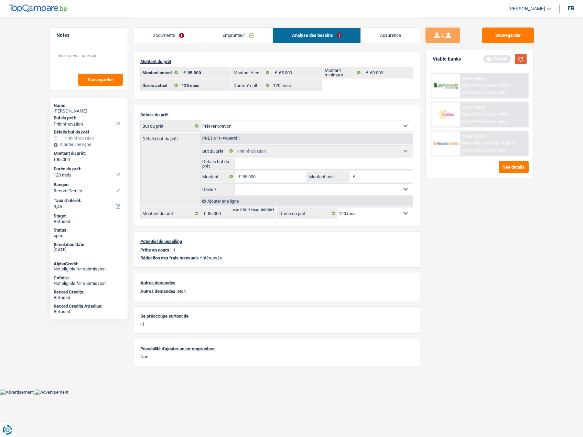
drag, startPoint x: 522, startPoint y: 57, endPoint x: 508, endPoint y: 65, distance: 15.9
click at [523, 58] on button "button" at bounding box center [521, 59] width 12 height 11
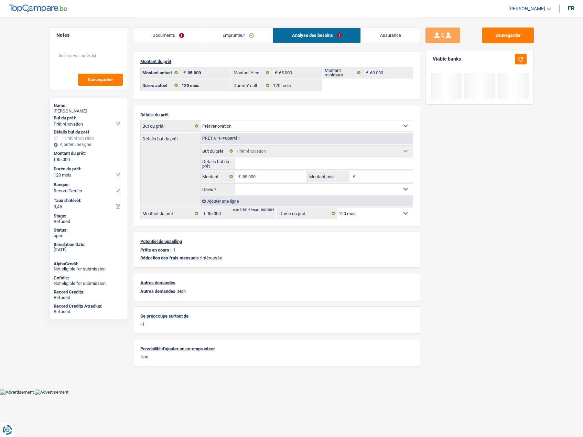
click at [259, 168] on input "Détails but du prêt" at bounding box center [324, 163] width 178 height 11
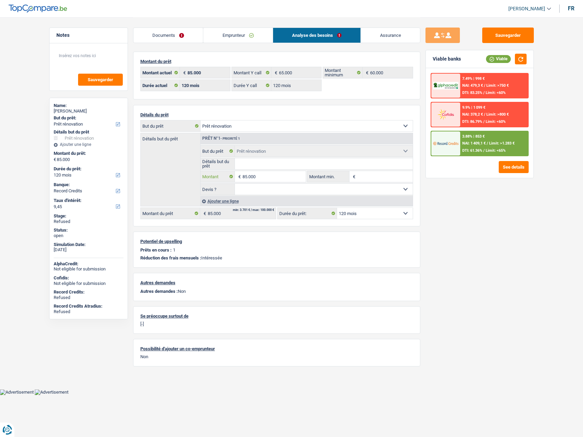
click at [272, 178] on input "85.000" at bounding box center [274, 176] width 63 height 11
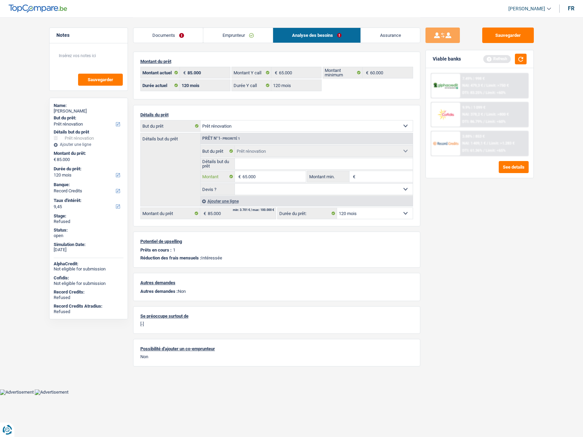
type input "65.000"
select select "144"
type input "65.000"
select select "144"
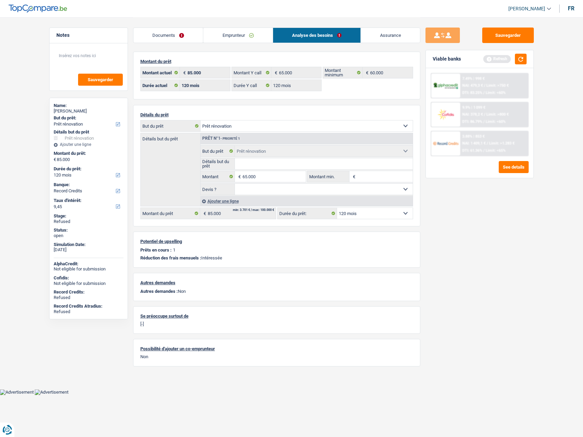
type input "65.000"
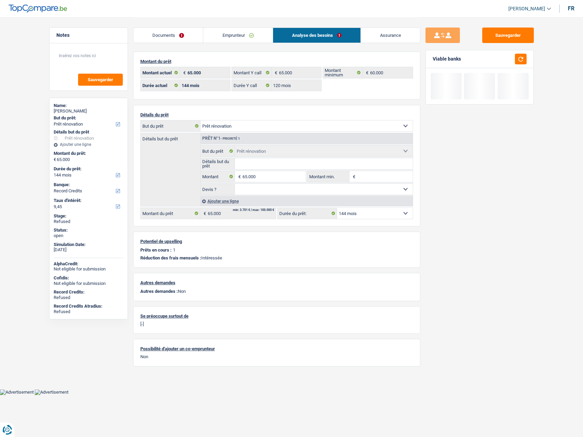
click at [460, 231] on div "Sauvegarder Viable banks" at bounding box center [480, 227] width 119 height 399
click at [366, 214] on select "12 mois 18 mois 24 mois 30 mois 36 mois 42 mois 48 mois 60 mois 72 mois 84 mois…" at bounding box center [375, 213] width 76 height 11
select select "120"
click at [337, 208] on select "12 mois 18 mois 24 mois 30 mois 36 mois 42 mois 48 mois 60 mois 72 mois 84 mois…" at bounding box center [375, 213] width 76 height 11
select select "120"
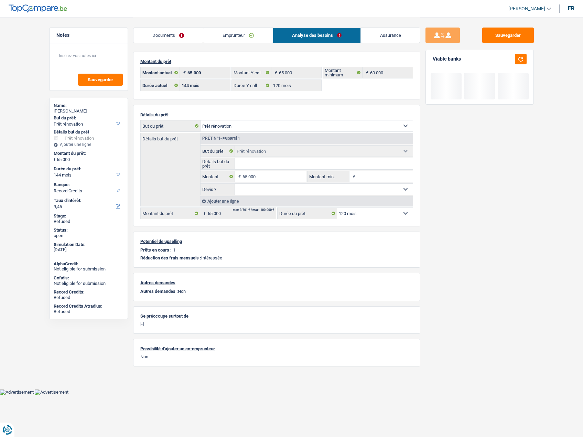
select select "120"
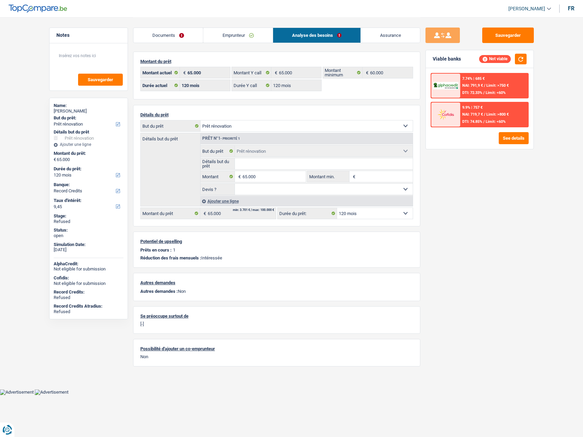
click at [445, 279] on div "Sauvegarder Viable banks Not viable 7.74% | 685 € NAI: 791,9 € / Limit: >750 € …" at bounding box center [480, 227] width 119 height 399
click at [277, 173] on input "65.000" at bounding box center [274, 176] width 63 height 11
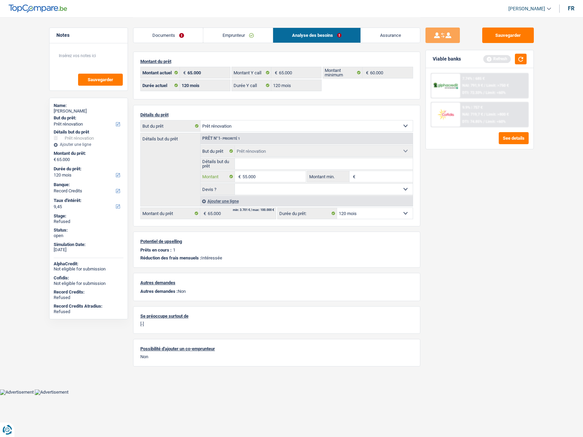
type input "55.000"
select select "144"
type input "55.000"
select select "144"
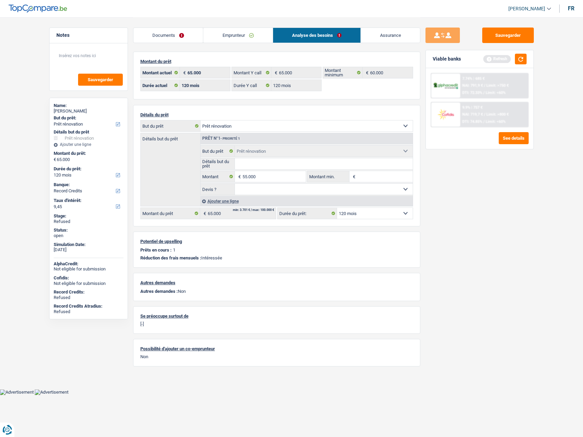
type input "55.000"
click at [449, 224] on div "Sauvegarder Viable banks Refresh 7.74% | 685 € NAI: 791,9 € / Limit: >750 € DTI…" at bounding box center [480, 227] width 119 height 399
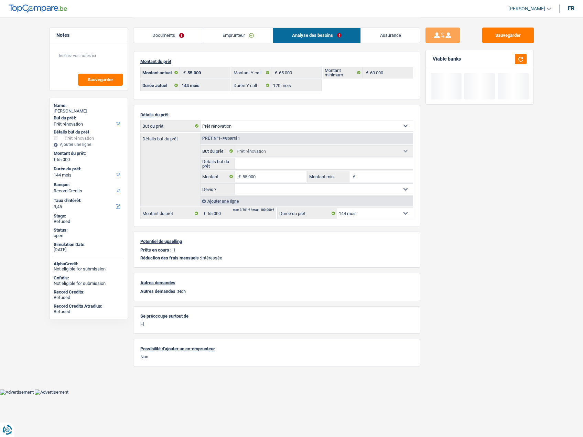
click at [380, 219] on select "12 mois 18 mois 24 mois 30 mois 36 mois 42 mois 48 mois 60 mois 72 mois 84 mois…" at bounding box center [375, 213] width 76 height 11
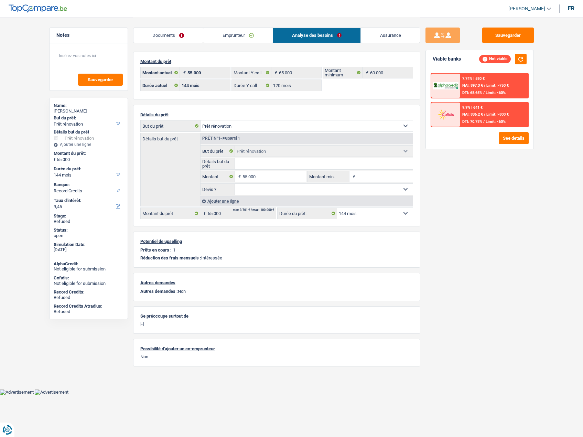
select select "120"
click at [337, 208] on select "12 mois 18 mois 24 mois 30 mois 36 mois 42 mois 48 mois 60 mois 72 mois 84 mois…" at bounding box center [375, 213] width 76 height 11
select select "120"
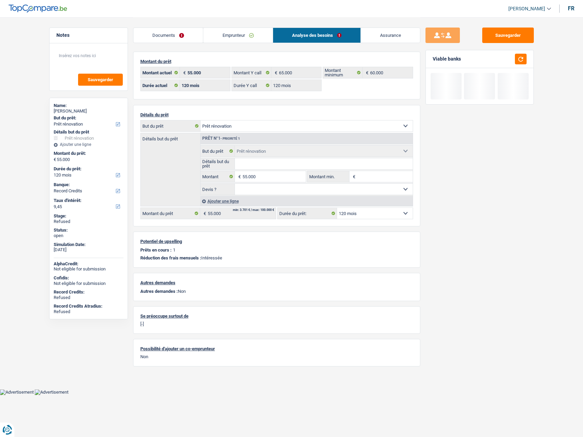
click at [452, 263] on div "Sauvegarder Viable banks" at bounding box center [480, 227] width 119 height 399
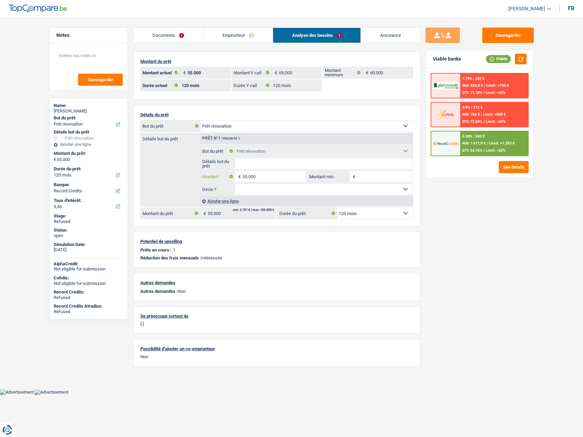
click at [278, 174] on input "55.000" at bounding box center [274, 176] width 63 height 11
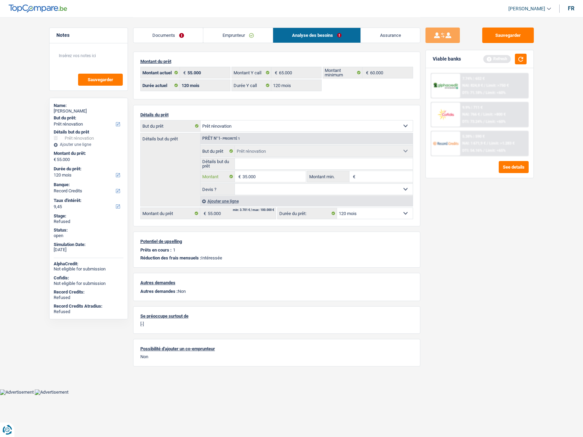
type input "35.000"
click at [459, 244] on div "Sauvegarder Viable banks Refresh 7.74% | 652 € NAI: 824,8 € / Limit: >750 € DTI…" at bounding box center [480, 227] width 119 height 399
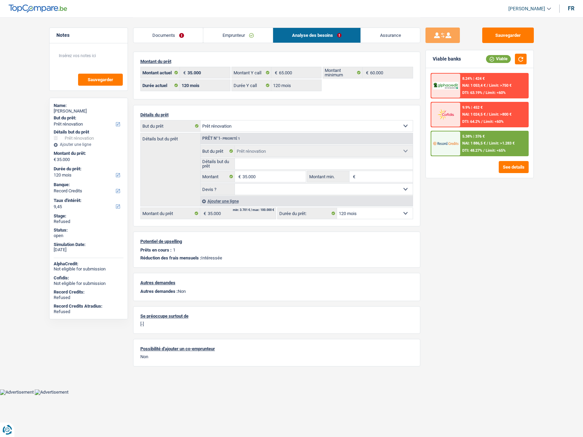
click at [224, 31] on link "Emprunteur" at bounding box center [238, 35] width 70 height 15
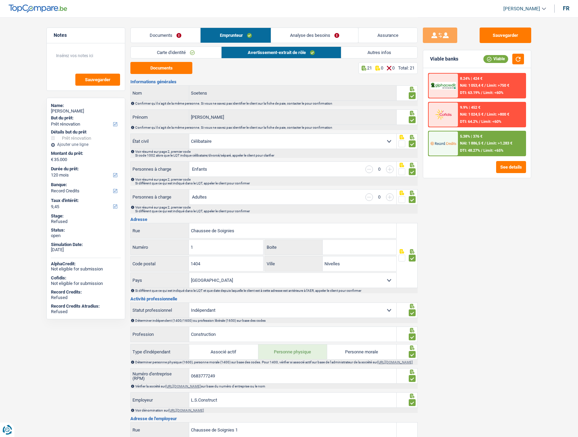
click at [315, 33] on link "Analyse des besoins" at bounding box center [314, 35] width 87 height 15
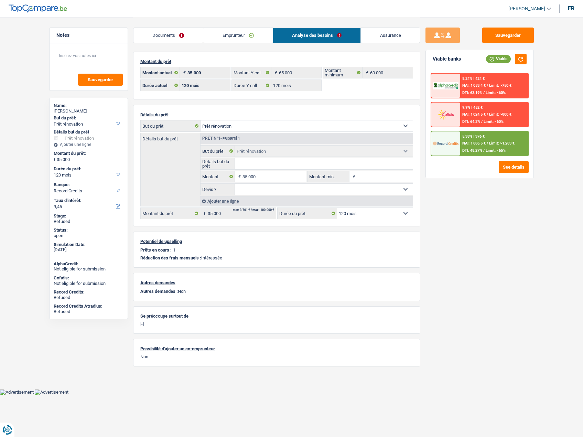
click at [232, 31] on link "Emprunteur" at bounding box center [238, 35] width 70 height 15
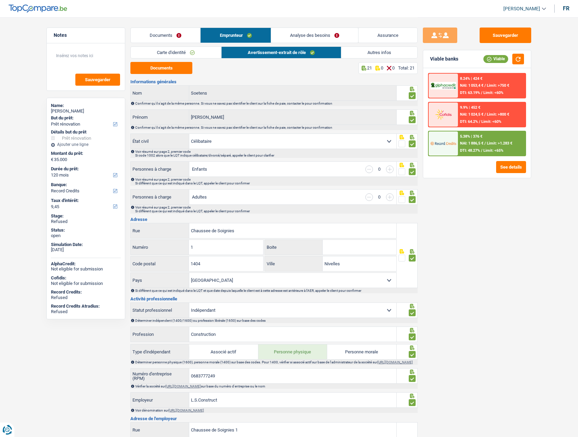
click at [305, 37] on link "Analyse des besoins" at bounding box center [314, 35] width 87 height 15
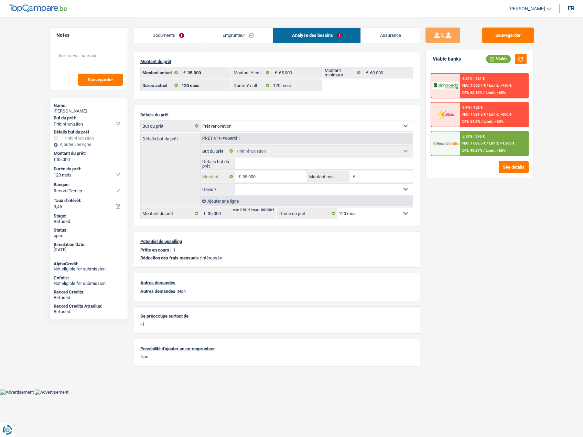
click at [271, 177] on input "35.000" at bounding box center [274, 176] width 63 height 11
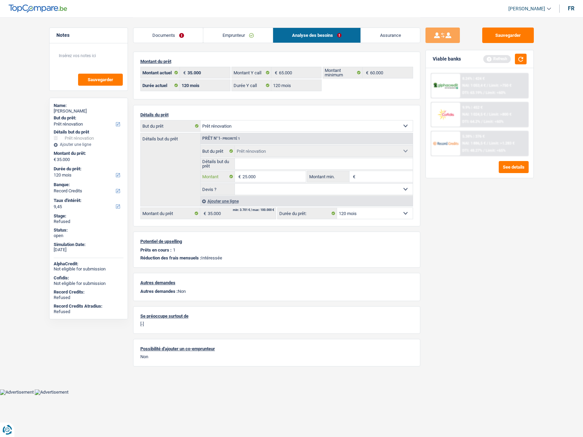
type input "25.000"
click at [452, 222] on div "Sauvegarder Viable banks Refresh 8.24% | 424 € NAI: 1 053,4 € / Limit: >750 € D…" at bounding box center [480, 227] width 119 height 399
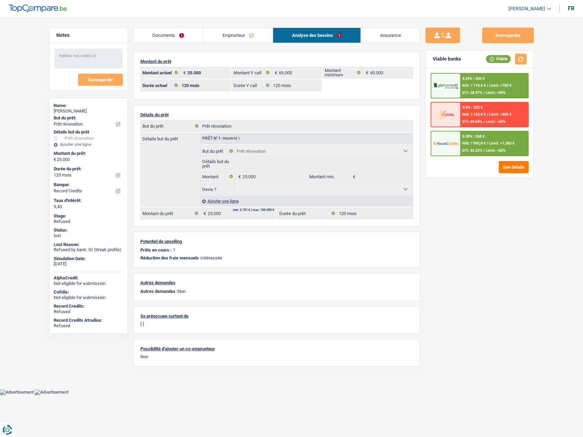
click at [530, 6] on span "[PERSON_NAME]" at bounding box center [527, 9] width 37 height 6
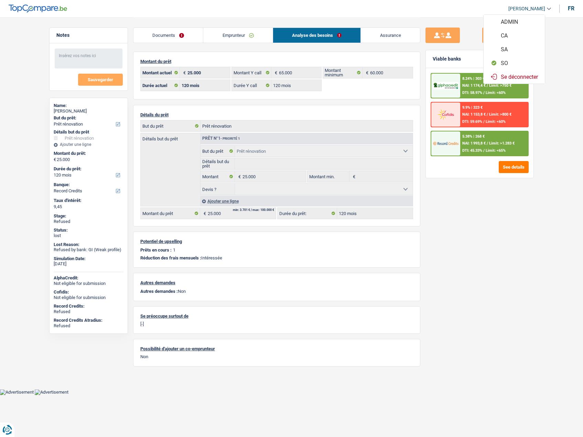
click at [512, 21] on button "ADMIN" at bounding box center [514, 22] width 61 height 14
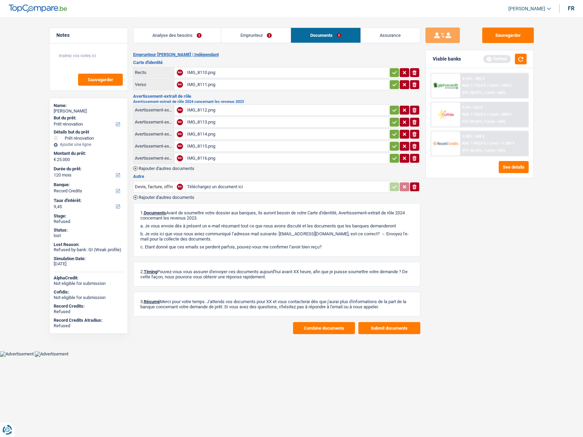
click at [252, 34] on link "Emprunteur" at bounding box center [256, 35] width 70 height 15
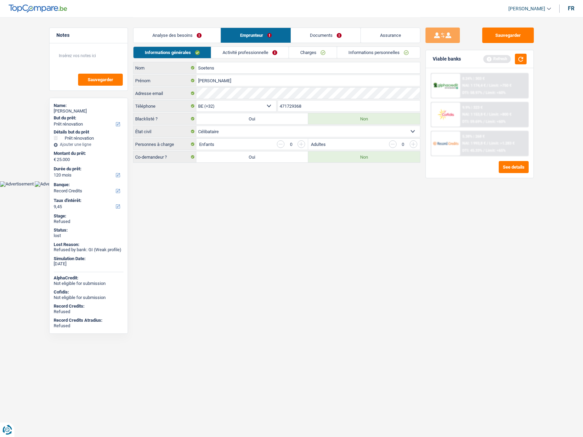
click at [181, 32] on link "Analyse des besoins" at bounding box center [177, 35] width 87 height 15
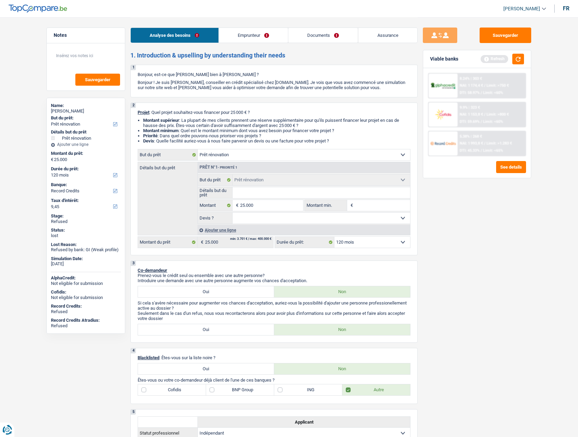
click at [246, 32] on link "Emprunteur" at bounding box center [254, 35] width 70 height 15
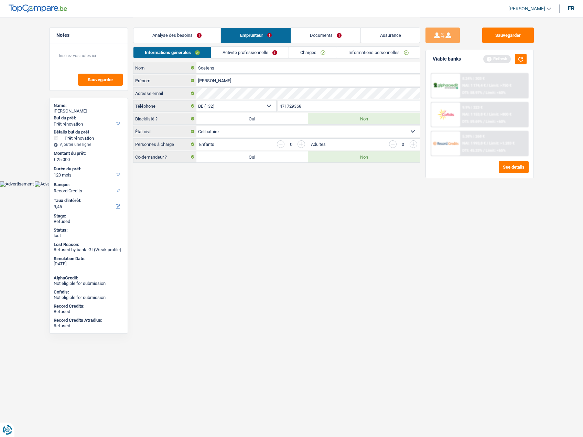
click at [320, 54] on link "Charges" at bounding box center [313, 52] width 48 height 11
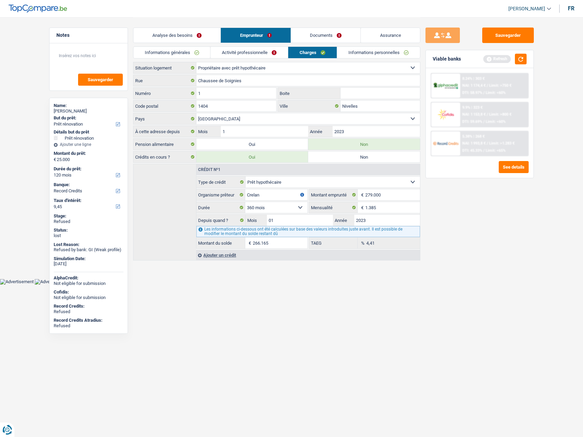
click at [369, 54] on link "Informations personnelles" at bounding box center [378, 52] width 83 height 11
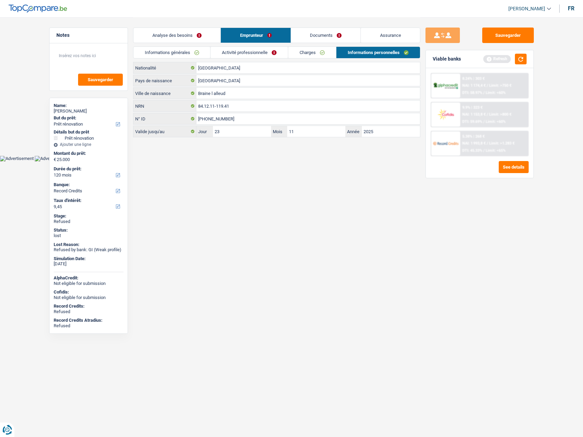
click at [330, 35] on link "Documents" at bounding box center [326, 35] width 70 height 15
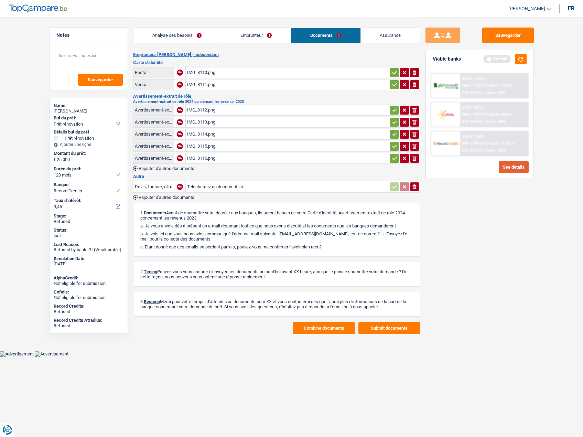
click at [504, 169] on button "See details" at bounding box center [514, 167] width 30 height 12
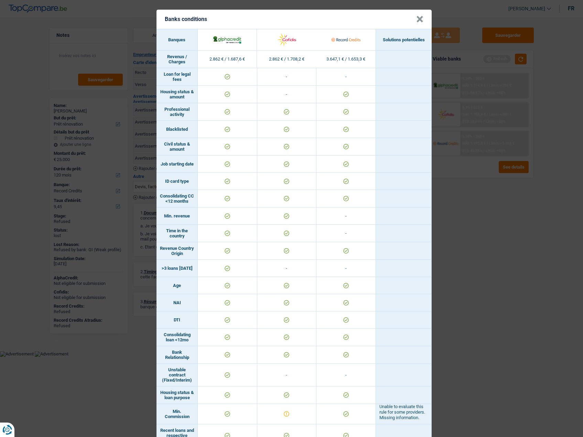
click at [420, 19] on button "×" at bounding box center [419, 19] width 7 height 7
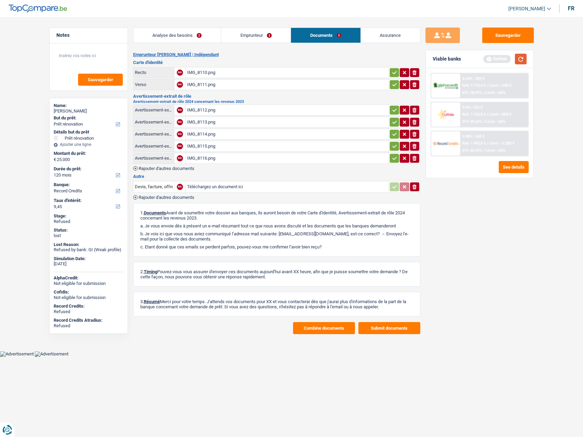
click at [524, 59] on button "button" at bounding box center [521, 59] width 12 height 11
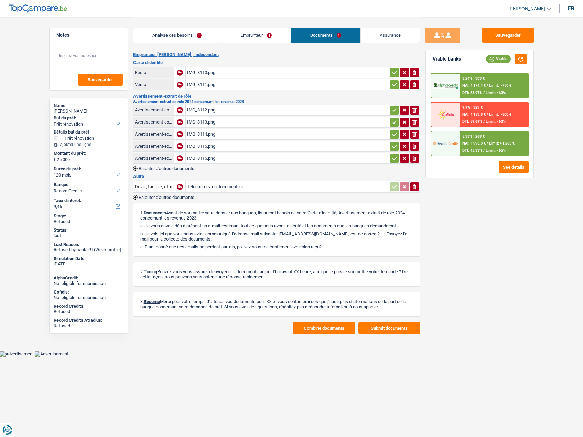
click at [447, 83] on img at bounding box center [445, 86] width 25 height 8
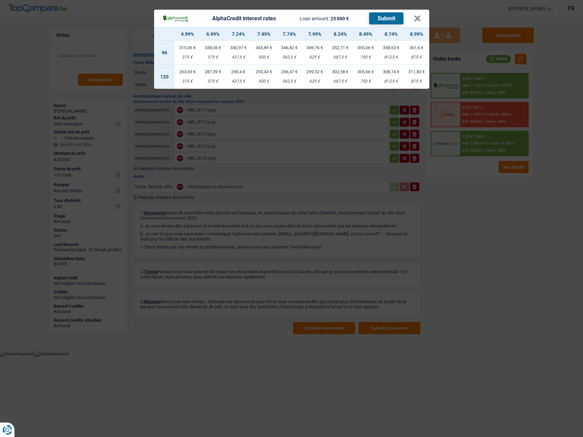
click at [362, 78] on td "305,66 € 750 €" at bounding box center [365, 77] width 25 height 24
select select "alphacredit"
type input "8,49"
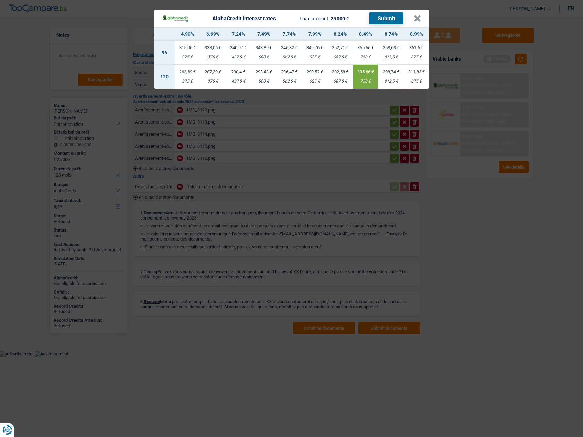
click at [382, 21] on button "Submit" at bounding box center [386, 18] width 34 height 12
click at [419, 19] on button "×" at bounding box center [417, 18] width 7 height 7
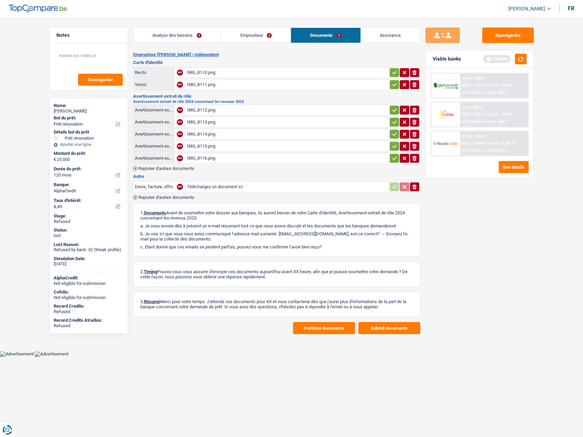
click at [499, 78] on div "8.24% | 303 € NAI: 1 174,4 € / Limit: >750 € DTI: 58.97% / Limit: <60%" at bounding box center [495, 86] width 68 height 24
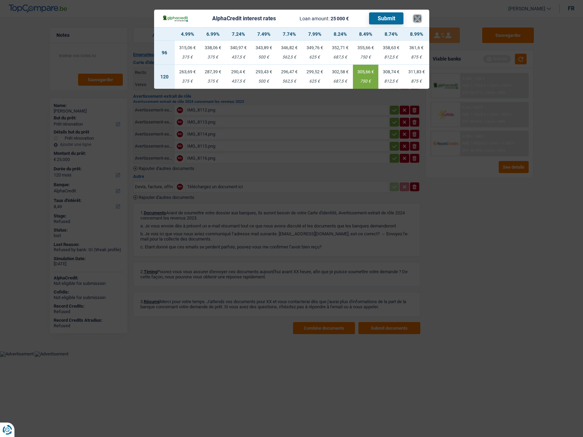
click at [418, 21] on button "×" at bounding box center [417, 18] width 7 height 7
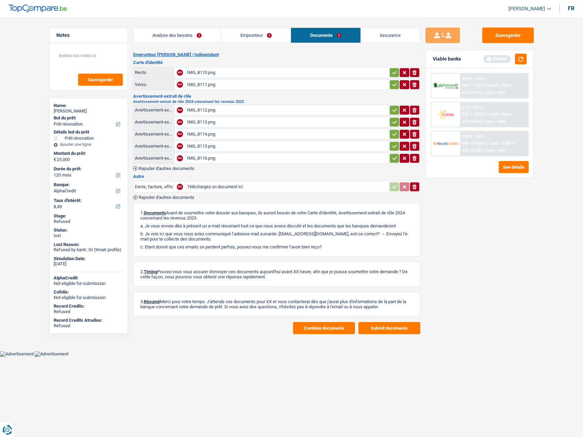
click at [527, 12] on link "[PERSON_NAME]" at bounding box center [527, 8] width 48 height 11
click at [517, 62] on button "SO" at bounding box center [514, 63] width 61 height 14
select select "120"
select select "renovation"
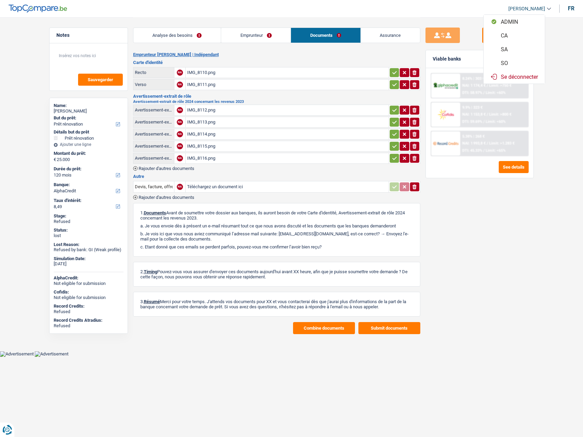
select select "renovation"
select select "120"
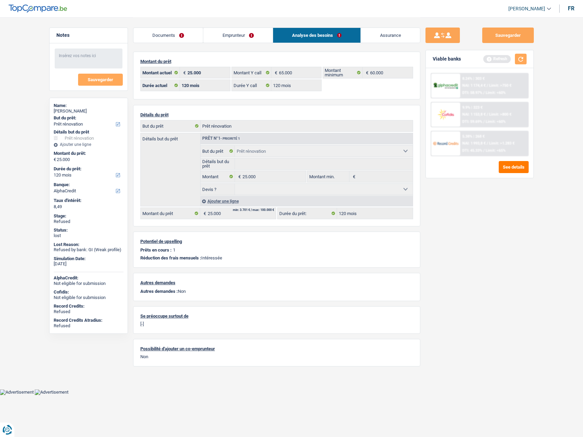
click at [78, 113] on div "[PERSON_NAME]" at bounding box center [89, 111] width 70 height 6
copy div "Soetens"
click at [224, 33] on link "Emprunteur" at bounding box center [238, 35] width 70 height 15
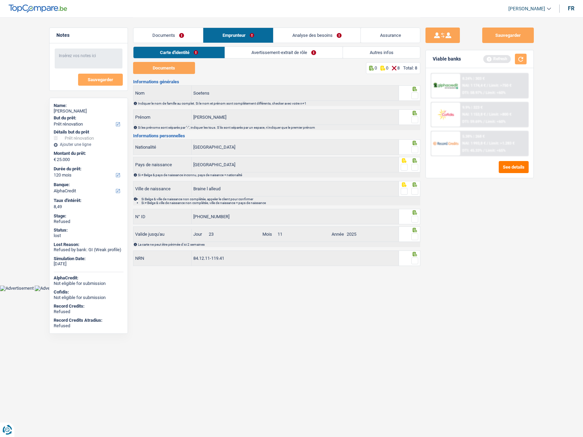
click at [159, 38] on link "Documents" at bounding box center [169, 35] width 70 height 15
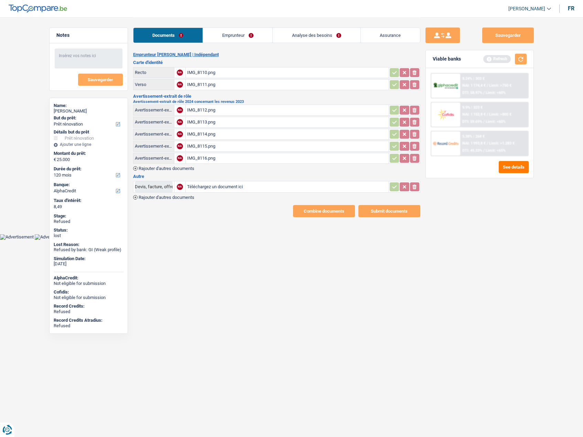
click at [527, 8] on span "[PERSON_NAME]" at bounding box center [527, 9] width 37 height 6
click at [523, 22] on button "ADMIN" at bounding box center [514, 22] width 61 height 14
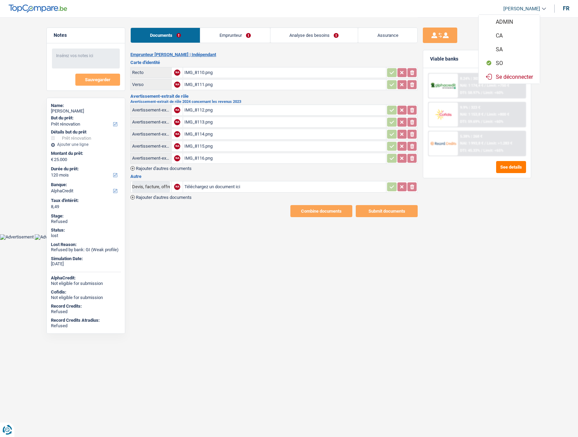
select select "renovation"
select select "120"
select select "independent"
select select "netSalary"
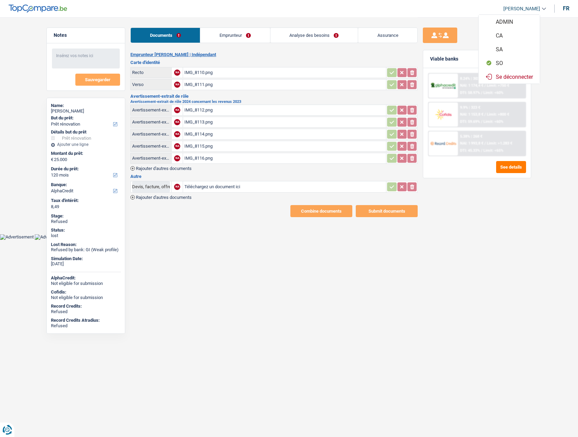
select select "ownerWithMortgage"
select select "mortgage"
select select "360"
select select "renovation"
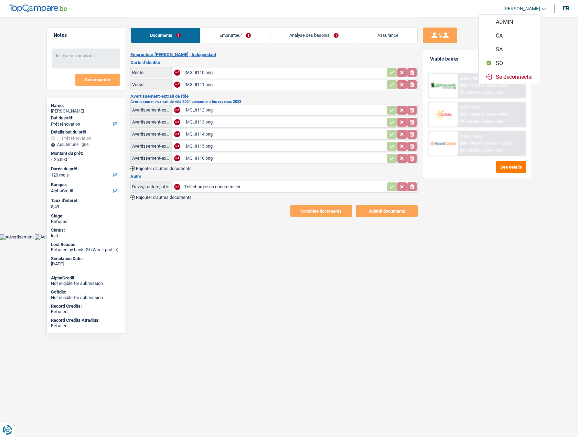
select select "120"
select select "32"
select select "single"
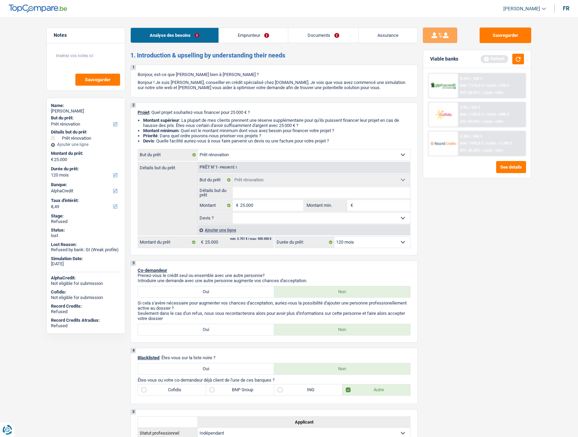
click at [250, 35] on link "Emprunteur" at bounding box center [254, 35] width 70 height 15
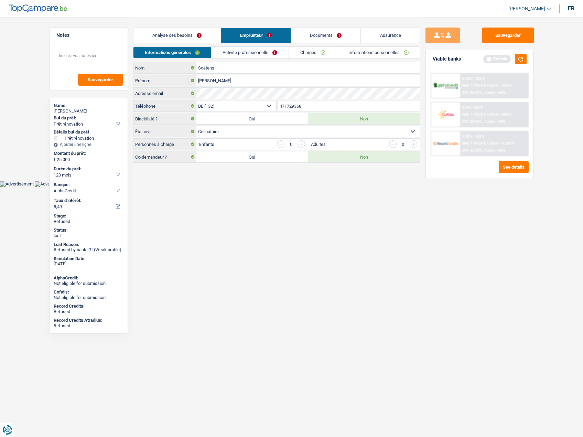
click at [307, 32] on link "Documents" at bounding box center [326, 35] width 70 height 15
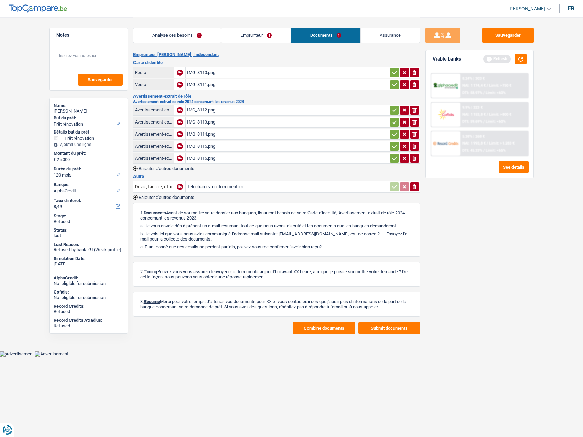
click at [319, 337] on main "Notes Sauvegarder Name: ludovic Soetens But du prêt: Confort maison: meubles, t…" at bounding box center [291, 175] width 583 height 351
click at [316, 331] on button "Combine documents" at bounding box center [324, 328] width 62 height 12
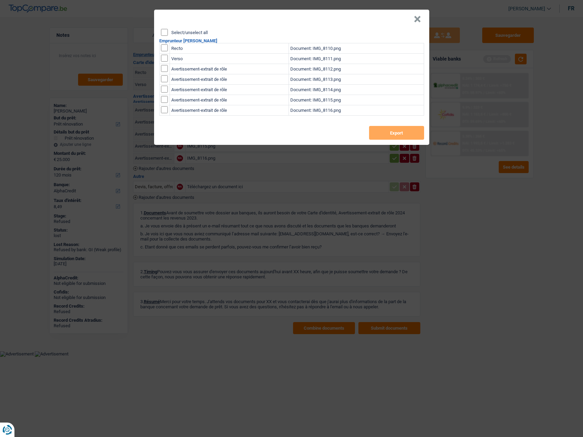
click at [175, 33] on label "Select/unselect all" at bounding box center [189, 32] width 36 height 4
click at [168, 33] on input "Select/unselect all" at bounding box center [164, 32] width 7 height 7
checkbox input "true"
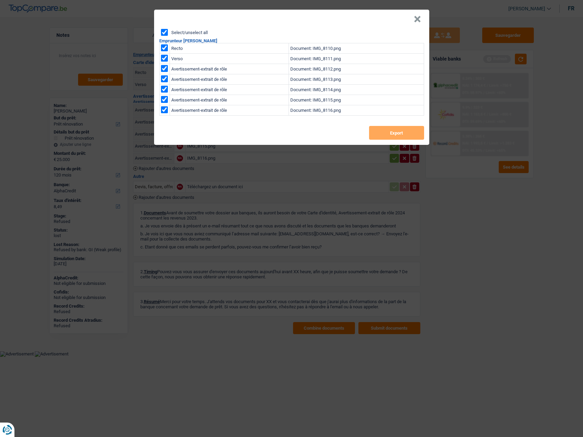
checkbox input "true"
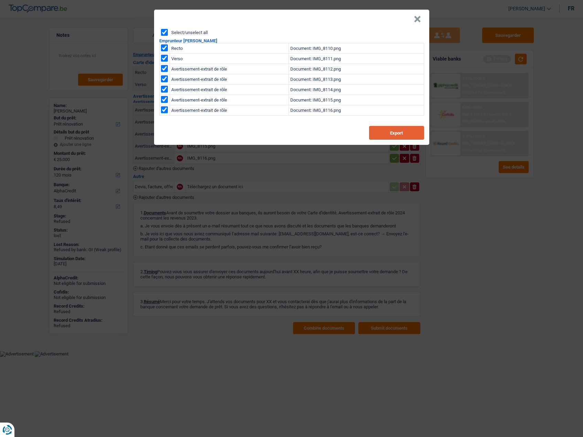
click at [372, 132] on button "Export" at bounding box center [396, 133] width 55 height 14
click at [419, 16] on button "×" at bounding box center [417, 19] width 7 height 7
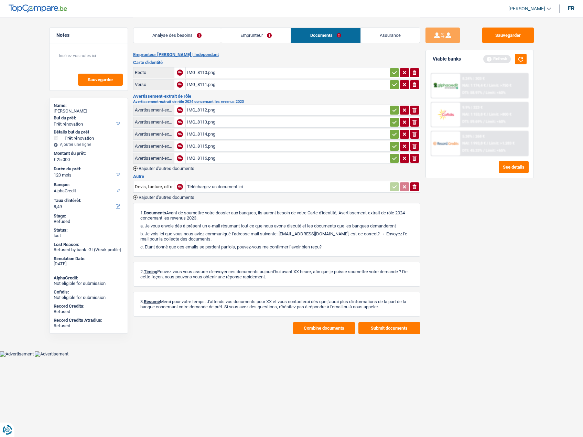
click at [179, 32] on link "Analyse des besoins" at bounding box center [177, 35] width 87 height 15
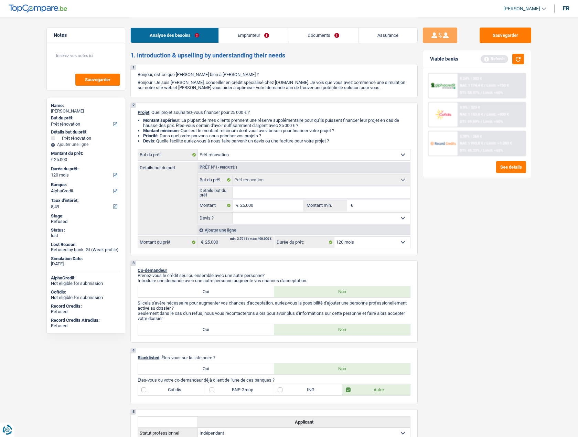
click at [241, 35] on link "Emprunteur" at bounding box center [254, 35] width 70 height 15
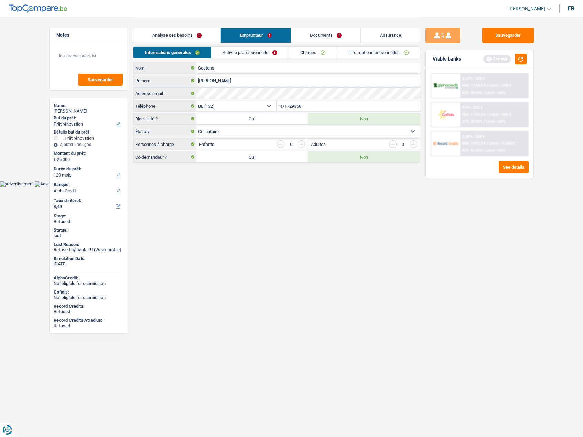
click at [371, 52] on link "Informations personnelles" at bounding box center [378, 52] width 83 height 11
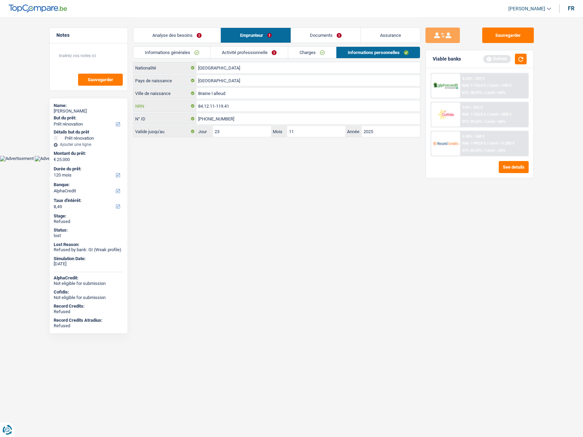
click at [210, 106] on input "84.12.11-119.41" at bounding box center [309, 105] width 224 height 11
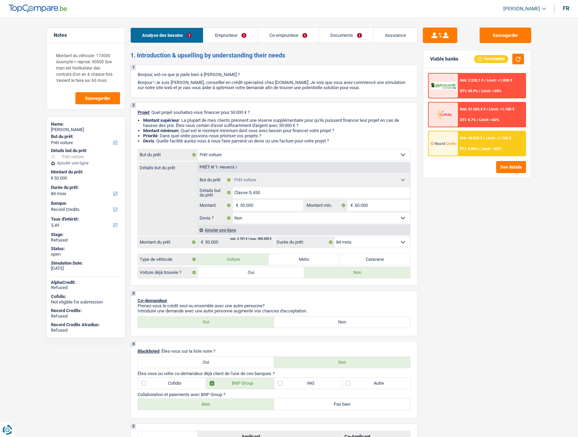
select select "car"
select select "84"
select select "record credits"
select select "car"
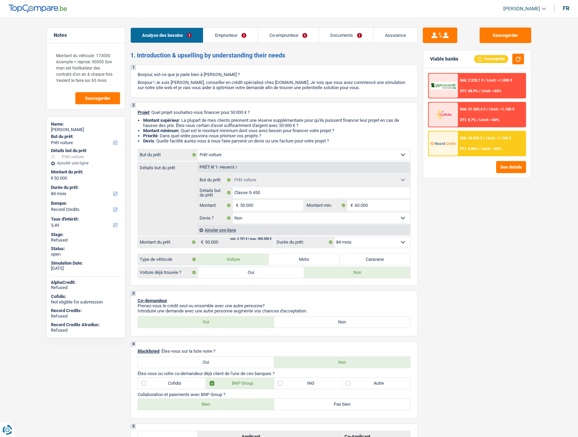
select select "car"
select select "false"
select select "84"
select select "privateEmployee"
select select "housewife"
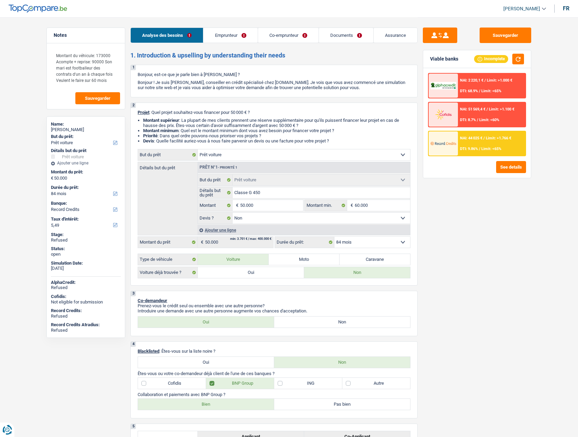
select select "netSalary"
select select "rentalIncome"
select select "familyAllowances"
select select "mealVouchers"
select select "netSalary"
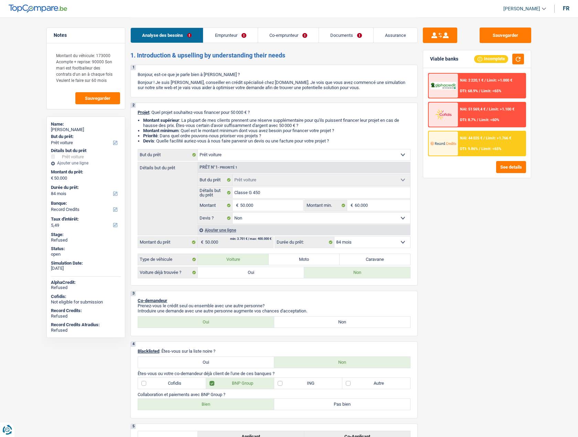
select select "ownerWithMortgage"
select select "mortgage"
select select "240"
select select "car"
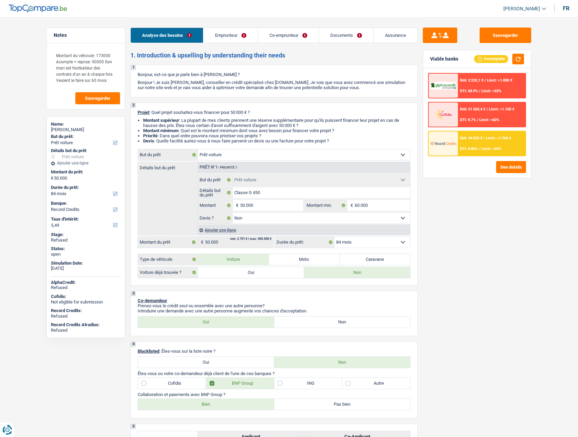
select select "false"
select select "84"
select select "applicant"
click at [345, 33] on link "Documents" at bounding box center [346, 35] width 54 height 15
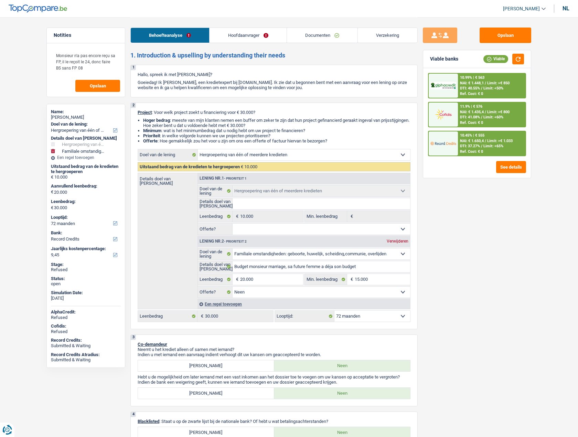
select select "refinancing"
select select "familyEvent"
select select "72"
select select "record credits"
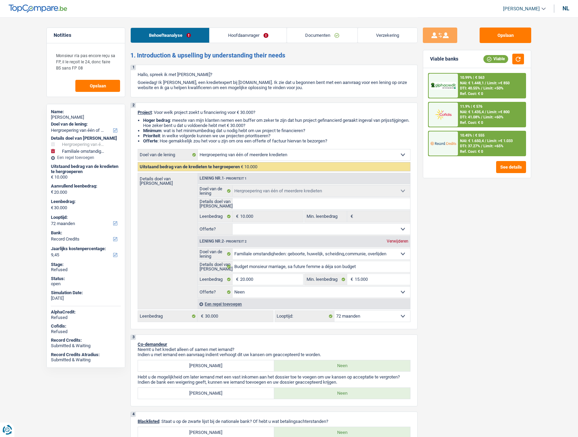
select select "refinancing"
select select "familyEvent"
select select "false"
select select "72"
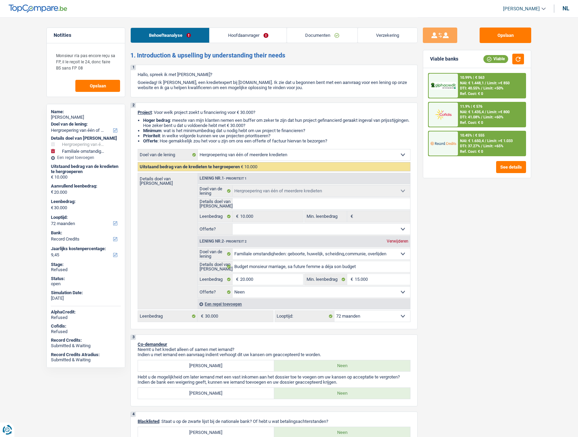
select select "worker"
select select "netSalary"
select select "rents"
select select "cardOrCredit"
select select "refinancing"
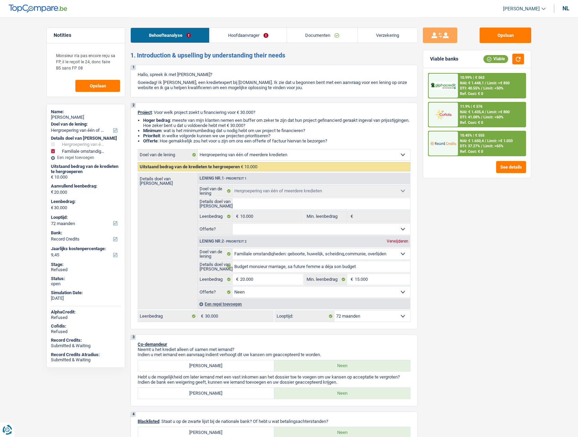
select select "refinancing"
select select "familyEvent"
select select "false"
select select "72"
click at [458, 279] on div "Opslaan Viable banks Viable 10.99% | € 563 NAI: € 1.448,1 / Limit: >€ 850 DTI: …" at bounding box center [477, 227] width 119 height 399
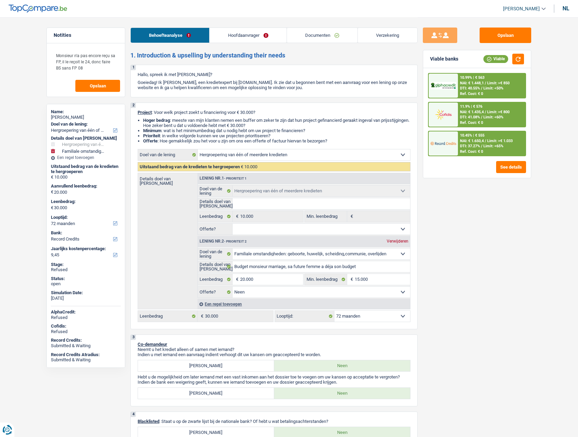
click at [564, 7] on div "nl" at bounding box center [566, 8] width 7 height 7
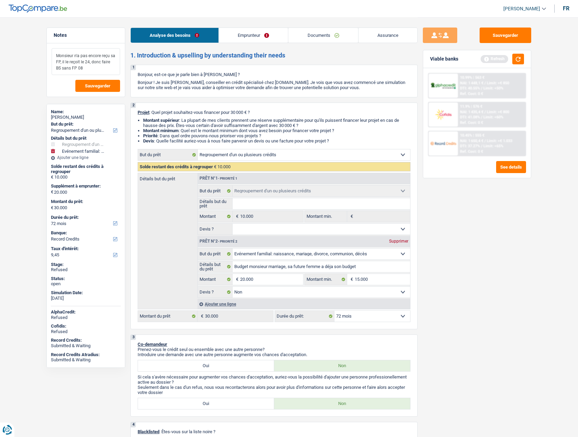
drag, startPoint x: 57, startPoint y: 62, endPoint x: 87, endPoint y: 67, distance: 31.1
click at [87, 67] on textarea "Monsieur n'a pas encore reçu sa FP, il le reçoit le 24, donc faire BS sans FP 08" at bounding box center [86, 61] width 68 height 27
drag, startPoint x: 421, startPoint y: 156, endPoint x: 441, endPoint y: 130, distance: 32.5
click at [421, 156] on div "Sauvegarder Viable banks Refresh 10.99% | 563 € NAI: 1 448,1 € / Limit: >€ 850 …" at bounding box center [477, 227] width 119 height 399
click at [531, 8] on span "[PERSON_NAME]" at bounding box center [522, 9] width 37 height 6
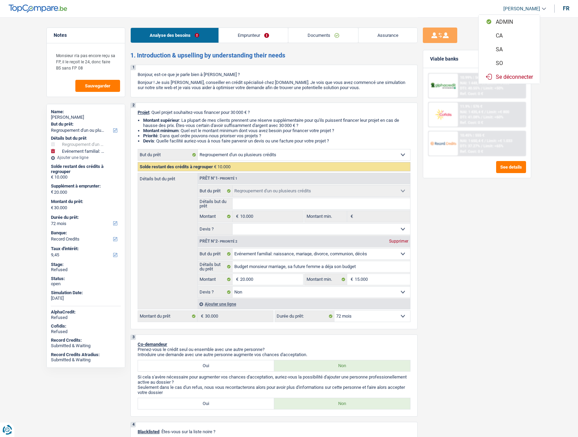
click at [502, 62] on button "SO" at bounding box center [509, 63] width 61 height 14
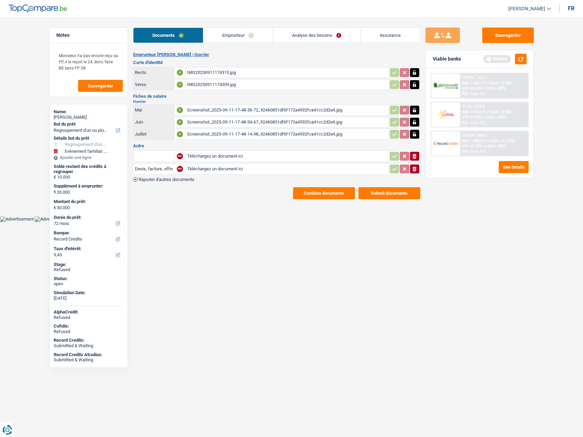
click at [230, 33] on link "Emprunteur" at bounding box center [238, 35] width 70 height 15
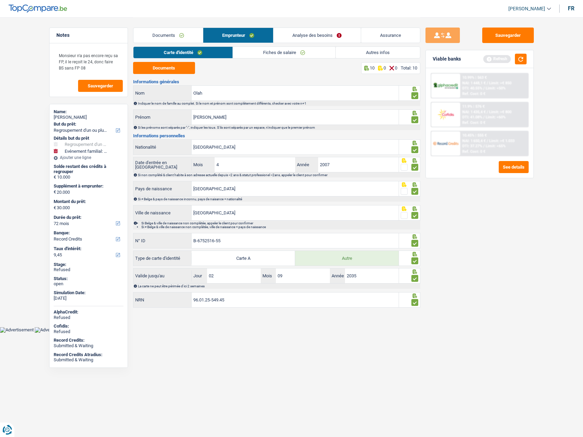
click at [306, 33] on link "Analyse des besoins" at bounding box center [317, 35] width 87 height 15
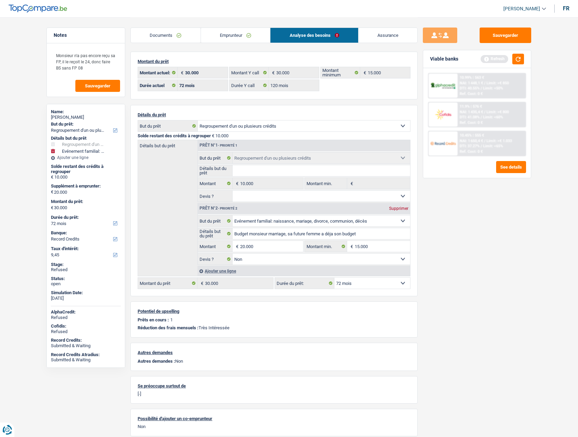
click at [389, 34] on link "Assurance" at bounding box center [388, 35] width 59 height 15
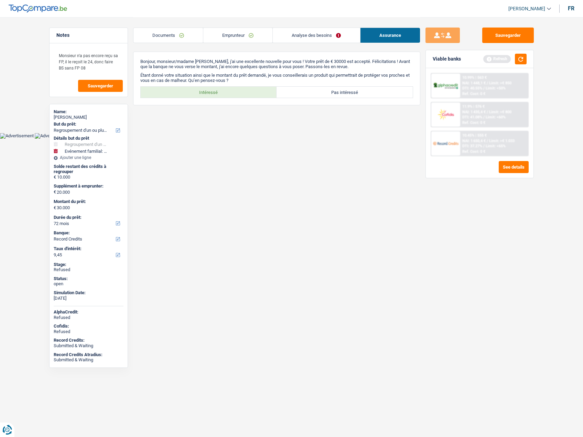
click at [151, 30] on link "Documents" at bounding box center [169, 35] width 70 height 15
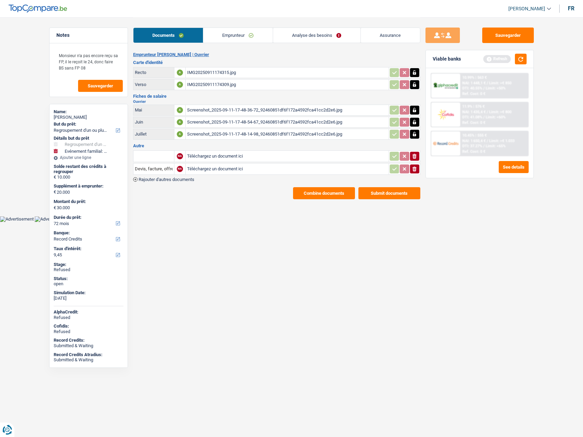
click at [315, 37] on link "Analyse des besoins" at bounding box center [316, 35] width 87 height 15
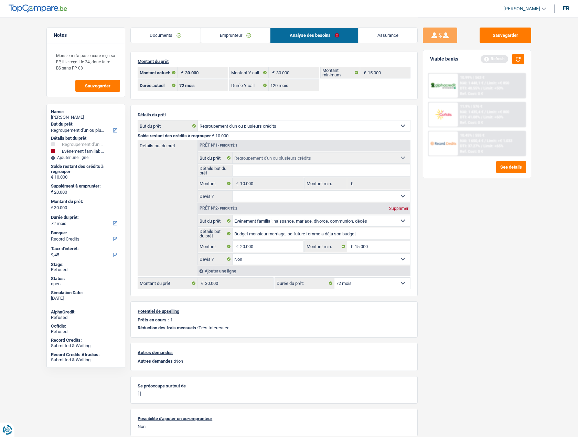
click at [70, 116] on div "Norbert Olah" at bounding box center [86, 118] width 70 height 6
copy div "Olah"
click at [263, 246] on input "20.000" at bounding box center [271, 246] width 63 height 11
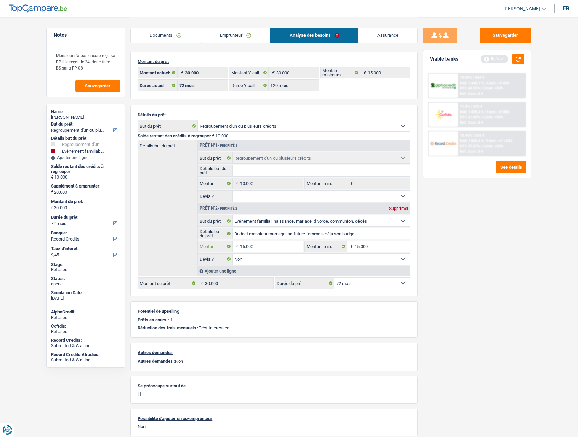
type input "15.000"
type input "25.000"
select select "120"
type input "25.000"
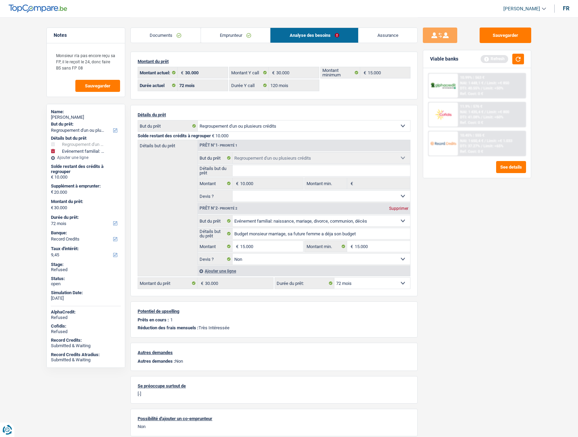
select select "120"
type input "25.000"
click at [465, 267] on div "Sauvegarder Viable banks Refresh 10.99% | 563 € NAI: 1 448,1 € / Limit: >€ 850 …" at bounding box center [477, 227] width 119 height 399
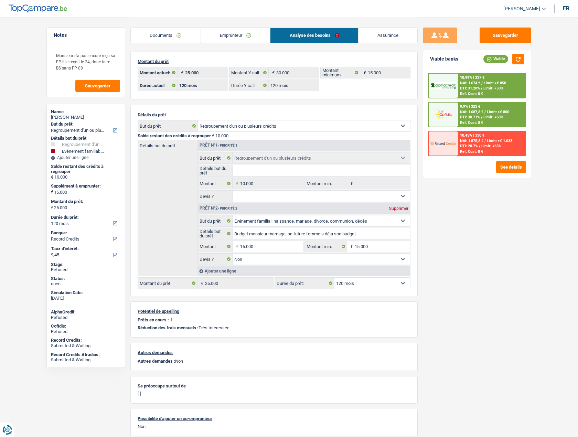
click at [379, 285] on select "12 mois 18 mois 24 mois 30 mois 36 mois 42 mois 48 mois 60 mois 72 mois 84 mois…" at bounding box center [373, 283] width 76 height 11
select select "84"
click at [335, 278] on select "12 mois 18 mois 24 mois 30 mois 36 mois 42 mois 48 mois 60 mois 72 mois 84 mois…" at bounding box center [373, 283] width 76 height 11
select select "84"
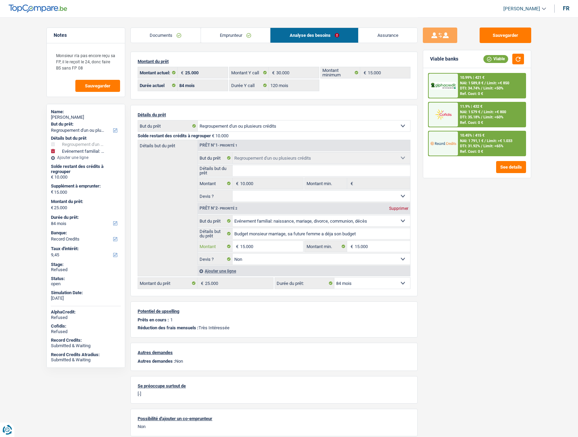
click at [267, 247] on input "15.000" at bounding box center [271, 246] width 63 height 11
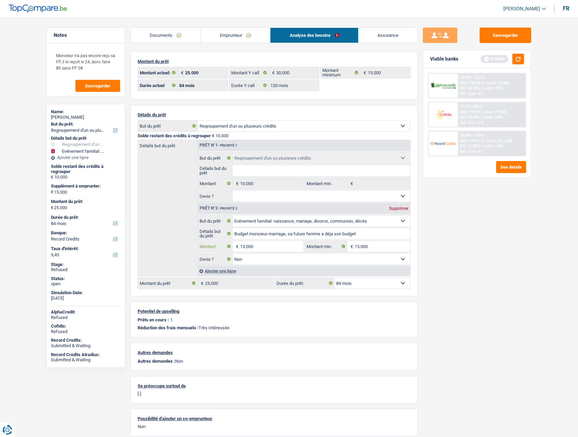
type input "13.000"
type input "23.000"
select select "120"
type input "23.000"
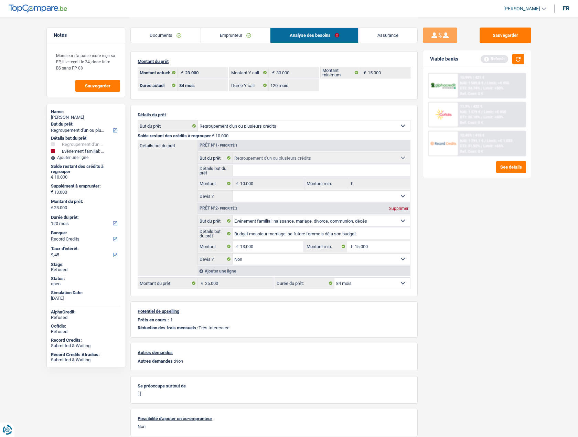
select select "120"
type input "23.000"
select select "120"
click at [477, 252] on div "Sauvegarder Viable banks Refresh 10.99% | 421 € NAI: 1 589,8 € / Limit: >€ 850 …" at bounding box center [477, 227] width 119 height 399
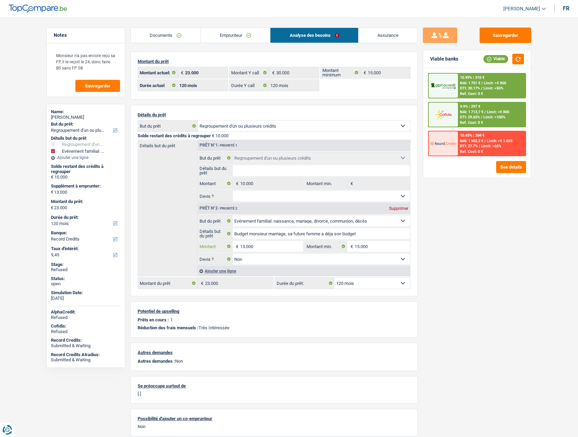
click at [274, 241] on input "13.000" at bounding box center [271, 246] width 63 height 11
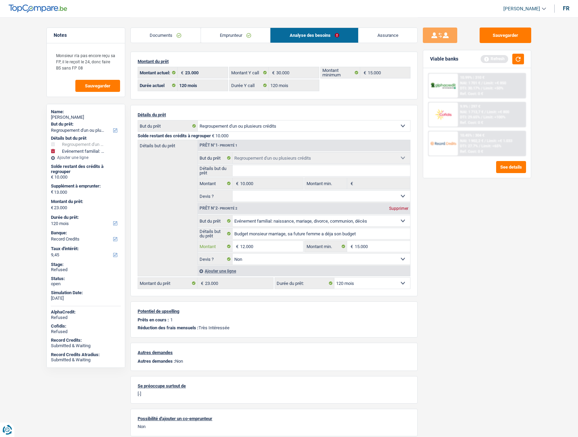
type input "12.000"
type input "22.000"
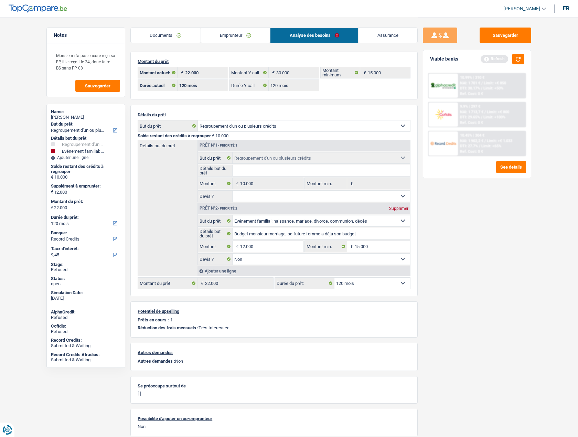
click at [448, 272] on div "Sauvegarder Viable banks Refresh 10.99% | 310 € NAI: 1 701 € / Limit: >€ 850 DT…" at bounding box center [477, 227] width 119 height 399
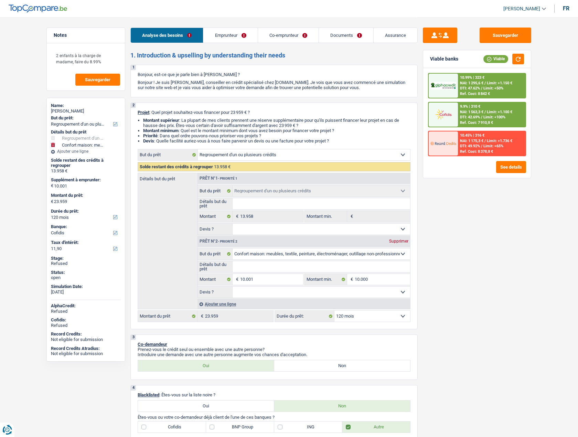
select select "refinancing"
select select "household"
select select "120"
select select "cofidis"
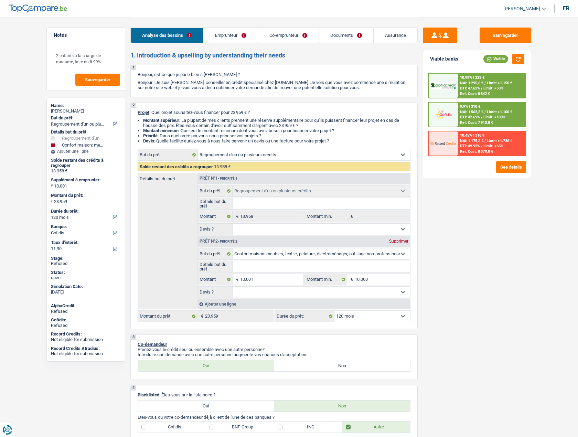
select select "refinancing"
select select "household"
select select "120"
select select "worker"
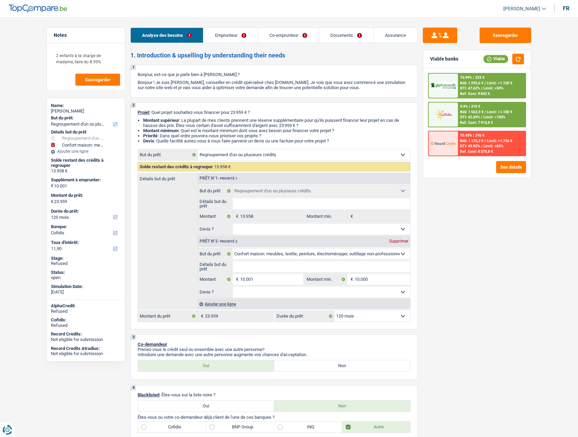
select select "mutuality"
select select "netSalary"
select select "familyAllowances"
select select "disabilityPension"
select select "familyAllowances"
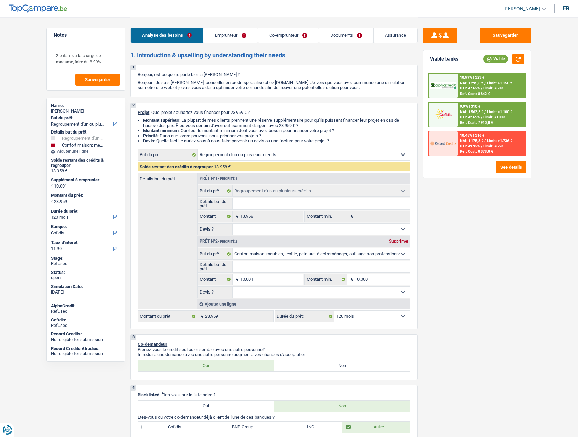
select select "mutualityIndemnity"
select select "rents"
select select "personalLoan"
select select "other"
select select "72"
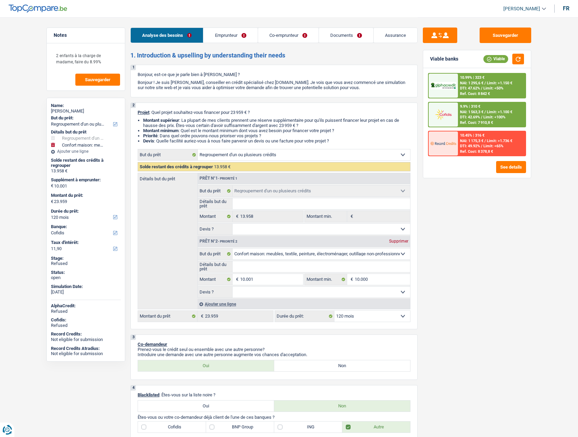
select select "refinancing"
select select "household"
select select "120"
click at [336, 33] on link "Documents" at bounding box center [346, 35] width 54 height 15
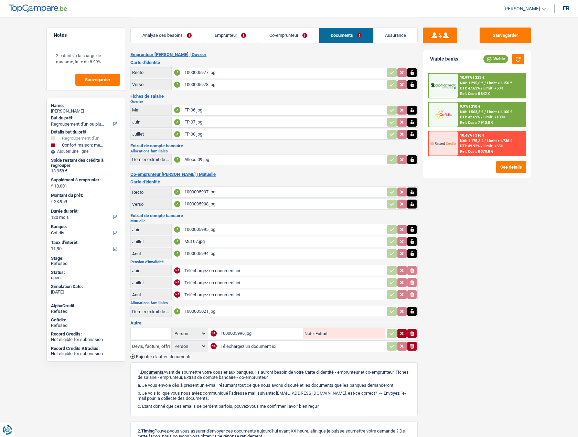
click at [293, 34] on link "Co-emprunteur" at bounding box center [288, 35] width 61 height 15
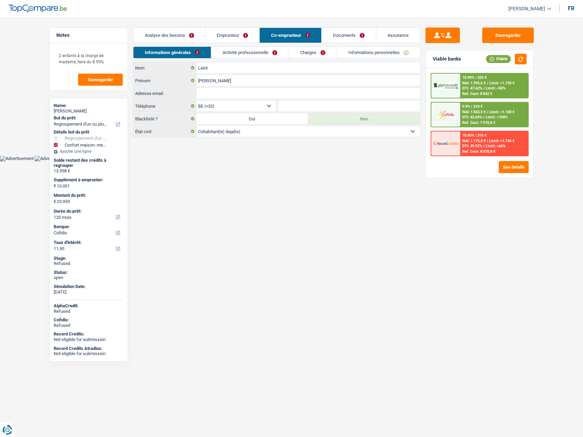
click at [522, 10] on span "[PERSON_NAME]" at bounding box center [527, 9] width 37 height 6
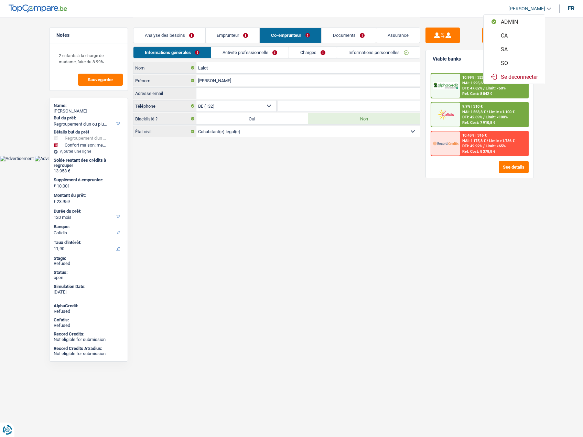
click at [507, 60] on button "SO" at bounding box center [514, 63] width 61 height 14
select select "120"
select select "72"
select select "refinancing"
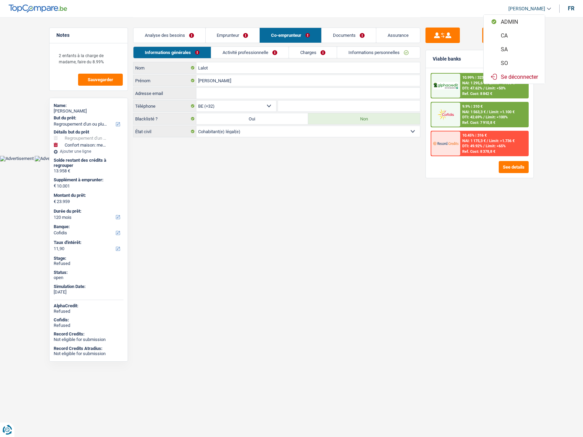
select select "household"
select select "120"
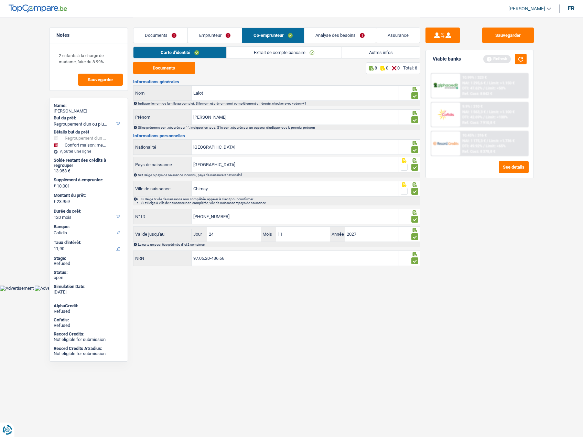
click at [342, 35] on link "Analyse des besoins" at bounding box center [341, 35] width 72 height 15
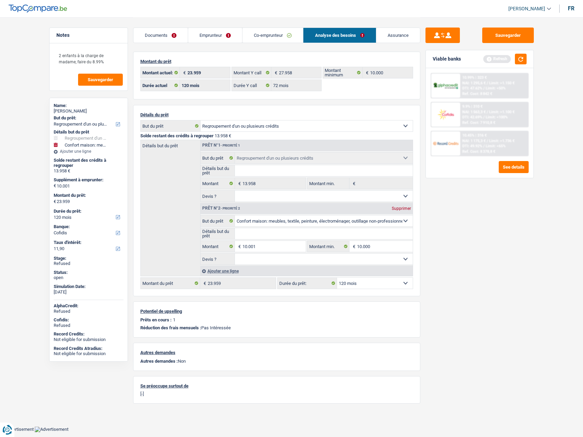
click at [216, 39] on link "Emprunteur" at bounding box center [215, 35] width 54 height 15
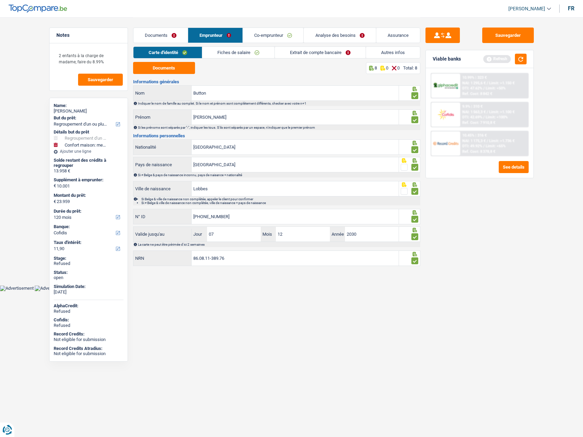
click at [389, 56] on link "Autres infos" at bounding box center [393, 52] width 54 height 11
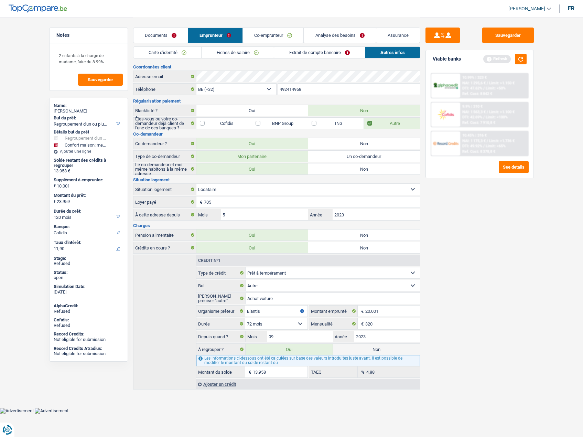
click at [81, 109] on div "Guillaume Button" at bounding box center [89, 111] width 70 height 6
copy div "Button"
click at [266, 35] on link "Co-emprunteur" at bounding box center [273, 35] width 61 height 15
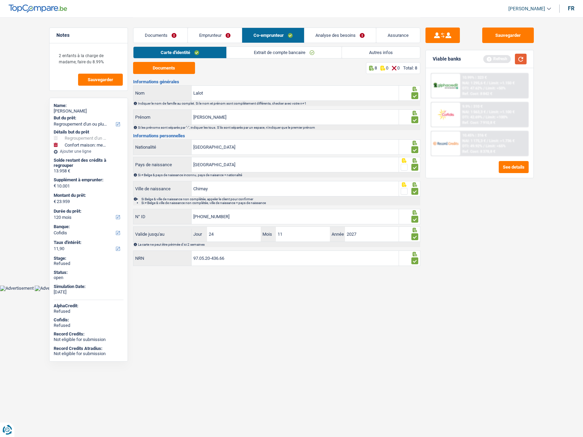
click at [520, 62] on button "button" at bounding box center [521, 59] width 12 height 11
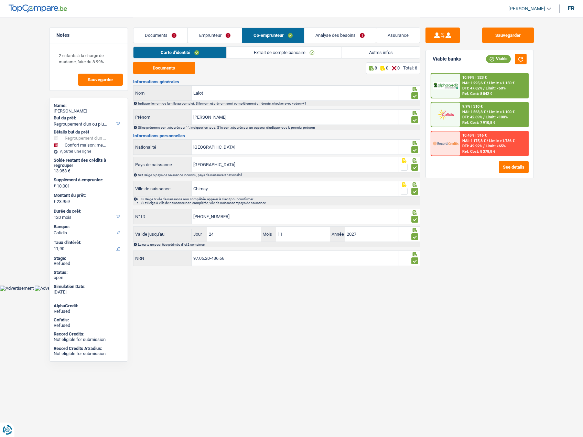
click at [337, 32] on link "Analyse des besoins" at bounding box center [341, 35] width 72 height 15
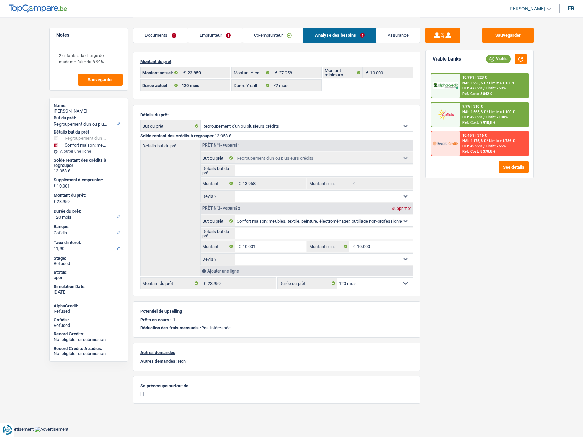
click at [217, 36] on link "Emprunteur" at bounding box center [215, 35] width 54 height 15
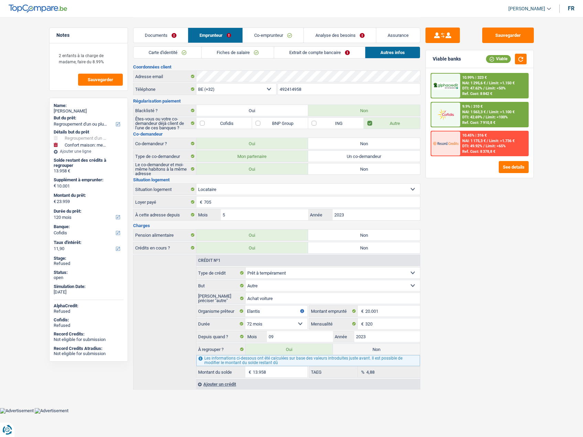
click at [334, 37] on link "Analyse des besoins" at bounding box center [340, 35] width 72 height 15
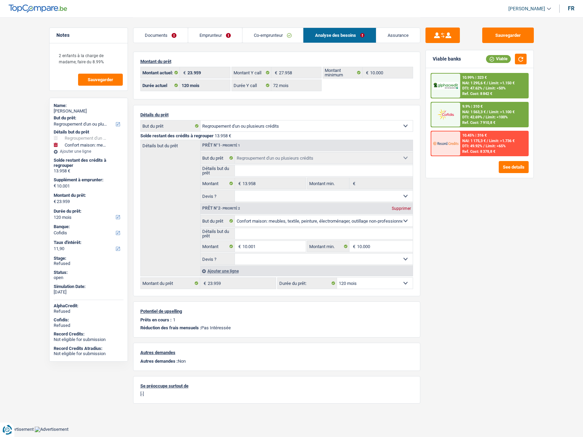
click at [214, 33] on link "Emprunteur" at bounding box center [215, 35] width 54 height 15
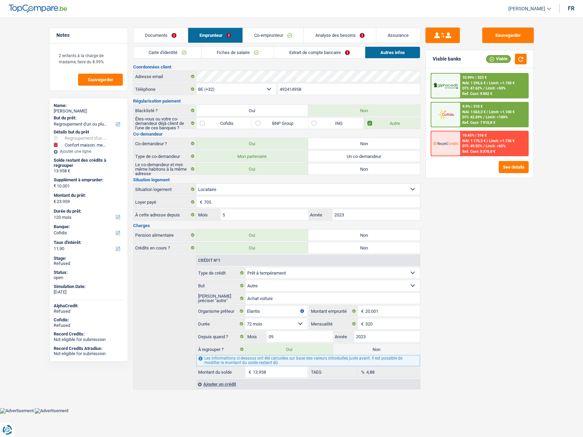
click at [321, 35] on link "Analyse des besoins" at bounding box center [340, 35] width 72 height 15
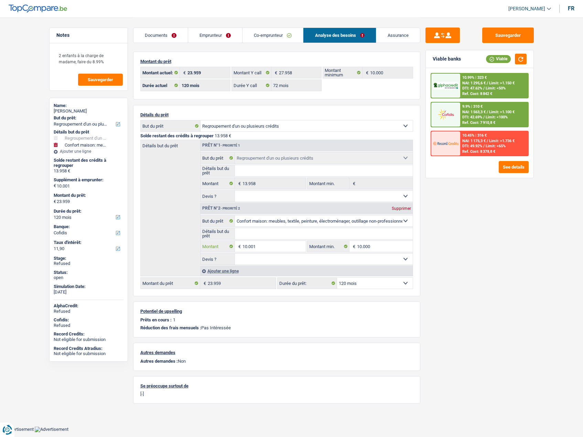
click at [252, 251] on input "10.001" at bounding box center [274, 246] width 63 height 11
click at [253, 250] on input "10.001" at bounding box center [274, 246] width 63 height 11
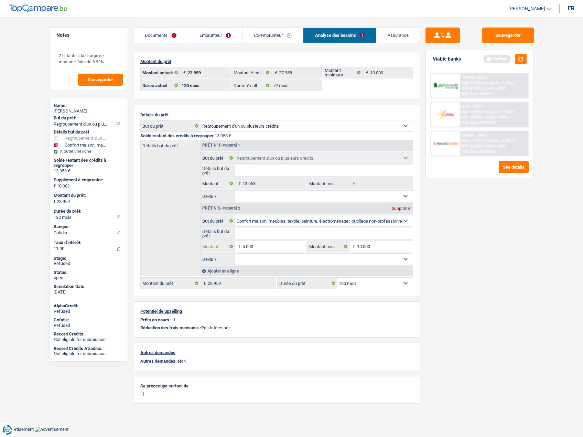
type input "5.000"
type input "18.958"
select select "84"
type input "18.958"
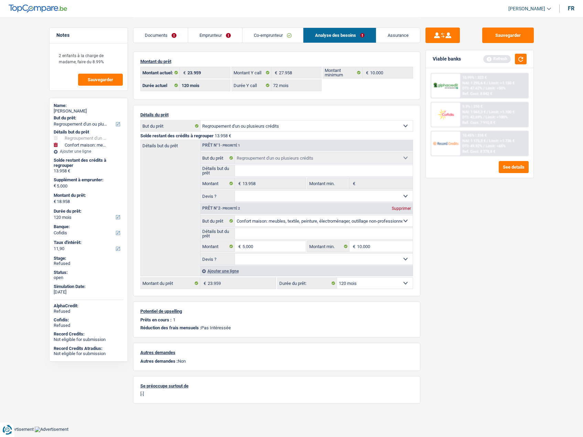
select select "84"
type input "18.958"
click at [417, 256] on div "Détails du prêt Confort maison: meubles, textile, peinture, électroménager, out…" at bounding box center [276, 200] width 287 height 191
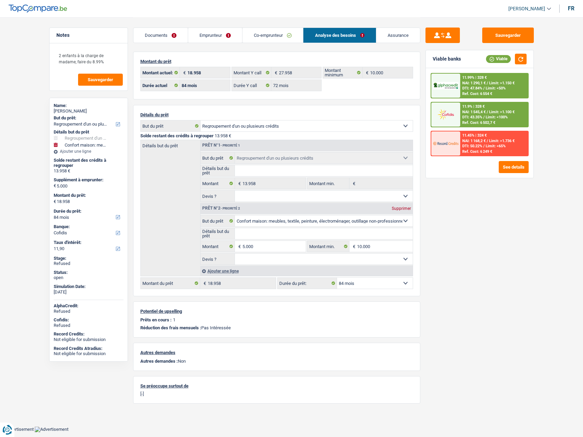
click at [381, 277] on div "12 mois 18 mois 24 mois 30 mois 36 mois 42 mois 48 mois 60 mois 72 mois 84 mois…" at bounding box center [345, 283] width 136 height 12
click at [377, 280] on select "12 mois 18 mois 24 mois 30 mois 36 mois 42 mois 48 mois 60 mois 72 mois 84 mois…" at bounding box center [375, 283] width 76 height 11
select select "72"
click at [337, 278] on select "12 mois 18 mois 24 mois 30 mois 36 mois 42 mois 48 mois 60 mois 72 mois 84 mois…" at bounding box center [375, 283] width 76 height 11
select select "72"
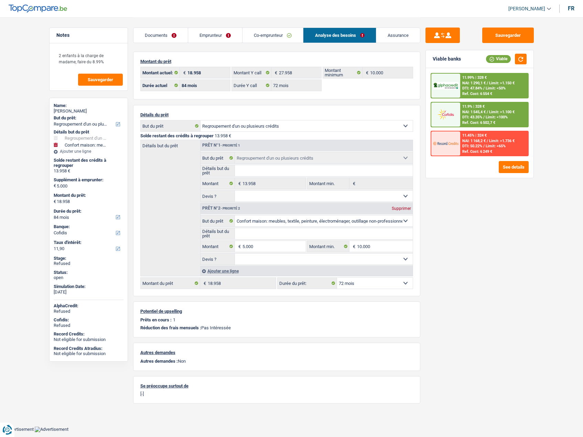
select select "72"
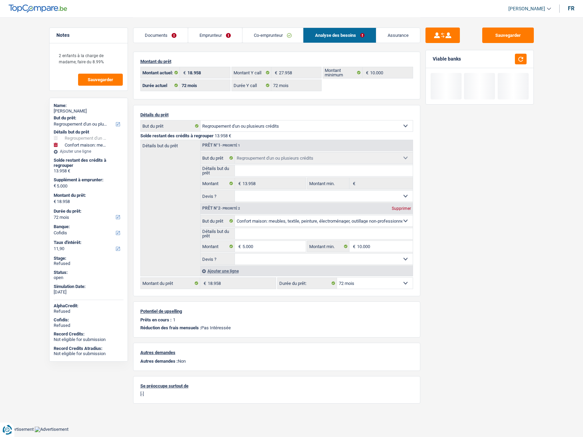
click at [481, 302] on div "Sauvegarder Viable banks" at bounding box center [480, 227] width 119 height 399
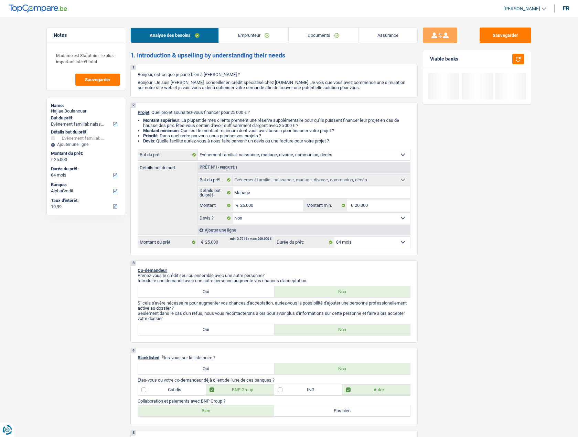
select select "familyEvent"
select select "84"
select select "alphacredit"
select select "familyEvent"
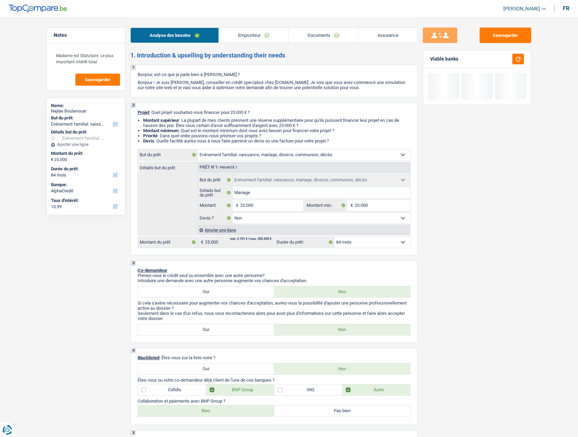
select select "familyEvent"
select select "false"
select select "84"
select select "publicEmployee"
select select "familyAllowances"
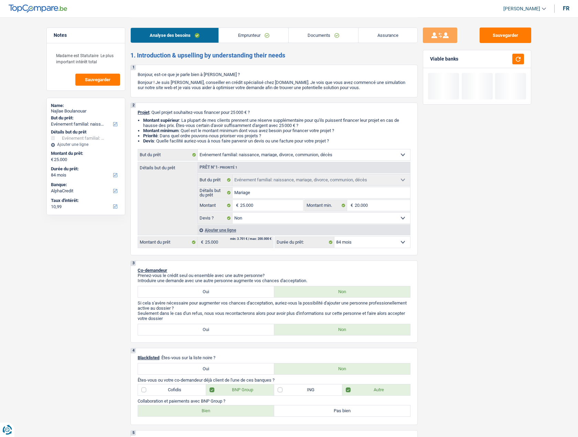
select select "netSalary"
select select "alimony"
select select "mealVouchers"
select select "rents"
select select "familyEvent"
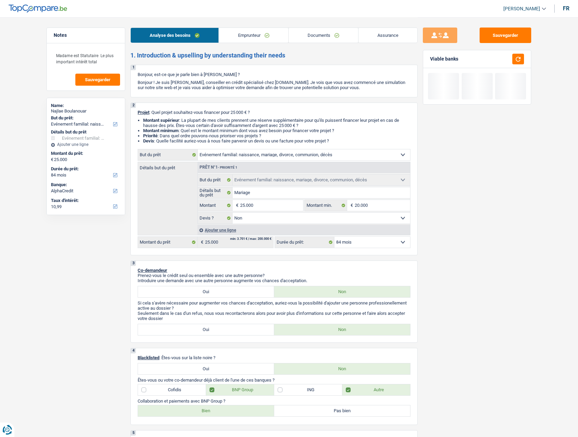
select select "familyEvent"
select select "false"
select select "84"
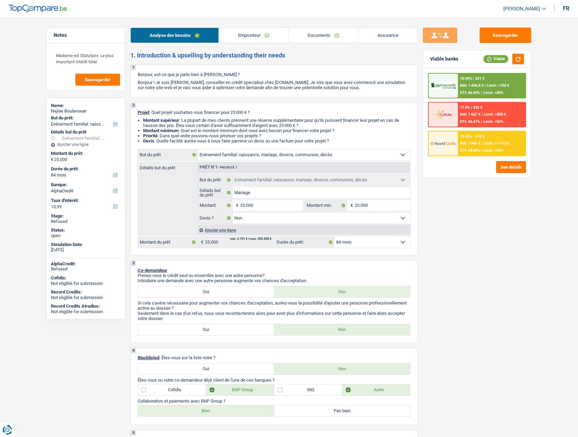
click at [76, 109] on div "Najlae Boulanouar" at bounding box center [86, 111] width 70 height 6
copy div "Boulanouar"
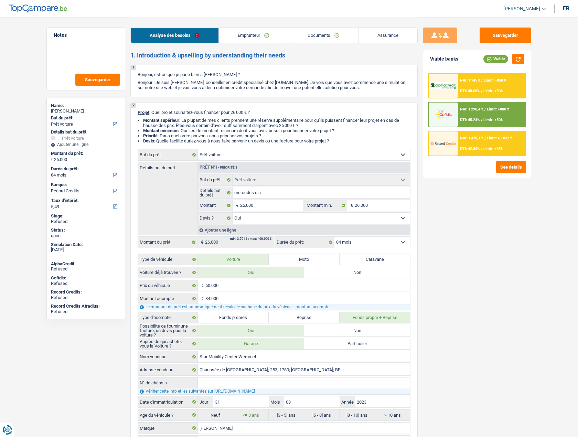
select select "car"
select select "84"
select select "record credits"
select select "car"
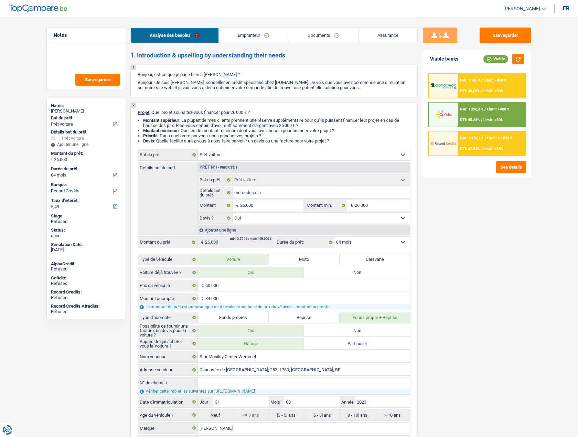
select select "car"
select select "yes"
select select "84"
select select "publicEmployee"
select select "netSalary"
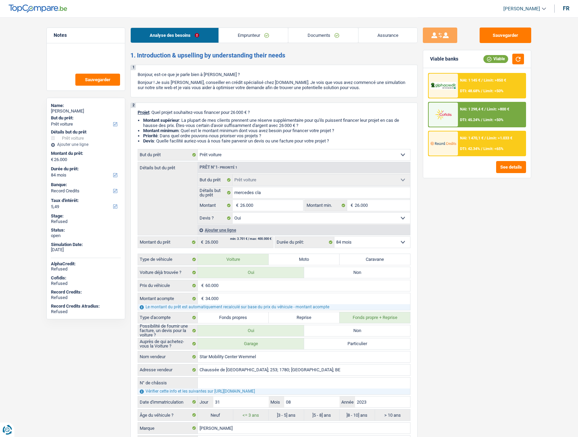
select select "mealVouchers"
select select "rents"
select select "cardOrCredit"
select select "car"
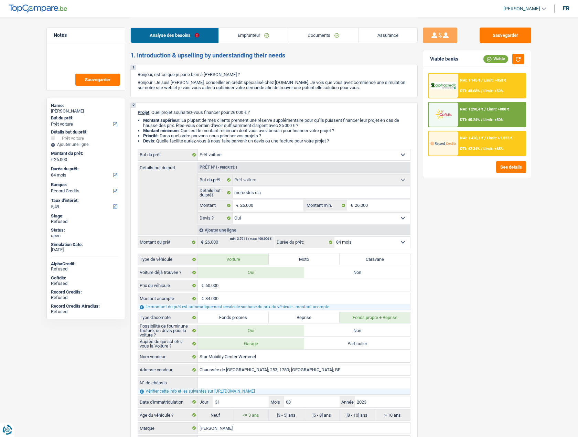
select select "yes"
select select "84"
click at [69, 111] on div "[PERSON_NAME]" at bounding box center [86, 111] width 70 height 6
copy div "Ngoug"
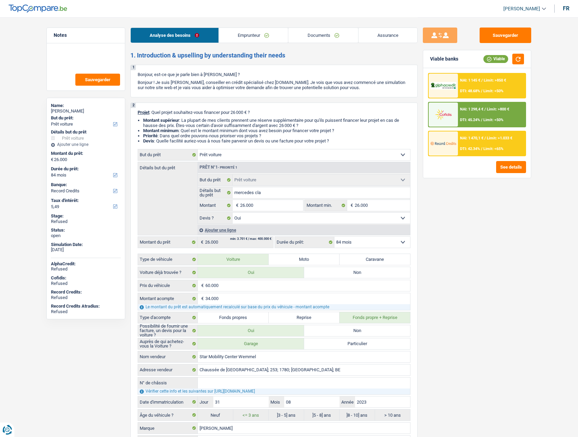
click at [504, 236] on div "Sauvegarder Viable banks Viable NAI: 1 145 € / Limit: >850 € DTI: 48.68% / Limi…" at bounding box center [477, 227] width 119 height 399
click at [246, 40] on link "Emprunteur" at bounding box center [254, 35] width 70 height 15
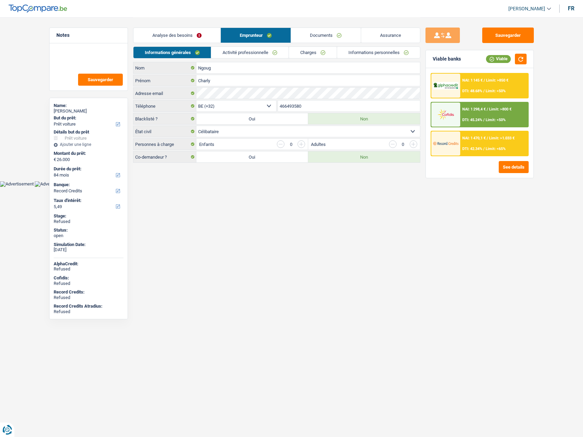
click at [233, 52] on link "Activité professionnelle" at bounding box center [249, 52] width 77 height 11
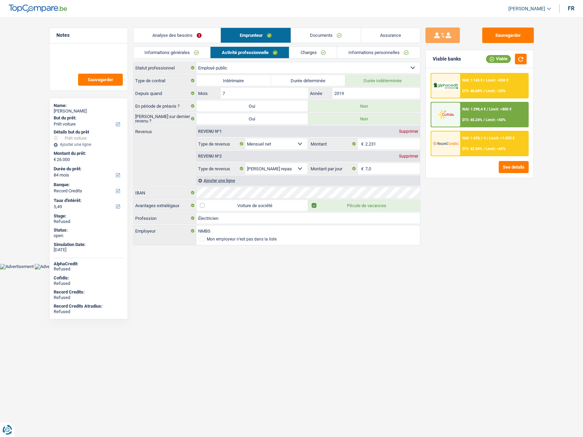
click at [305, 53] on link "Charges" at bounding box center [313, 52] width 48 height 11
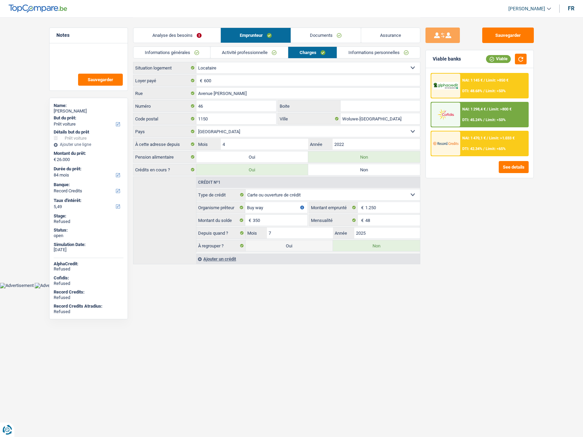
click at [366, 52] on link "Informations personnelles" at bounding box center [378, 52] width 83 height 11
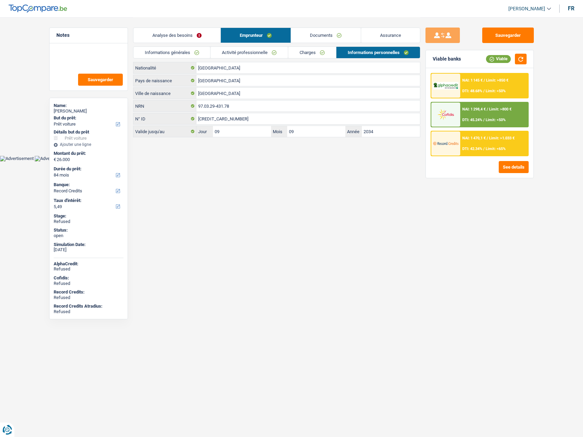
click at [315, 36] on link "Documents" at bounding box center [326, 35] width 70 height 15
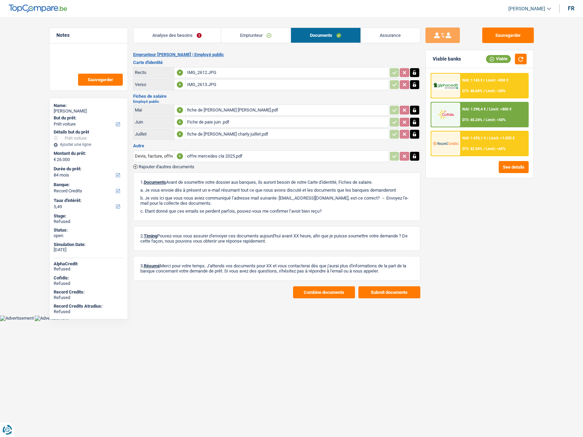
click at [181, 34] on link "Analyse des besoins" at bounding box center [177, 35] width 87 height 15
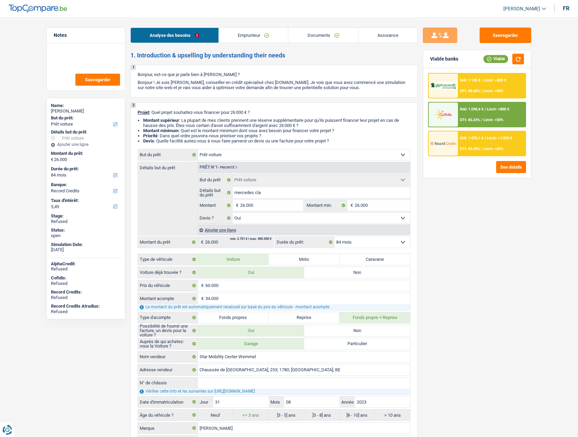
select select "car"
select select "84"
select select "record credits"
select select "car"
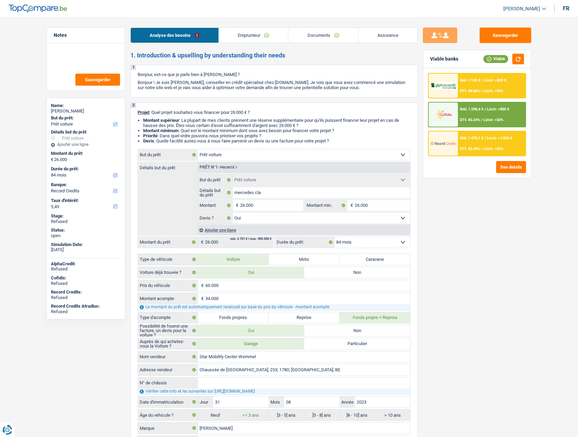
select select "car"
select select "yes"
select select "84"
select select "publicEmployee"
select select "netSalary"
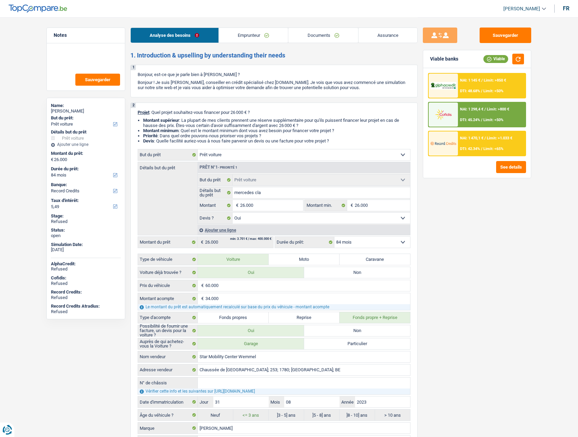
select select "mealVouchers"
select select "rents"
select select "cardOrCredit"
select select "car"
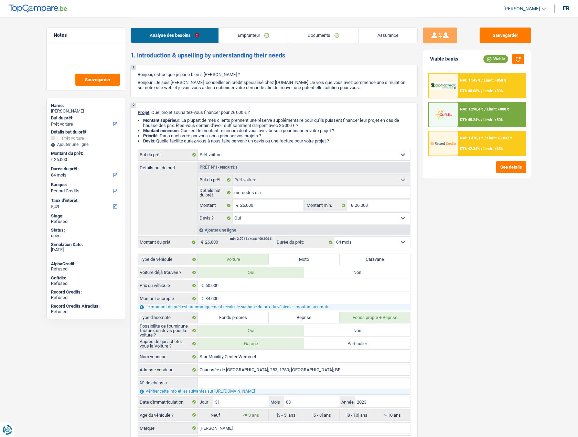
select select "yes"
select select "84"
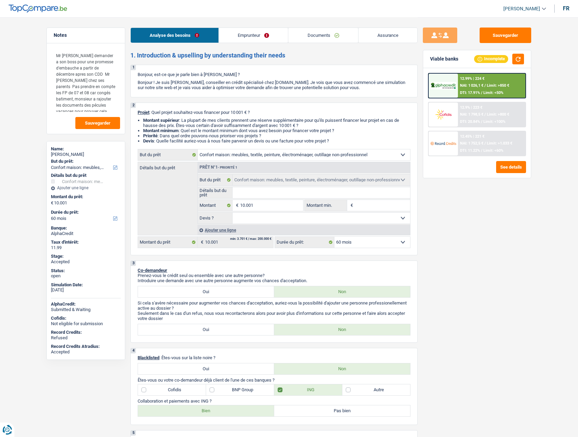
select select "household"
select select "60"
select select "household"
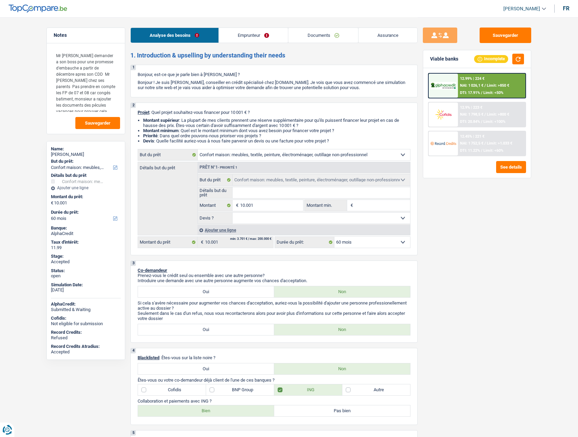
select select "60"
select select "worker"
select select "netSalary"
select select "mealVouchers"
select select "liveWithParents"
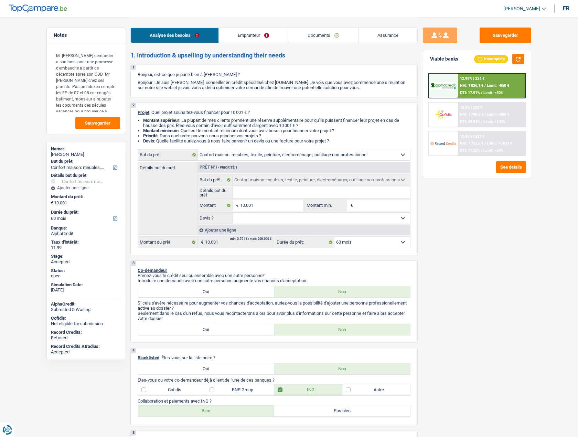
select select "household"
select select "60"
click at [525, 11] on span "[PERSON_NAME]" at bounding box center [522, 9] width 37 height 6
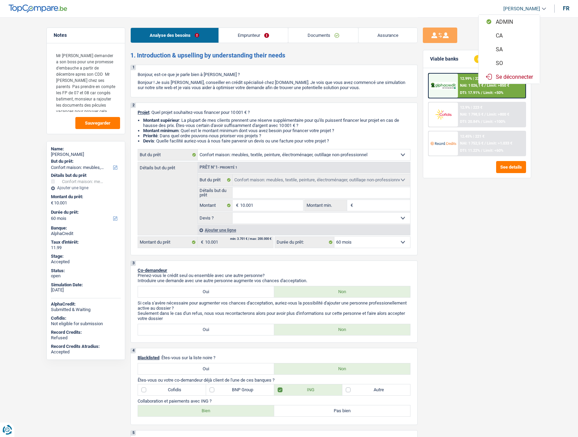
click at [513, 65] on button "SO" at bounding box center [509, 63] width 61 height 14
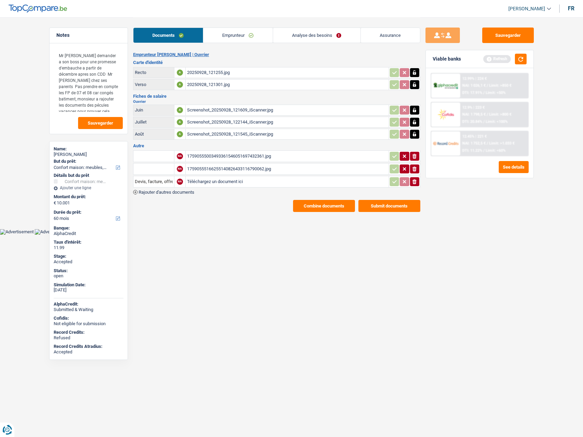
click at [292, 35] on link "Analyse des besoins" at bounding box center [316, 35] width 87 height 15
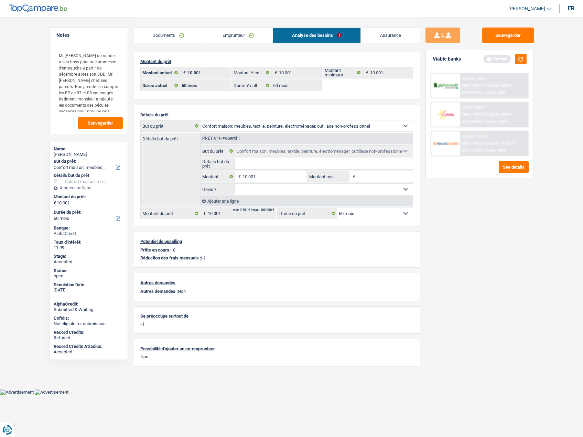
click at [391, 33] on link "Assurance" at bounding box center [390, 35] width 59 height 15
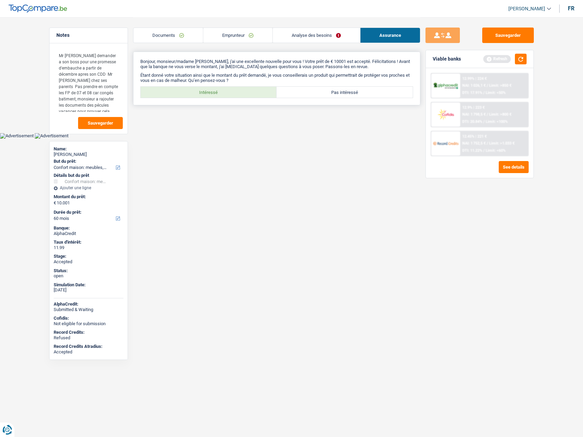
click at [208, 87] on label "Intéressé" at bounding box center [209, 92] width 136 height 11
click at [208, 87] on input "Intéressé" at bounding box center [209, 92] width 136 height 11
radio input "true"
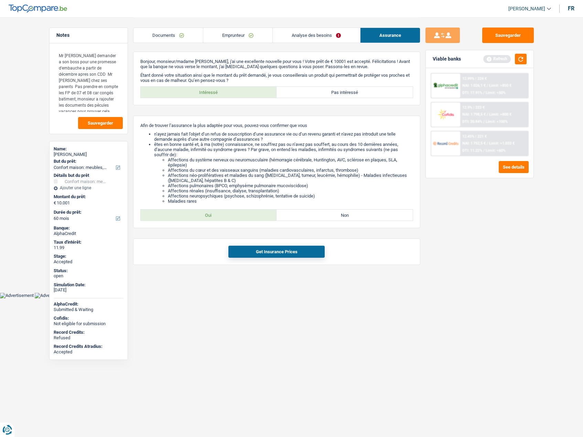
click at [448, 146] on img at bounding box center [445, 143] width 25 height 13
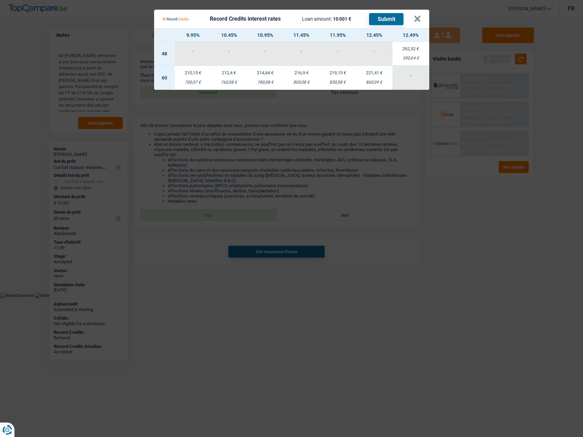
click at [337, 82] on div "830,08 €" at bounding box center [337, 82] width 36 height 4
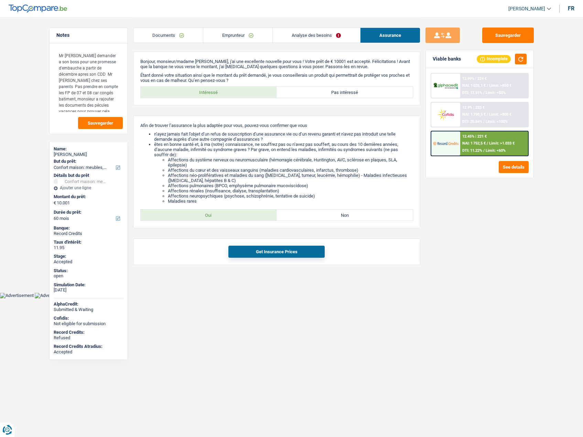
click at [445, 145] on img at bounding box center [445, 143] width 25 height 13
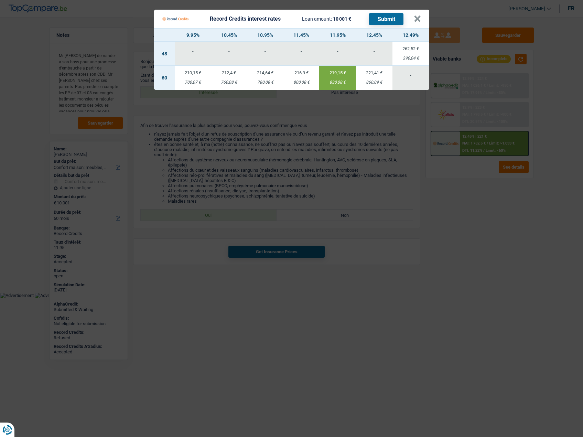
click at [266, 77] on td "214,64 € 780,08 €" at bounding box center [265, 78] width 36 height 24
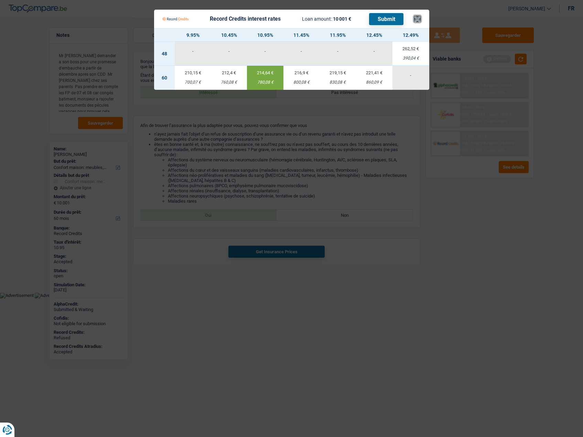
click at [421, 20] on button "×" at bounding box center [417, 18] width 7 height 7
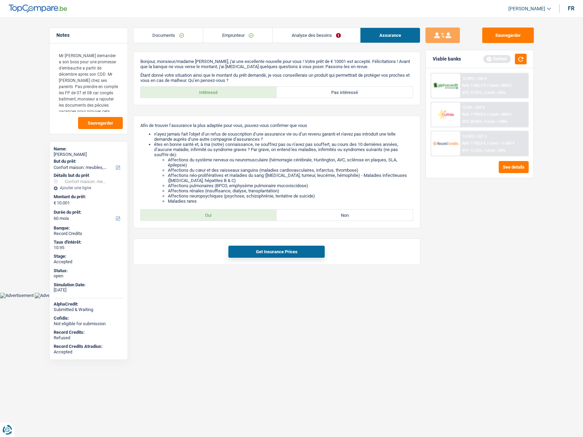
click at [443, 139] on img at bounding box center [445, 143] width 25 height 13
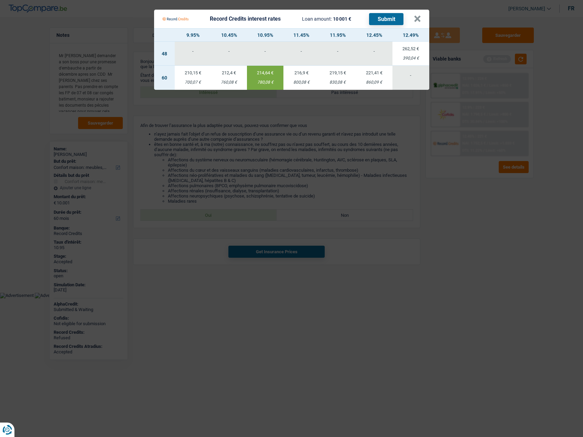
click at [258, 77] on td "214,64 € 780,08 €" at bounding box center [265, 78] width 36 height 24
click at [418, 22] on button "×" at bounding box center [417, 18] width 7 height 7
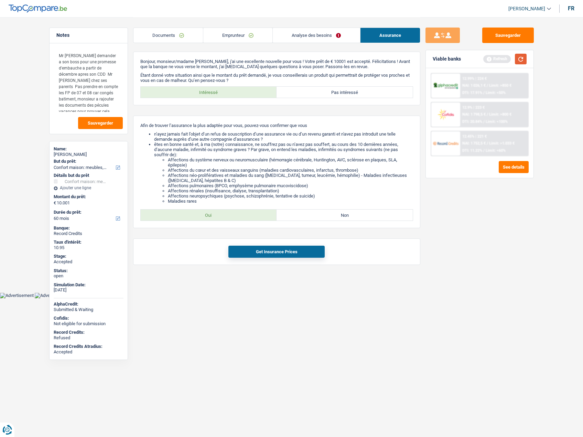
click at [520, 60] on button "button" at bounding box center [521, 59] width 12 height 11
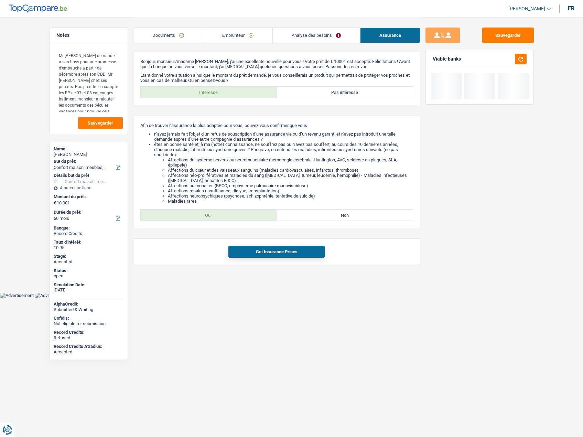
click at [307, 34] on link "Analyse des besoins" at bounding box center [316, 35] width 87 height 15
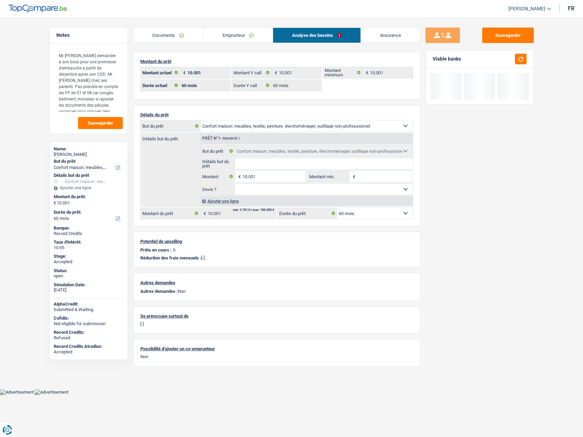
click at [392, 40] on link "Assurance" at bounding box center [390, 35] width 59 height 15
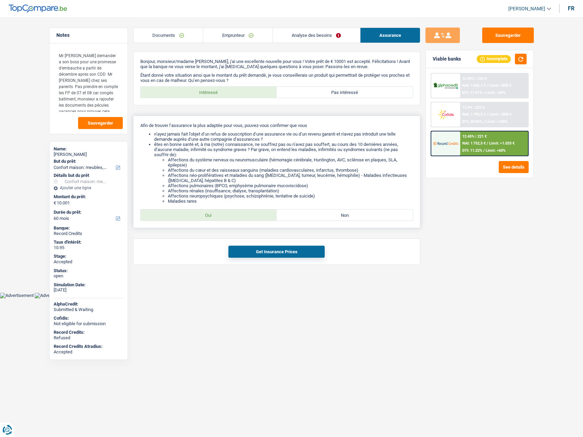
click at [195, 214] on label "Oui" at bounding box center [209, 215] width 136 height 11
click at [195, 214] on input "Oui" at bounding box center [209, 215] width 136 height 11
radio input "true"
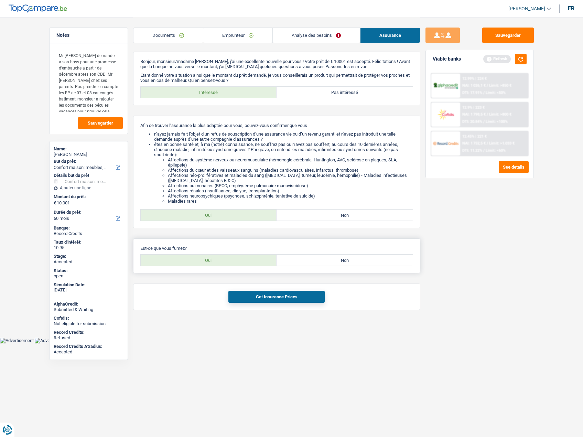
click at [207, 262] on label "Oui" at bounding box center [209, 260] width 136 height 11
click at [207, 262] on input "Oui" at bounding box center [209, 260] width 136 height 11
radio input "true"
click at [259, 302] on button "Get Insurance Prices" at bounding box center [277, 297] width 96 height 12
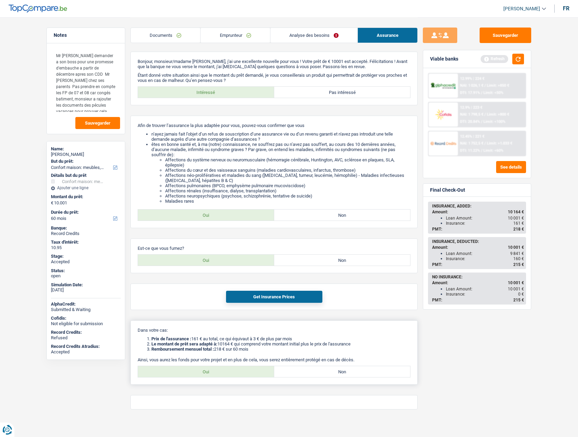
click at [233, 373] on label "Oui" at bounding box center [206, 371] width 136 height 11
click at [233, 373] on input "Oui" at bounding box center [206, 371] width 136 height 11
radio input "true"
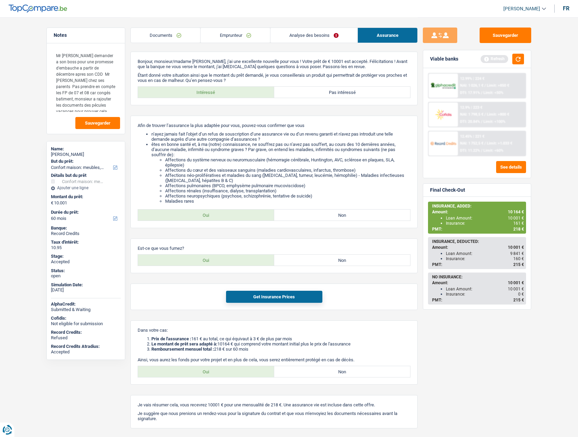
click at [162, 31] on link "Documents" at bounding box center [166, 35] width 70 height 15
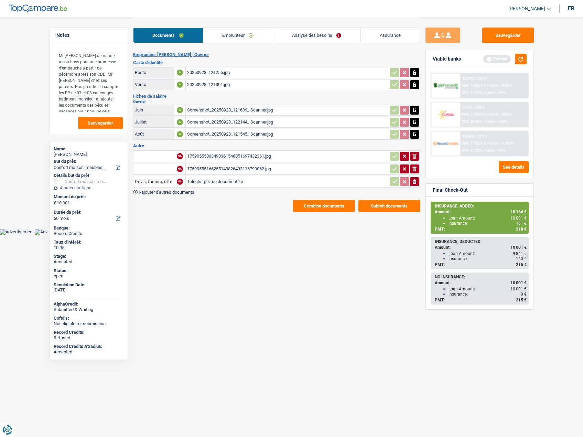
click at [322, 210] on button "Combine documents" at bounding box center [324, 206] width 62 height 12
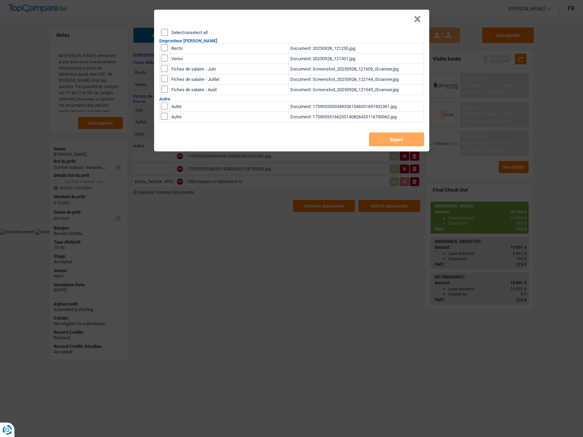
click at [178, 32] on label "Select/unselect all" at bounding box center [189, 32] width 36 height 4
click at [168, 32] on input "Select/unselect all" at bounding box center [164, 32] width 7 height 7
checkbox input "true"
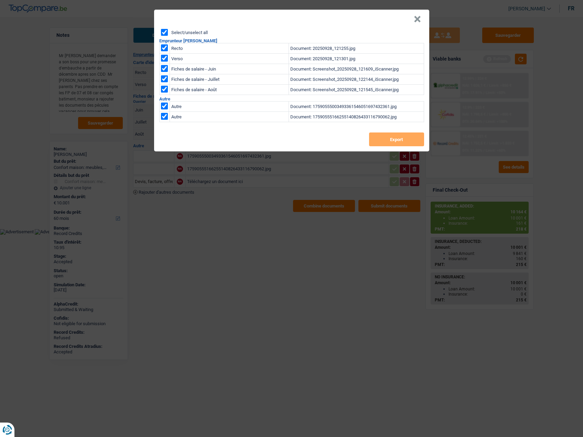
checkbox input "true"
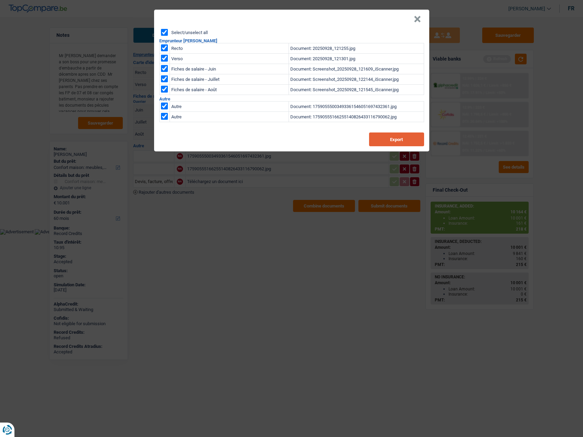
click at [381, 137] on button "Export" at bounding box center [396, 140] width 55 height 14
click at [395, 137] on button "Export" at bounding box center [396, 140] width 55 height 14
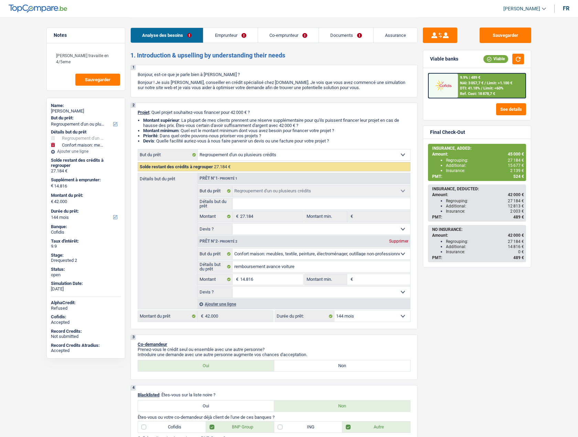
select select "refinancing"
select select "household"
select select "144"
select select "refinancing"
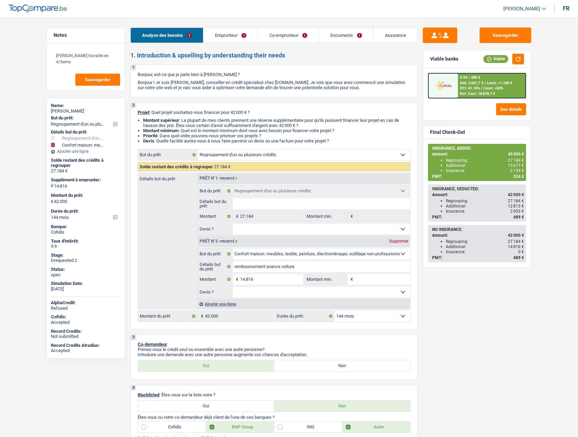
select select "refinancing"
select select "household"
select select "144"
select select "privateEmployee"
select select "publicEmployee"
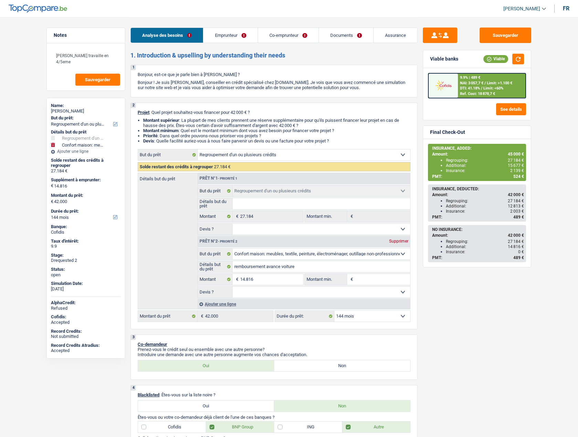
select select "netSalary"
select select "familyAllowances"
select select "mealVouchers"
select select "netSalary"
select select "mealVouchers"
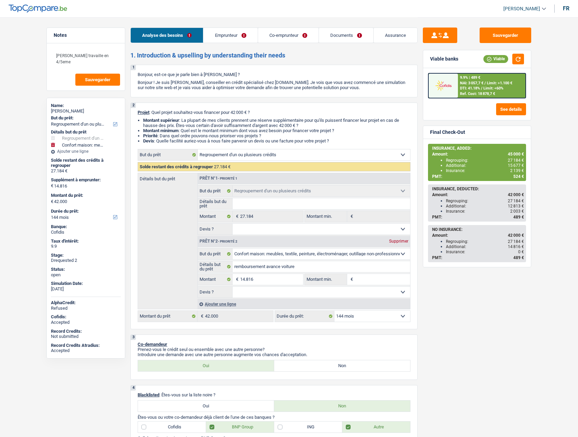
select select "familyAllowances"
select select "ownerWithMortgage"
select select "mortgage"
select select "300"
select select "personalLoan"
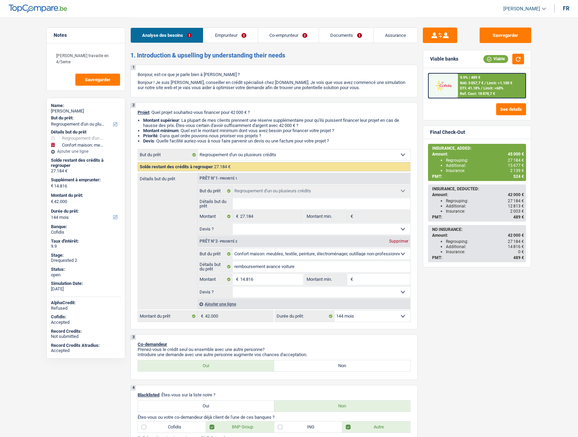
select select "smallWorks"
select select "120"
select select "personalLoan"
select select "homeFurnishingOrRelocation"
select select "36"
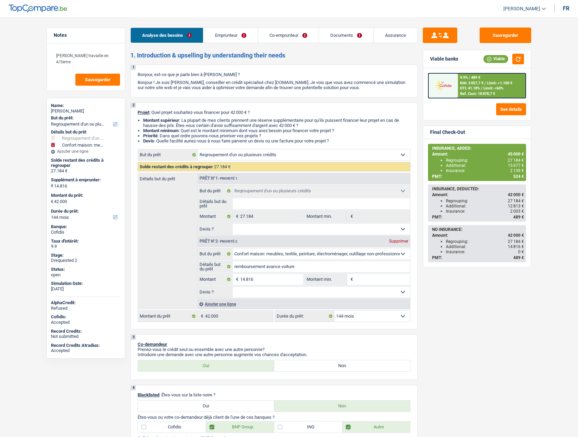
select select "refinancing"
select select "household"
select select "144"
click at [506, 11] on link "[PERSON_NAME]" at bounding box center [522, 8] width 48 height 11
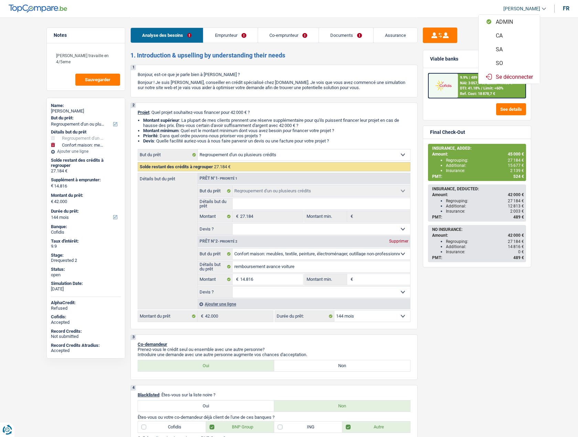
click at [504, 61] on button "SO" at bounding box center [509, 63] width 61 height 14
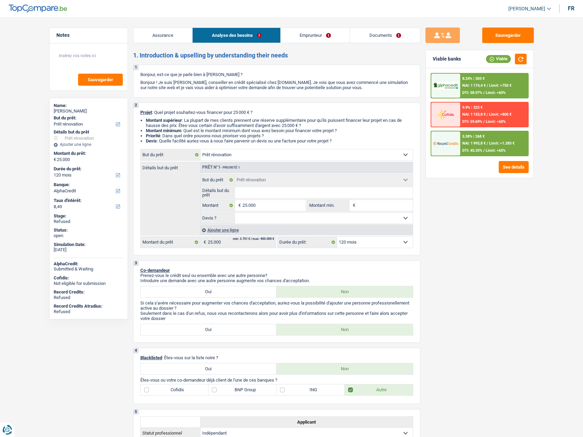
select select "renovation"
select select "120"
select select "alphacredit"
select select "renovation"
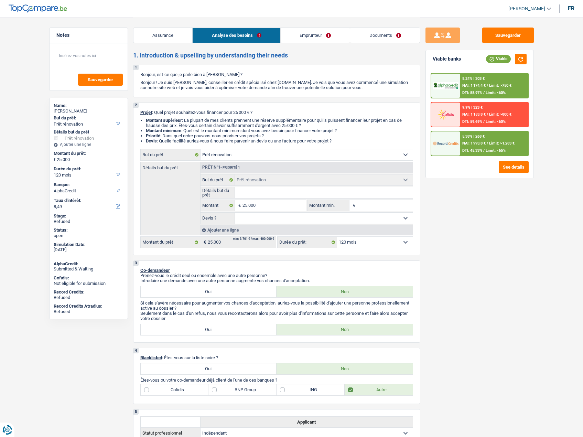
select select "renovation"
select select "120"
select select "independent"
select select "netSalary"
select select "ownerWithMortgage"
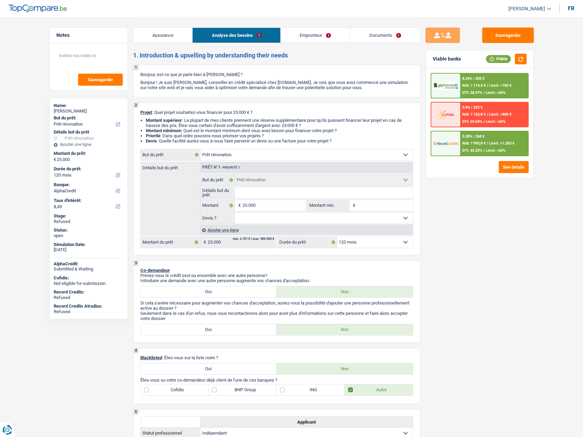
select select "mortgage"
select select "360"
select select "renovation"
select select "120"
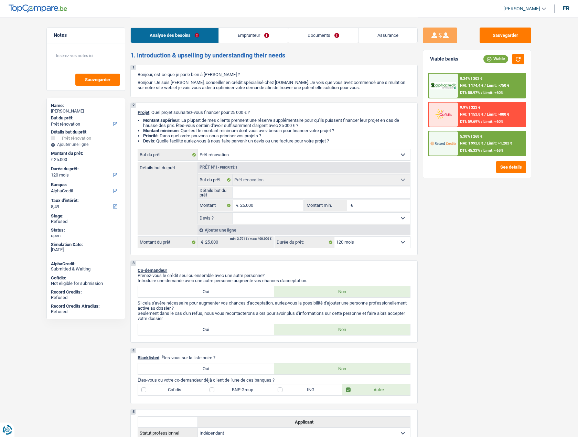
click at [73, 110] on div "[PERSON_NAME]" at bounding box center [86, 111] width 70 height 6
copy div "Soetens"
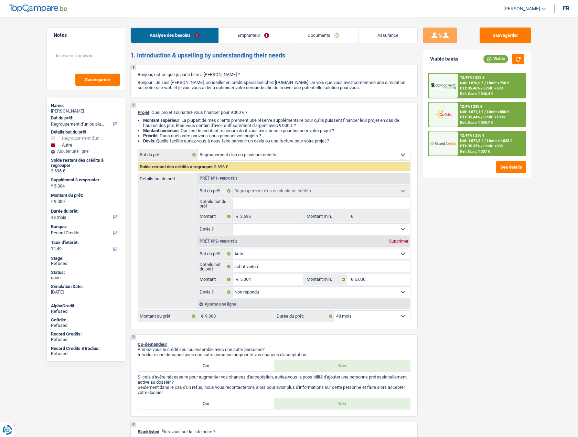
select select "refinancing"
select select "other"
select select "48"
select select "record credits"
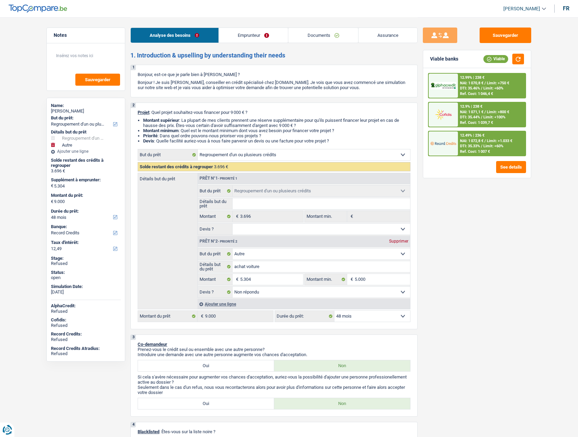
select select "refinancing"
select select "other"
select select "not_answered"
select select "48"
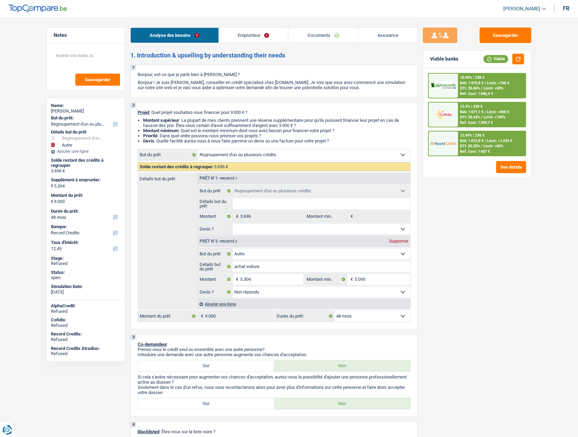
select select "invalid"
select select "disabilityPension"
select select "rents"
select select "personalLoan"
select select "other"
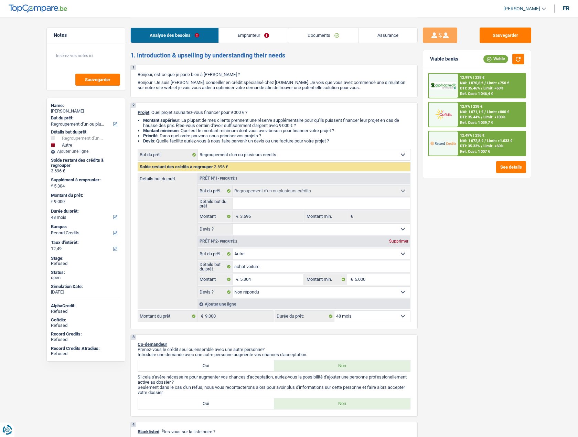
select select "36"
select select "refinancing"
select select "other"
select select "not_answered"
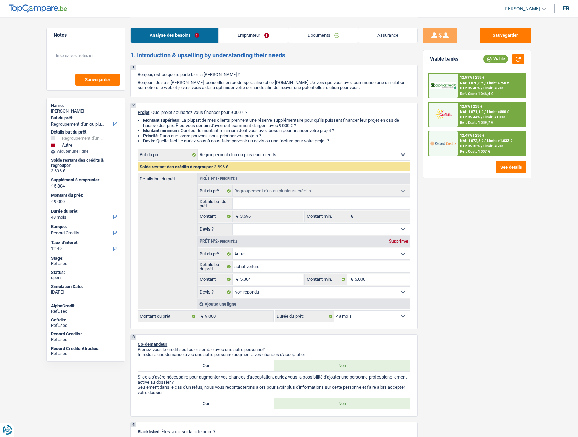
select select "48"
click at [514, 10] on span "[PERSON_NAME]" at bounding box center [522, 9] width 37 height 6
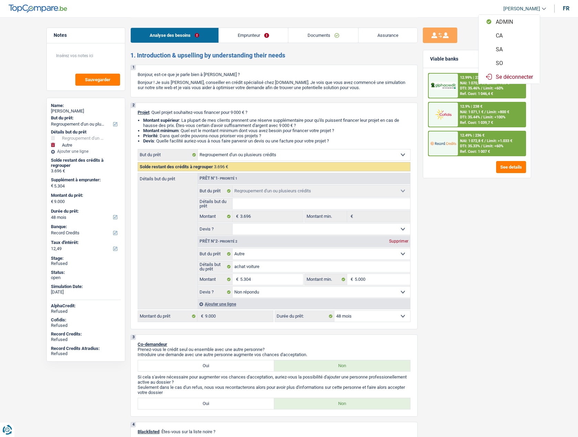
click at [502, 63] on button "SO" at bounding box center [509, 63] width 61 height 14
select select "48"
select select "refinancing"
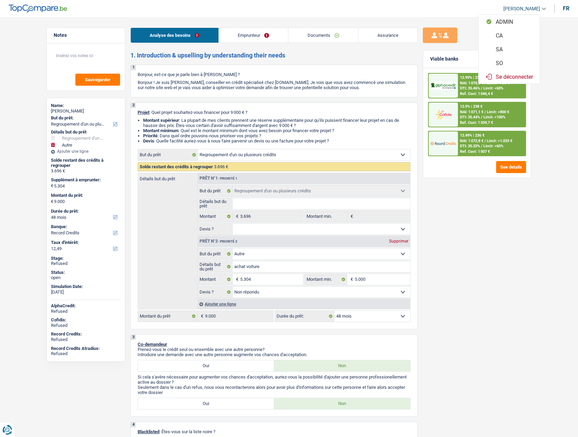
select select "other"
select select "not_answered"
select select "48"
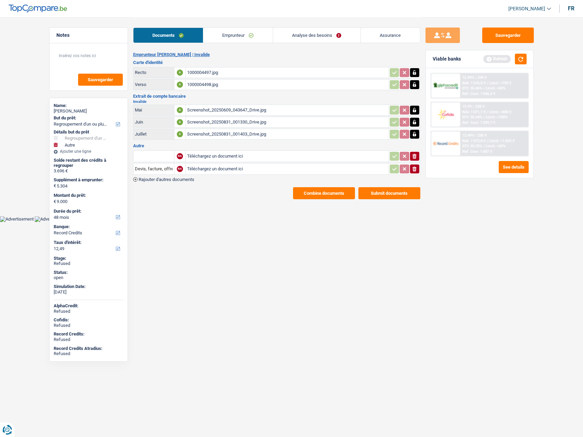
click at [312, 33] on link "Analyse des besoins" at bounding box center [316, 35] width 87 height 15
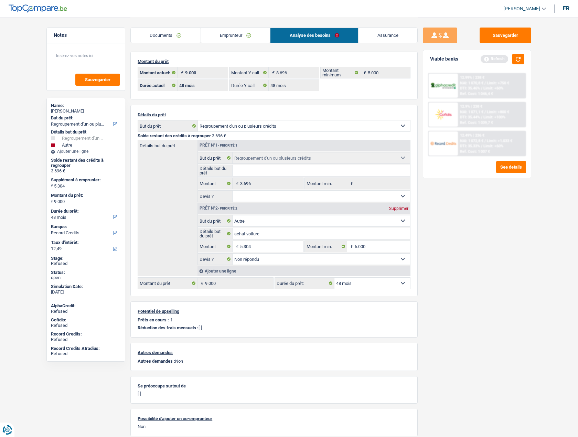
click at [243, 40] on link "Emprunteur" at bounding box center [236, 35] width 70 height 15
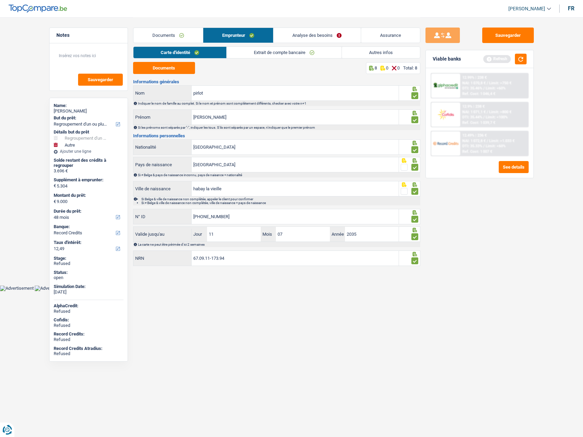
click at [376, 57] on link "Autres infos" at bounding box center [381, 52] width 78 height 11
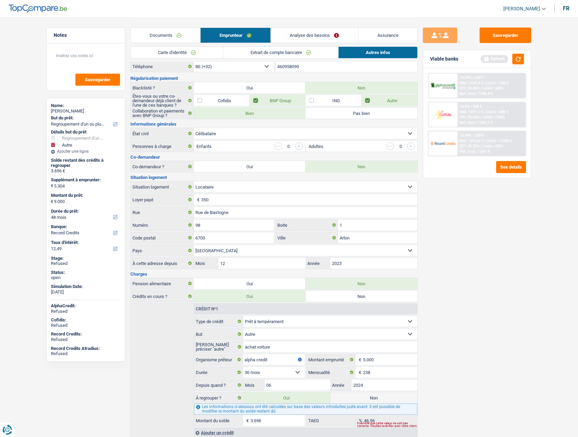
scroll to position [47, 0]
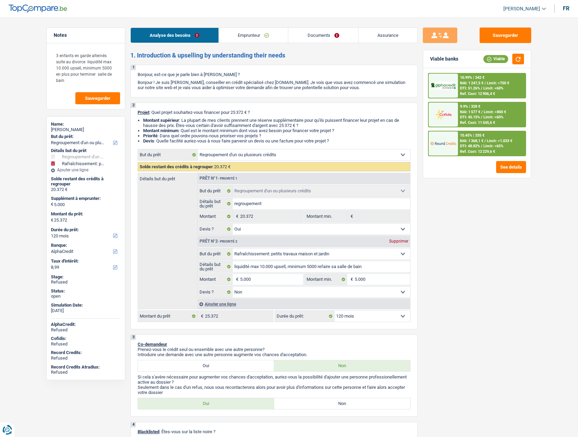
select select "refinancing"
select select "houseOrGarden"
select select "120"
select select "alphacredit"
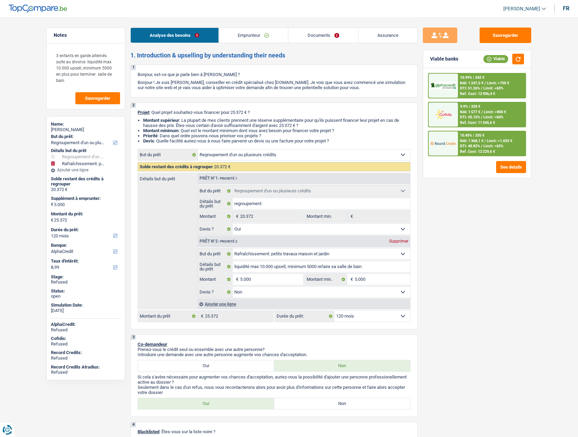
select select "refinancing"
select select "yes"
select select "houseOrGarden"
select select "false"
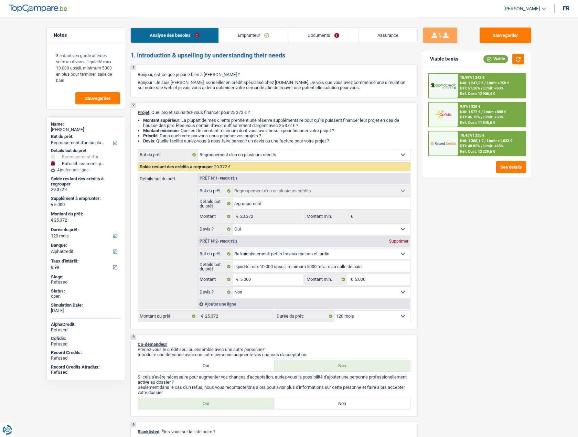
select select "120"
select select "publicEmployee"
select select "netSalary"
select select "mealVouchers"
select select "familyAllowances"
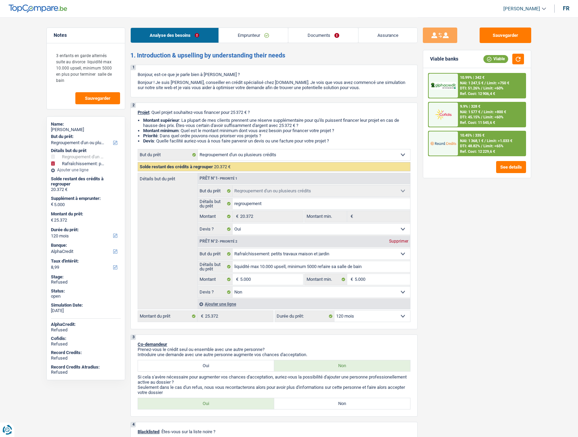
select select "ownerWithMortgage"
select select "mortgage"
select select "240"
select select "carLoan"
select select "120"
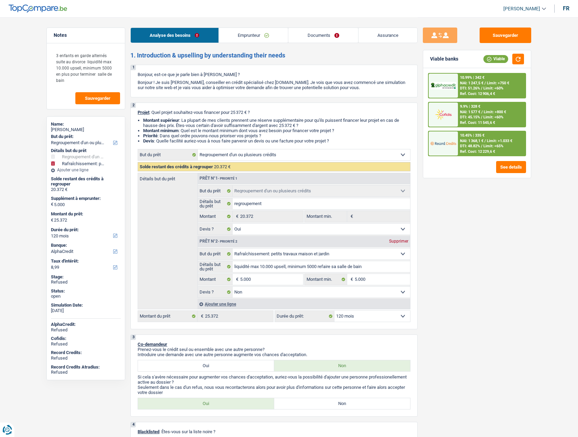
select select "renovationLoan"
select select "120"
select select "refinancing"
select select "yes"
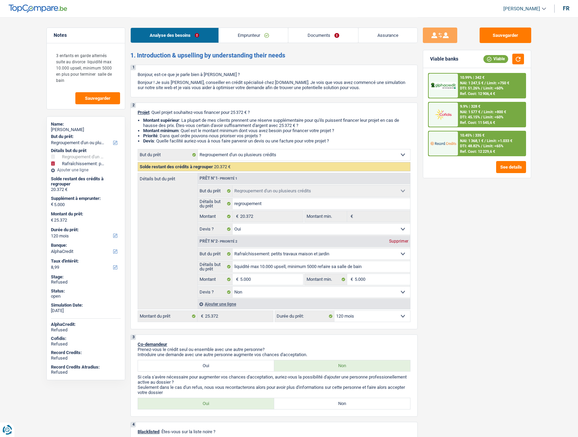
select select "houseOrGarden"
select select "false"
select select "120"
click at [515, 11] on span "[PERSON_NAME]" at bounding box center [522, 9] width 37 height 6
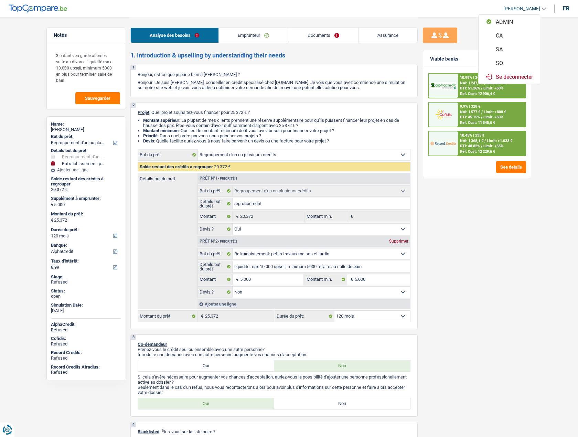
click at [506, 63] on button "SO" at bounding box center [509, 63] width 61 height 14
select select "120"
select select "144"
select select "refinancing"
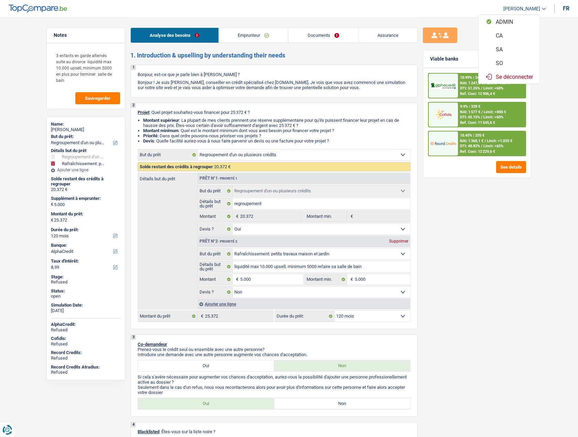
select select "yes"
select select "houseOrGarden"
select select "false"
select select "120"
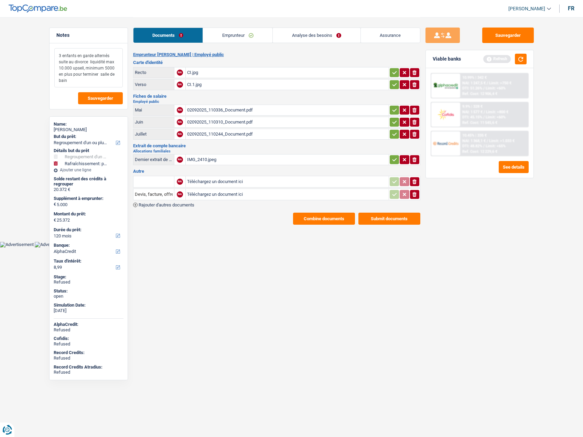
drag, startPoint x: 69, startPoint y: 56, endPoint x: 102, endPoint y: 73, distance: 37.3
click at [102, 73] on textarea "3 enfants en garde alternés suite au divorce liquidité max 10.000 upsell, minim…" at bounding box center [88, 67] width 68 height 39
click at [89, 73] on textarea "3 enfants en garde alternés suite au divorce liquidité max 10.000 upsell, minim…" at bounding box center [88, 67] width 68 height 39
click at [307, 36] on link "Analyse des besoins" at bounding box center [316, 35] width 87 height 15
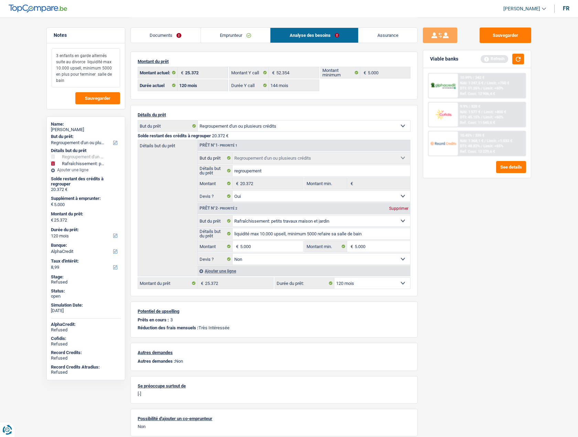
drag, startPoint x: 68, startPoint y: 74, endPoint x: 79, endPoint y: 76, distance: 11.1
click at [79, 76] on textarea "3 enfants en garde alternés suite au divorce liquidité max 10.000 upsell, minim…" at bounding box center [86, 67] width 68 height 39
click at [72, 130] on div "Farid Rahmani" at bounding box center [86, 130] width 70 height 6
copy div "Rahmani"
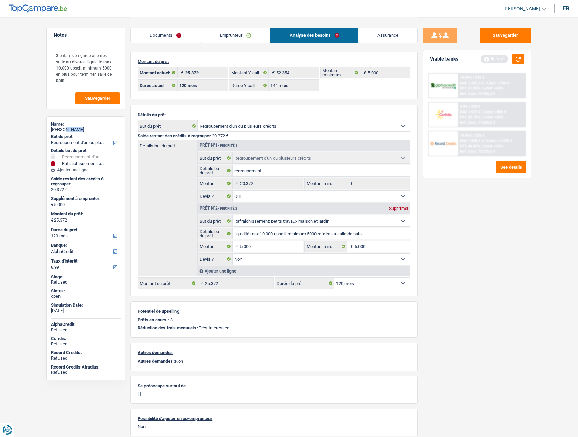
click at [232, 35] on link "Emprunteur" at bounding box center [236, 35] width 70 height 15
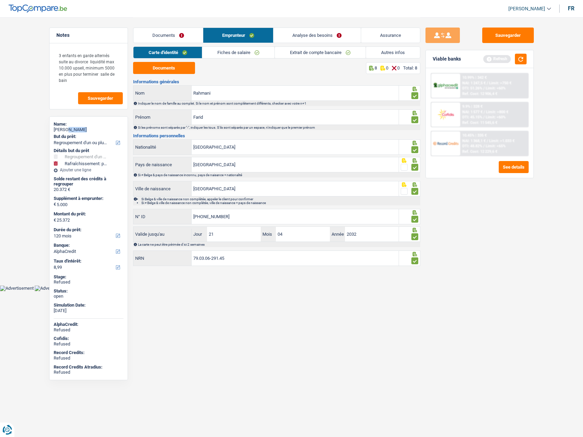
click at [382, 51] on link "Autres infos" at bounding box center [393, 52] width 54 height 11
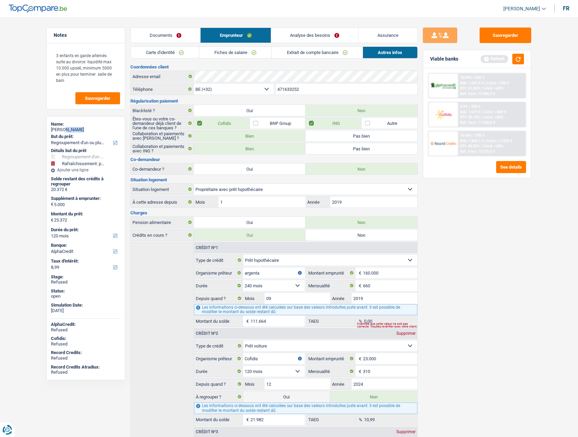
click at [308, 33] on link "Analyse des besoins" at bounding box center [314, 35] width 87 height 15
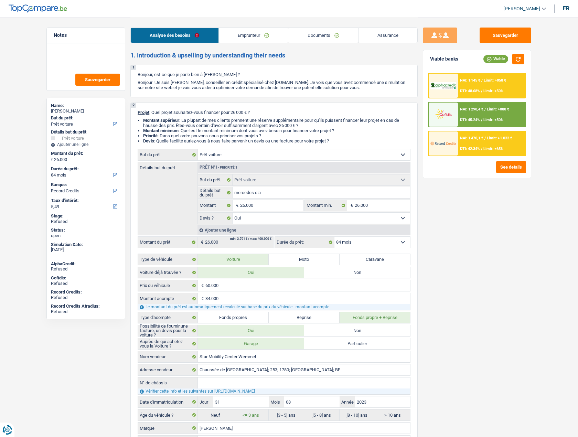
select select "car"
select select "84"
select select "record credits"
select select "car"
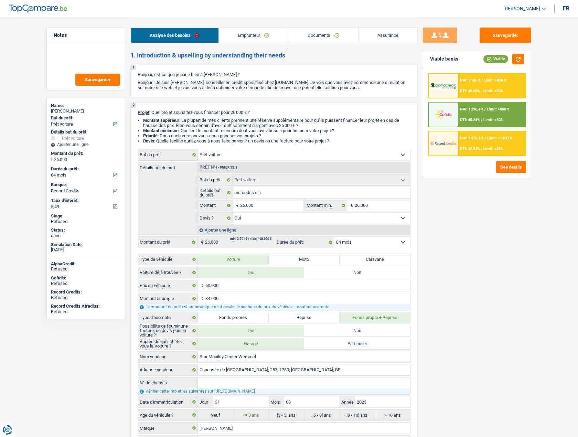
select select "car"
select select "yes"
select select "84"
select select "publicEmployee"
select select "netSalary"
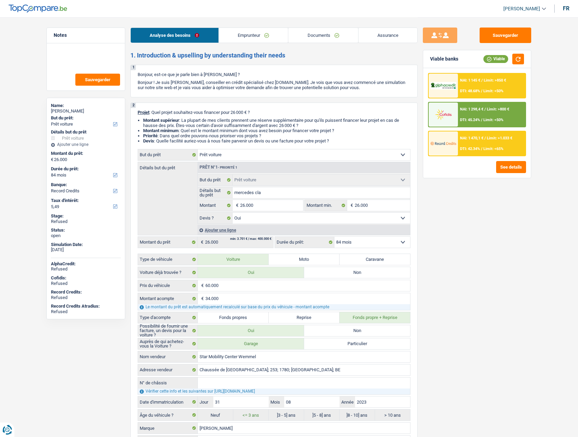
select select "mealVouchers"
select select "rents"
select select "cardOrCredit"
select select "car"
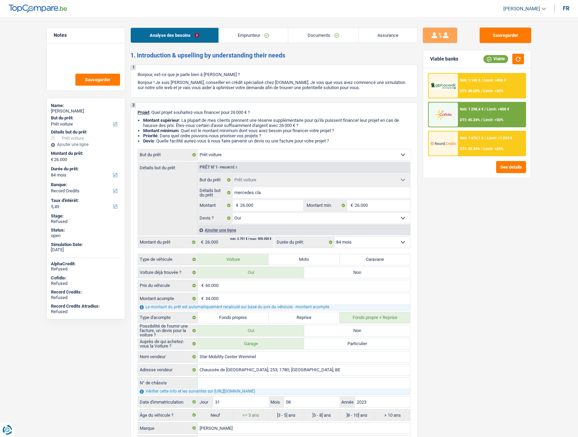
select select "yes"
select select "84"
click at [537, 12] on link "[PERSON_NAME]" at bounding box center [522, 8] width 48 height 11
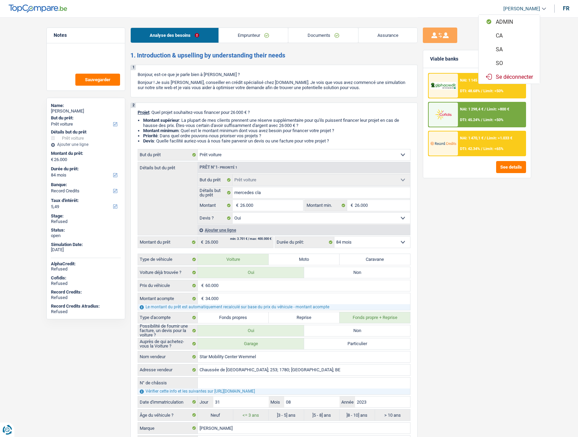
click at [507, 64] on button "SO" at bounding box center [509, 63] width 61 height 14
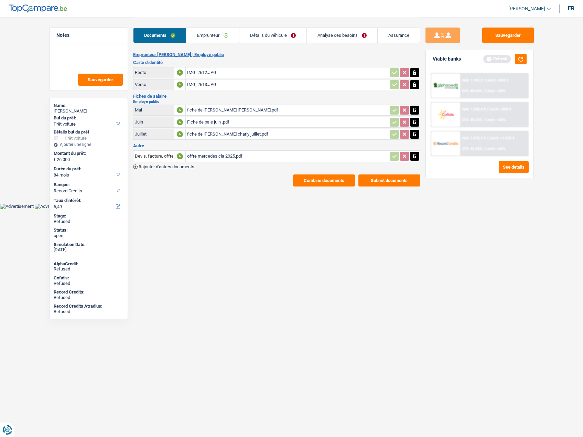
click at [332, 39] on link "Analyse des besoins" at bounding box center [342, 35] width 71 height 15
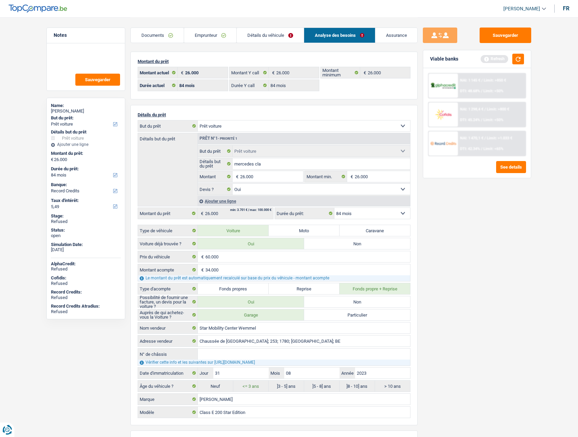
click at [201, 38] on link "Emprunteur" at bounding box center [210, 35] width 53 height 15
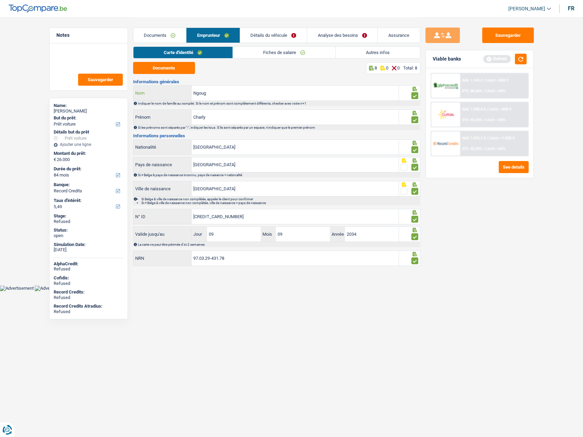
click at [200, 94] on input "Ngoug" at bounding box center [295, 93] width 207 height 15
click at [276, 41] on link "Détails du véhicule" at bounding box center [273, 35] width 67 height 15
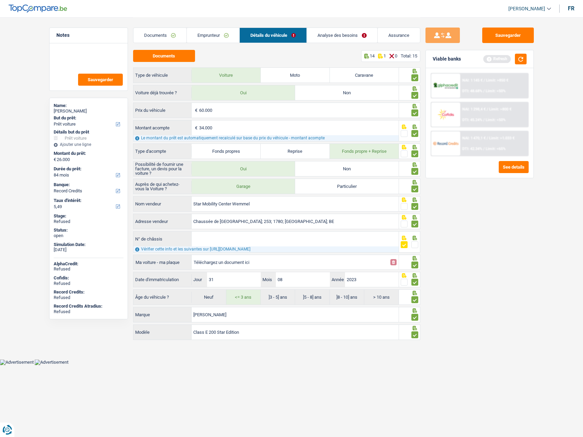
click at [232, 33] on link "Emprunteur" at bounding box center [213, 35] width 53 height 15
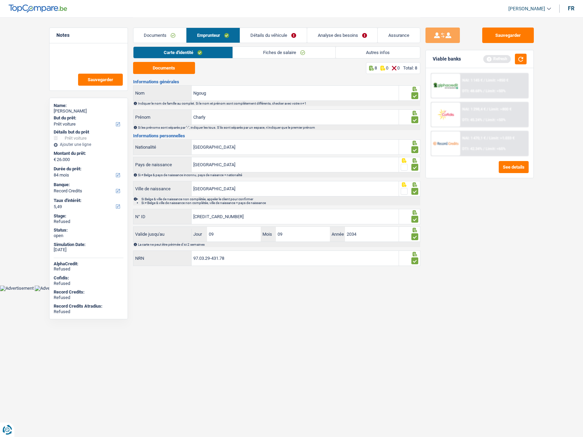
click at [270, 53] on link "Fiches de salaire" at bounding box center [284, 52] width 103 height 11
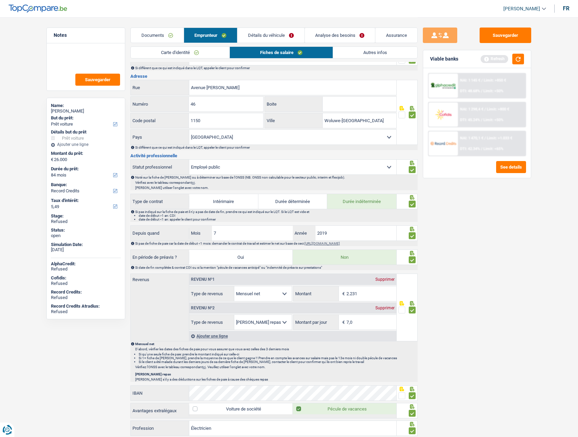
scroll to position [34, 0]
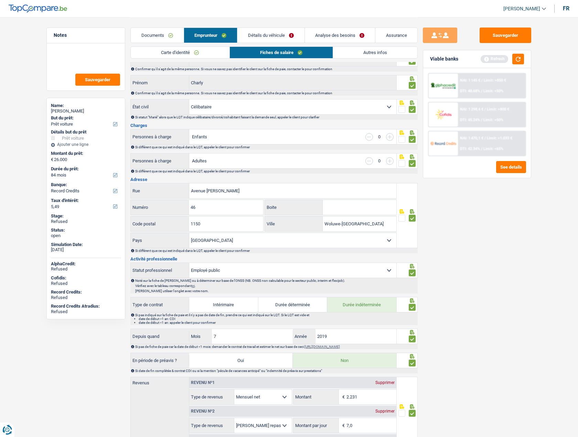
click at [352, 52] on link "Autres infos" at bounding box center [375, 52] width 84 height 11
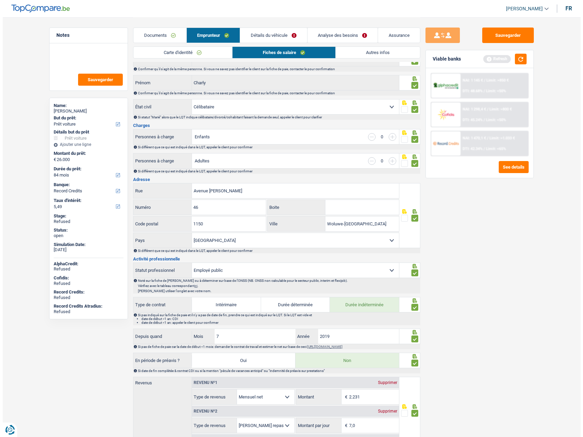
scroll to position [0, 0]
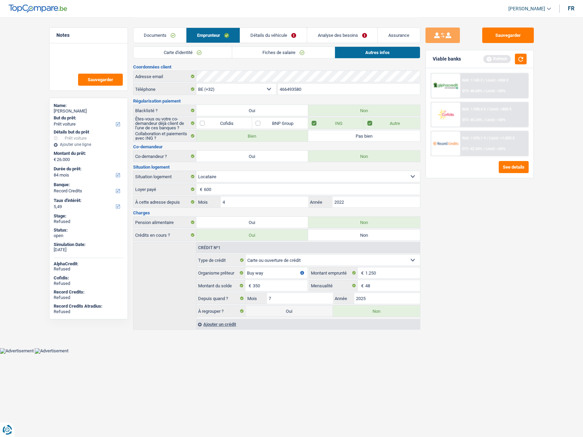
click at [326, 37] on link "Analyse des besoins" at bounding box center [342, 35] width 70 height 15
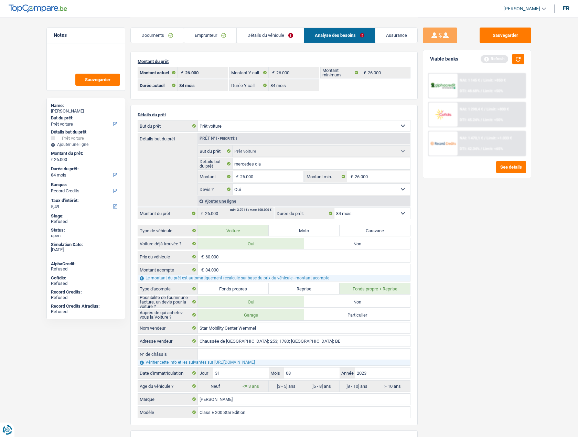
click at [274, 35] on link "Détails du véhicule" at bounding box center [270, 35] width 67 height 15
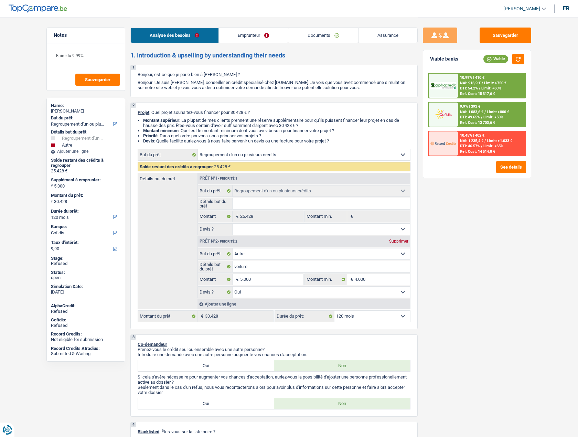
select select "refinancing"
select select "other"
select select "120"
select select "cofidis"
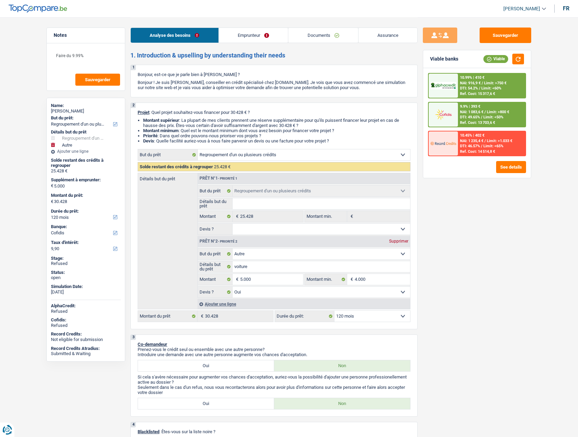
select select "refinancing"
select select "other"
select select "yes"
select select "120"
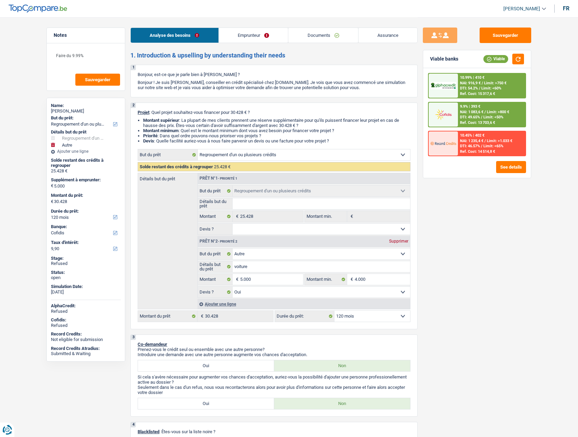
select select "privateEmployee"
select select "netSalary"
select select "mealVouchers"
select select "rents"
select select "creditConsolidation"
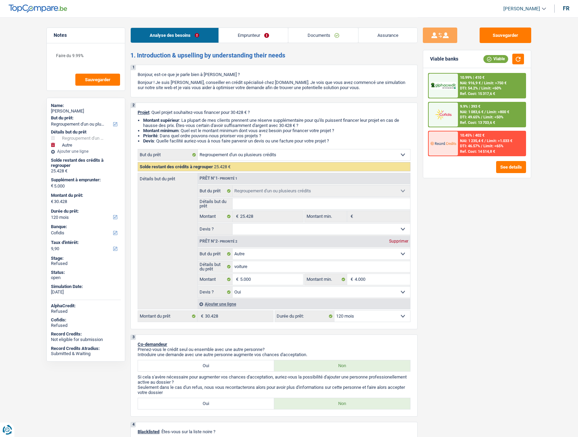
select select "72"
select select "cardOrCredit"
select select "refinancing"
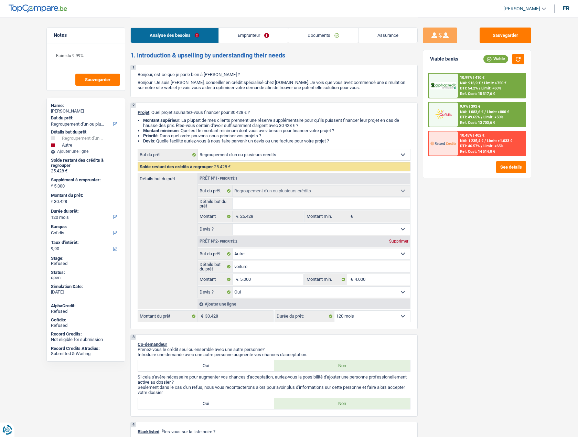
select select "other"
select select "yes"
select select "120"
click at [534, 9] on span "[PERSON_NAME]" at bounding box center [522, 9] width 37 height 6
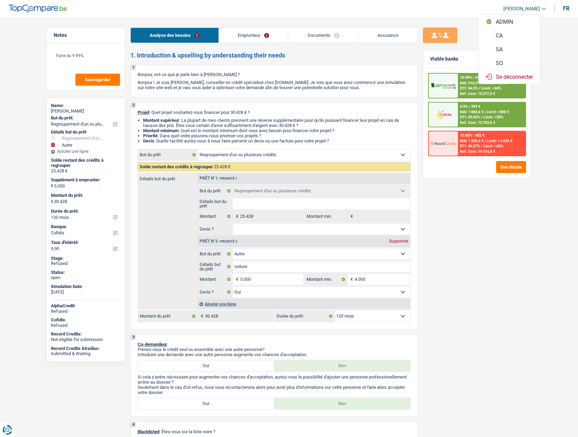
click at [501, 64] on button "SO" at bounding box center [509, 63] width 61 height 14
select select "120"
select select "84"
select select "refinancing"
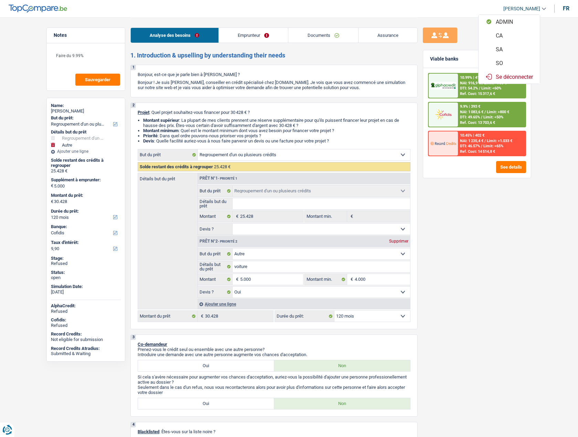
select select "other"
select select "yes"
select select "120"
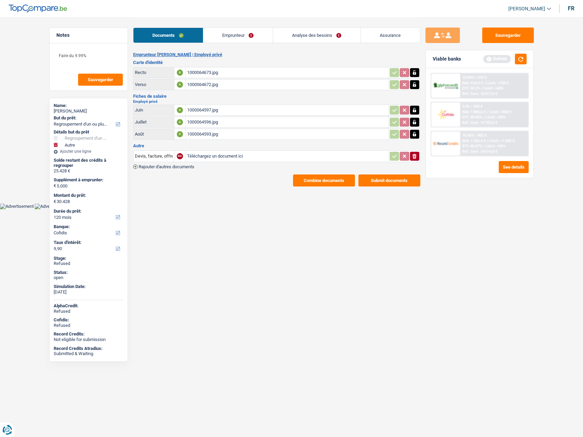
click at [259, 35] on link "Emprunteur" at bounding box center [238, 35] width 70 height 15
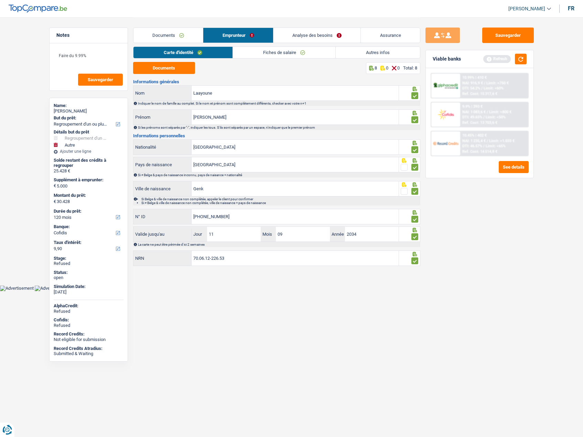
click at [299, 34] on link "Analyse des besoins" at bounding box center [317, 35] width 87 height 15
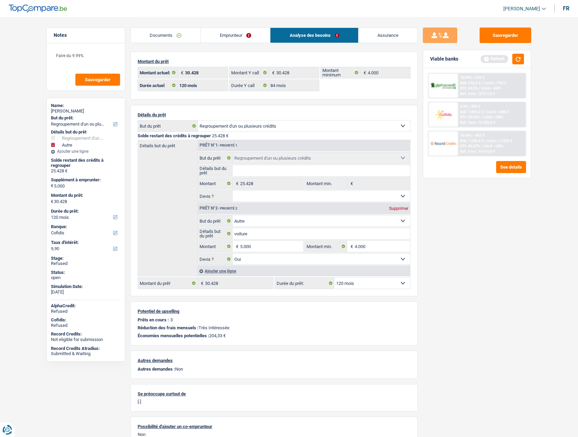
click at [229, 40] on link "Emprunteur" at bounding box center [236, 35] width 70 height 15
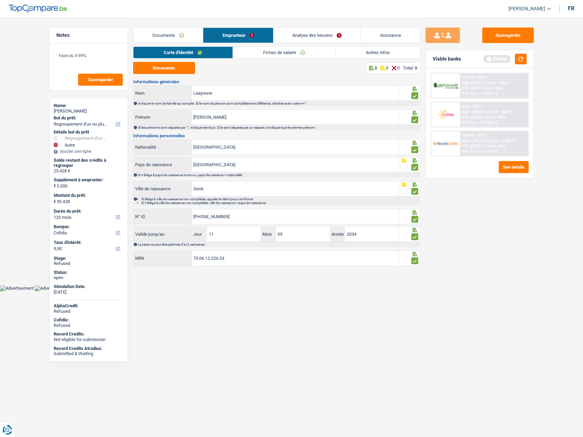
click at [381, 50] on link "Autres infos" at bounding box center [378, 52] width 84 height 11
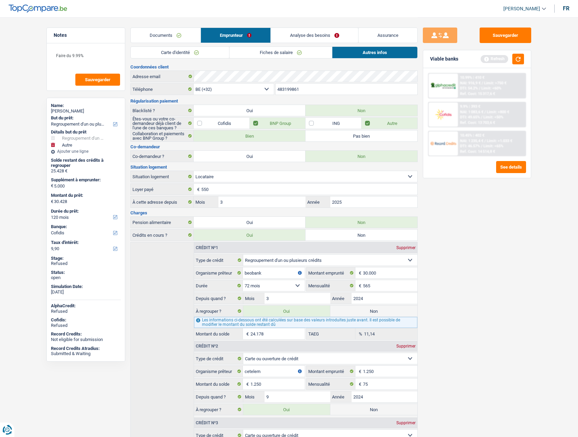
click at [297, 36] on link "Analyse des besoins" at bounding box center [314, 35] width 87 height 15
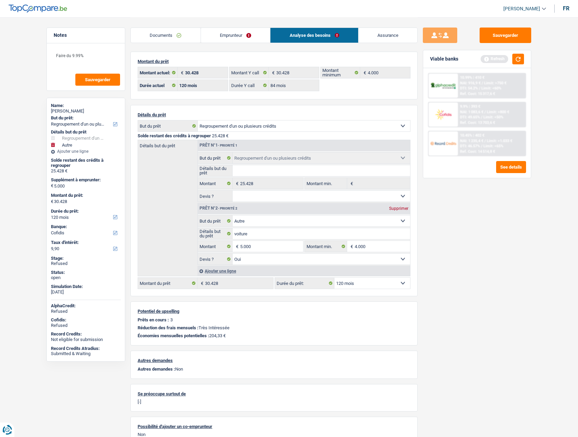
click at [73, 112] on div "[PERSON_NAME]" at bounding box center [86, 111] width 70 height 6
click at [74, 112] on div "[PERSON_NAME]" at bounding box center [86, 111] width 70 height 6
copy div "Laayoune"
click at [229, 35] on link "Emprunteur" at bounding box center [236, 35] width 70 height 15
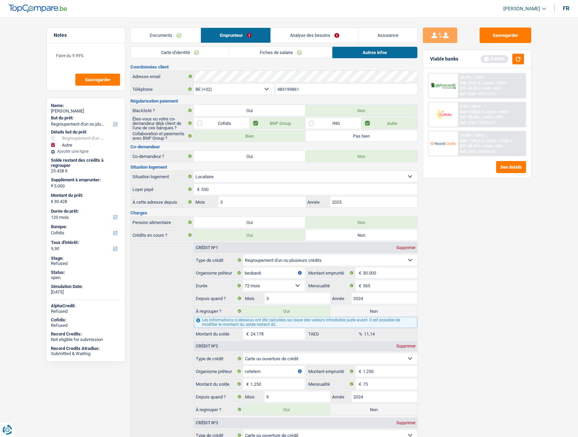
click at [309, 35] on link "Analyse des besoins" at bounding box center [314, 35] width 87 height 15
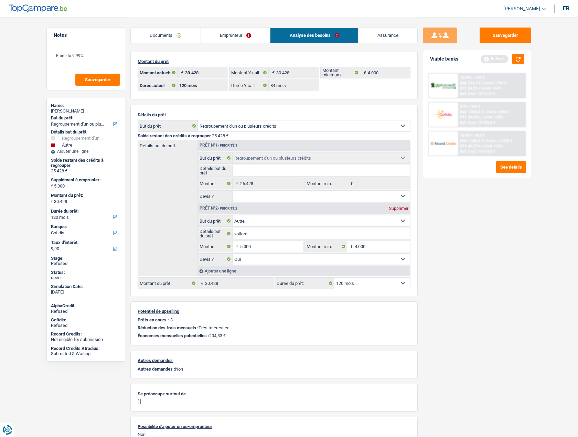
click at [230, 31] on link "Emprunteur" at bounding box center [236, 35] width 70 height 15
